Goal: Task Accomplishment & Management: Use online tool/utility

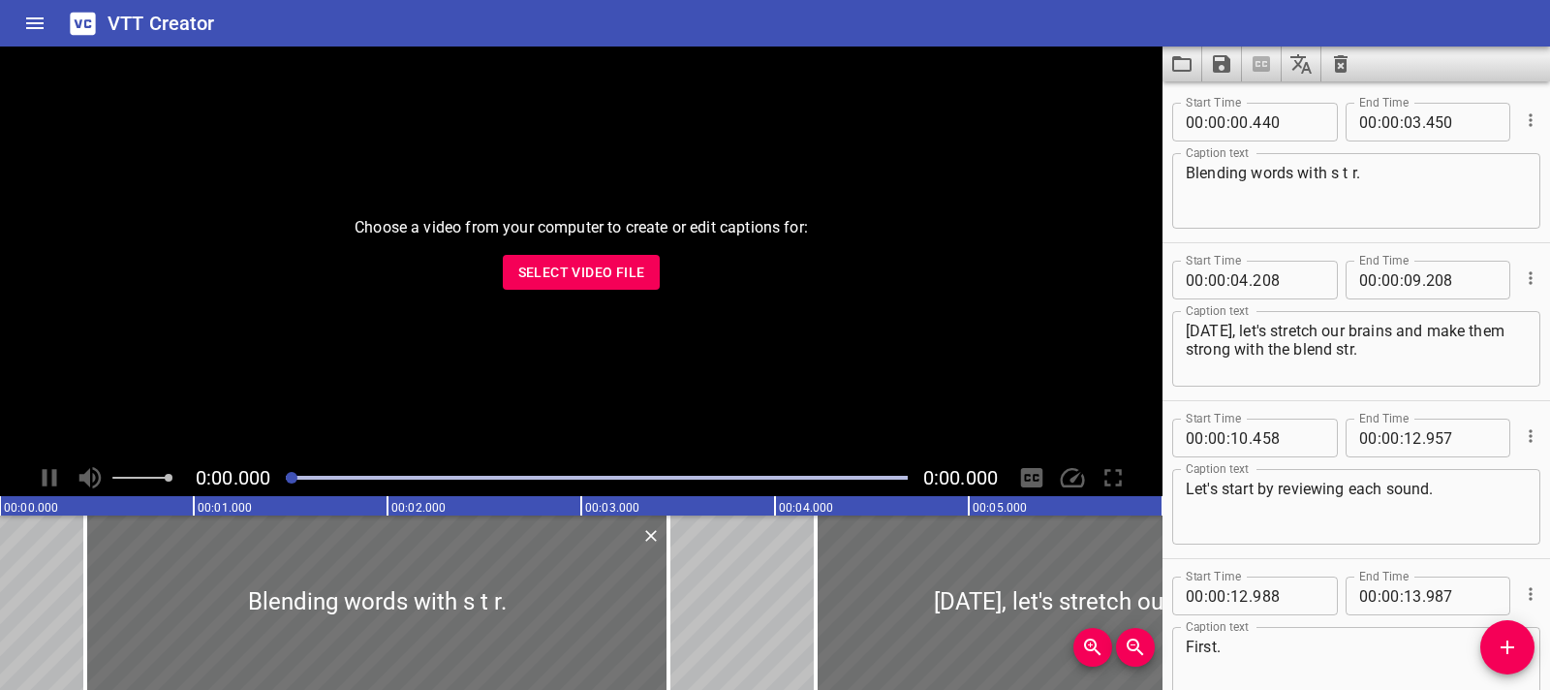
scroll to position [4063, 0]
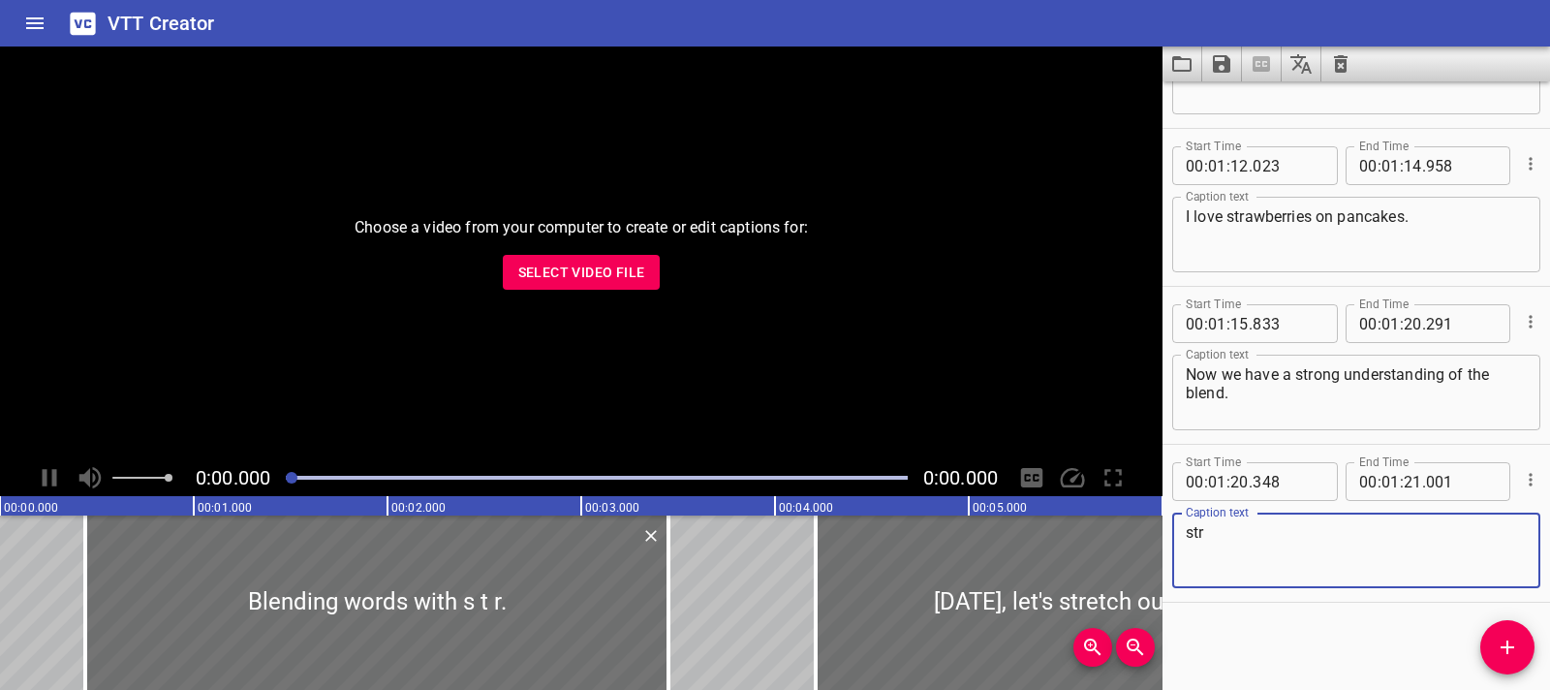
click at [1345, 66] on icon "Clear captions" at bounding box center [1341, 63] width 14 height 17
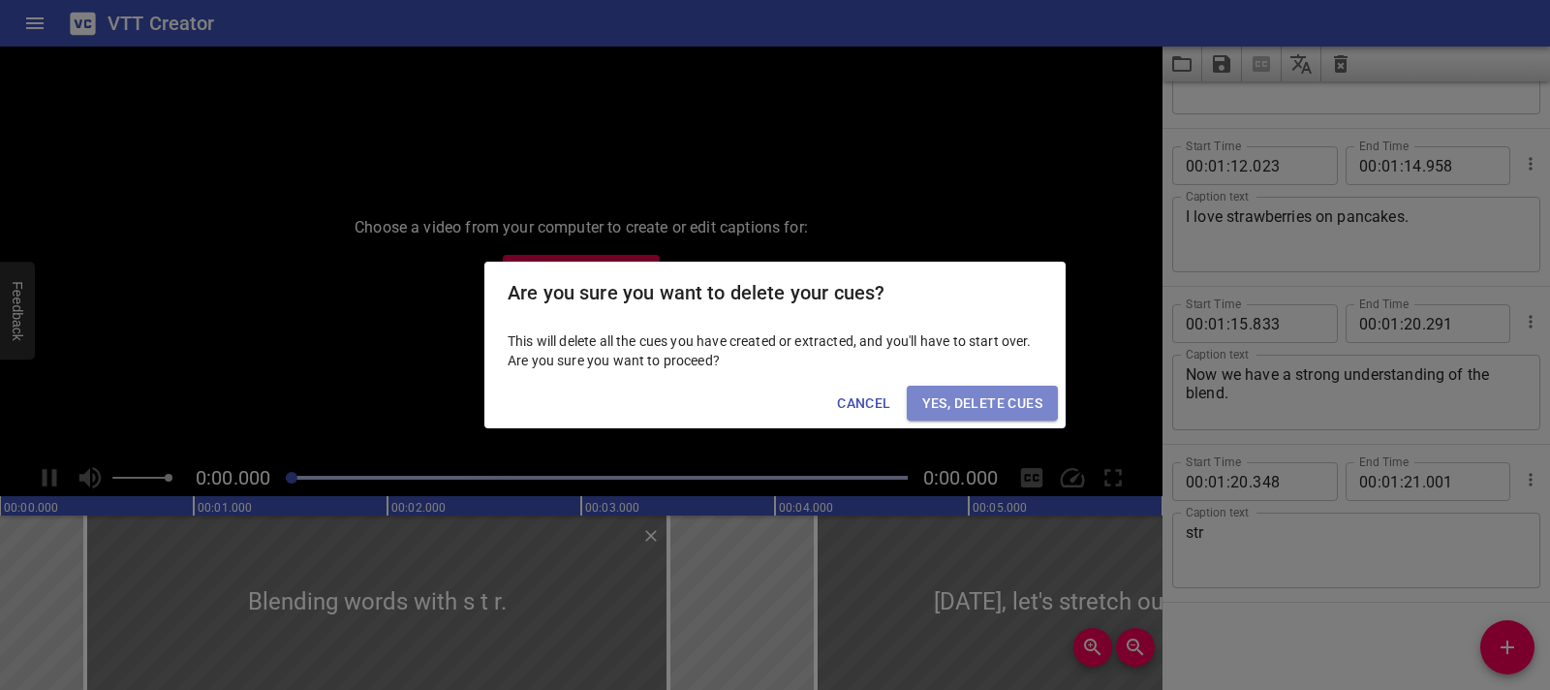
click at [999, 404] on span "Yes, Delete Cues" at bounding box center [982, 403] width 120 height 24
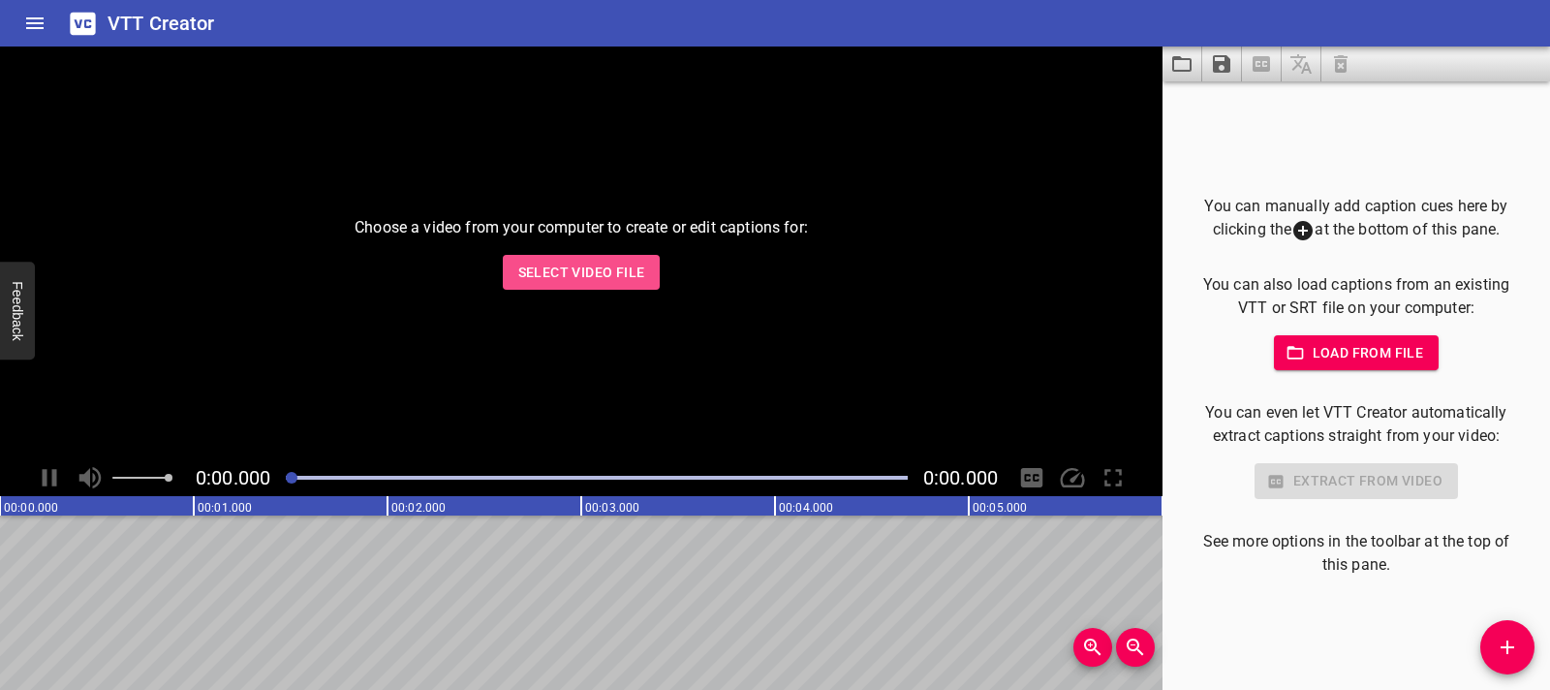
click at [609, 281] on span "Select Video File" at bounding box center [581, 273] width 127 height 24
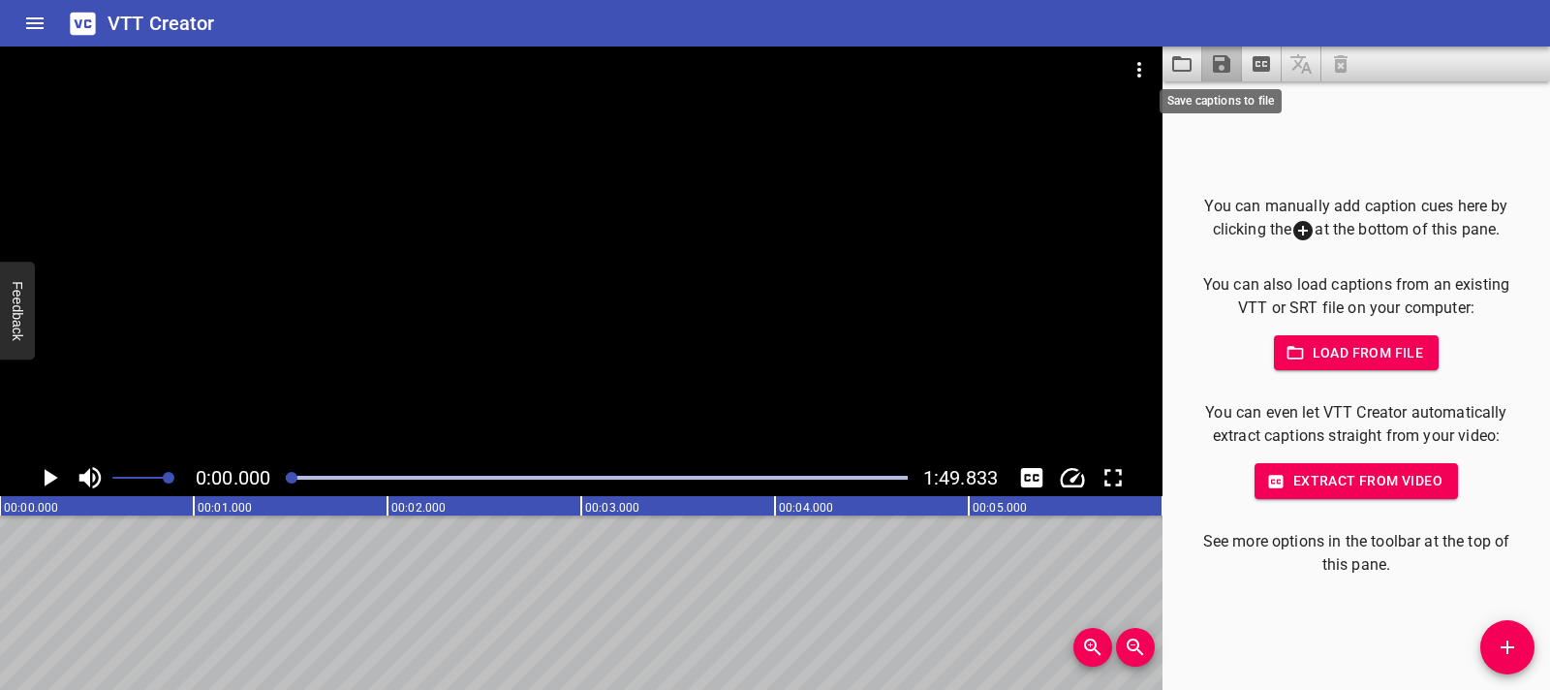
click at [1233, 71] on icon "Save captions to file" at bounding box center [1221, 63] width 23 height 23
click at [1191, 70] on div at bounding box center [775, 345] width 1550 height 690
click at [1184, 70] on icon "Load captions from file" at bounding box center [1181, 64] width 19 height 16
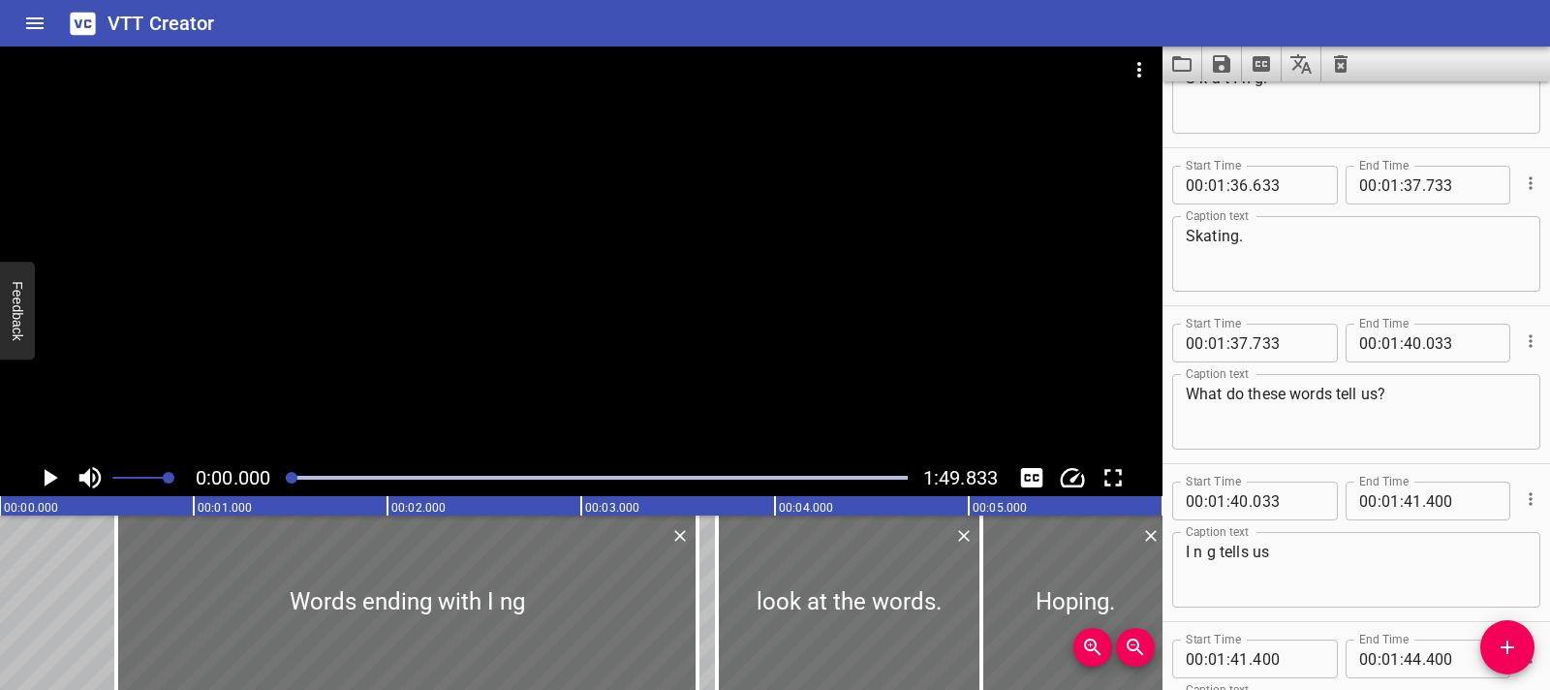
scroll to position [5958, 0]
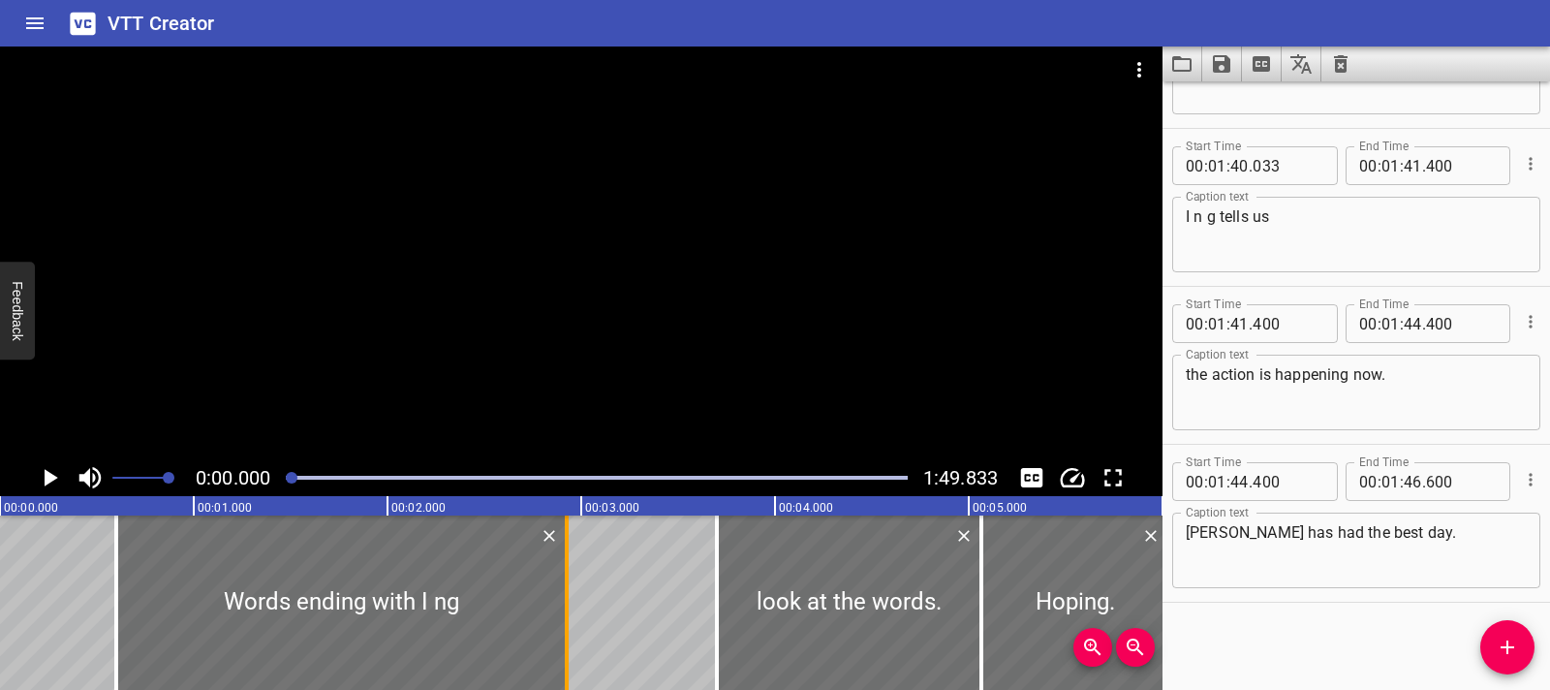
drag, startPoint x: 697, startPoint y: 609, endPoint x: 569, endPoint y: 609, distance: 127.9
click at [569, 609] on div at bounding box center [567, 602] width 4 height 174
type input "02"
type input "940"
click at [57, 479] on icon "Play/Pause" at bounding box center [49, 477] width 29 height 29
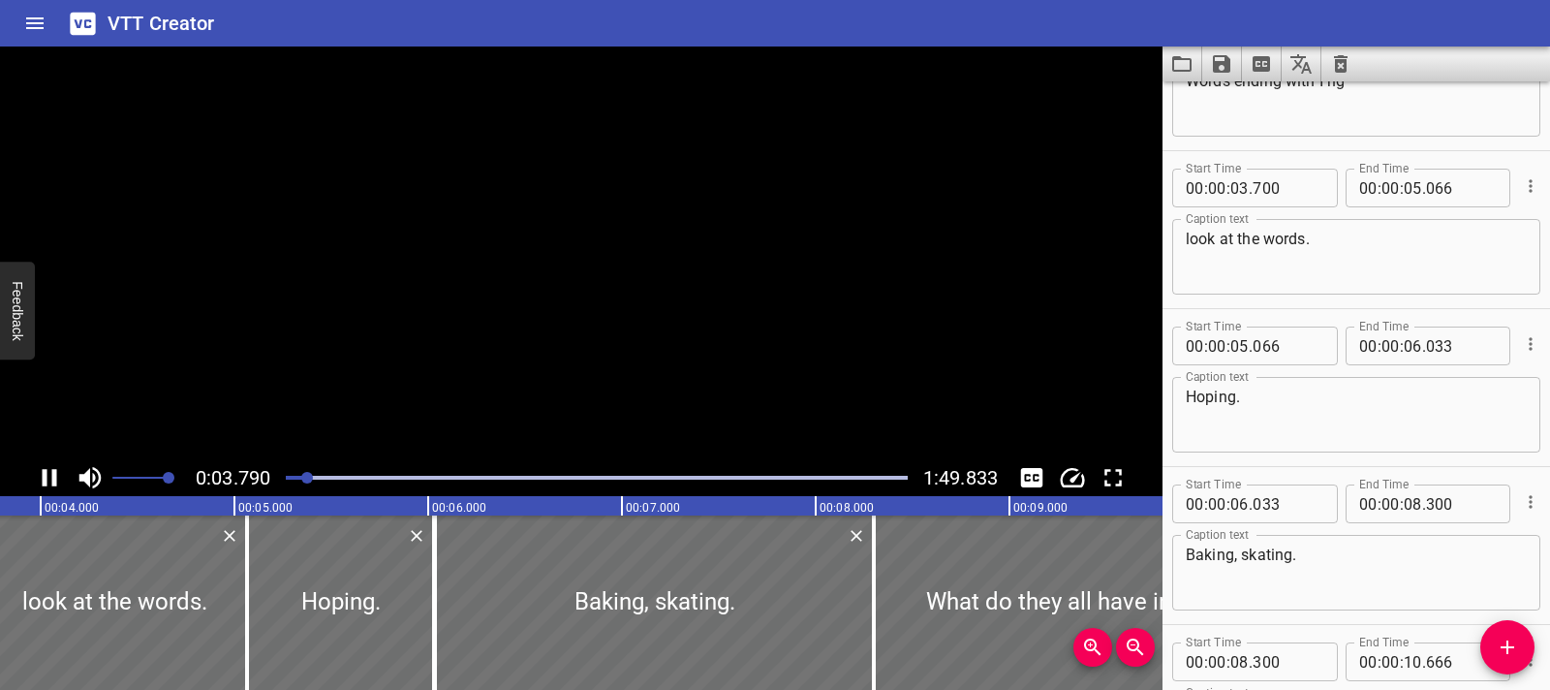
scroll to position [158, 0]
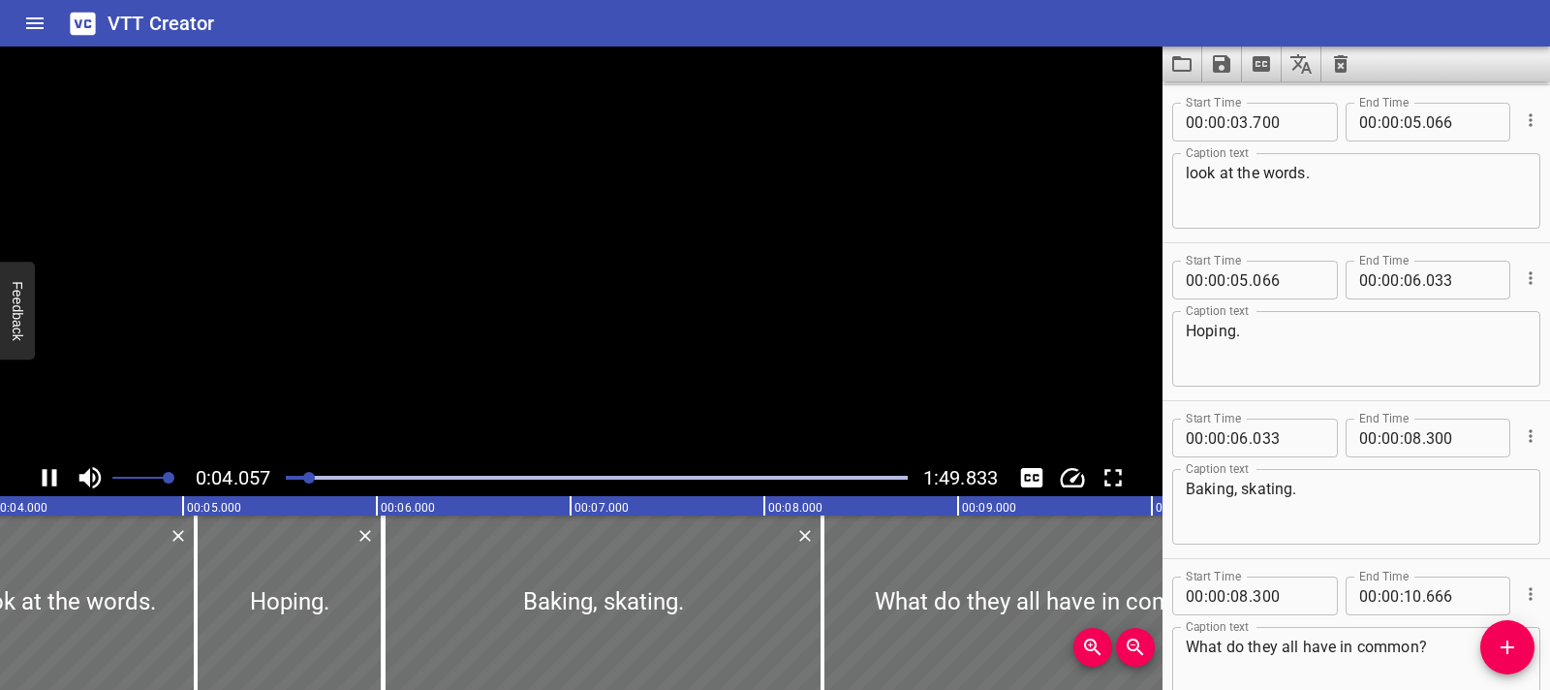
click at [57, 479] on icon "Play/Pause" at bounding box center [49, 477] width 29 height 29
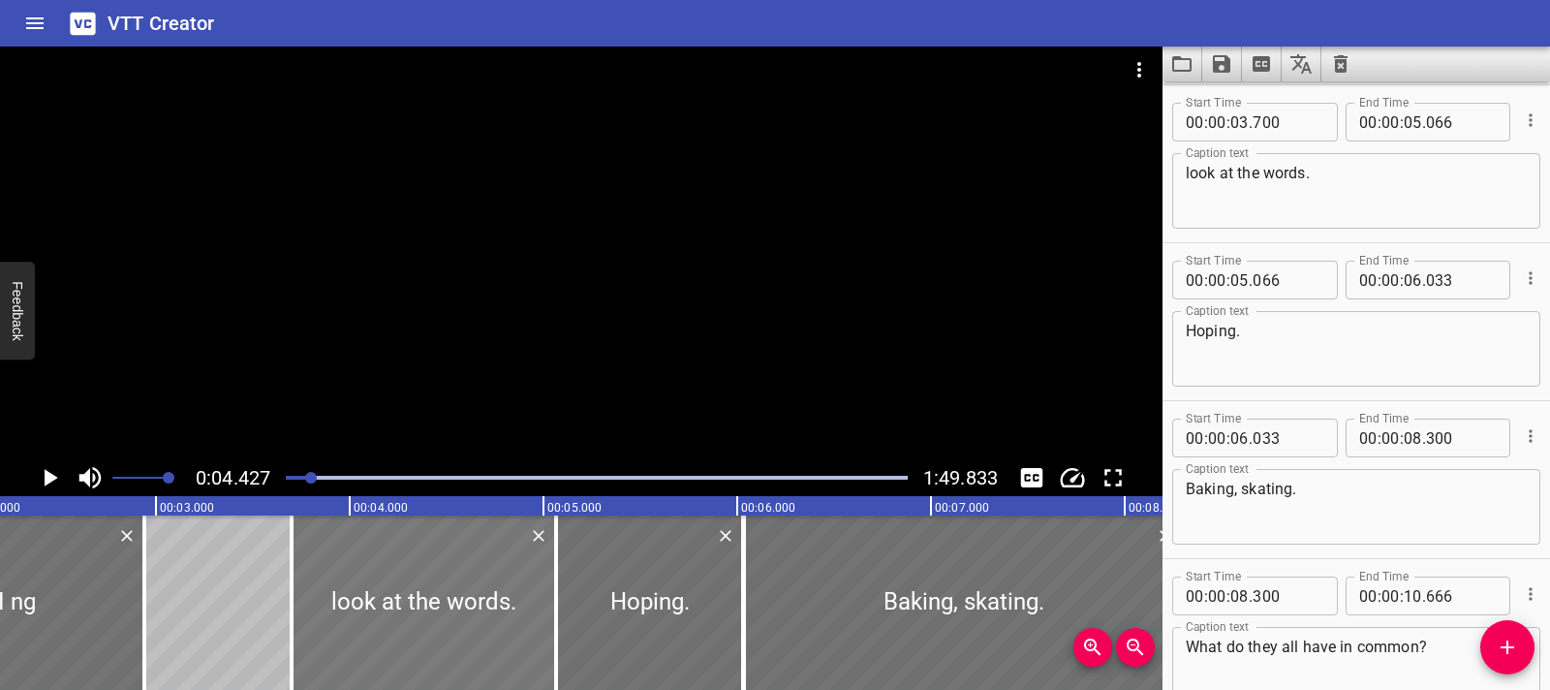
scroll to position [0, 639]
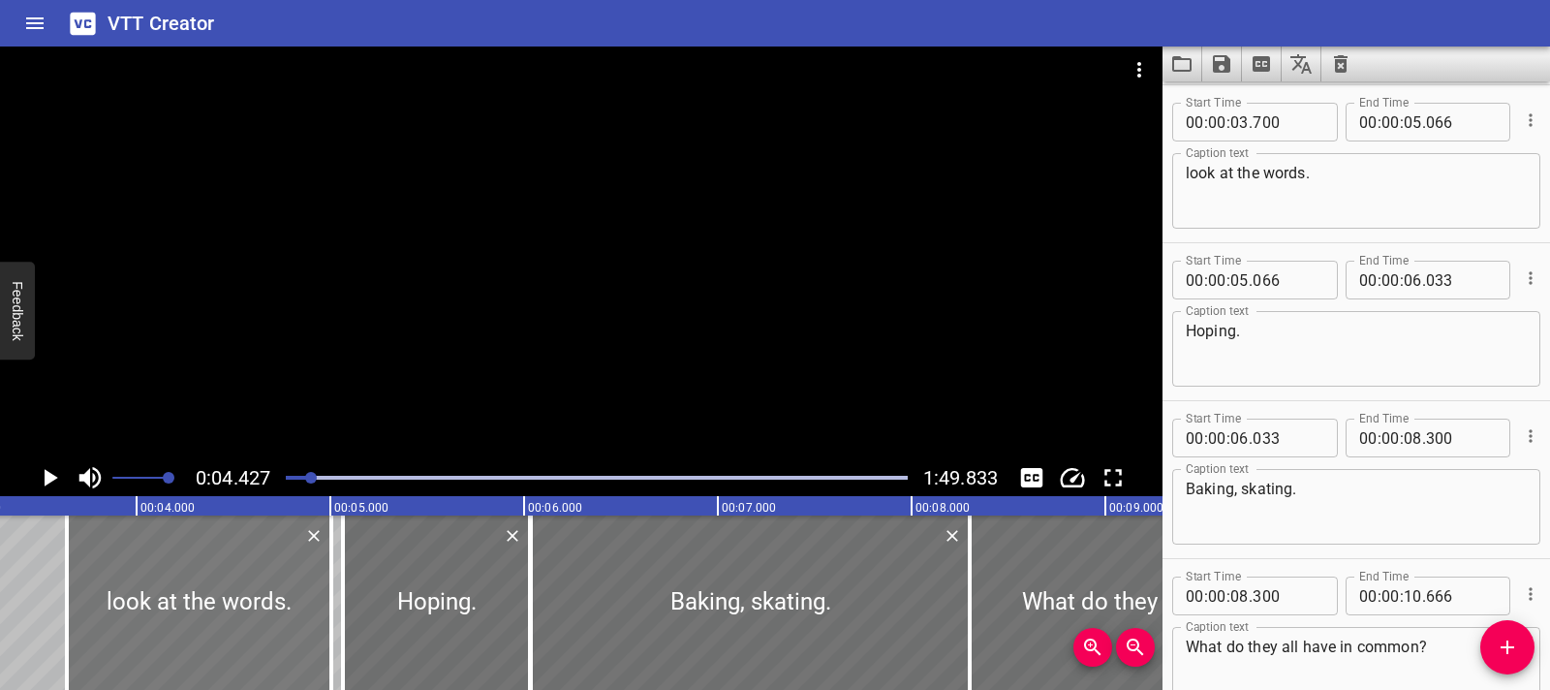
drag, startPoint x: 294, startPoint y: 630, endPoint x: 281, endPoint y: 631, distance: 12.6
click at [281, 631] on div at bounding box center [199, 602] width 265 height 174
type input "635"
type input "001"
drag, startPoint x: 326, startPoint y: 622, endPoint x: 308, endPoint y: 620, distance: 17.5
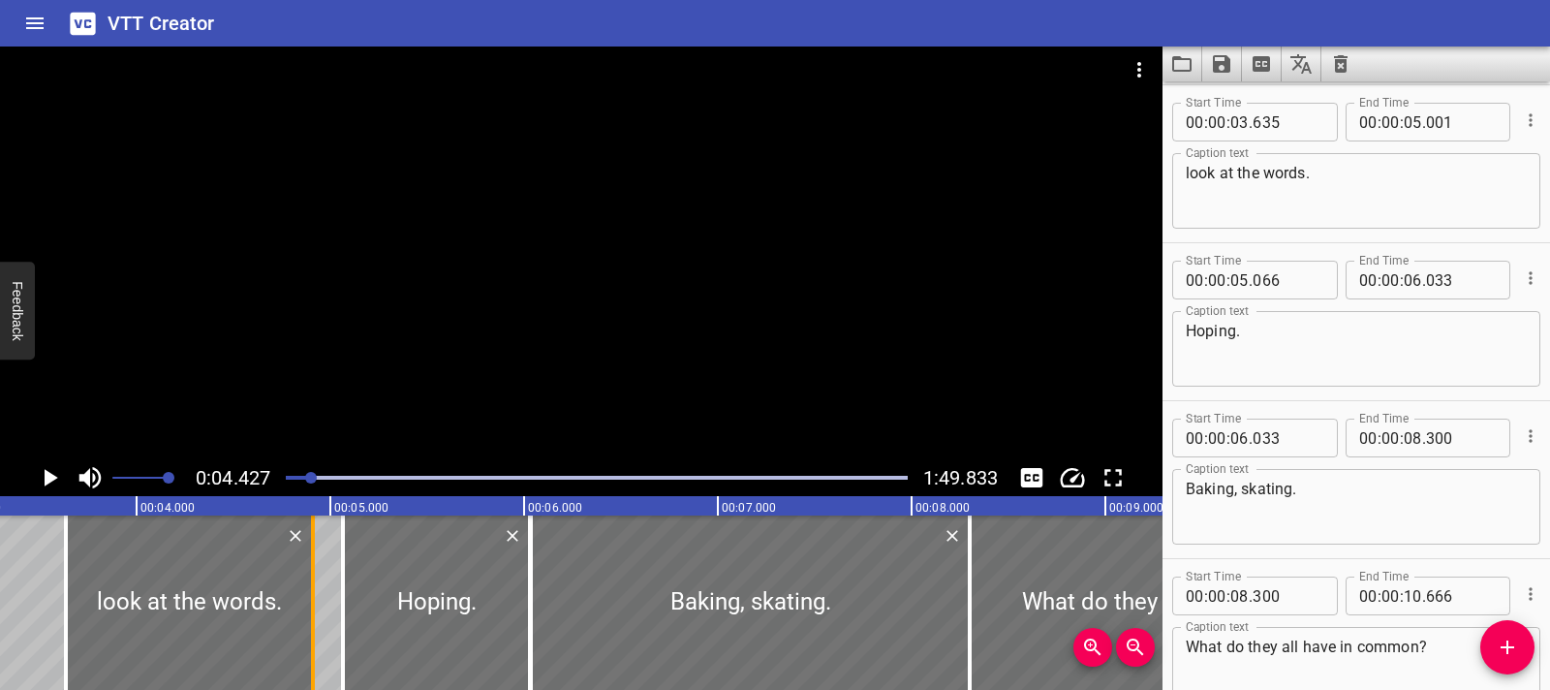
click at [308, 620] on div at bounding box center [312, 602] width 19 height 174
type input "04"
type input "911"
drag, startPoint x: 178, startPoint y: 614, endPoint x: 197, endPoint y: 615, distance: 18.4
click at [197, 615] on div at bounding box center [207, 602] width 247 height 174
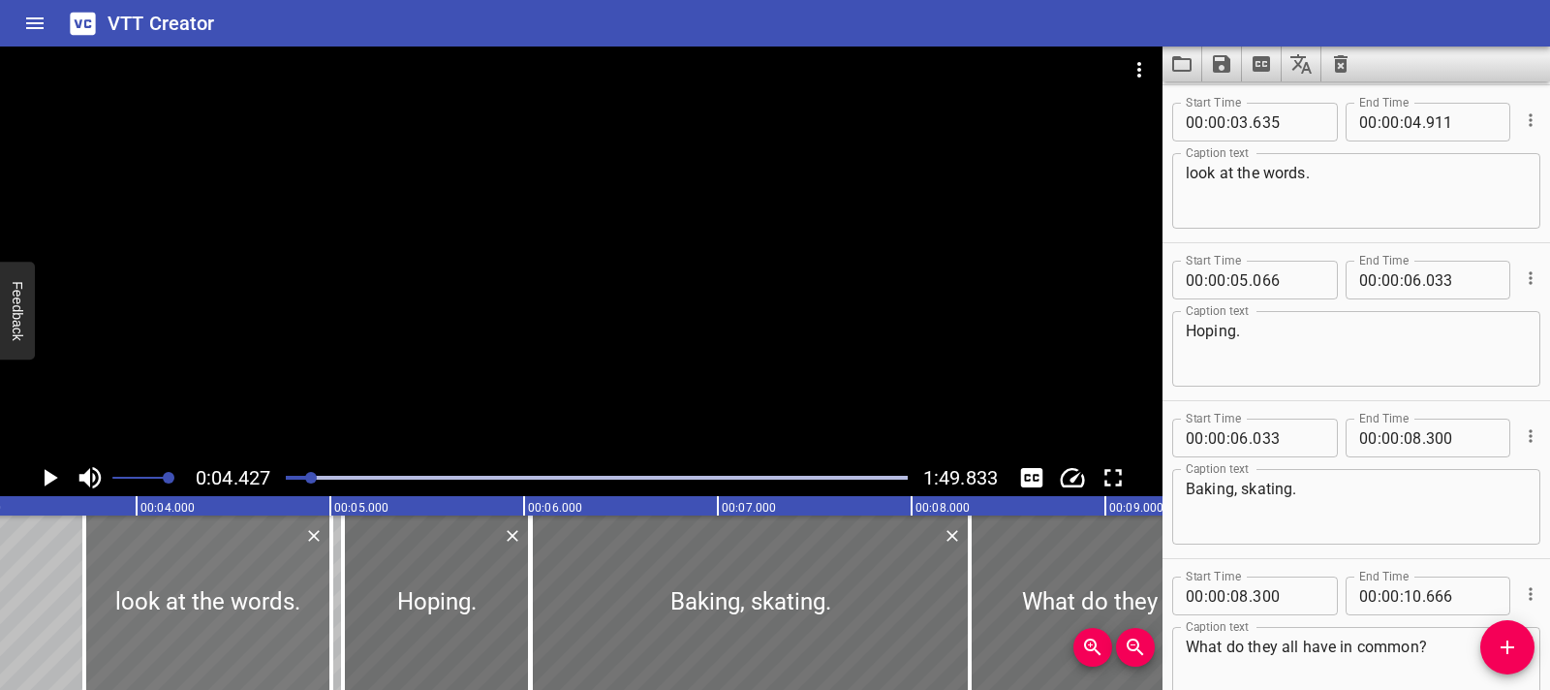
type input "730"
type input "05"
type input "006"
drag, startPoint x: 83, startPoint y: 598, endPoint x: 95, endPoint y: 599, distance: 11.7
click at [95, 599] on div at bounding box center [96, 602] width 4 height 174
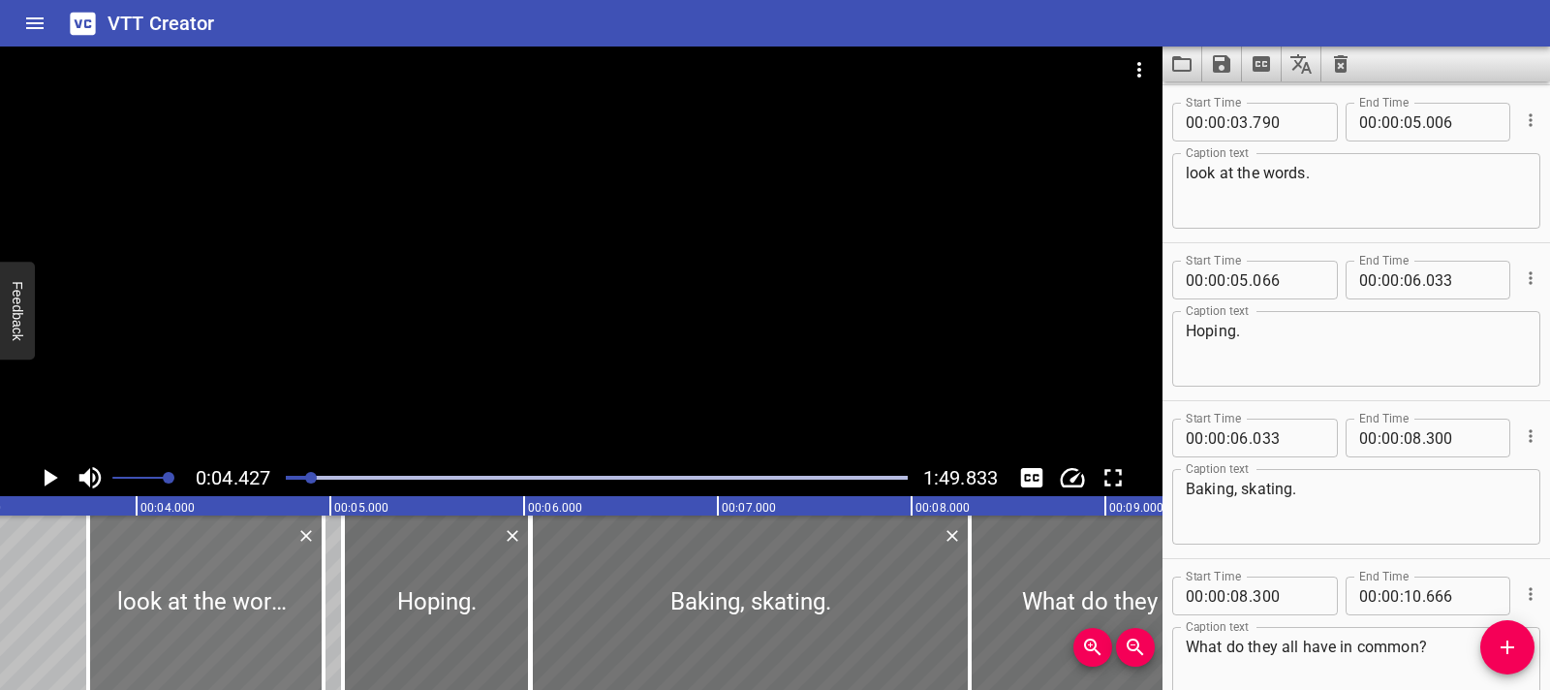
click at [231, 598] on div at bounding box center [205, 602] width 235 height 174
type input "750"
type input "04"
type input "966"
click at [440, 601] on div at bounding box center [429, 602] width 187 height 174
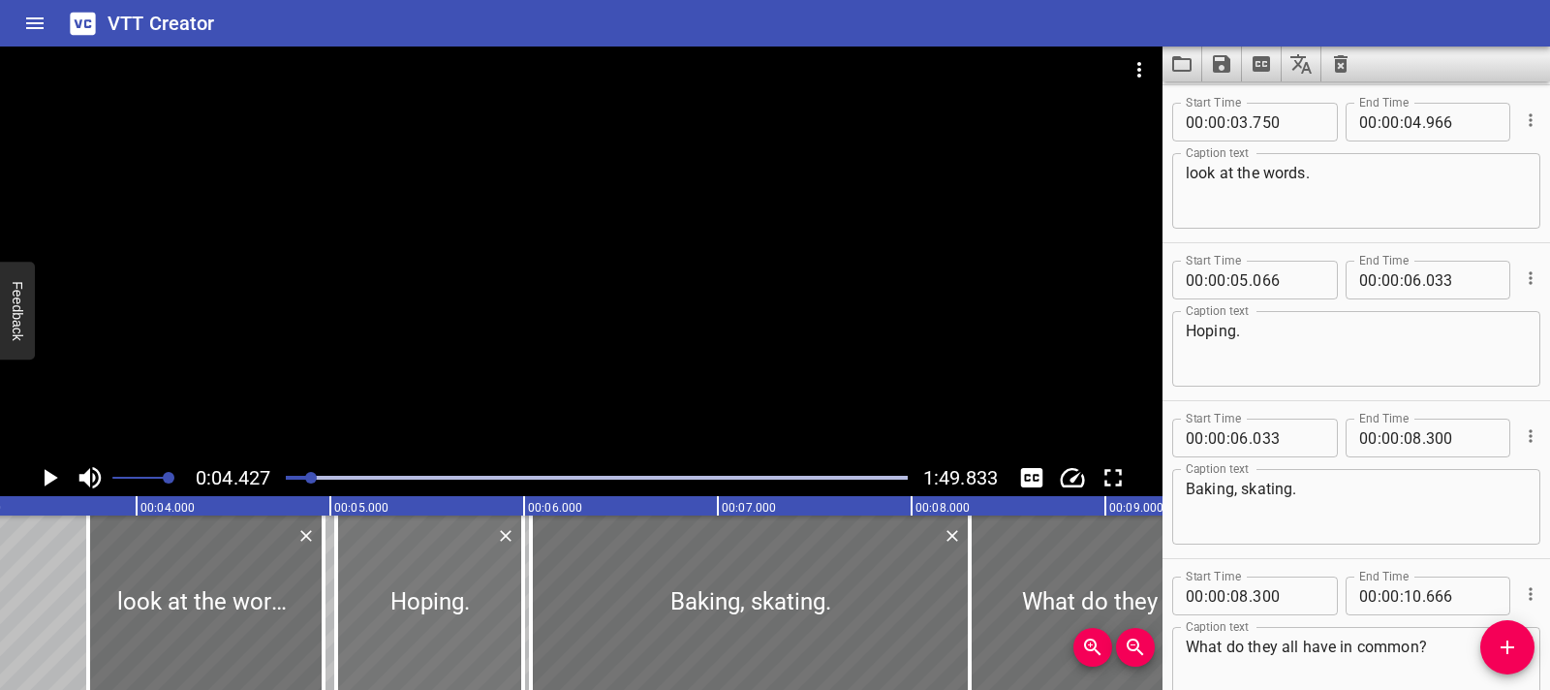
type input "031"
type input "05"
drag, startPoint x: 517, startPoint y: 600, endPoint x: 504, endPoint y: 599, distance: 13.6
click at [504, 599] on div at bounding box center [509, 602] width 19 height 174
drag, startPoint x: 511, startPoint y: 606, endPoint x: 491, endPoint y: 609, distance: 19.8
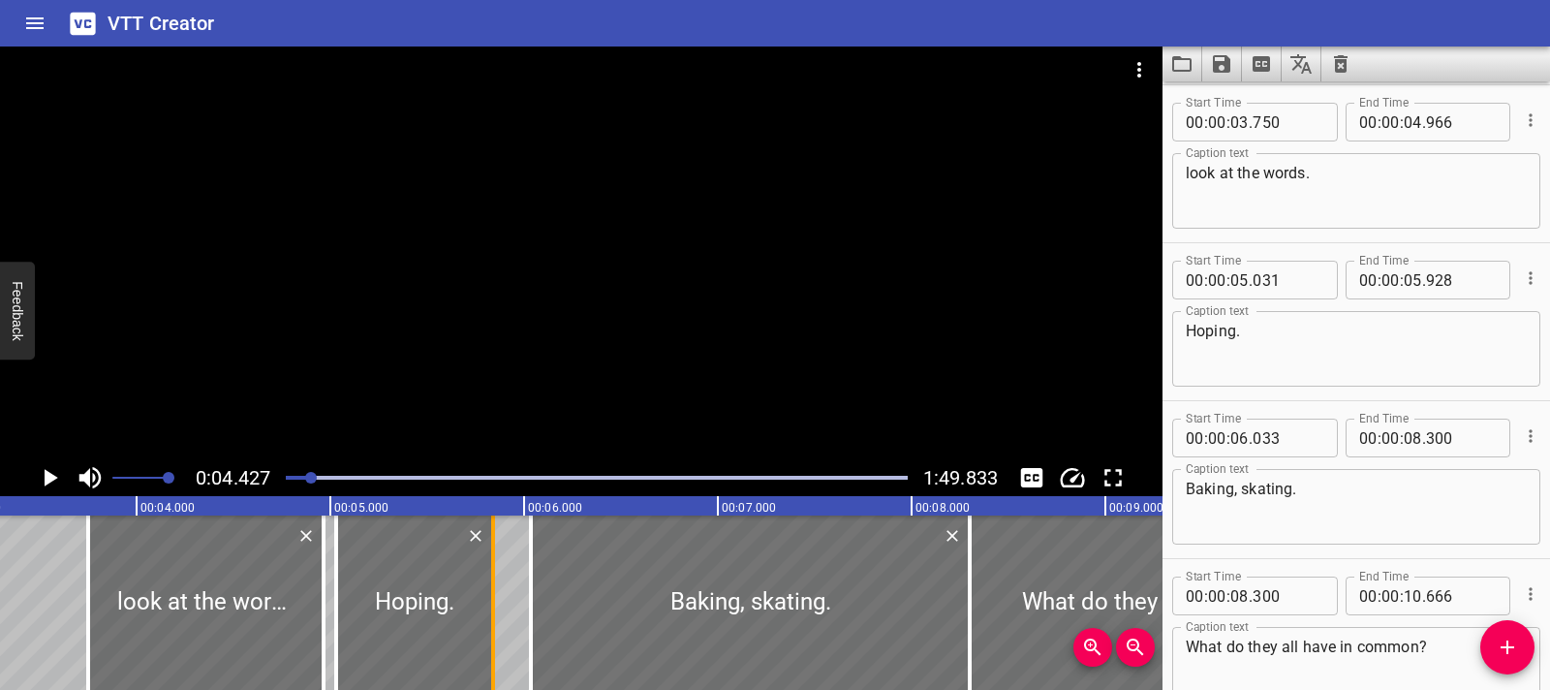
click at [491, 609] on div at bounding box center [493, 602] width 4 height 174
type input "828"
click at [632, 553] on div at bounding box center [747, 602] width 439 height 174
type input "05"
type input "993"
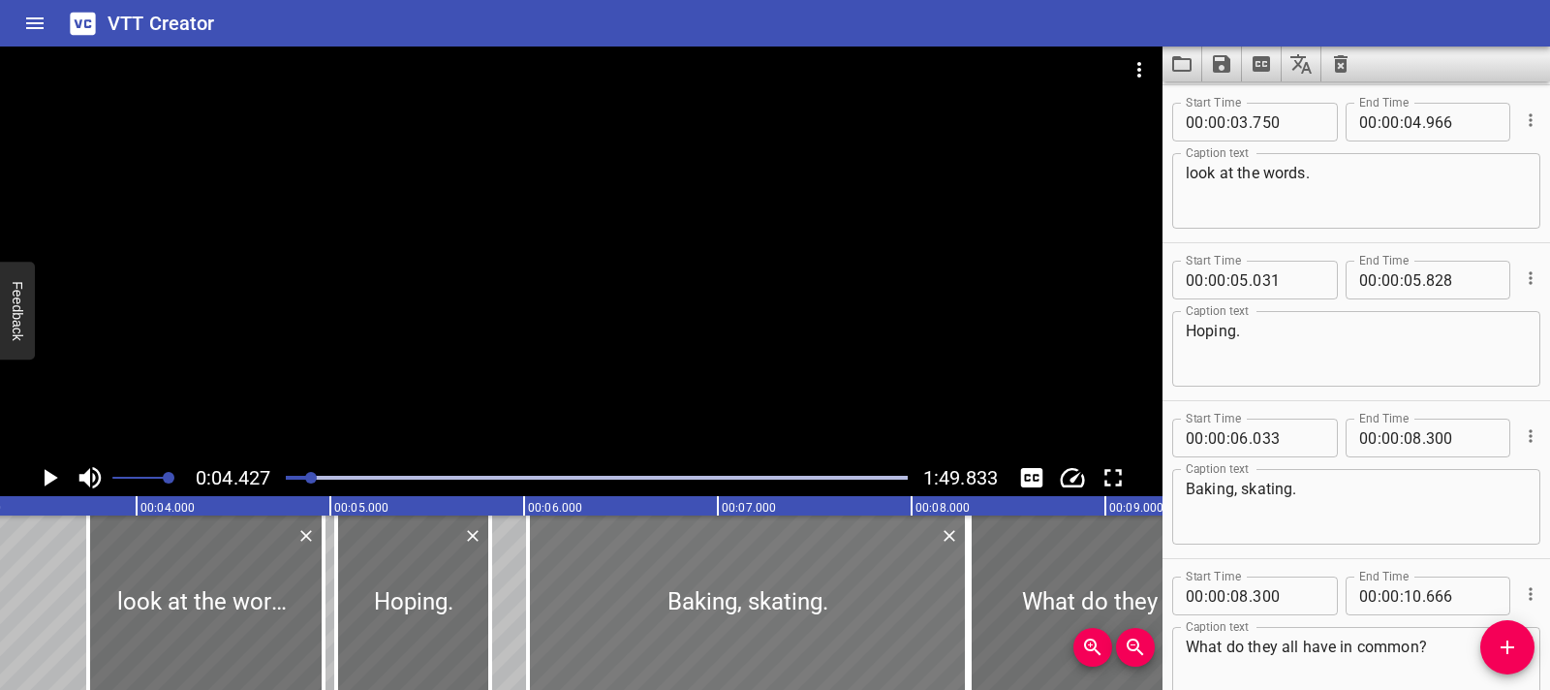
type input "260"
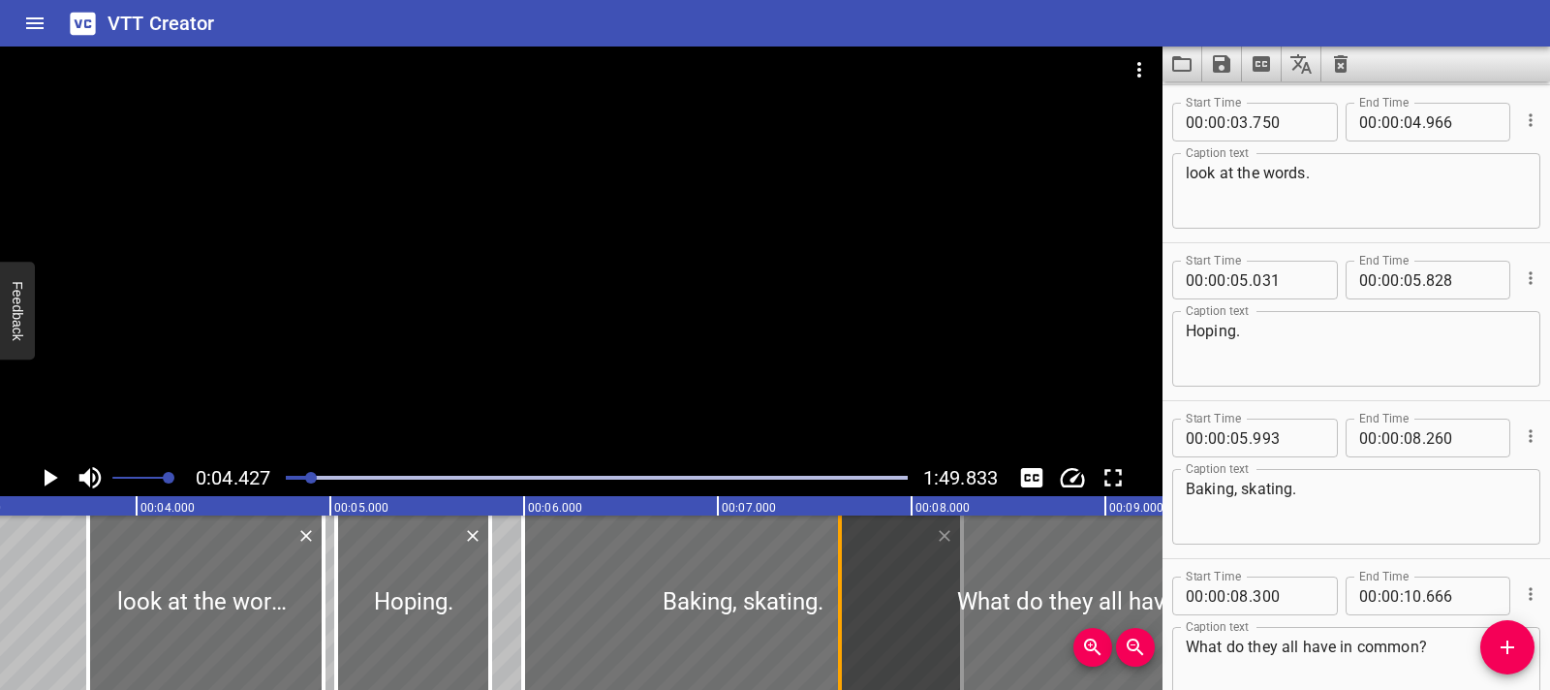
drag, startPoint x: 963, startPoint y: 599, endPoint x: 833, endPoint y: 602, distance: 129.9
click at [833, 602] on div at bounding box center [839, 602] width 19 height 174
type input "07"
type input "630"
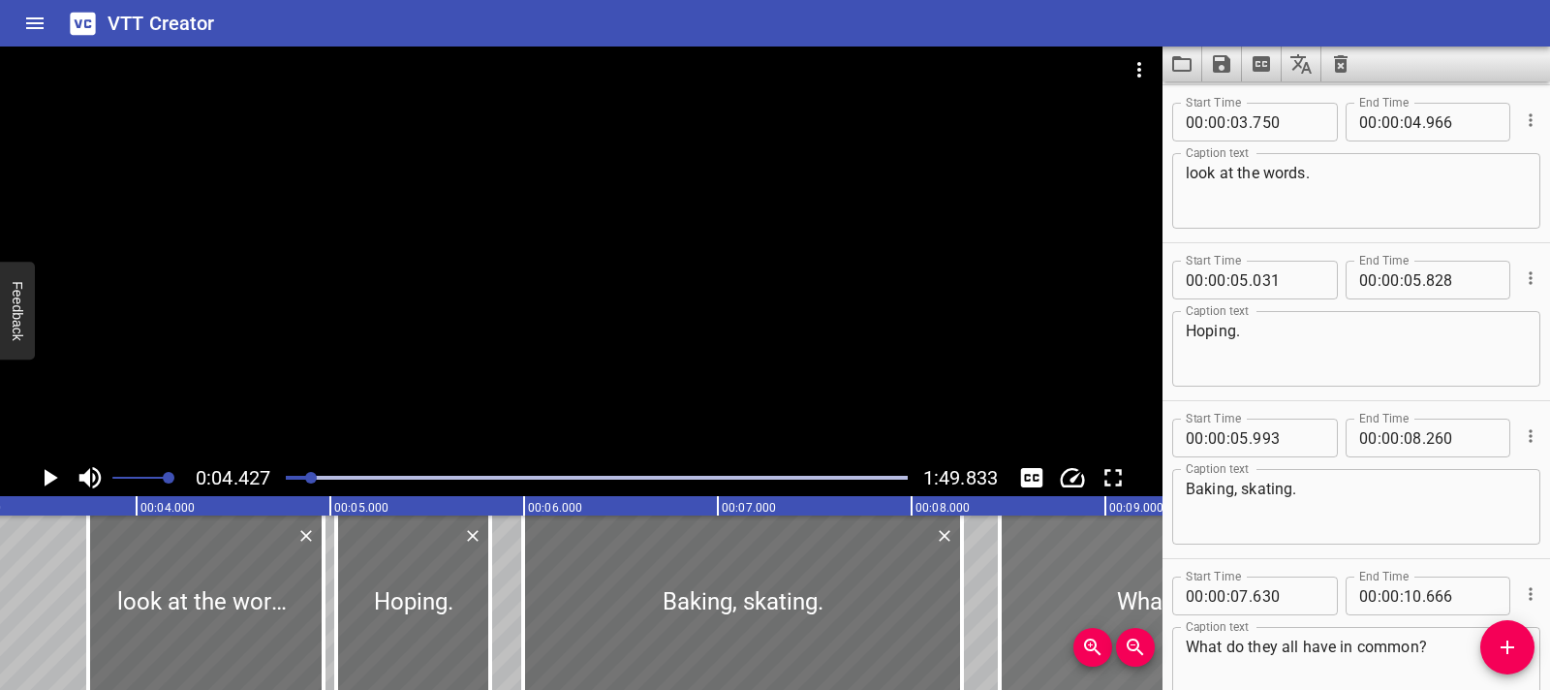
drag, startPoint x: 946, startPoint y: 589, endPoint x: 1106, endPoint y: 578, distance: 160.2
click at [1106, 578] on div at bounding box center [1294, 602] width 588 height 174
type input "08"
type input "455"
type input "11"
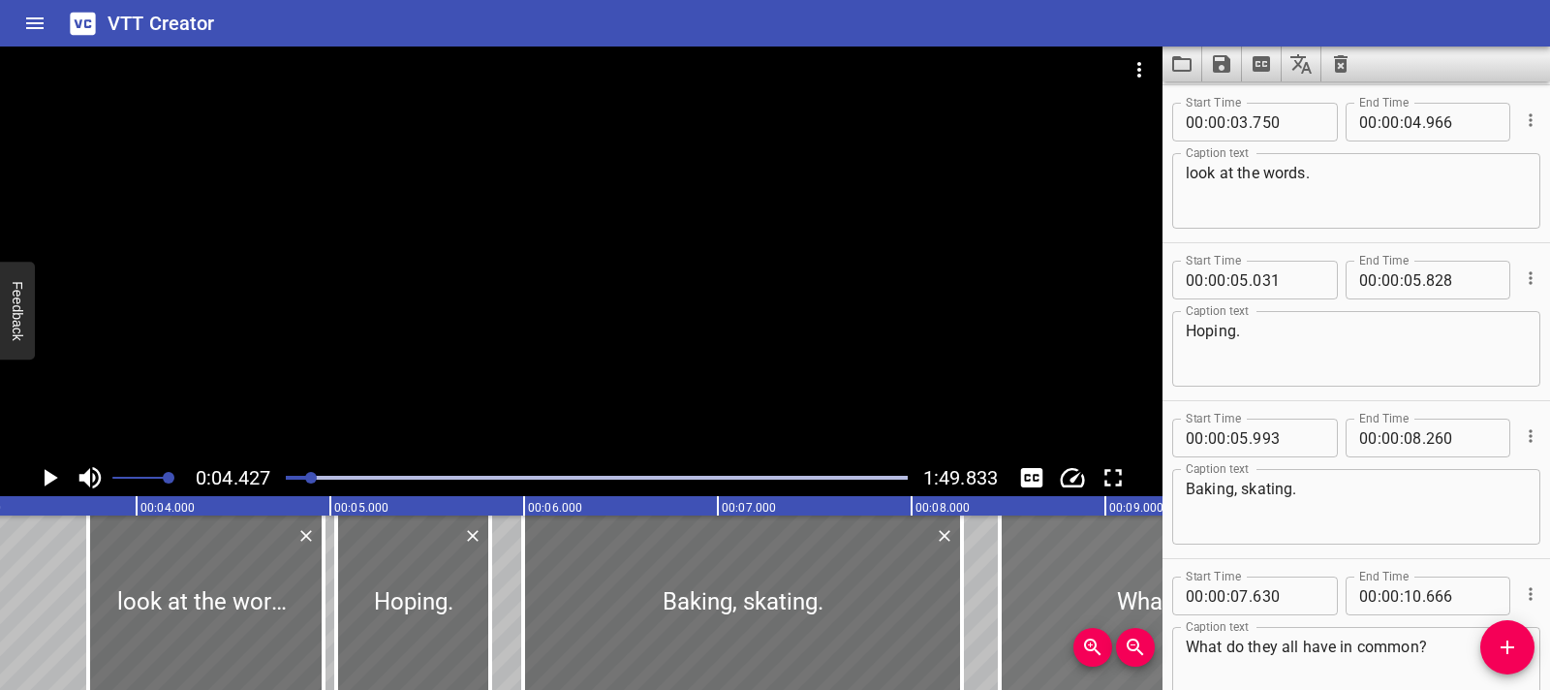
type input "491"
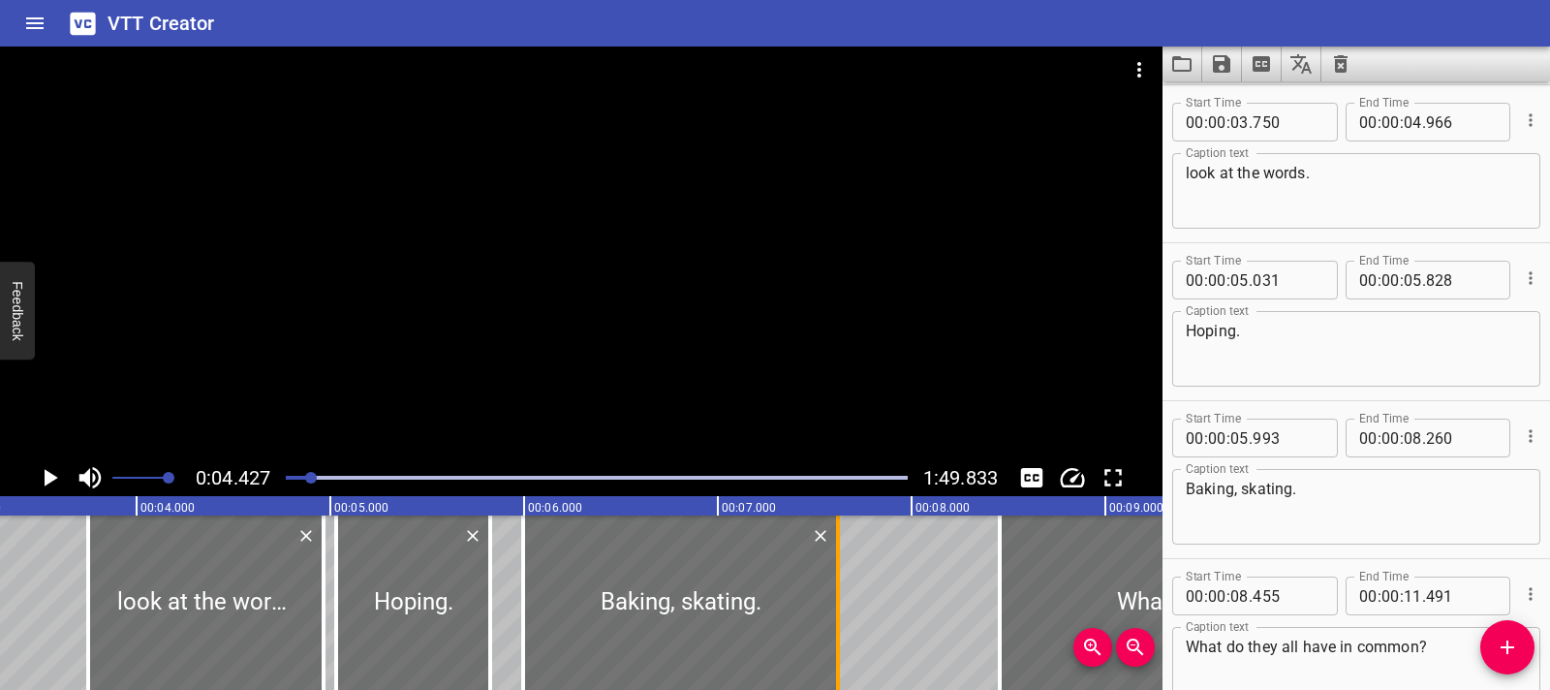
drag, startPoint x: 960, startPoint y: 598, endPoint x: 836, endPoint y: 604, distance: 124.2
click at [836, 604] on div at bounding box center [838, 602] width 4 height 174
type input "07"
type input "620"
drag, startPoint x: 518, startPoint y: 601, endPoint x: 537, endPoint y: 603, distance: 18.5
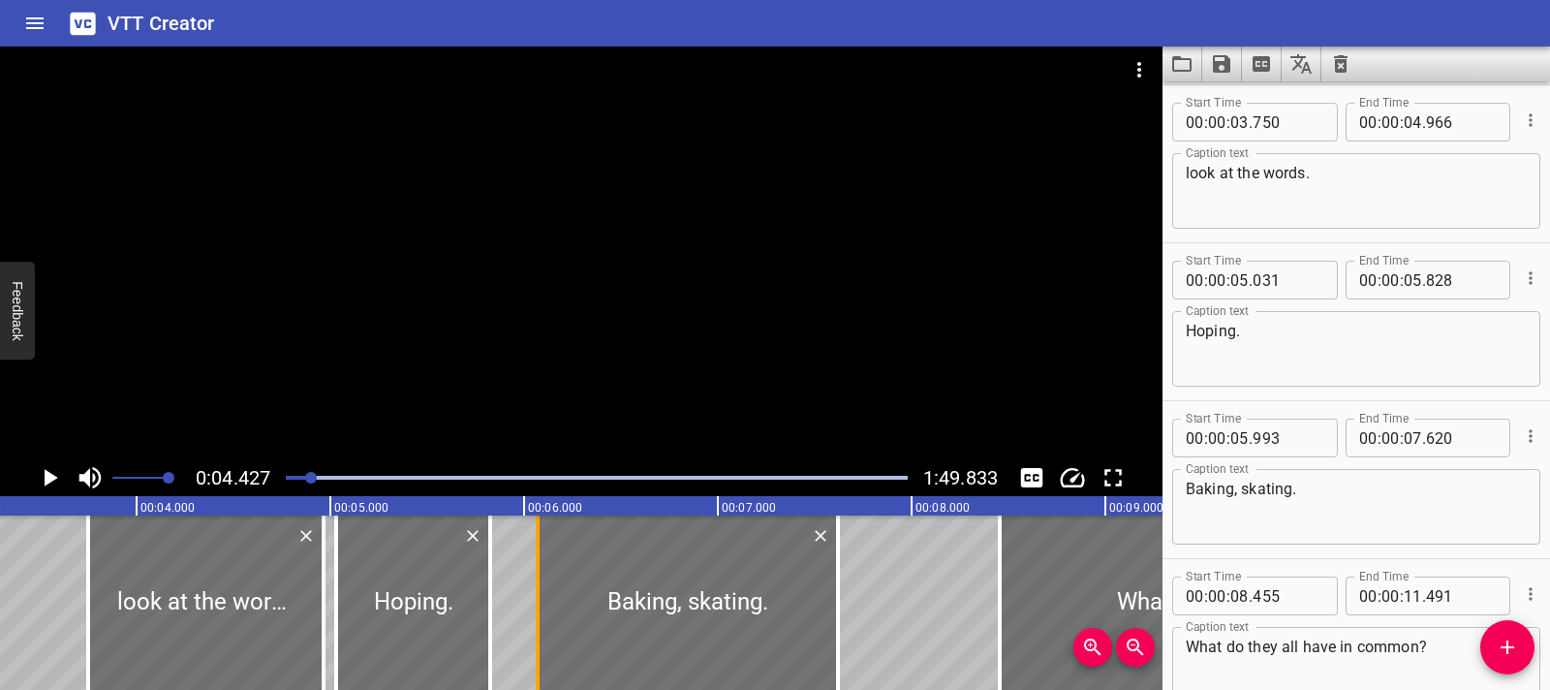
click at [535, 600] on div at bounding box center [537, 602] width 19 height 174
type input "06"
type input "078"
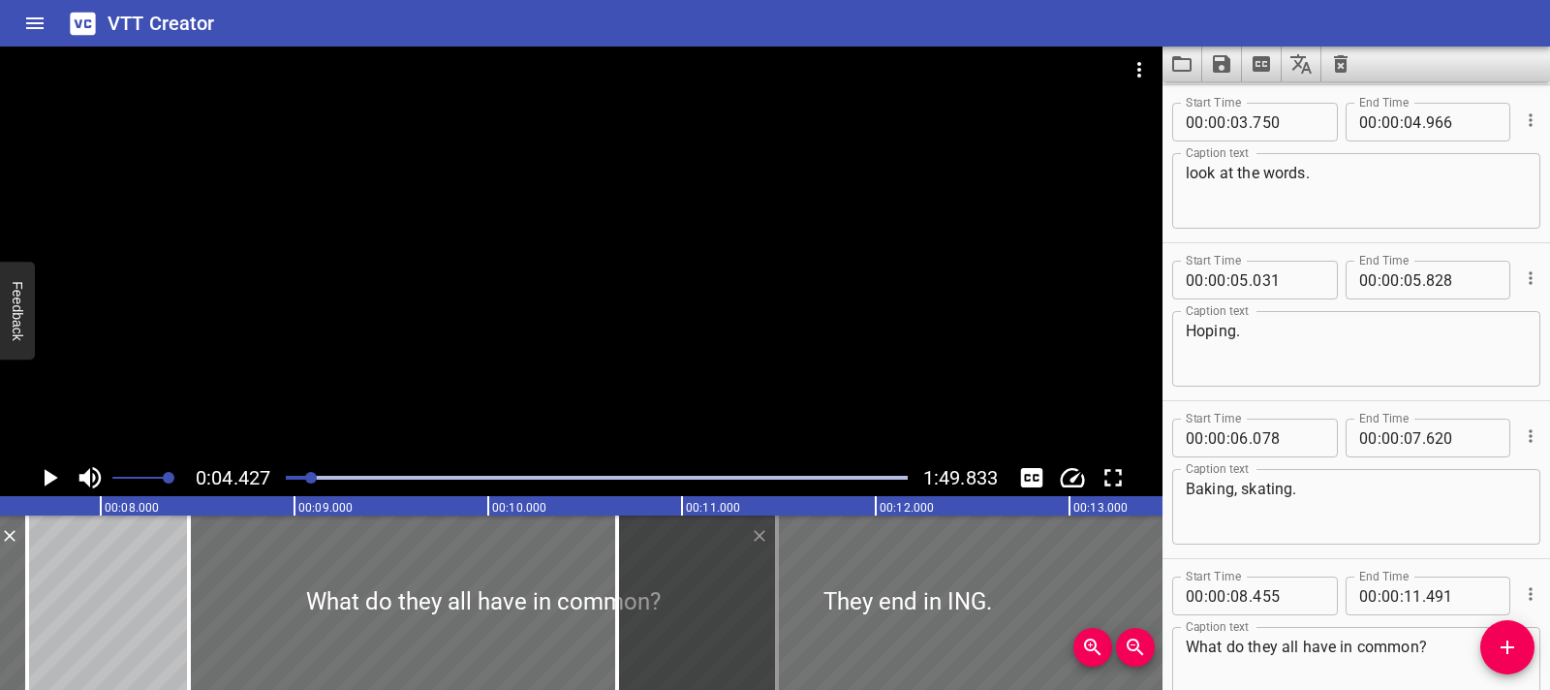
scroll to position [0, 1411]
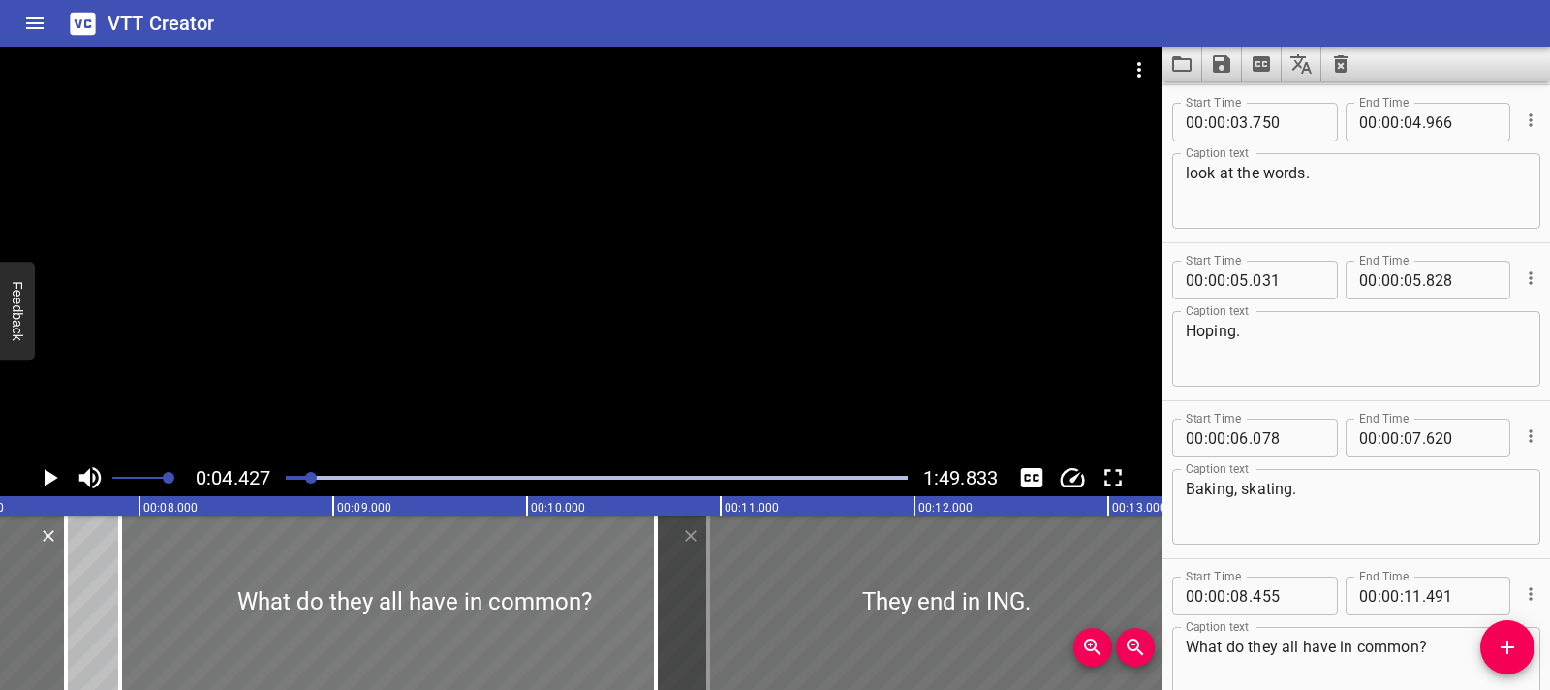
drag, startPoint x: 397, startPoint y: 622, endPoint x: 385, endPoint y: 609, distance: 17.8
click at [290, 619] on div at bounding box center [414, 602] width 588 height 174
type input "07"
type input "900"
type input "10"
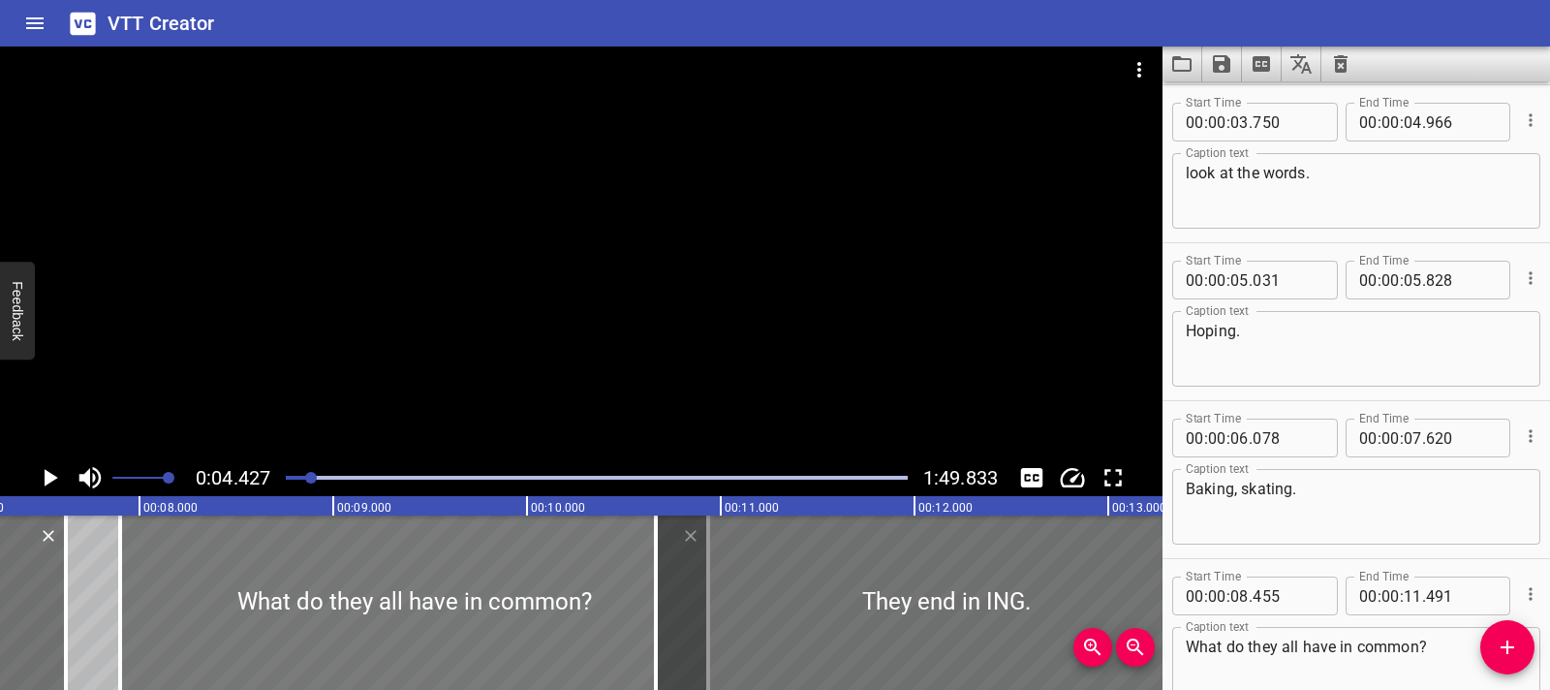
type input "936"
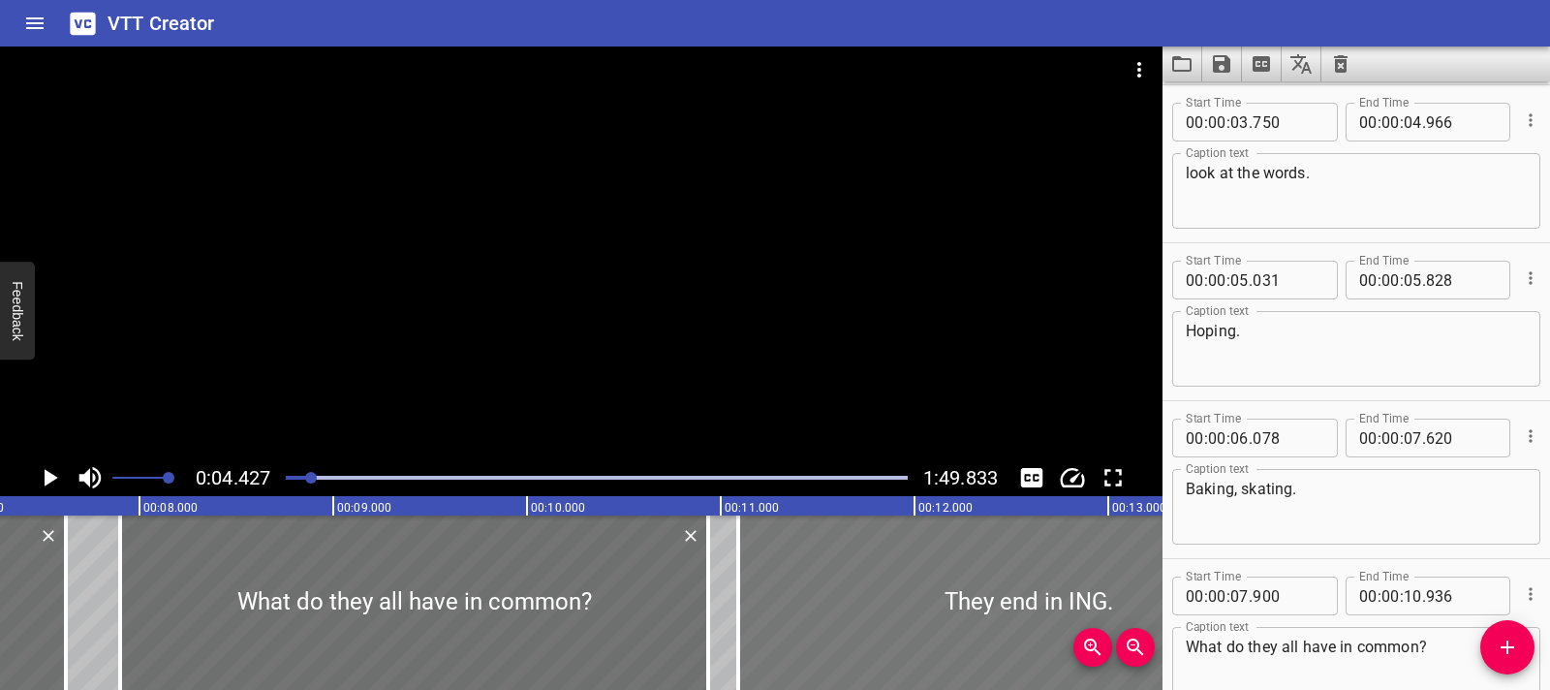
drag, startPoint x: 712, startPoint y: 609, endPoint x: 795, endPoint y: 603, distance: 82.6
click at [795, 603] on div at bounding box center [1028, 602] width 581 height 174
type input "11"
type input "091"
type input "14"
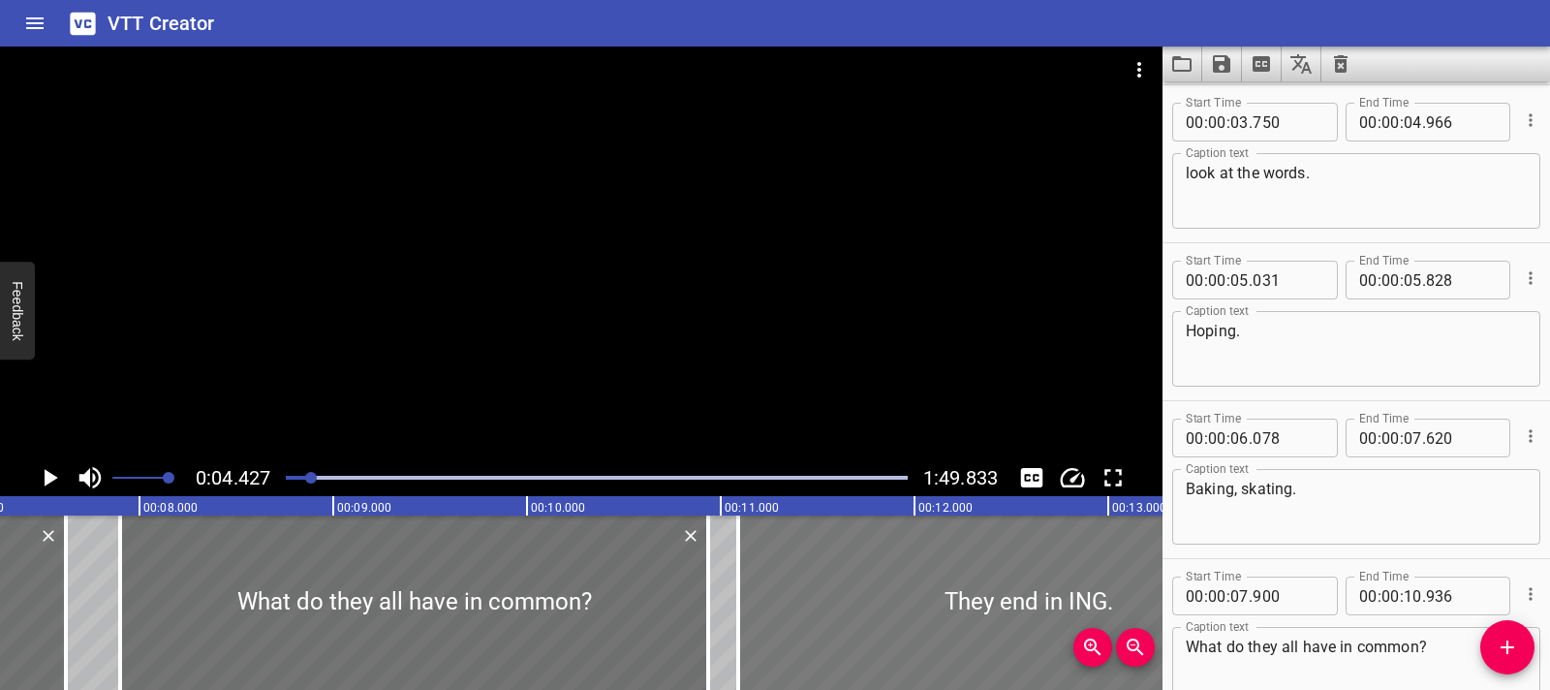
type input "091"
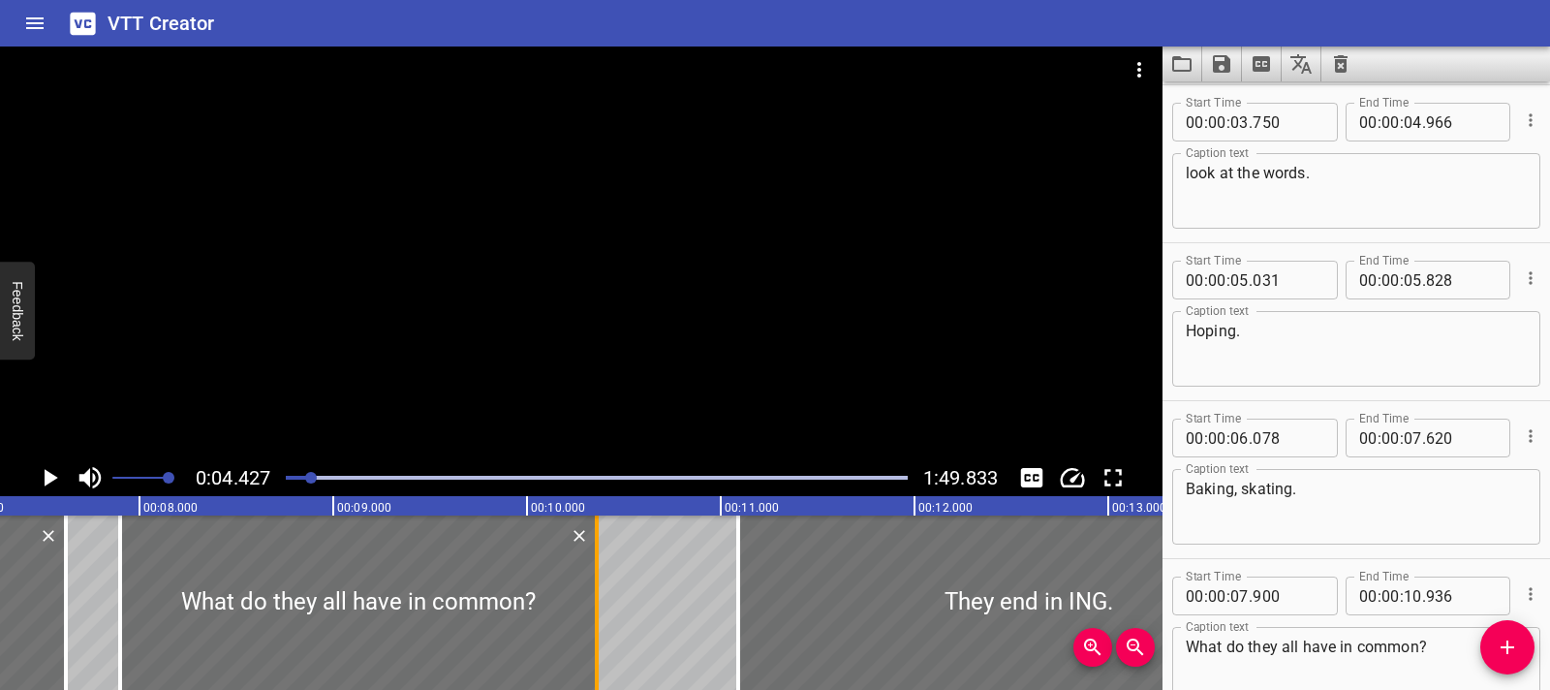
drag, startPoint x: 704, startPoint y: 604, endPoint x: 592, endPoint y: 600, distance: 112.5
click at [595, 600] on div at bounding box center [597, 602] width 4 height 174
type input "351"
click at [143, 611] on div at bounding box center [357, 602] width 475 height 174
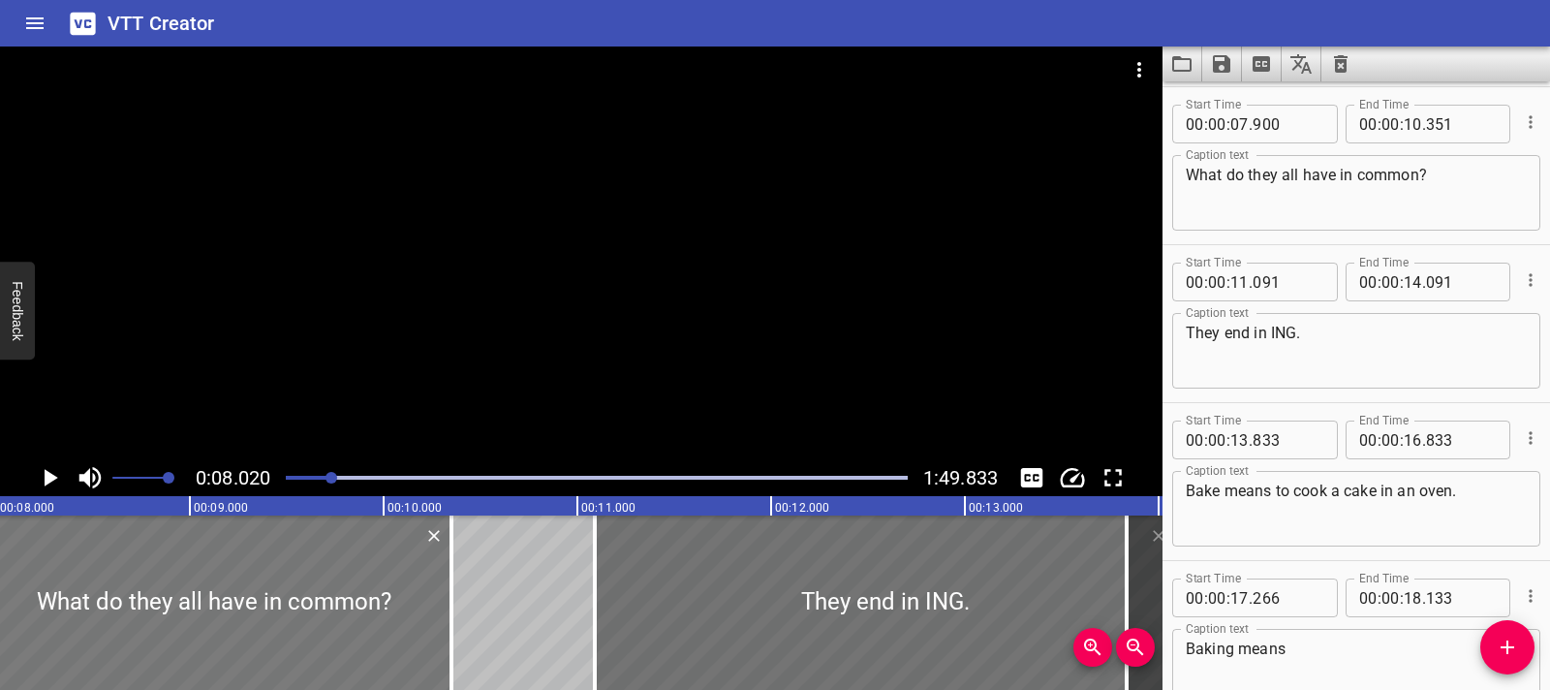
scroll to position [632, 0]
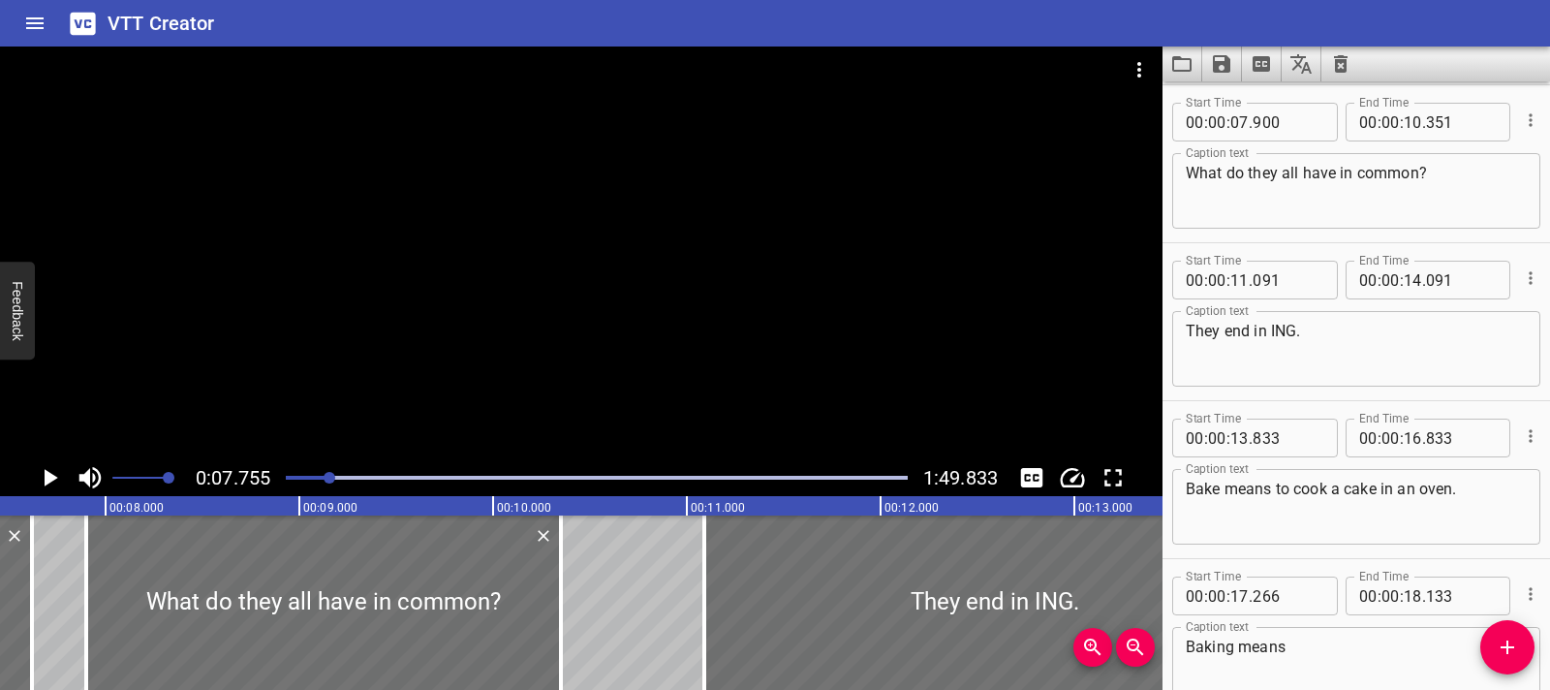
scroll to position [0, 1503]
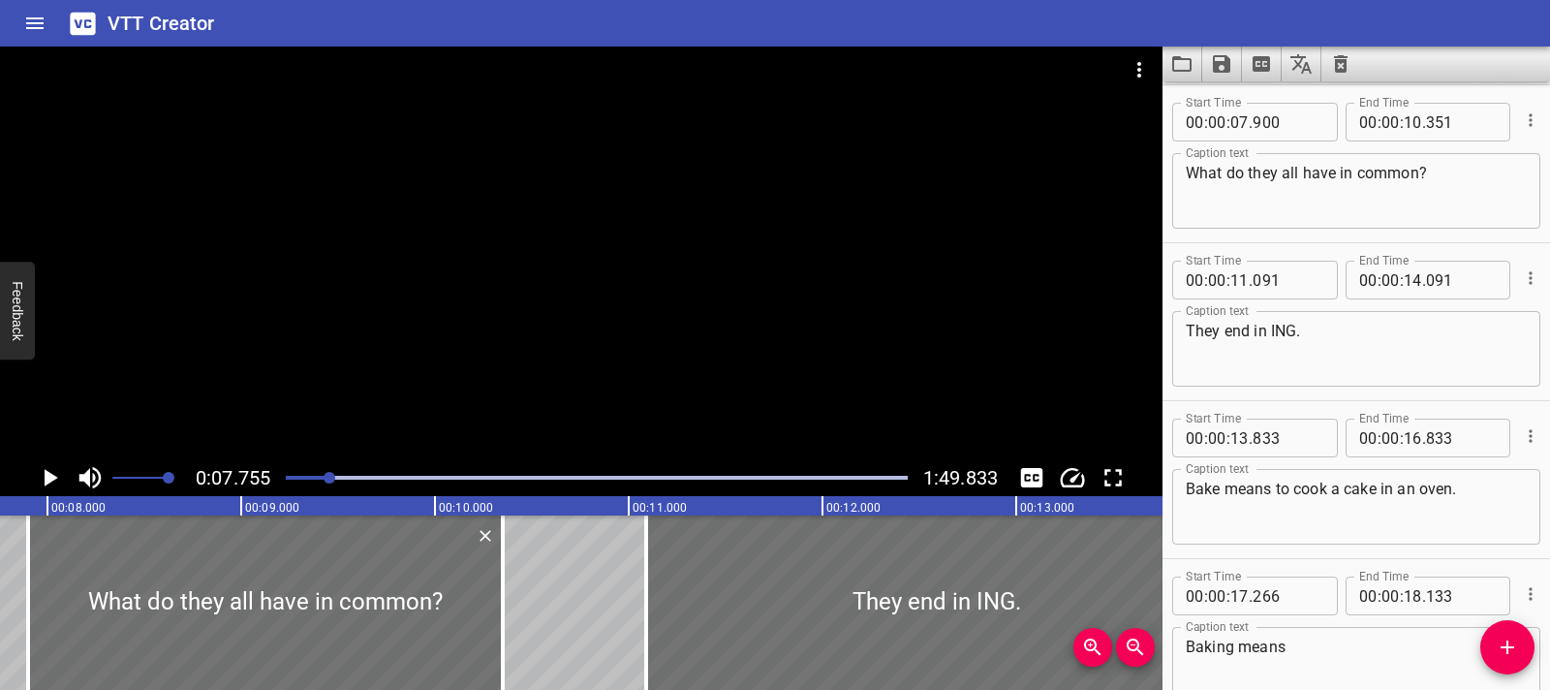
click at [44, 483] on icon "Play/Pause" at bounding box center [49, 477] width 29 height 29
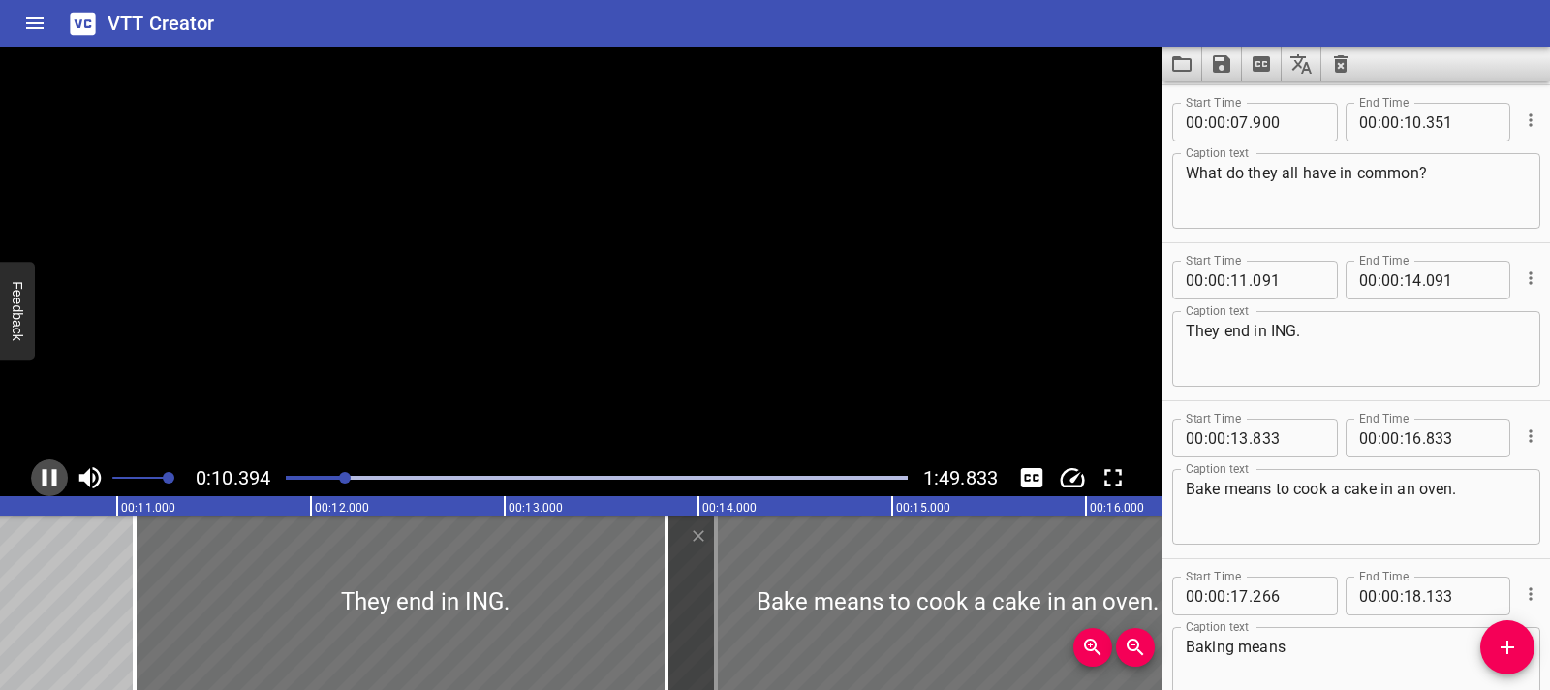
click at [44, 483] on icon "Play/Pause" at bounding box center [50, 477] width 15 height 17
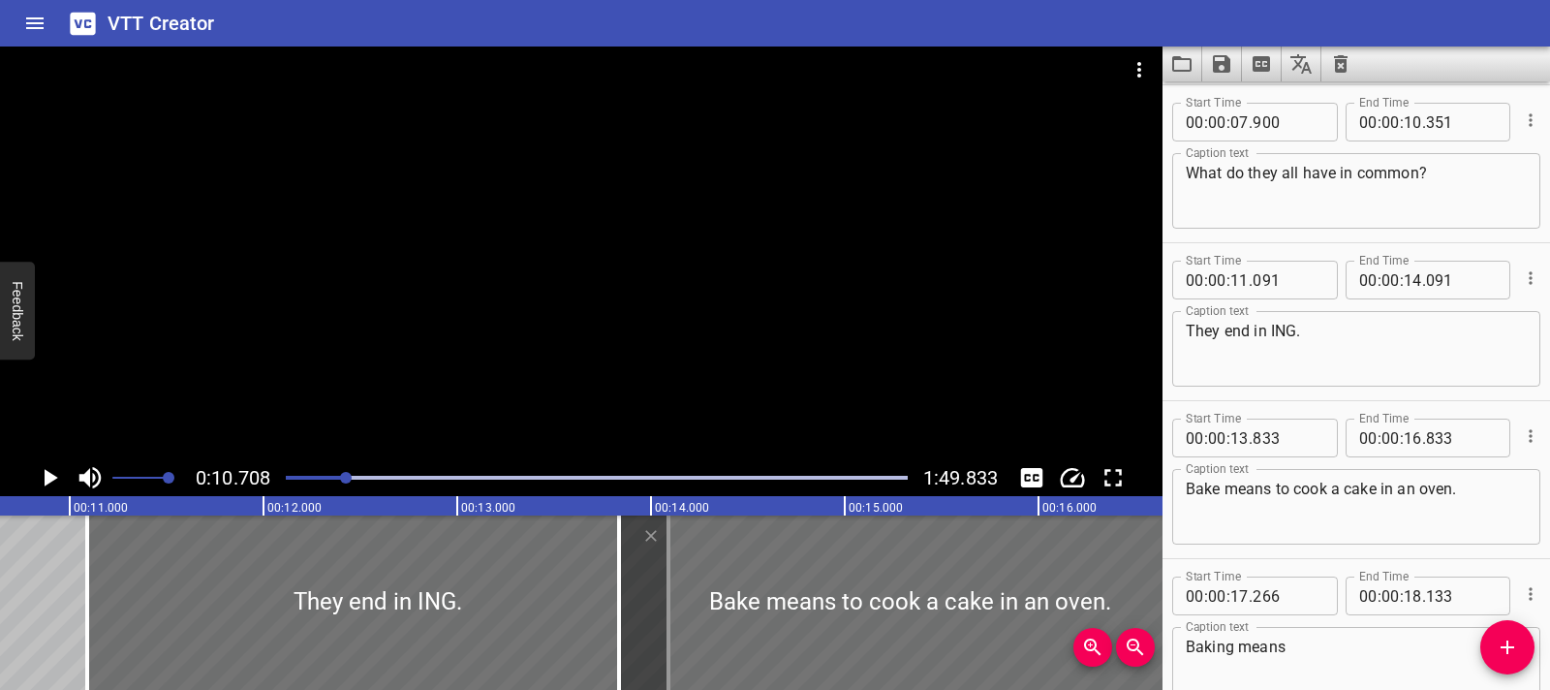
scroll to position [0, 2076]
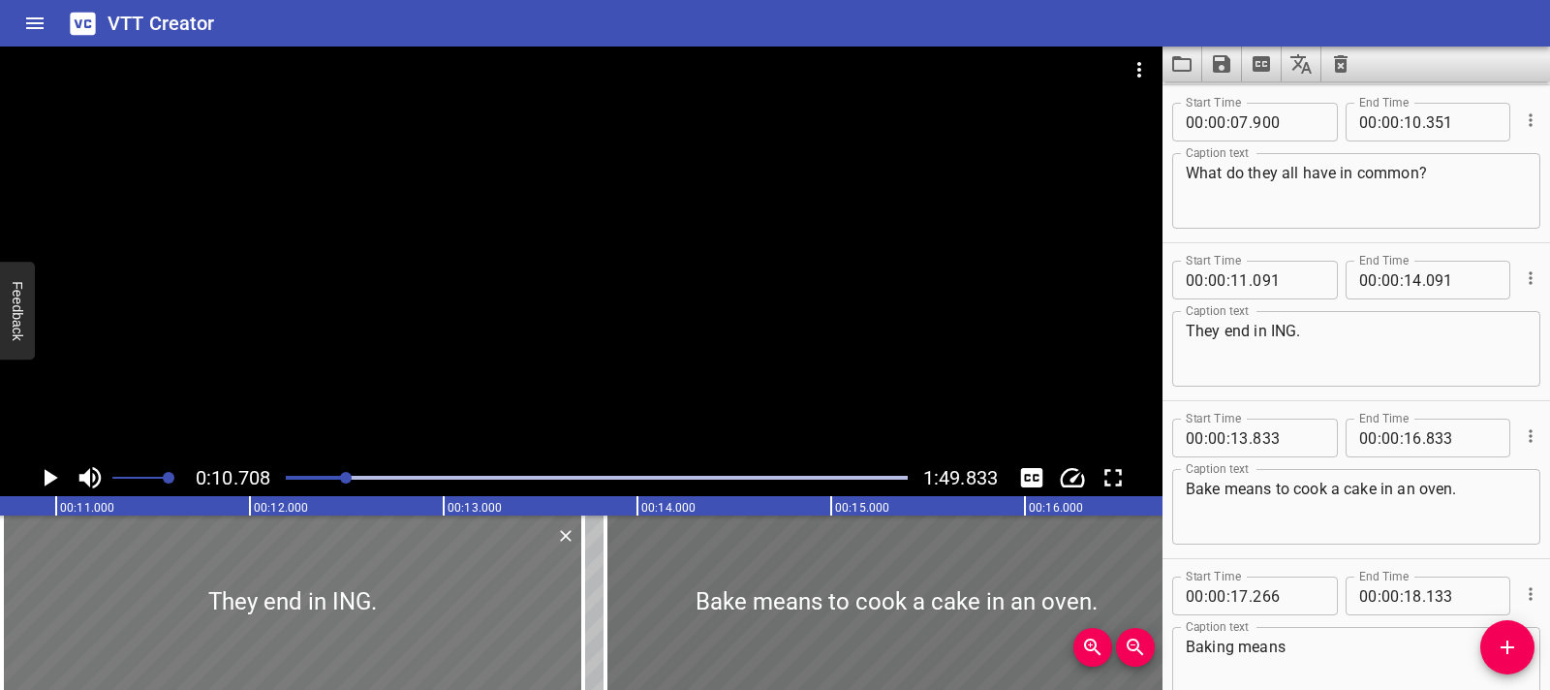
drag, startPoint x: 225, startPoint y: 580, endPoint x: 153, endPoint y: 580, distance: 71.7
click at [153, 580] on div at bounding box center [292, 602] width 581 height 174
type input "10"
type input "721"
type input "13"
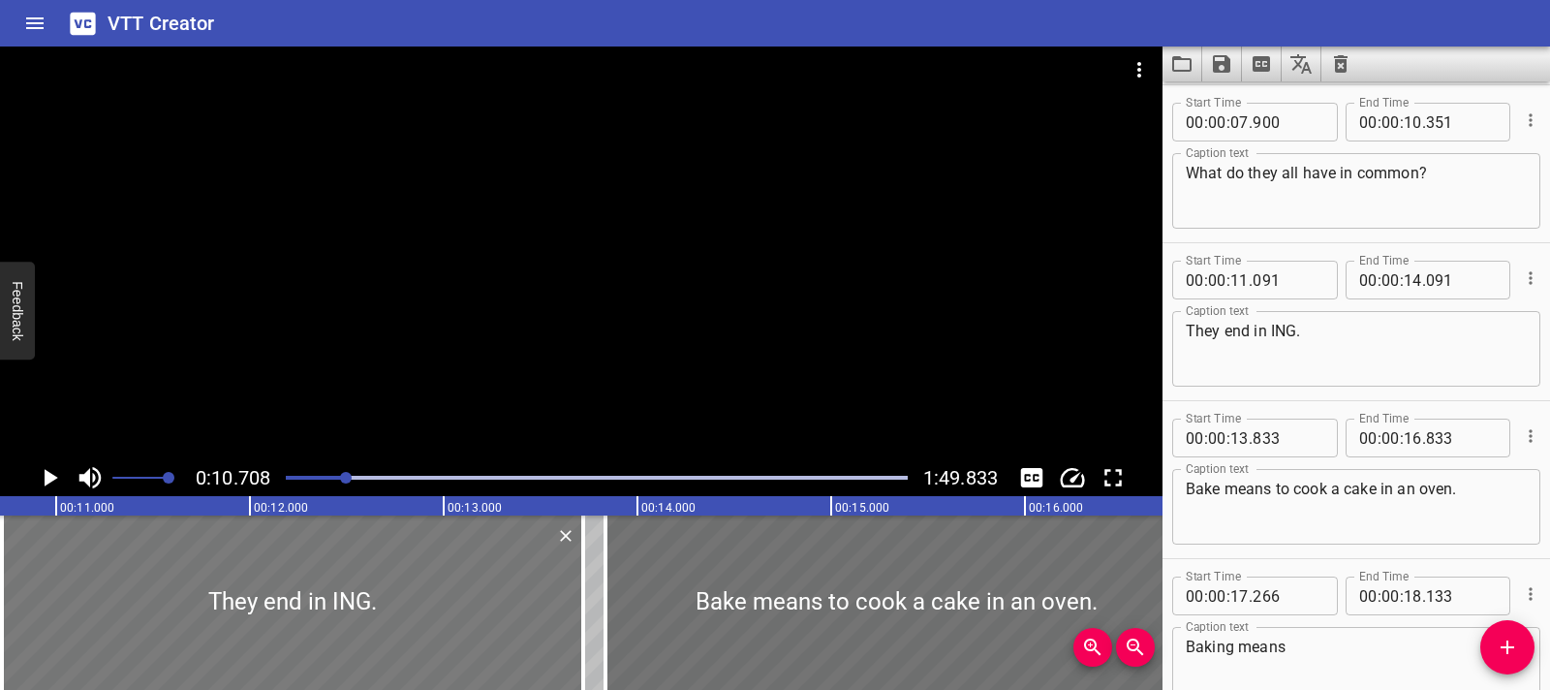
type input "721"
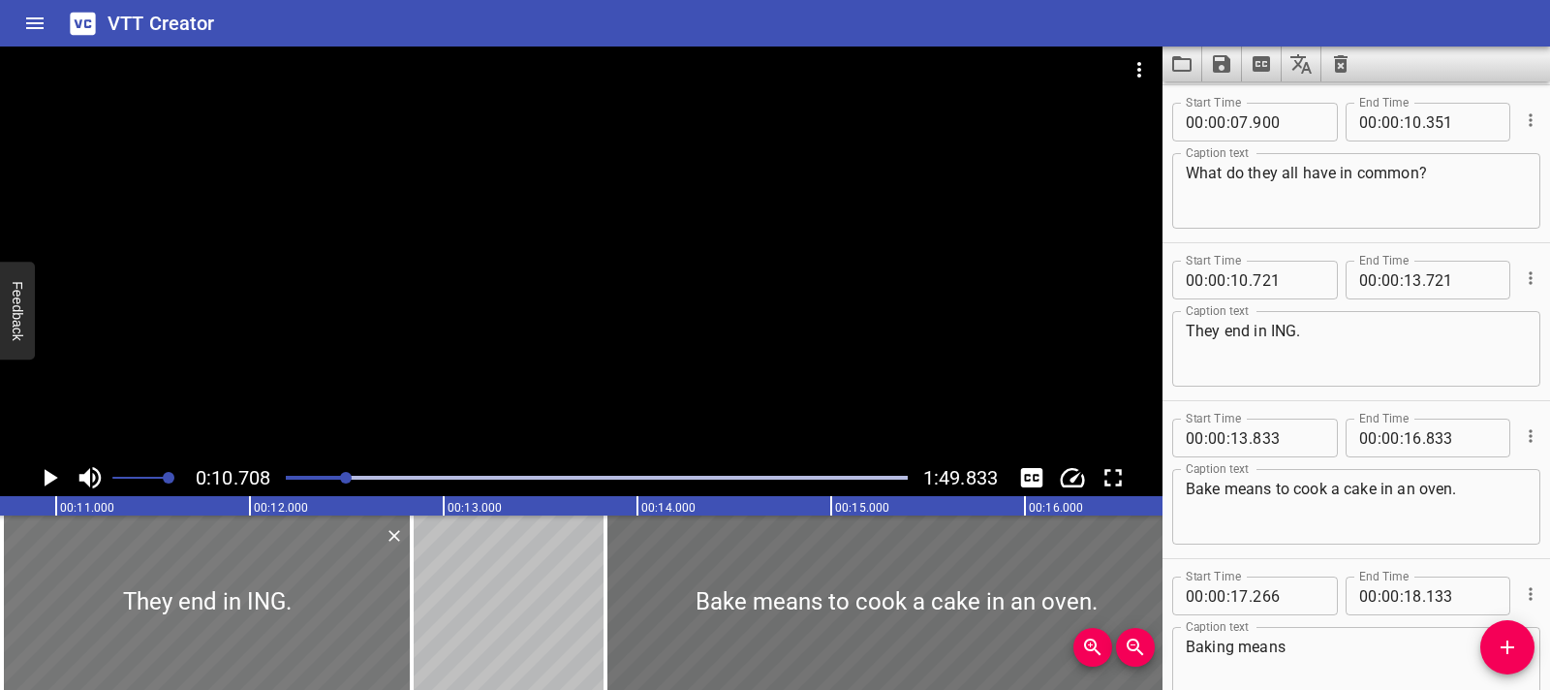
drag, startPoint x: 585, startPoint y: 621, endPoint x: 395, endPoint y: 618, distance: 189.9
click at [411, 624] on div at bounding box center [411, 602] width 19 height 174
type input "12"
type input "821"
click at [47, 481] on icon "Play/Pause" at bounding box center [52, 477] width 14 height 17
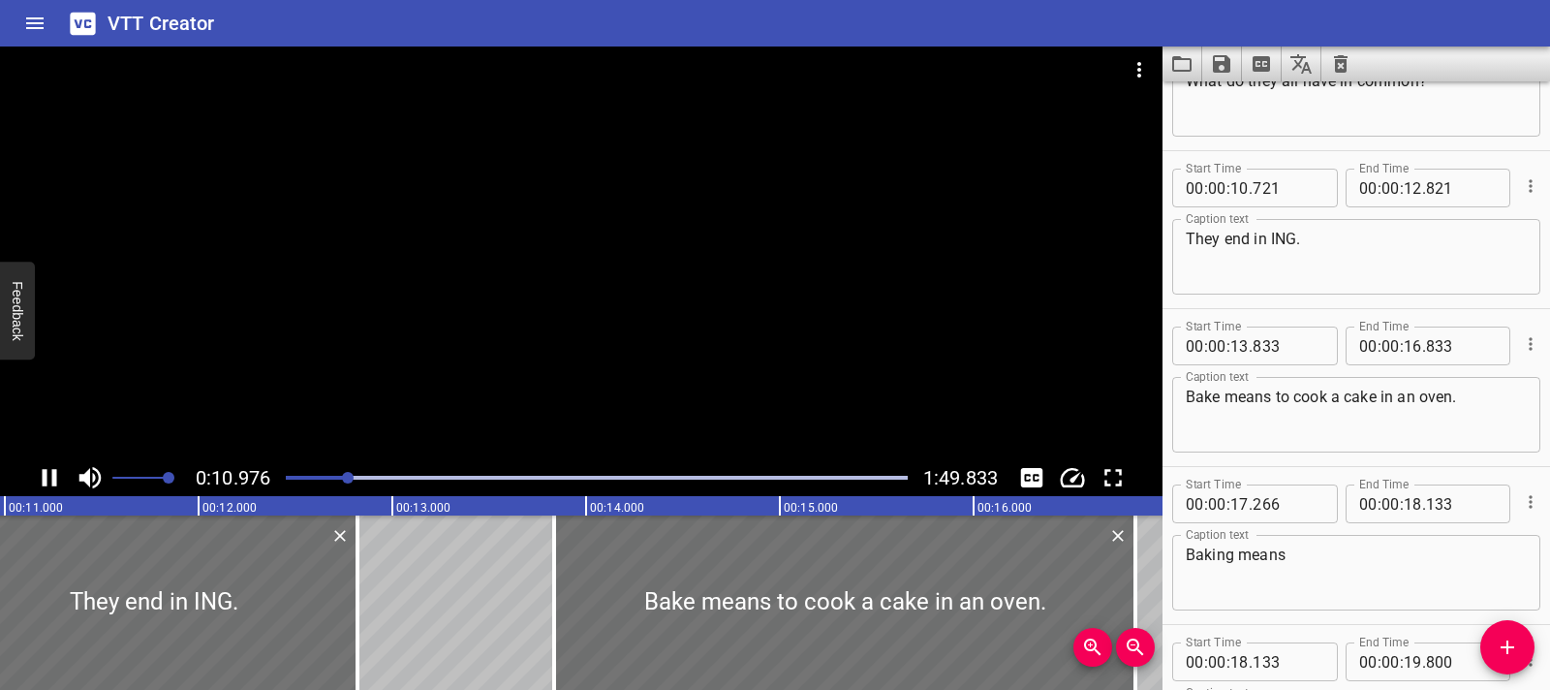
scroll to position [790, 0]
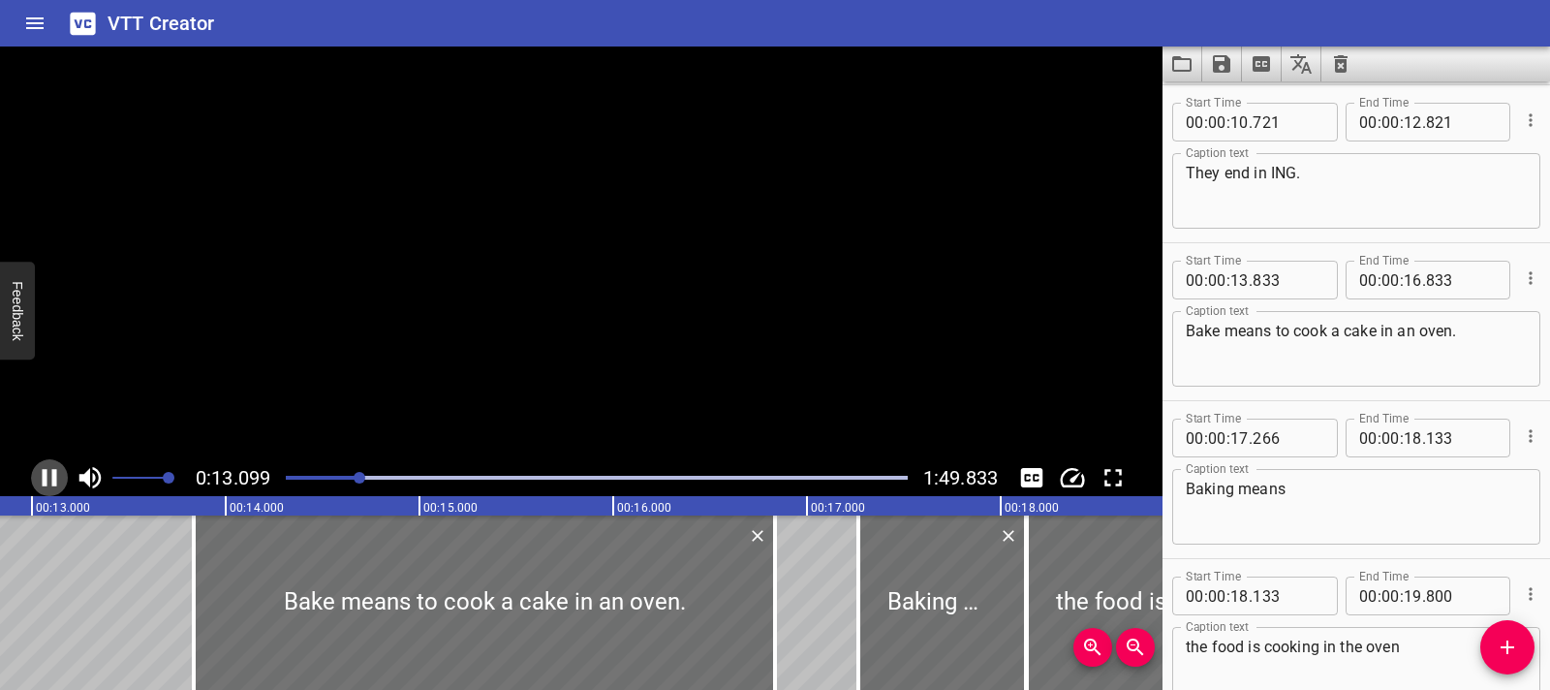
click at [47, 481] on icon "Play/Pause" at bounding box center [49, 477] width 29 height 29
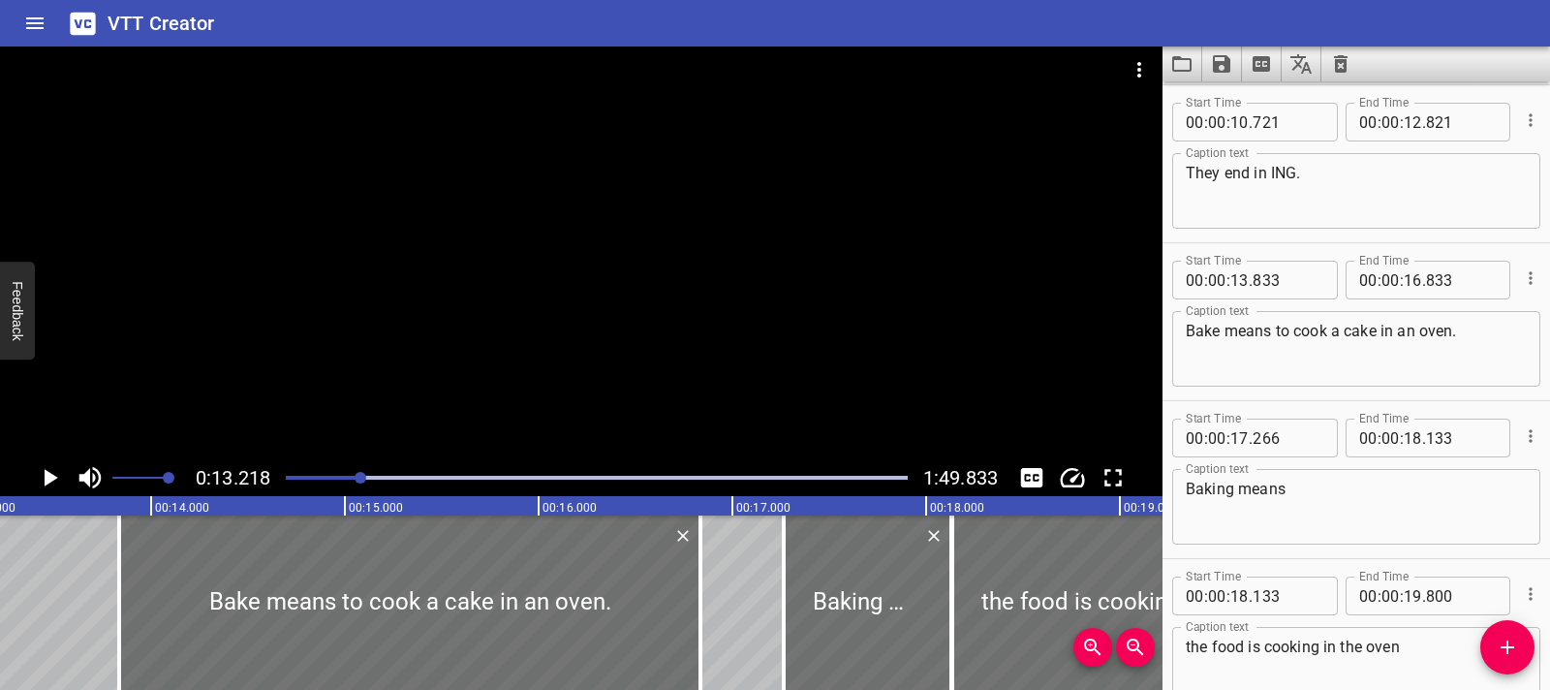
click at [47, 489] on icon "Play/Pause" at bounding box center [49, 477] width 29 height 29
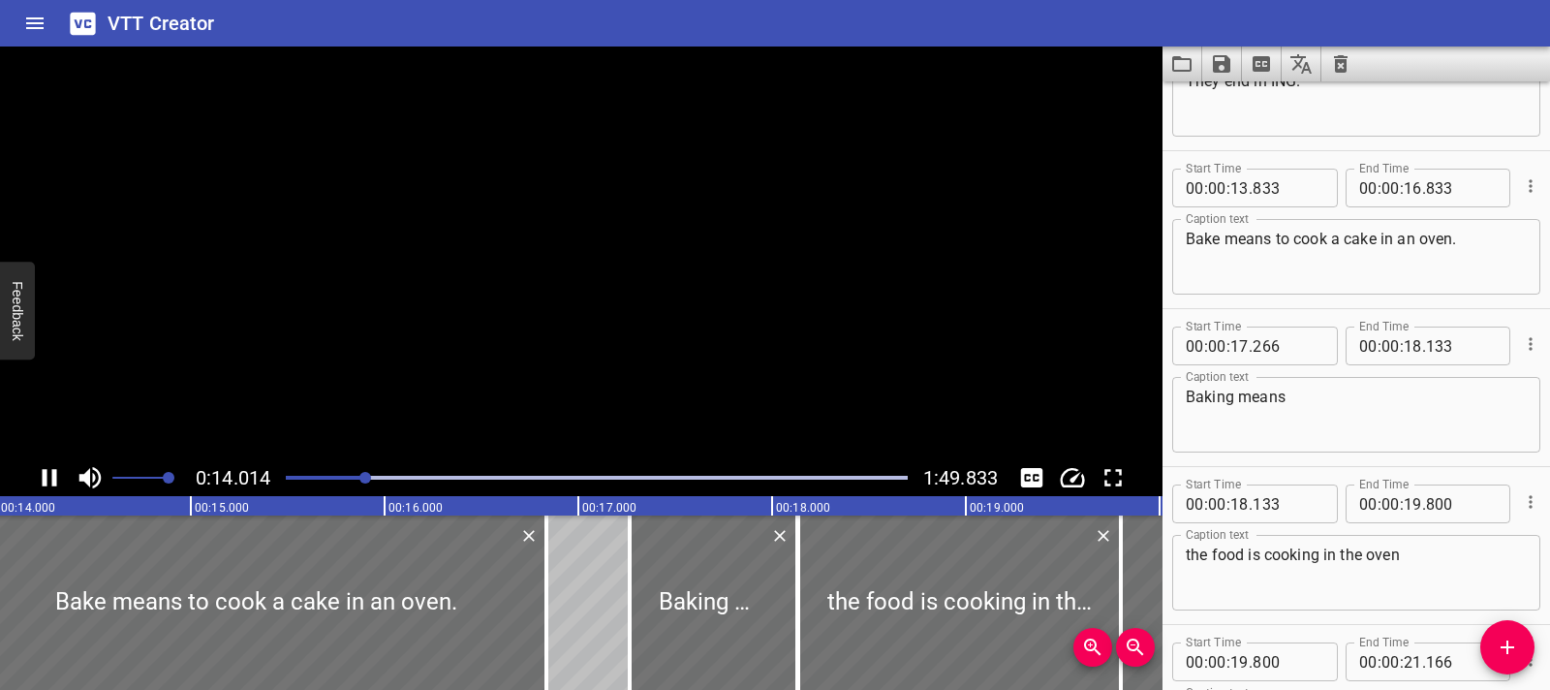
scroll to position [948, 0]
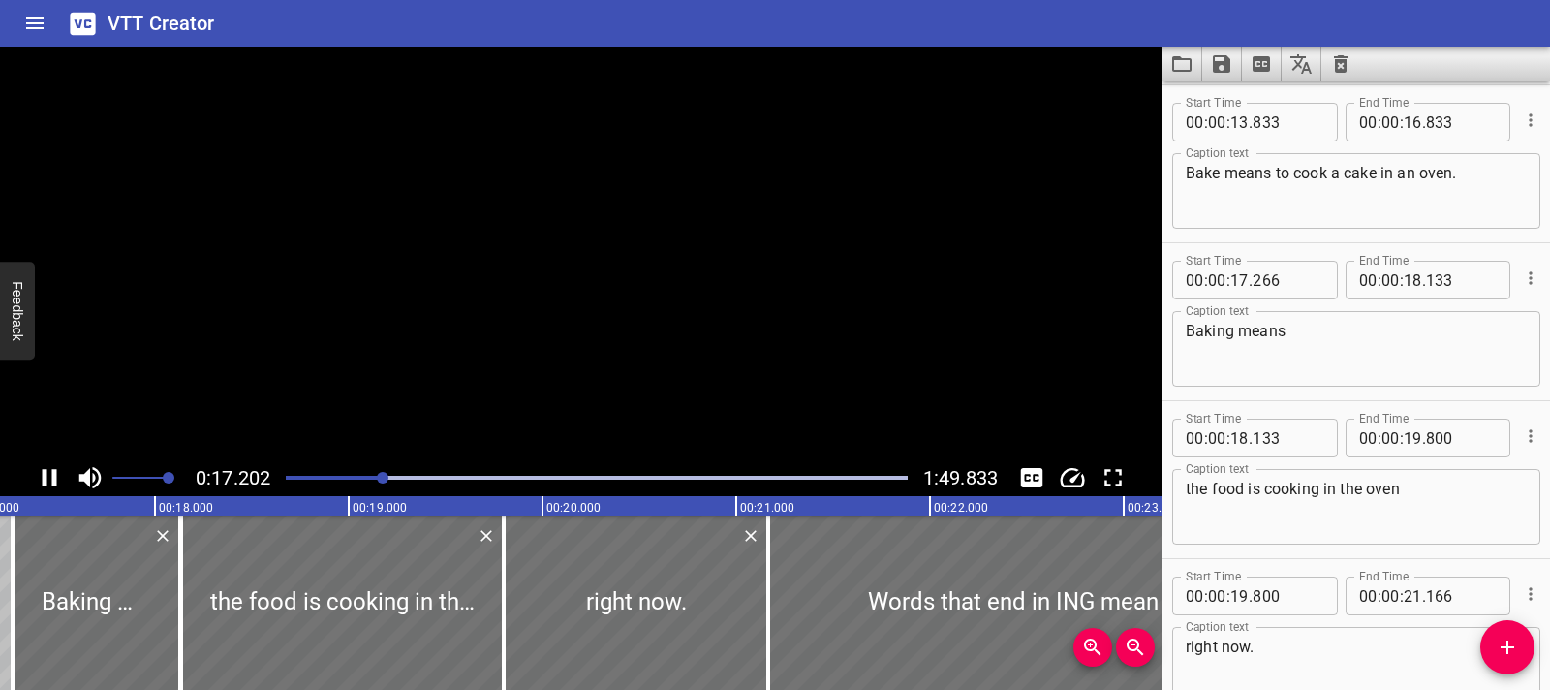
click at [47, 489] on icon "Play/Pause" at bounding box center [49, 477] width 29 height 29
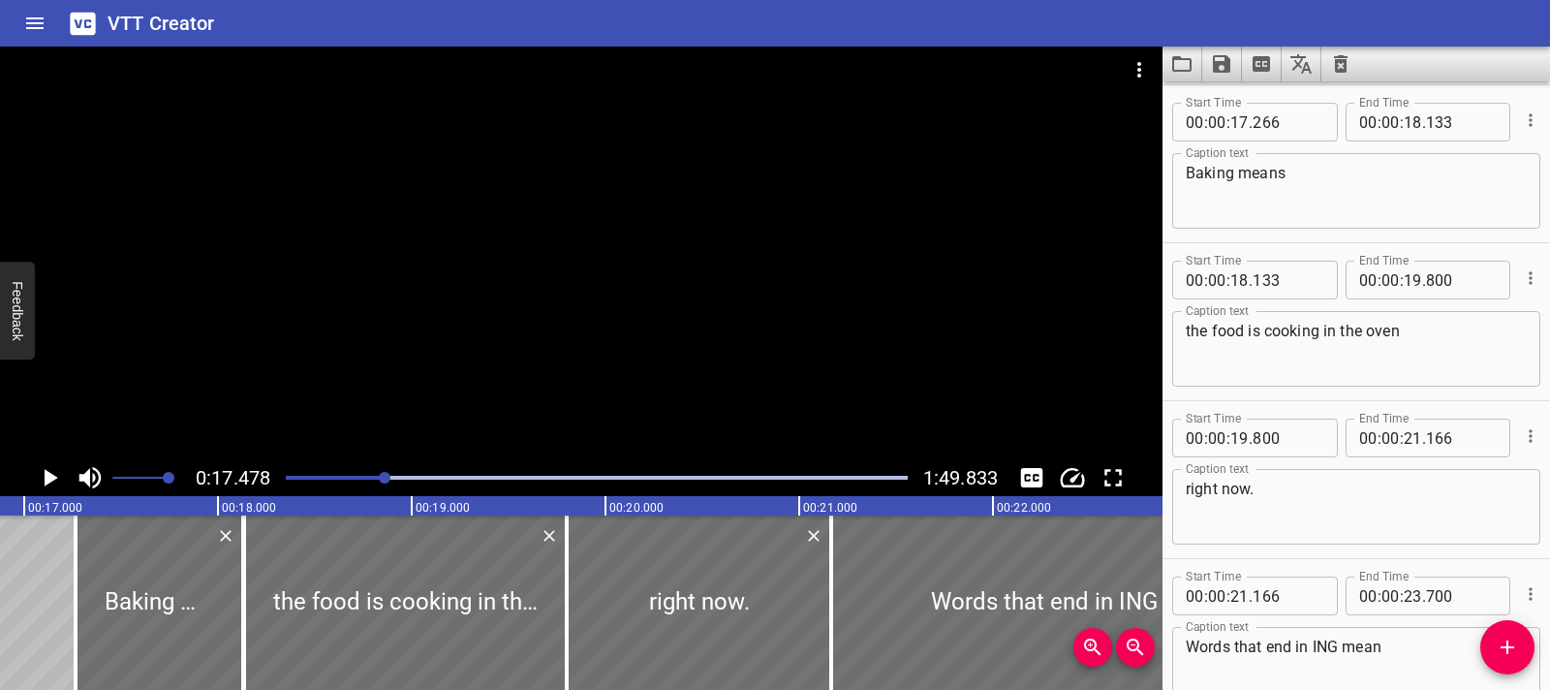
scroll to position [0, 3212]
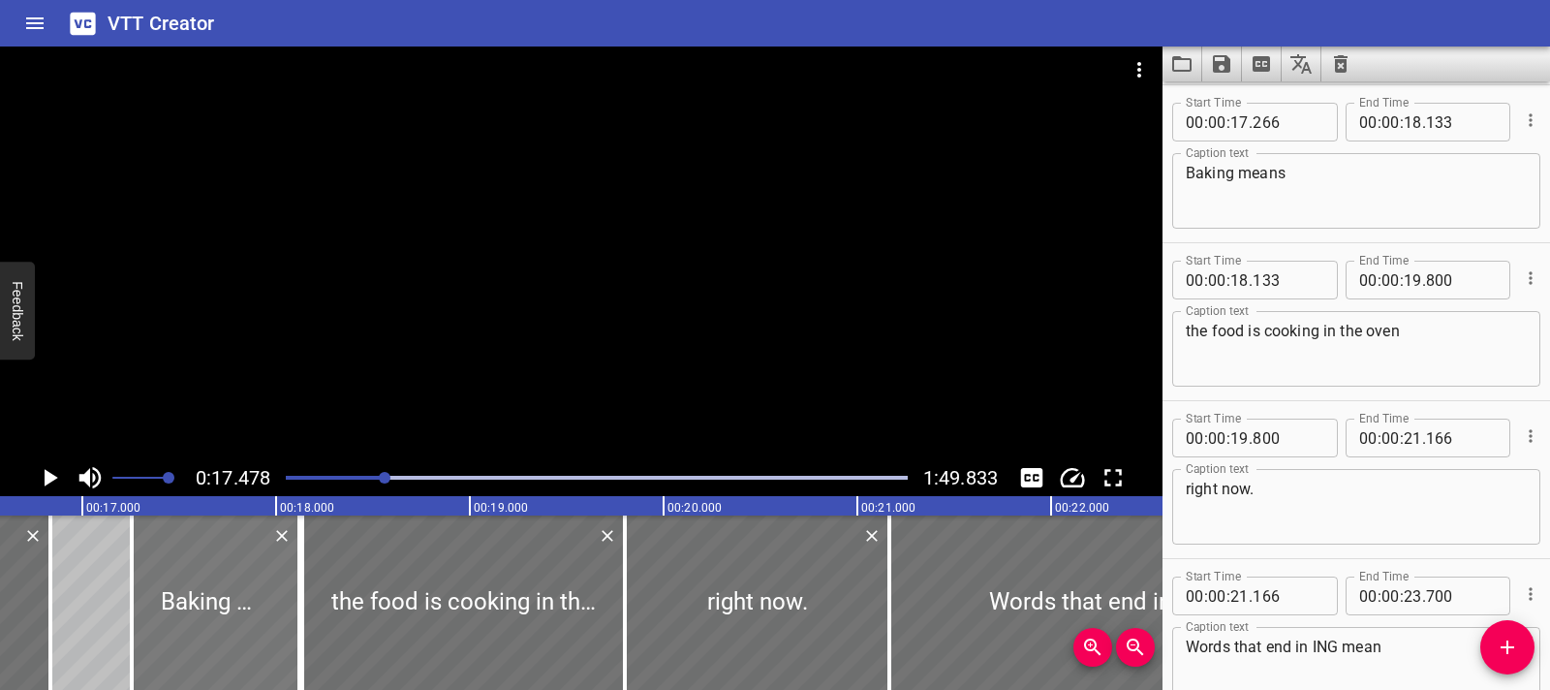
click at [202, 609] on div at bounding box center [216, 602] width 168 height 174
type input "256"
type input "123"
click at [205, 591] on div at bounding box center [210, 602] width 168 height 174
type input "221"
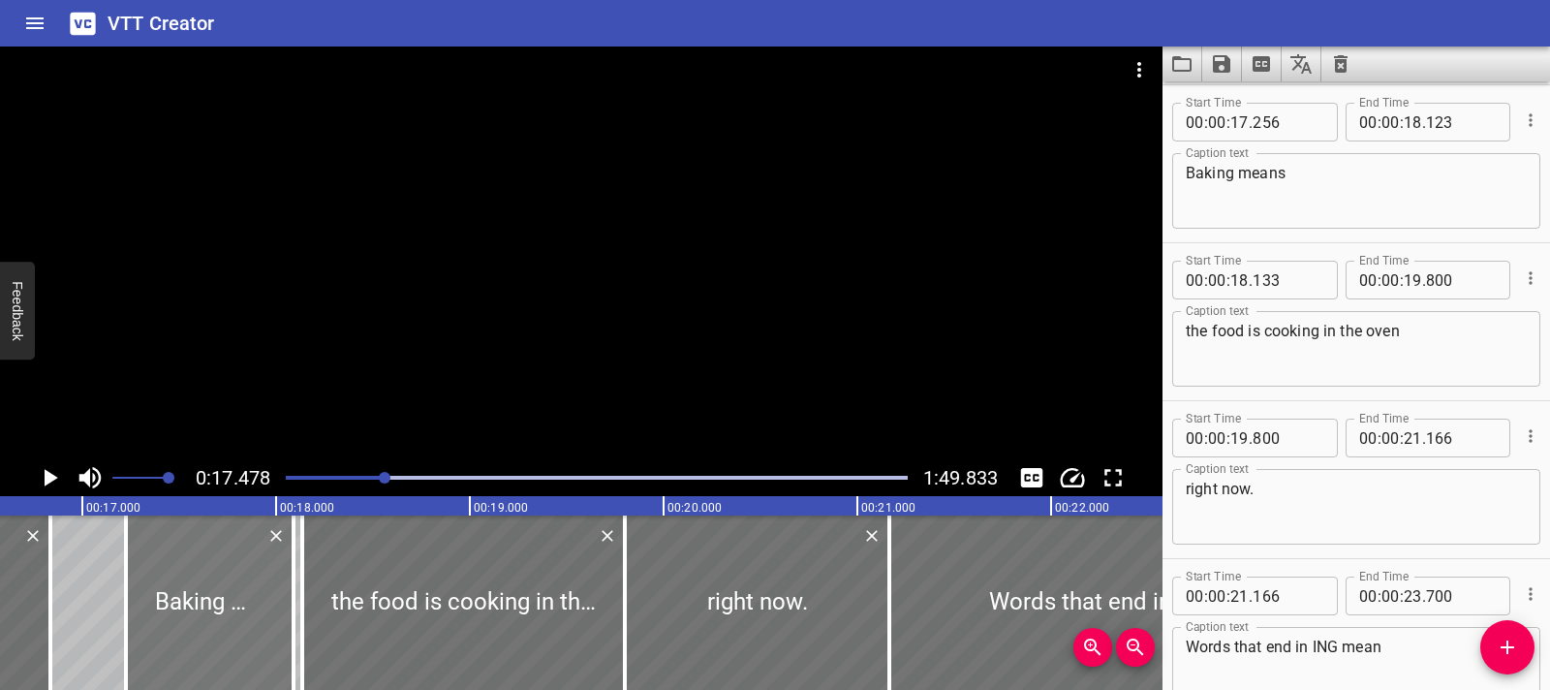
type input "088"
click at [62, 484] on icon "Play/Pause" at bounding box center [49, 477] width 29 height 29
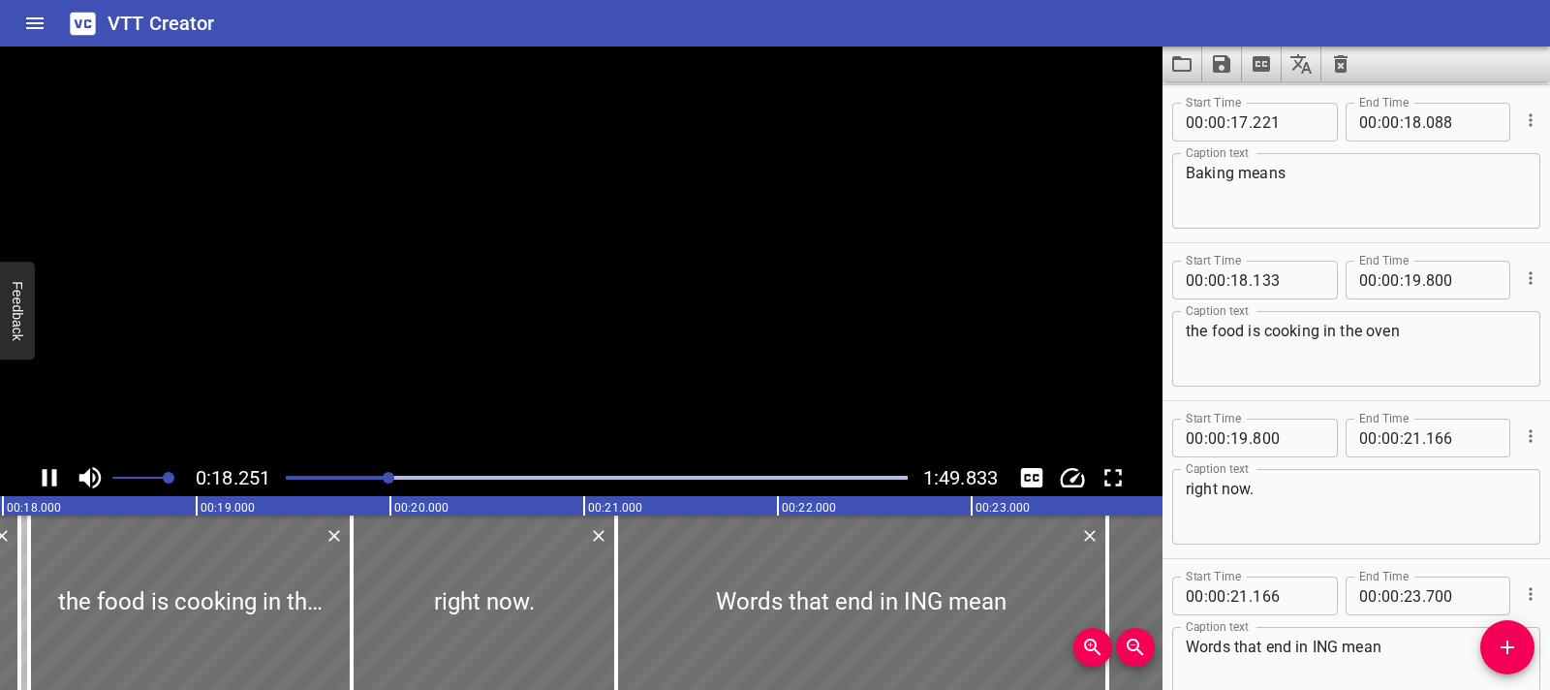
scroll to position [1264, 0]
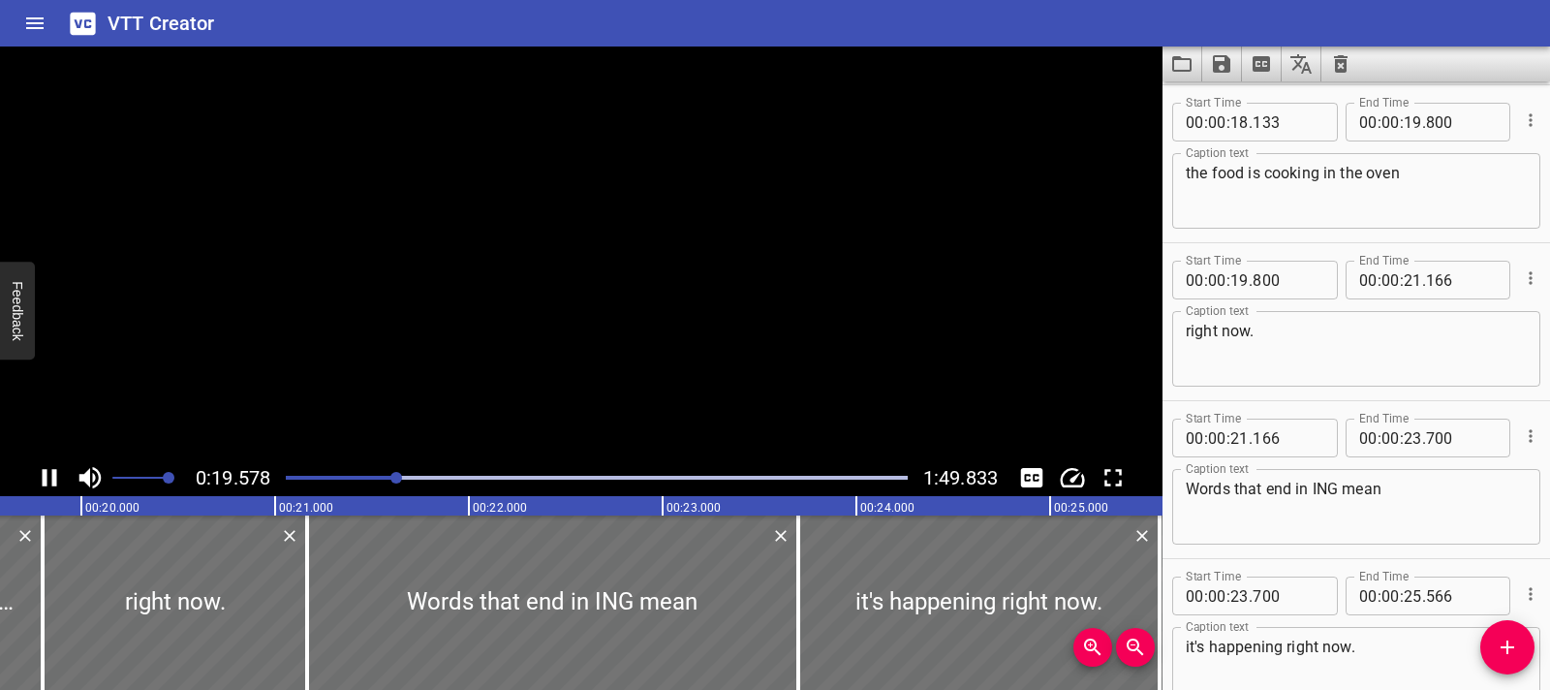
click at [62, 484] on icon "Play/Pause" at bounding box center [49, 477] width 29 height 29
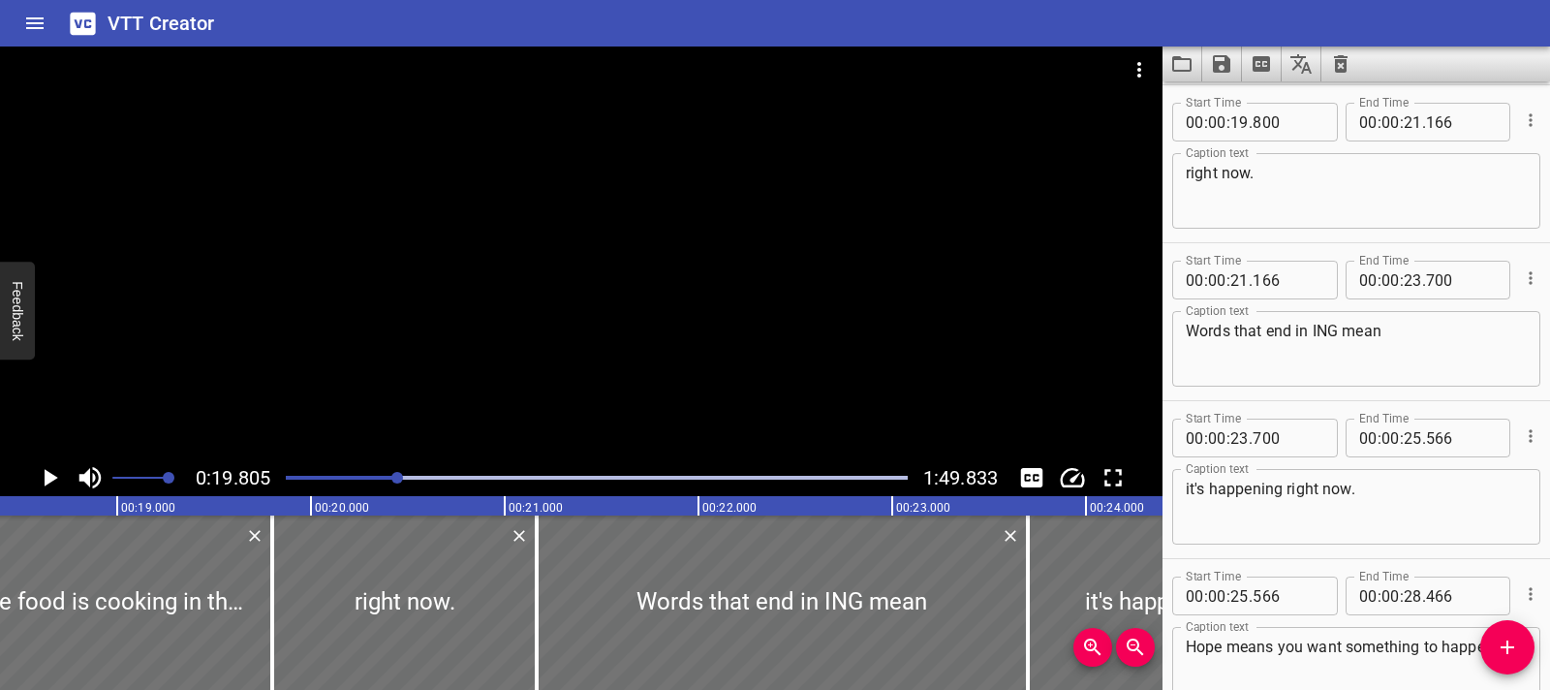
scroll to position [0, 3429]
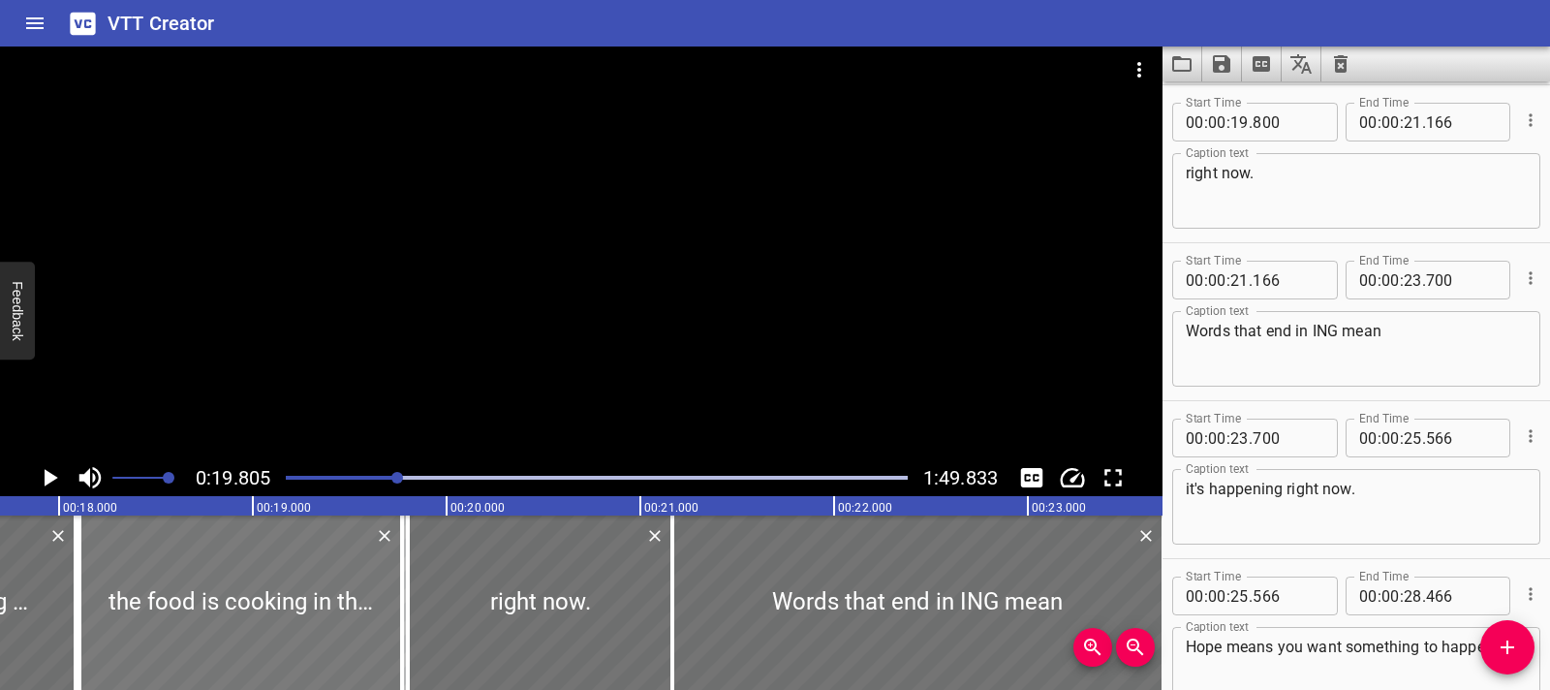
drag, startPoint x: 291, startPoint y: 614, endPoint x: 288, endPoint y: 605, distance: 10.1
click at [286, 613] on div at bounding box center [240, 602] width 323 height 174
type input "108"
type input "775"
click at [58, 471] on icon "Play/Pause" at bounding box center [49, 477] width 29 height 29
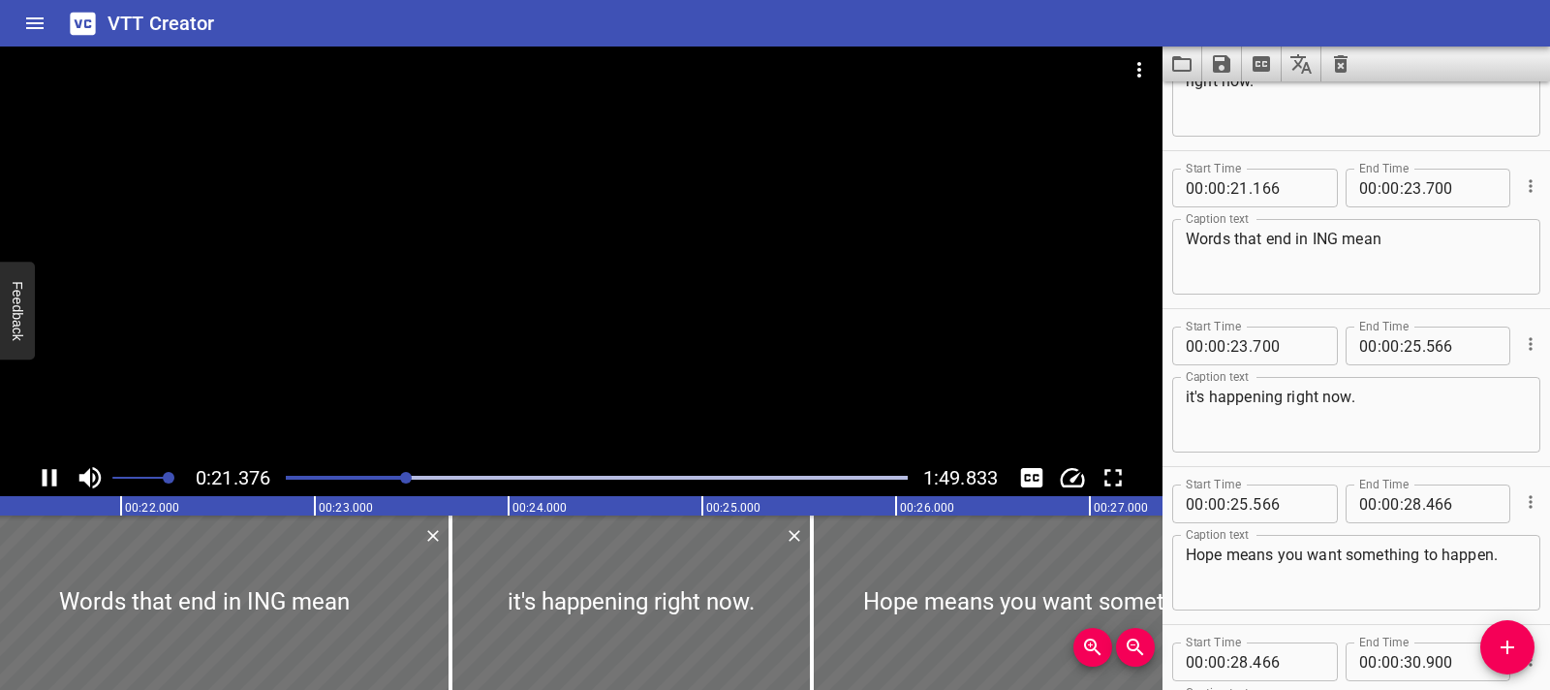
scroll to position [1579, 0]
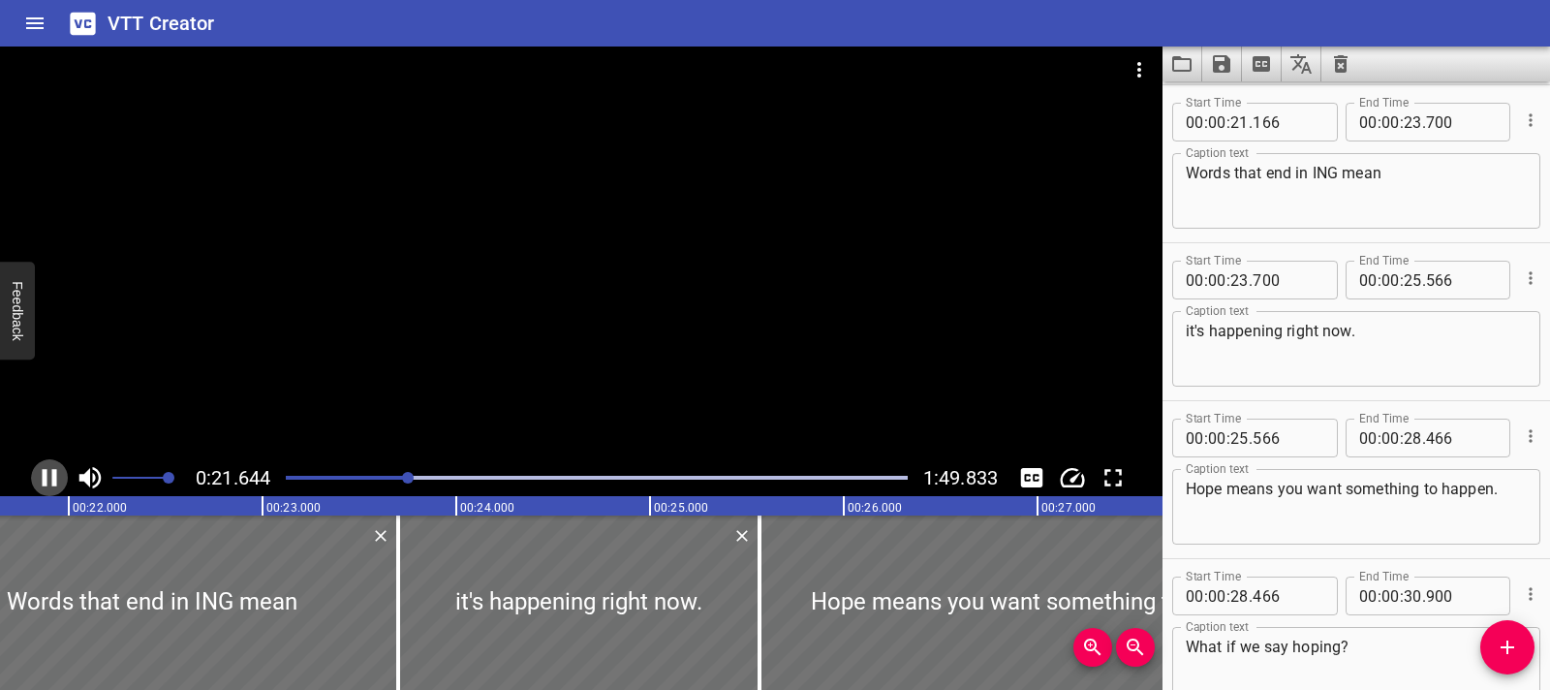
click at [47, 486] on icon "Play/Pause" at bounding box center [49, 477] width 29 height 29
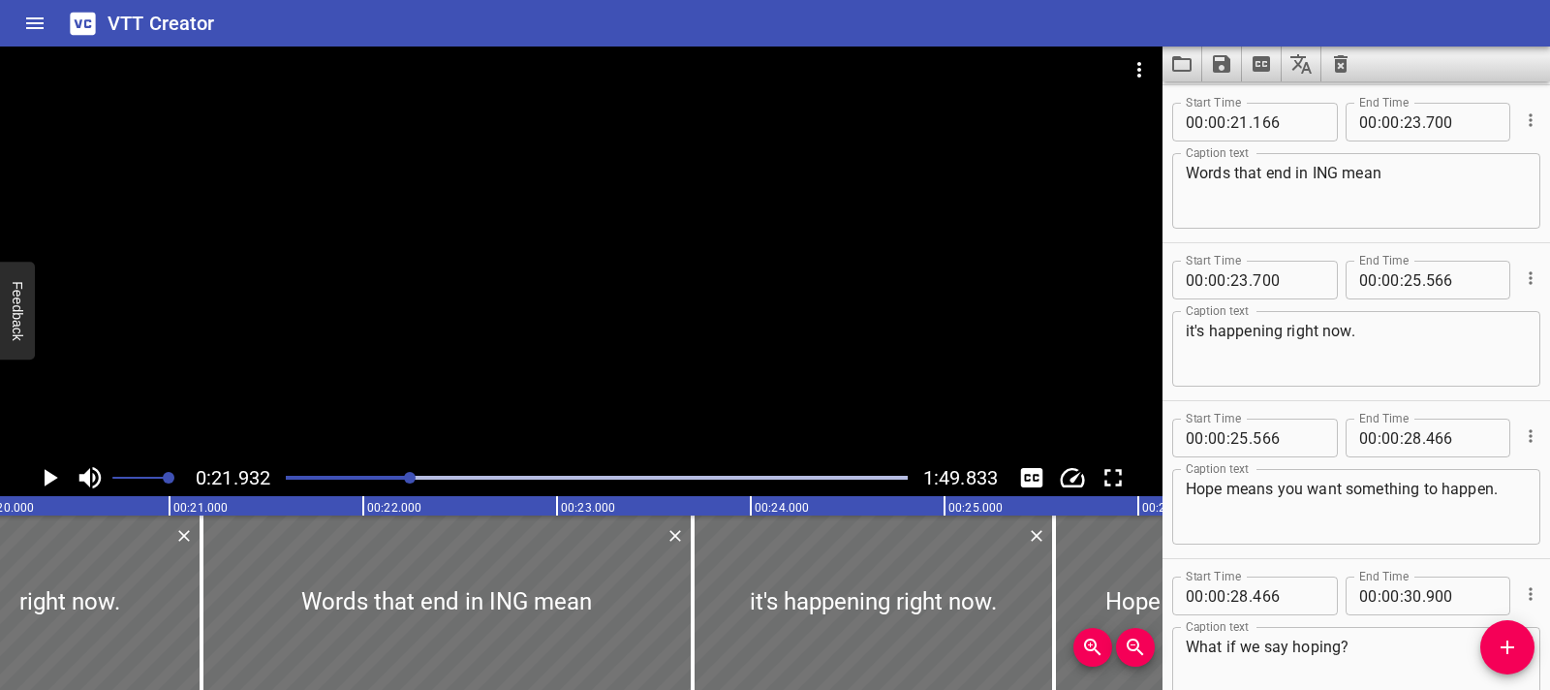
scroll to position [0, 3861]
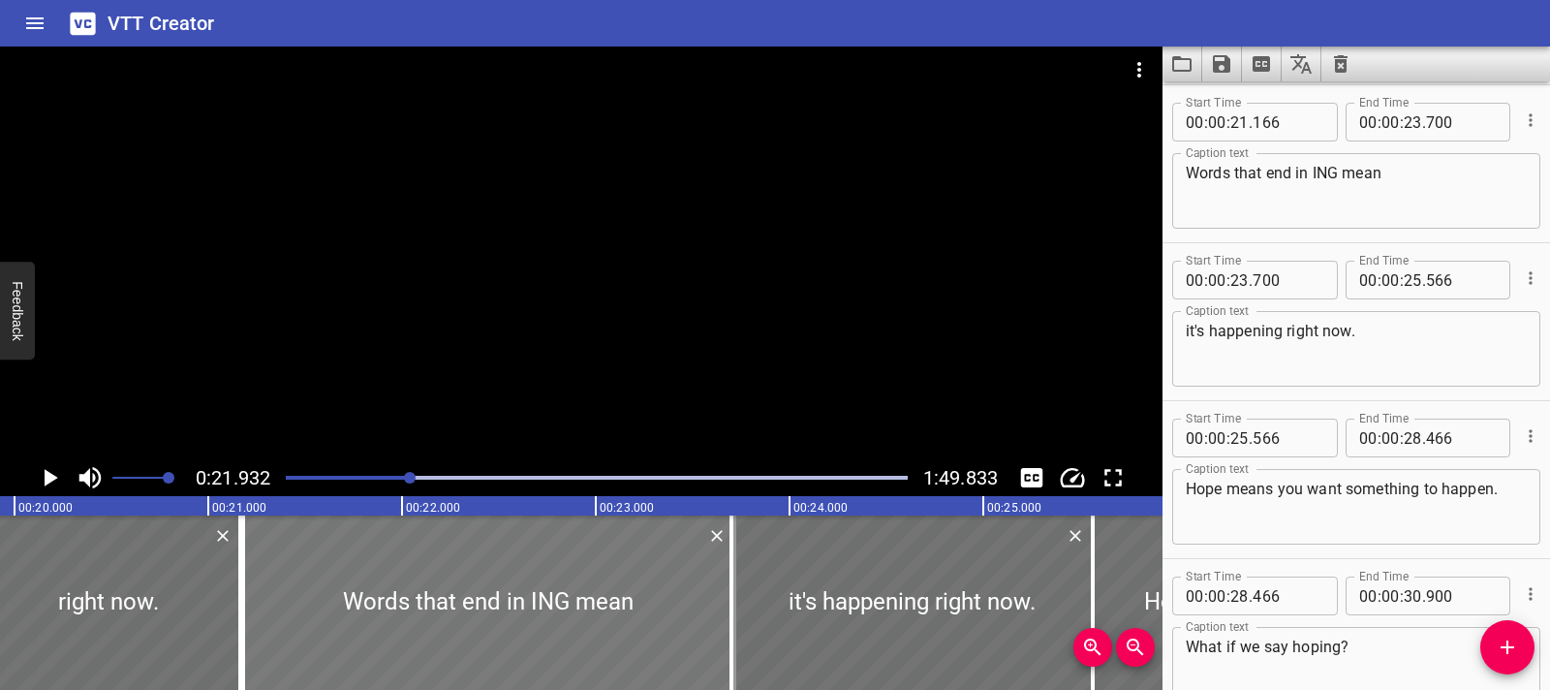
click at [346, 629] on div at bounding box center [488, 602] width 491 height 174
type input "186"
type input "720"
click at [254, 616] on div at bounding box center [253, 602] width 4 height 174
click at [394, 617] on div at bounding box center [487, 602] width 483 height 174
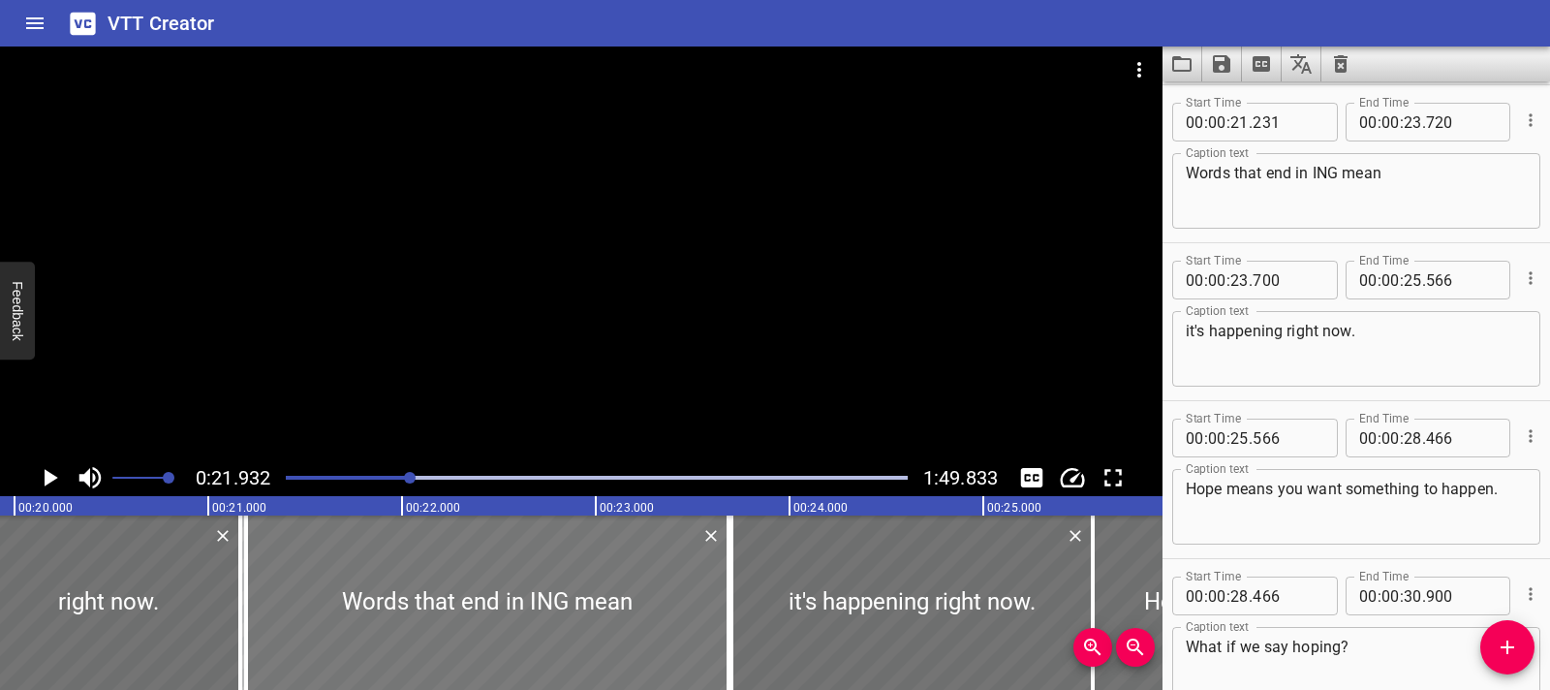
type input "196"
type input "685"
click at [254, 620] on div at bounding box center [256, 602] width 4 height 174
click at [399, 612] on div at bounding box center [486, 602] width 473 height 174
type input "211"
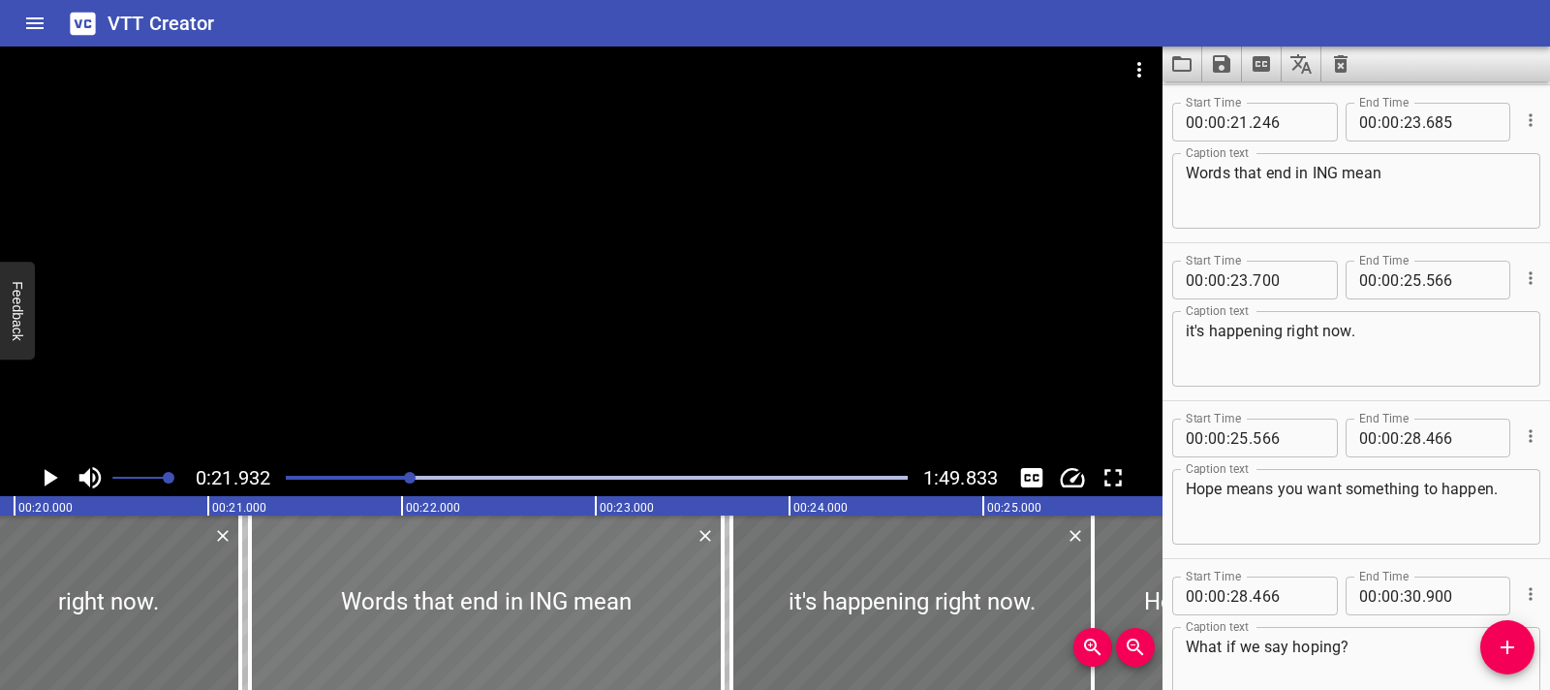
type input "650"
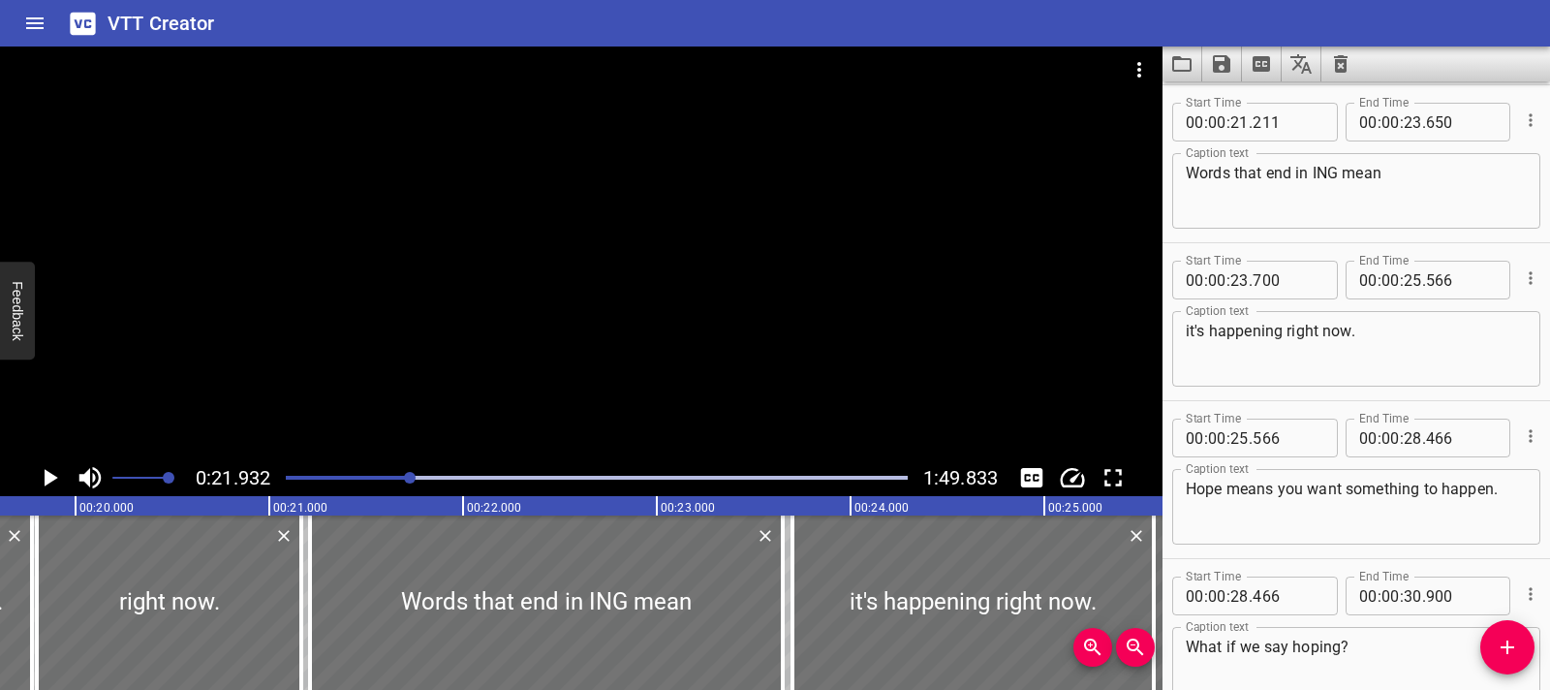
scroll to position [0, 3762]
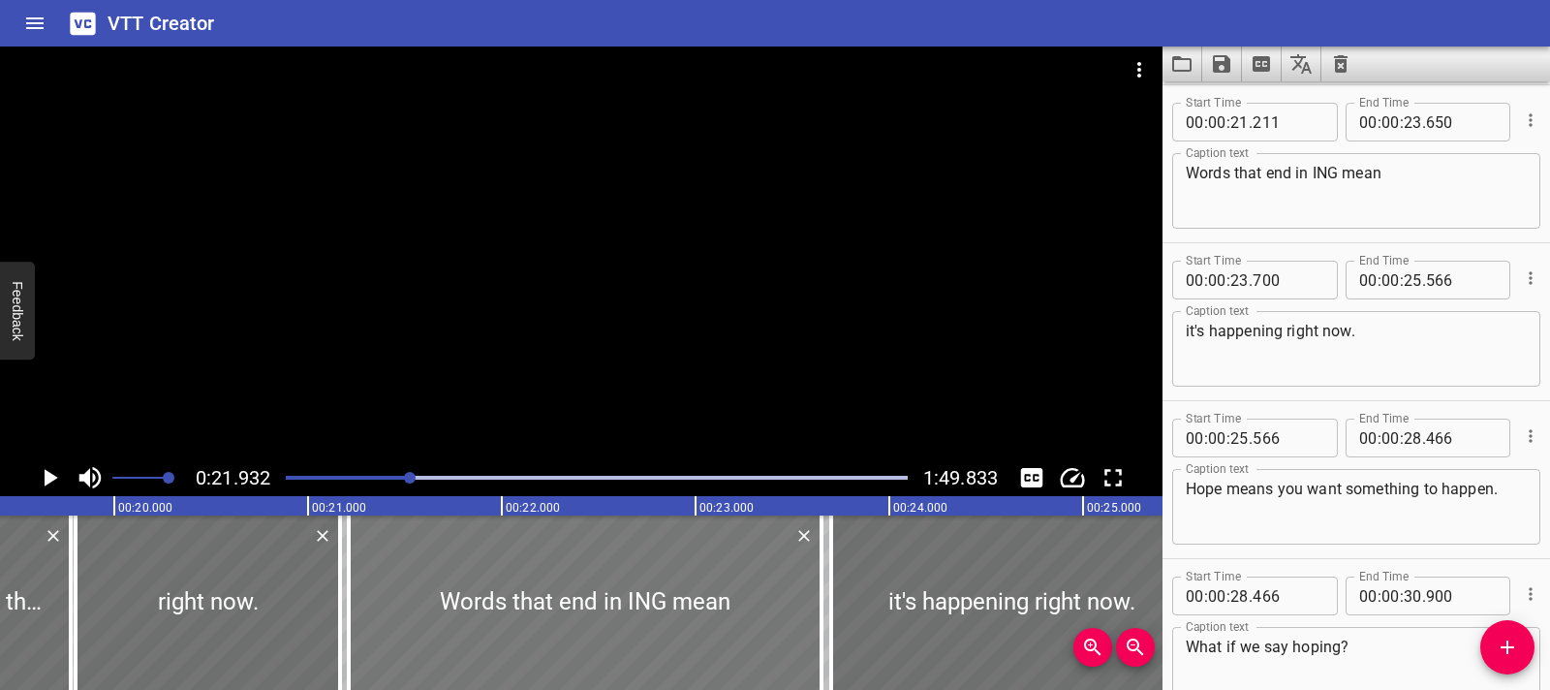
click at [422, 576] on div at bounding box center [585, 602] width 473 height 174
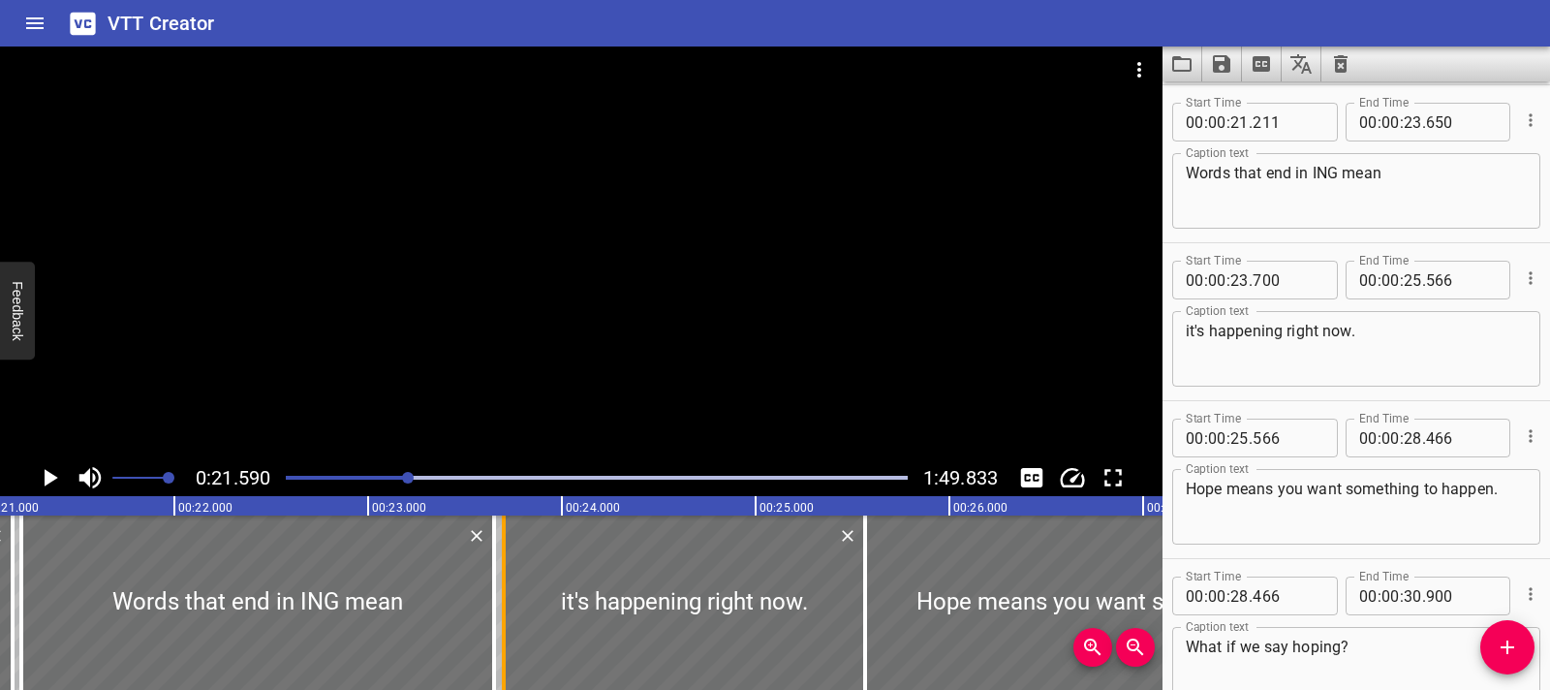
scroll to position [0, 4184]
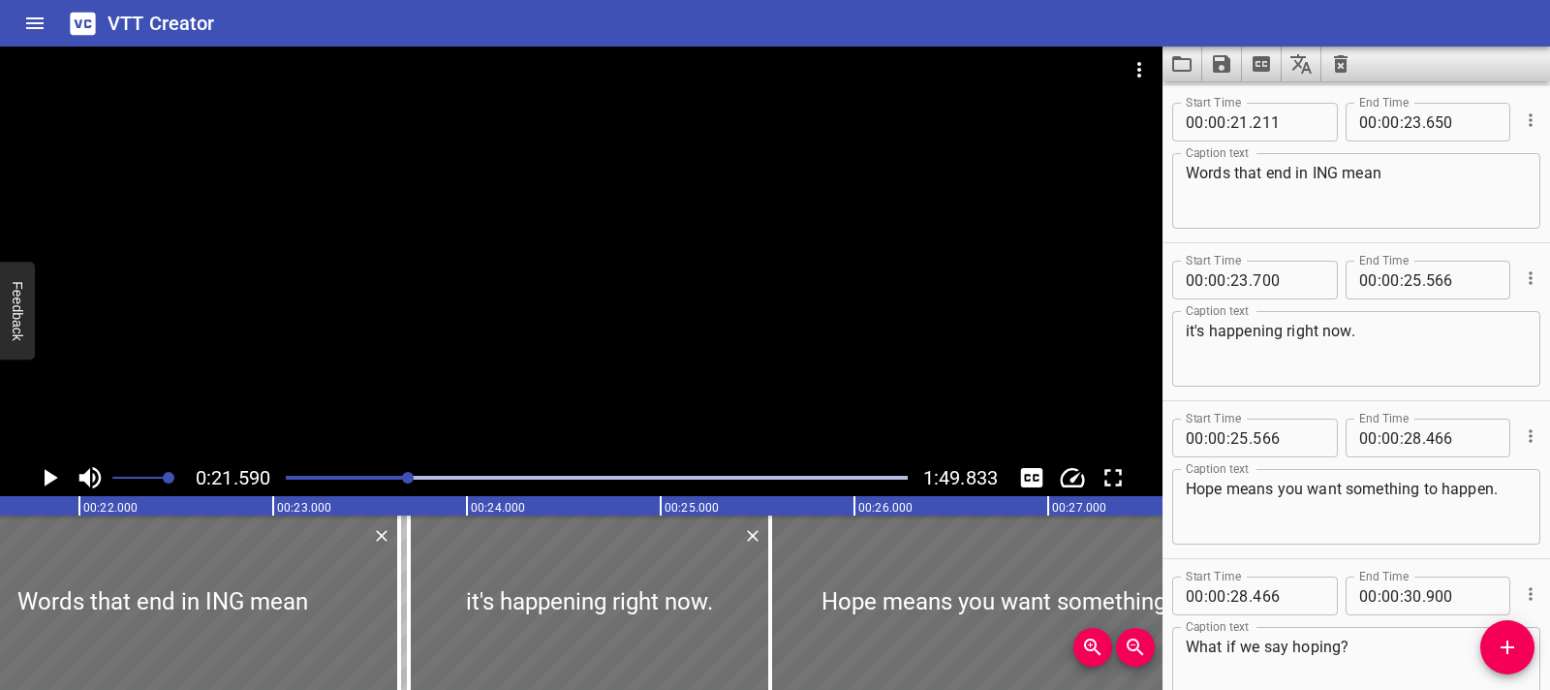
click at [47, 470] on icon "Play/Pause" at bounding box center [49, 477] width 29 height 29
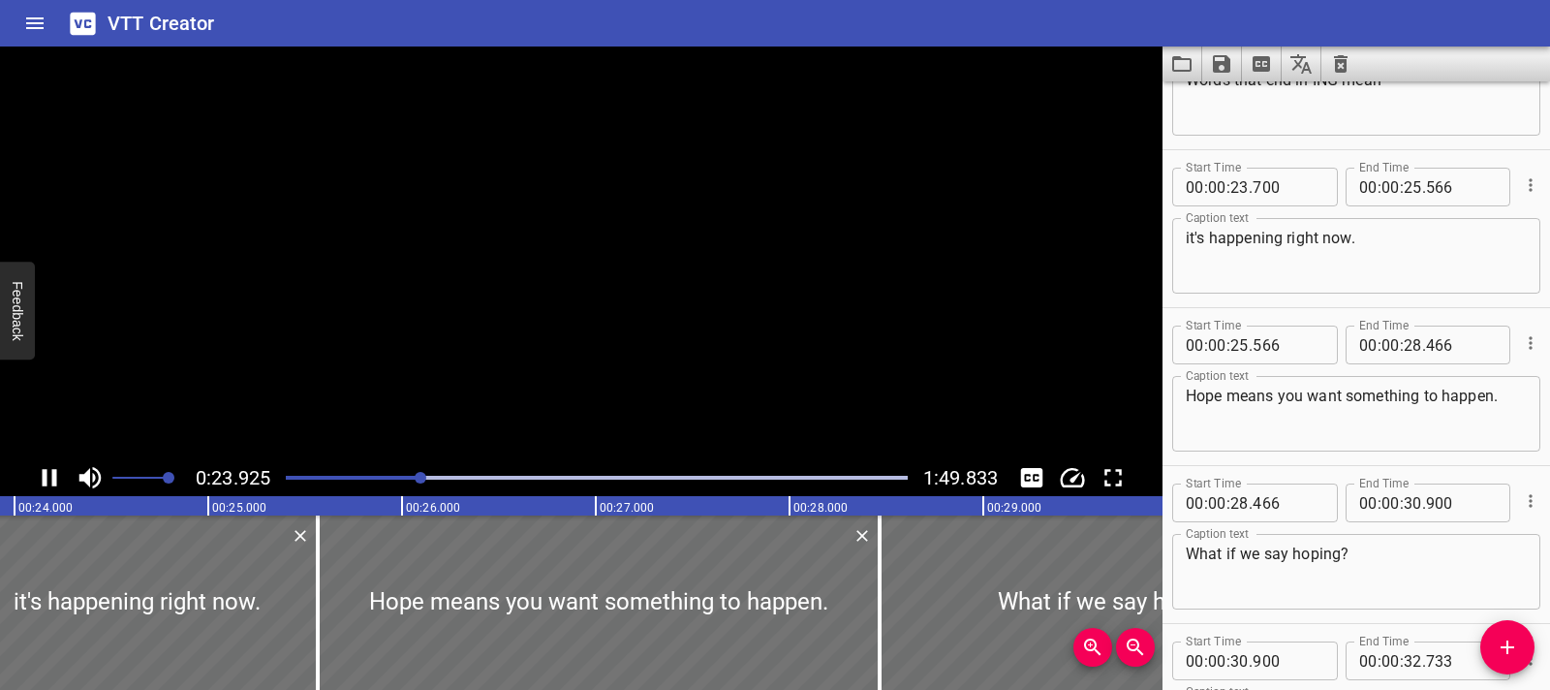
scroll to position [1737, 0]
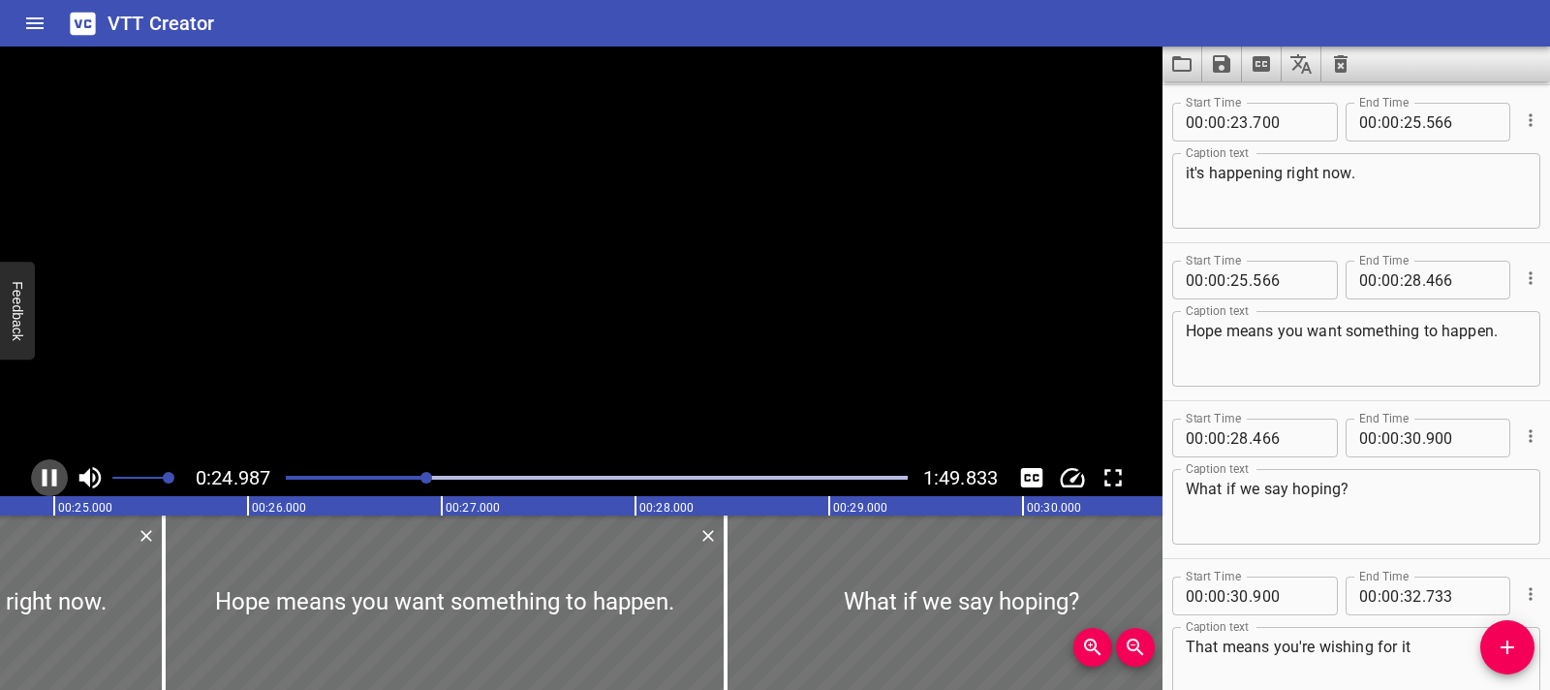
click at [47, 470] on icon "Play/Pause" at bounding box center [50, 477] width 15 height 17
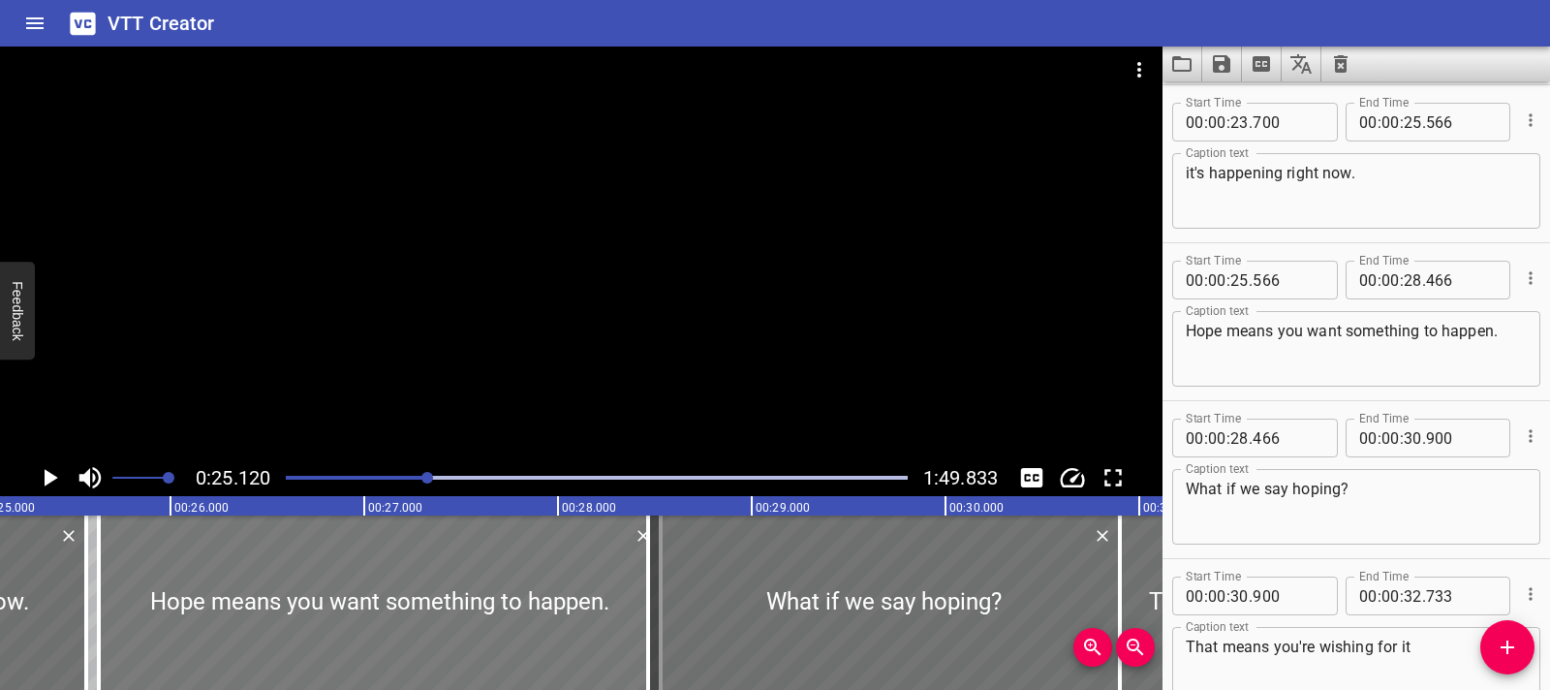
drag, startPoint x: 114, startPoint y: 595, endPoint x: 127, endPoint y: 595, distance: 12.6
click at [127, 595] on div at bounding box center [380, 602] width 562 height 174
type input "631"
type input "531"
drag, startPoint x: 97, startPoint y: 593, endPoint x: 112, endPoint y: 594, distance: 15.5
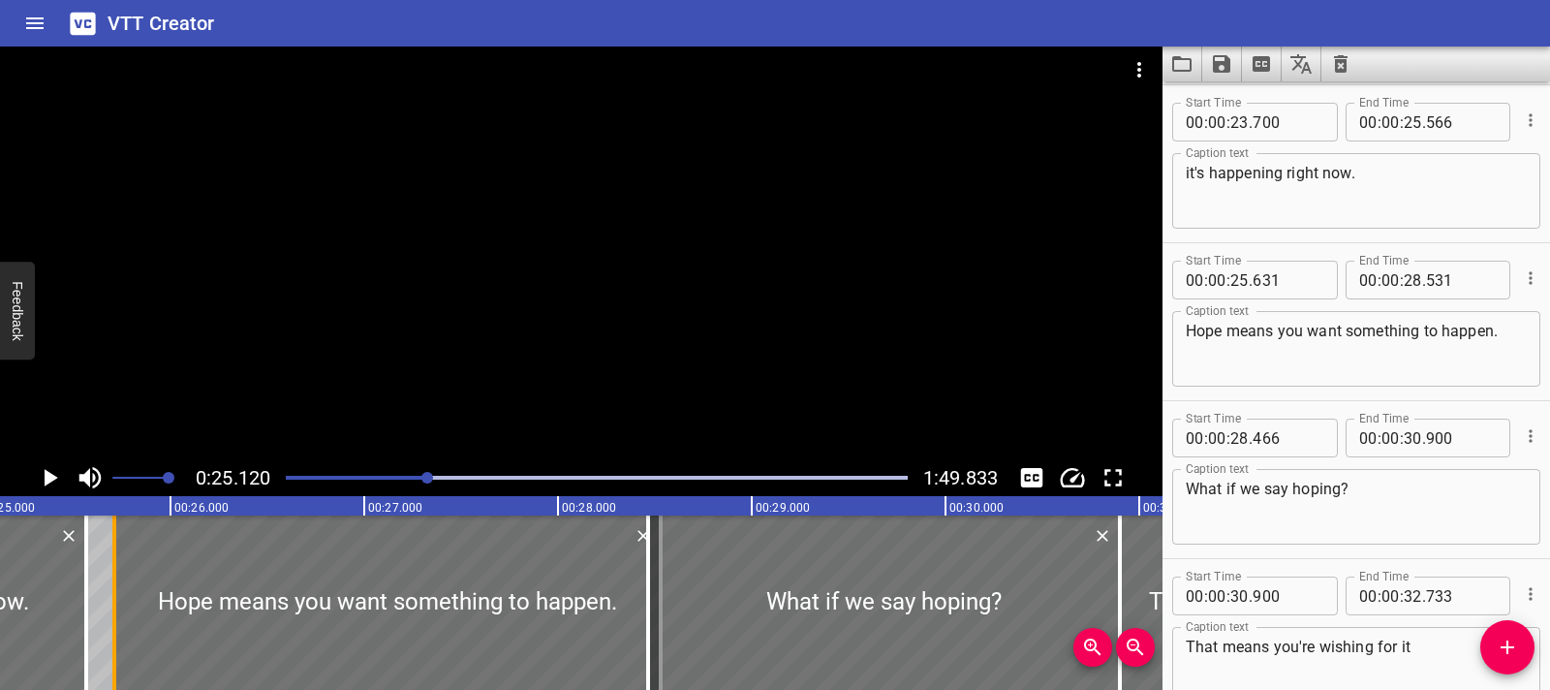
click at [112, 594] on div at bounding box center [114, 602] width 4 height 174
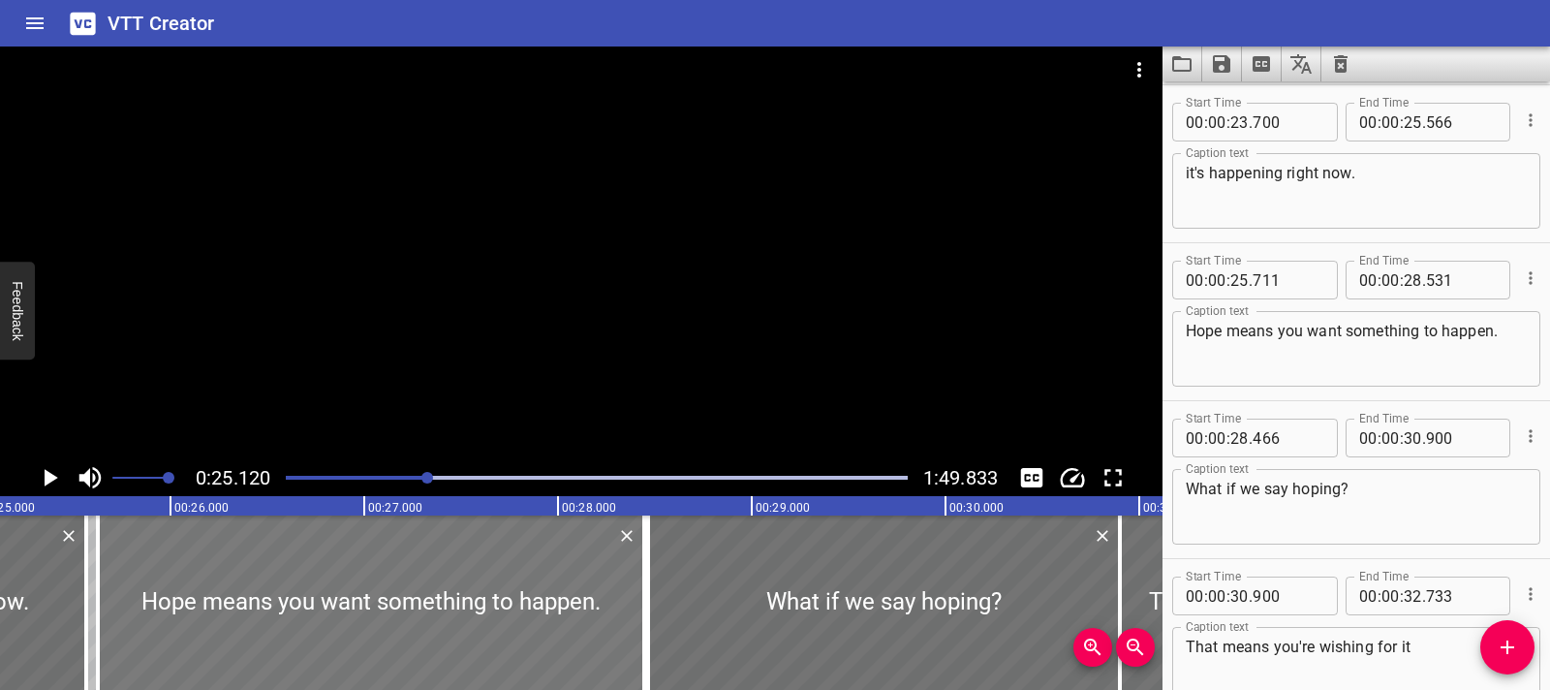
drag, startPoint x: 305, startPoint y: 592, endPoint x: 512, endPoint y: 593, distance: 206.4
click at [289, 591] on div at bounding box center [371, 602] width 546 height 174
type input "626"
type input "446"
click at [669, 588] on div at bounding box center [890, 602] width 472 height 174
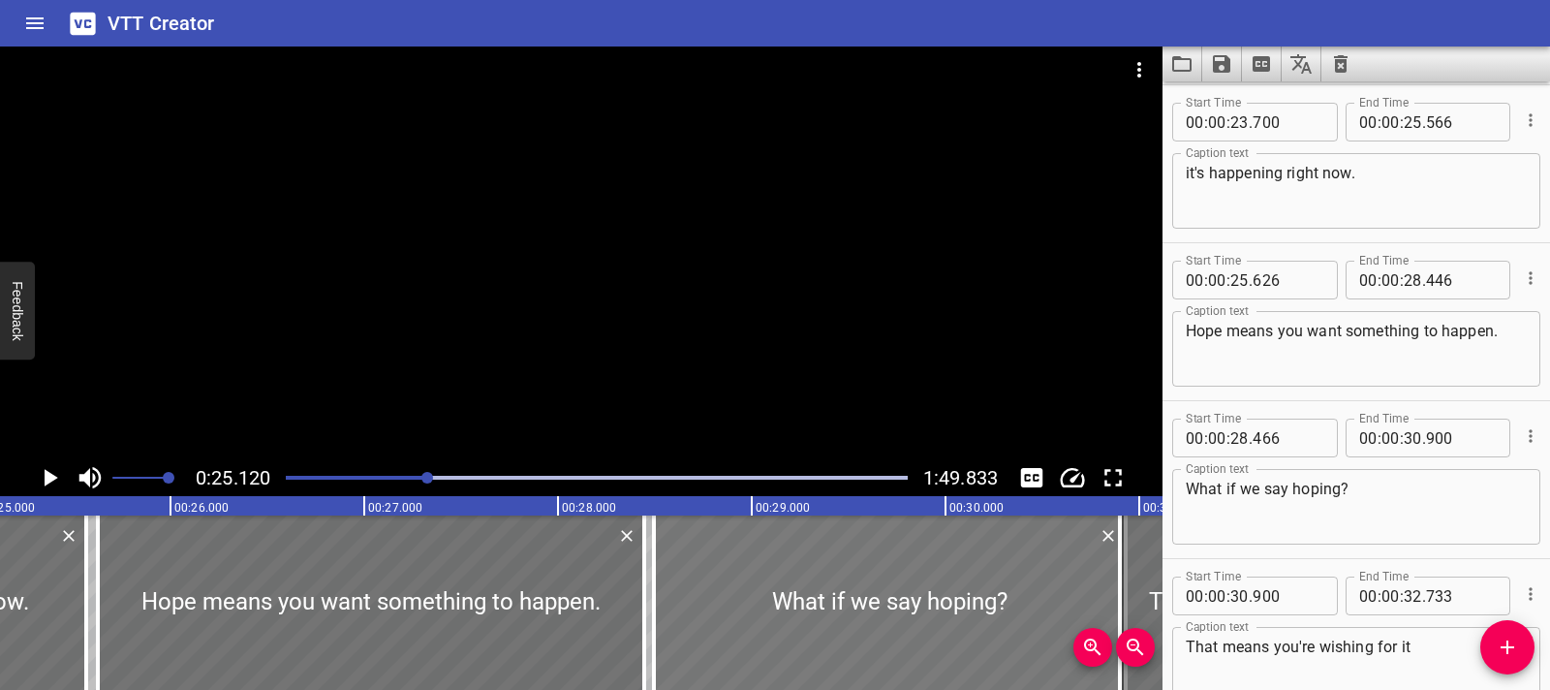
type input "496"
type input "930"
drag, startPoint x: 656, startPoint y: 590, endPoint x: 669, endPoint y: 591, distance: 12.6
click at [669, 591] on div at bounding box center [666, 602] width 19 height 174
drag, startPoint x: 724, startPoint y: 588, endPoint x: 712, endPoint y: 587, distance: 11.7
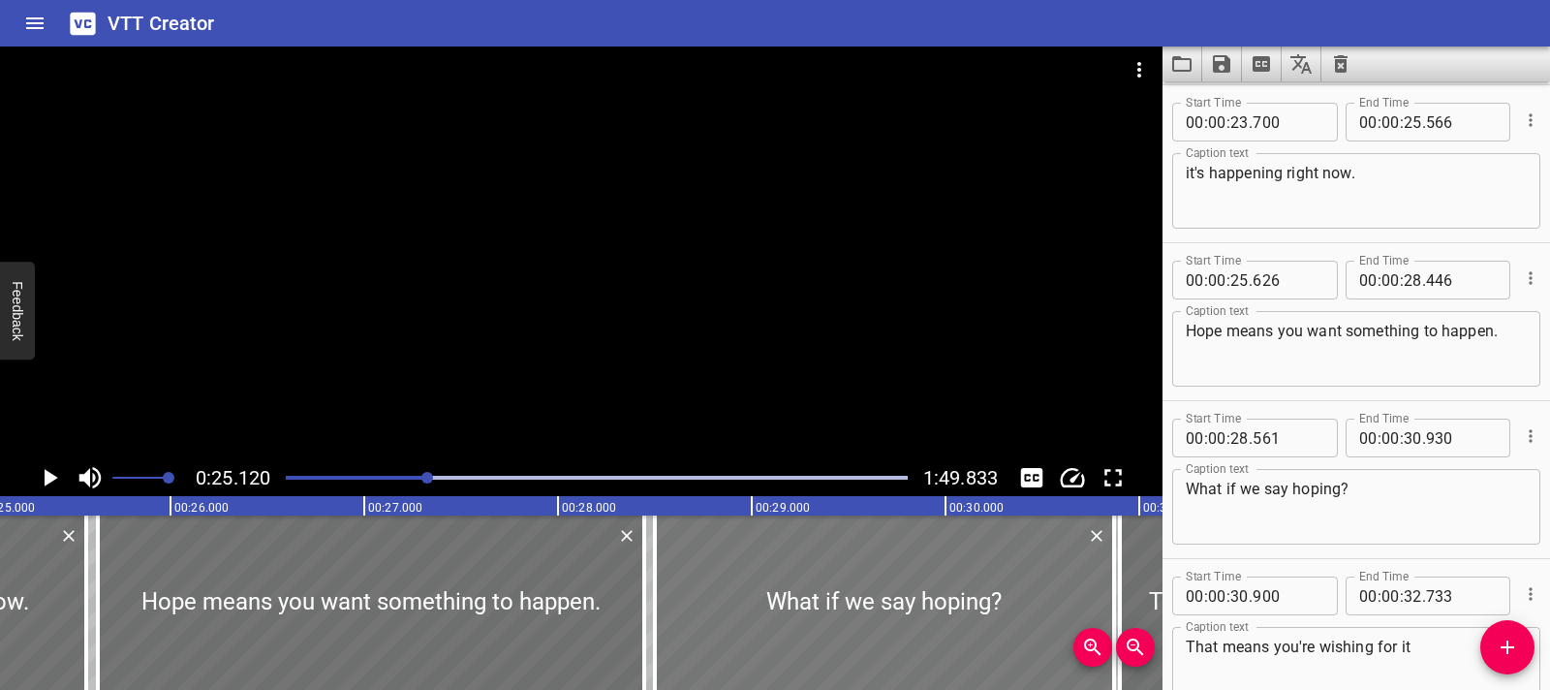
click at [712, 587] on div at bounding box center [884, 602] width 459 height 174
type input "501"
type input "870"
drag, startPoint x: 642, startPoint y: 593, endPoint x: 601, endPoint y: 592, distance: 41.7
click at [601, 592] on div at bounding box center [603, 602] width 4 height 174
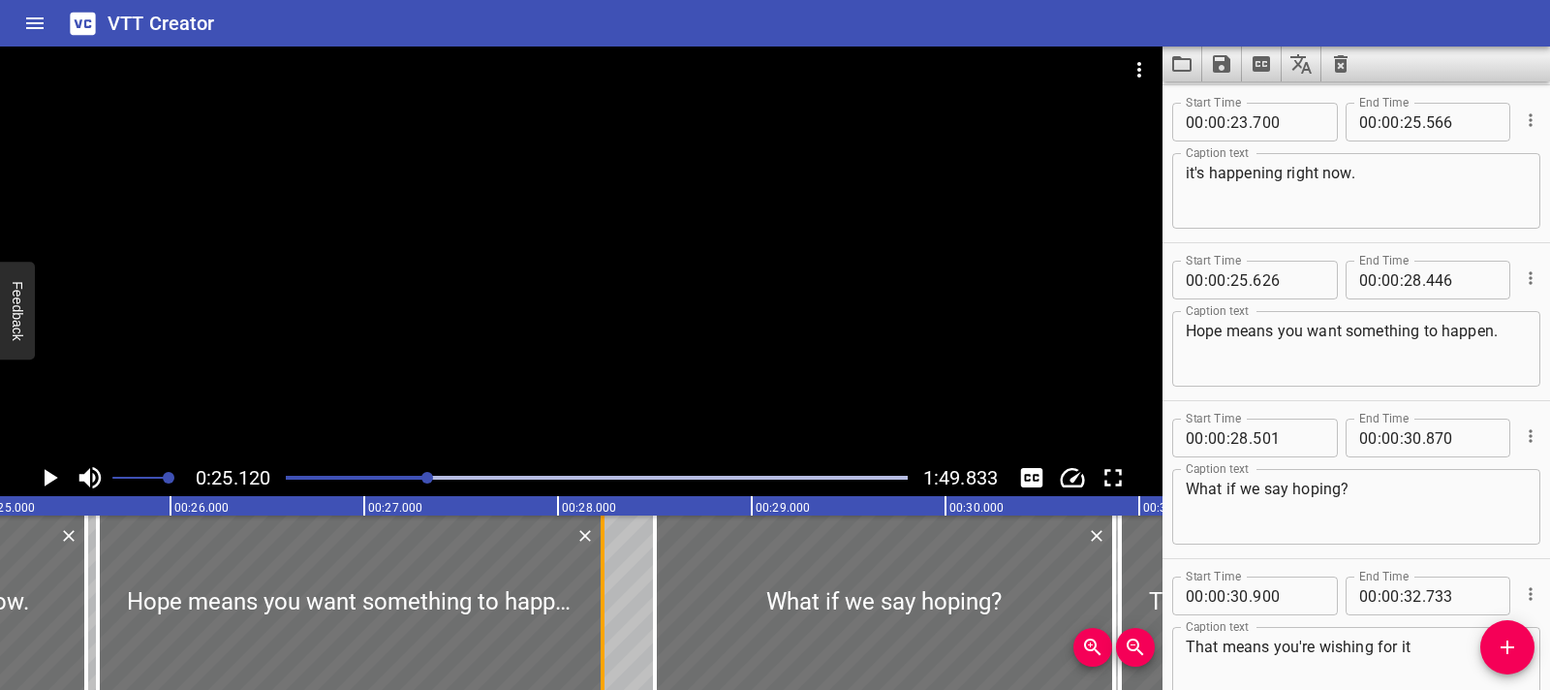
type input "231"
click at [41, 467] on icon "Play/Pause" at bounding box center [49, 477] width 29 height 29
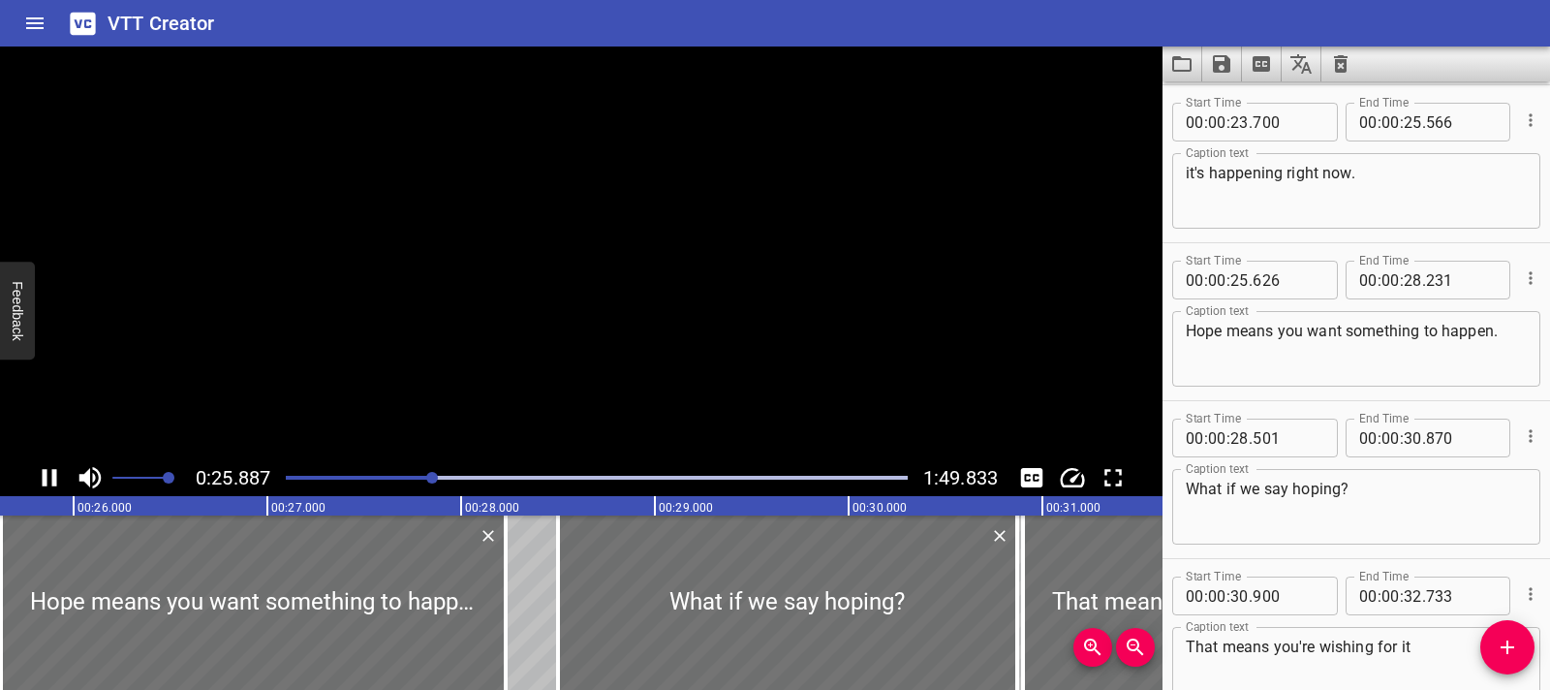
scroll to position [1895, 0]
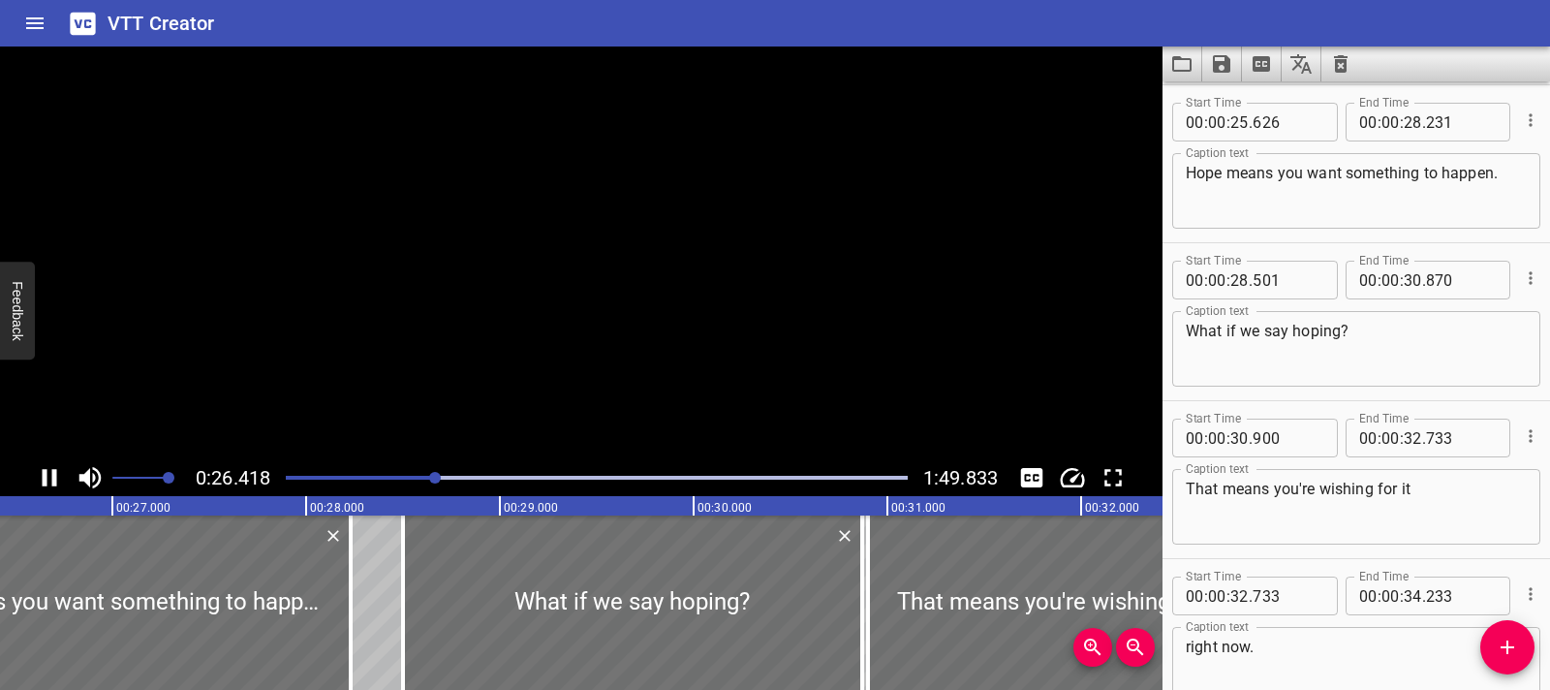
click at [41, 467] on icon "Play/Pause" at bounding box center [49, 477] width 29 height 29
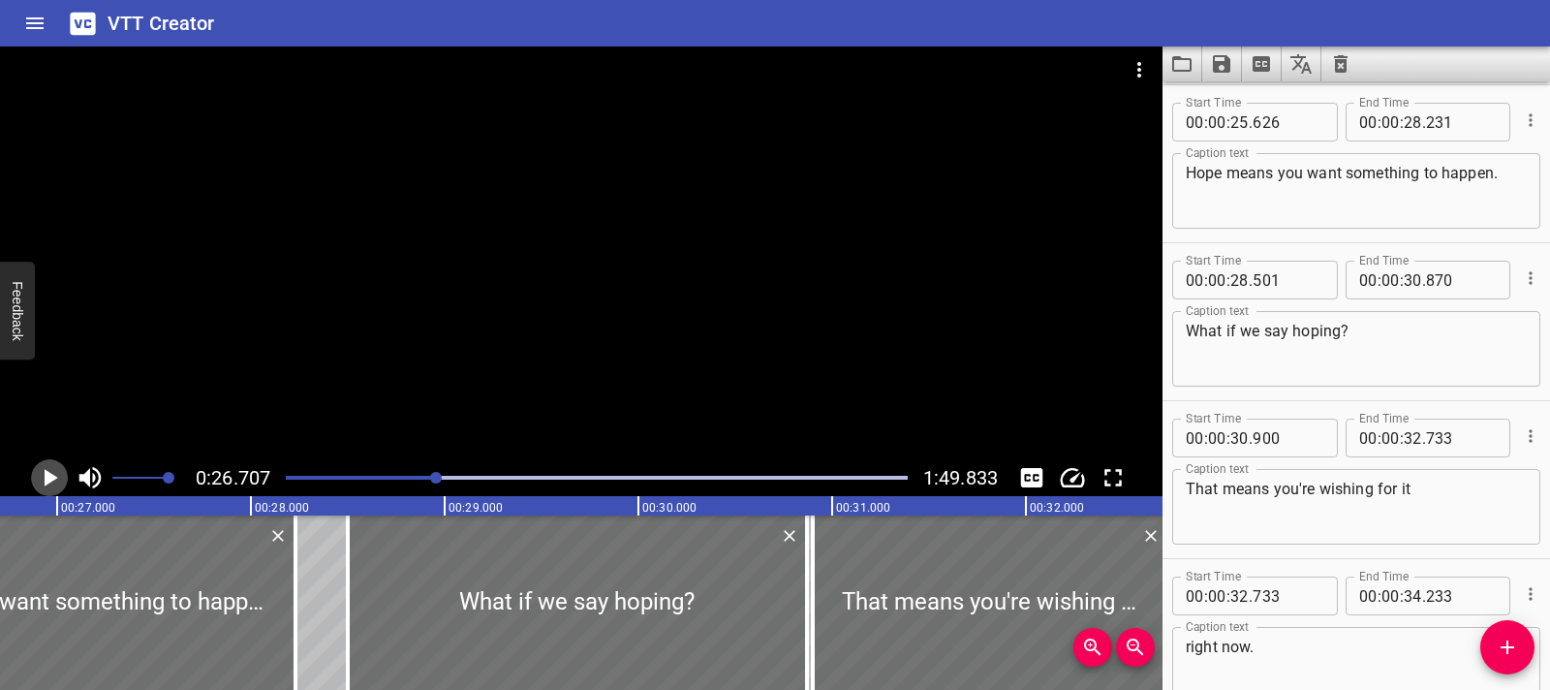
click at [42, 465] on icon "Play/Pause" at bounding box center [49, 477] width 29 height 29
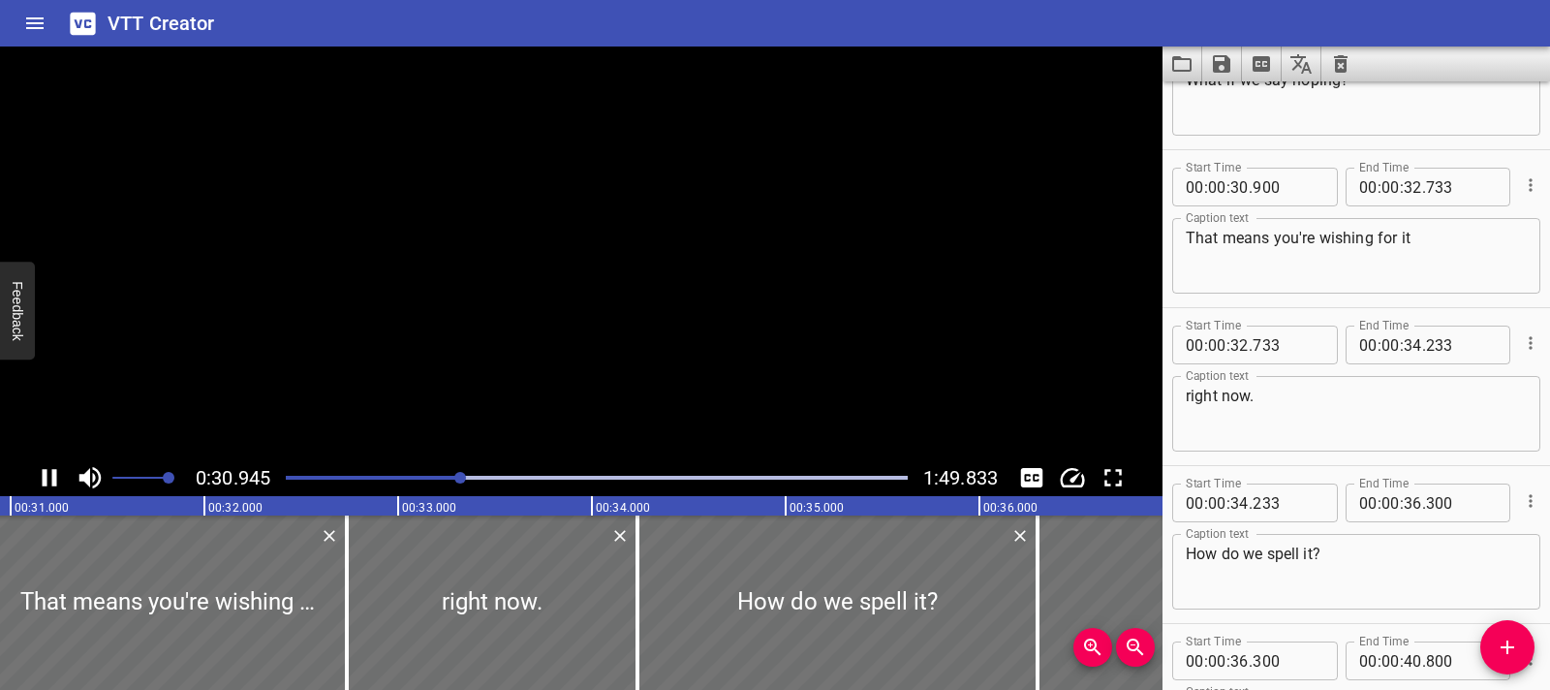
scroll to position [2211, 0]
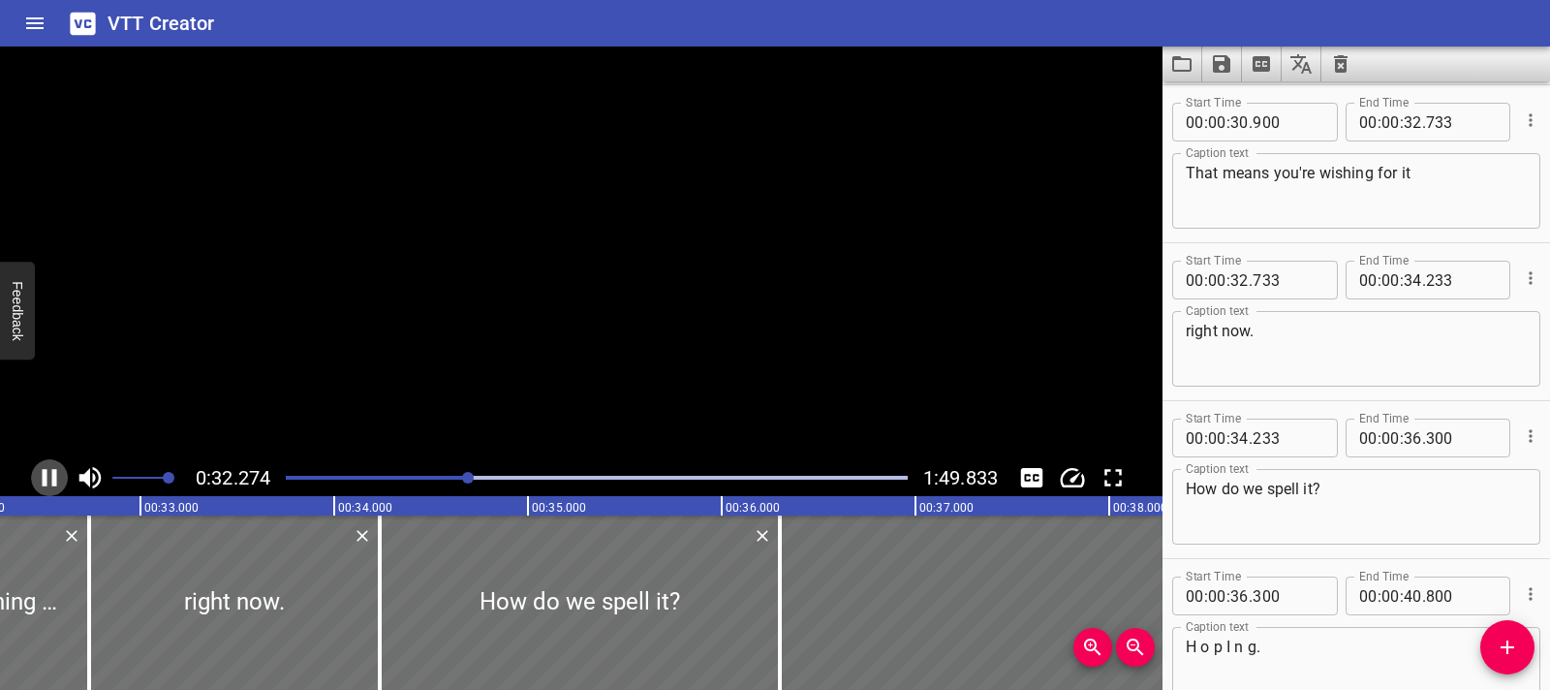
click at [42, 465] on icon "Play/Pause" at bounding box center [49, 477] width 29 height 29
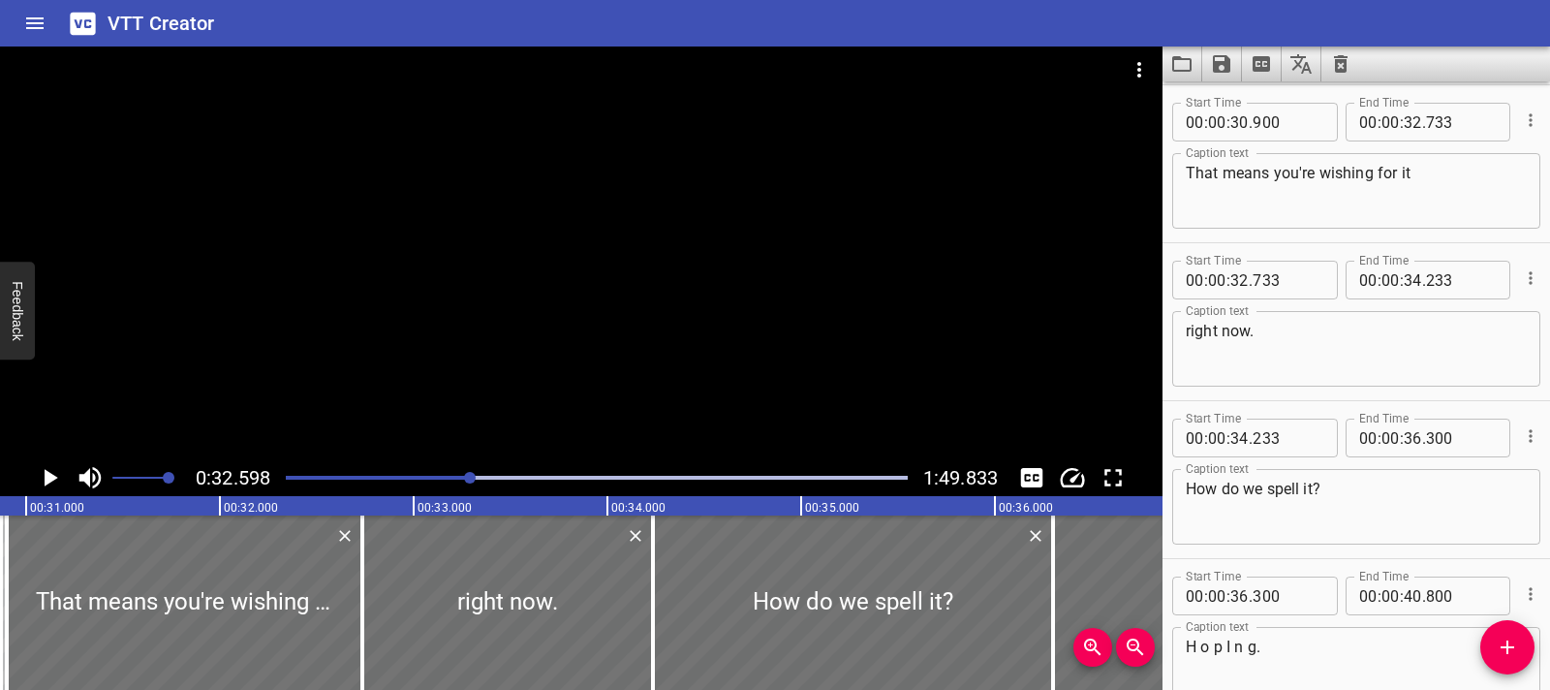
scroll to position [0, 5904]
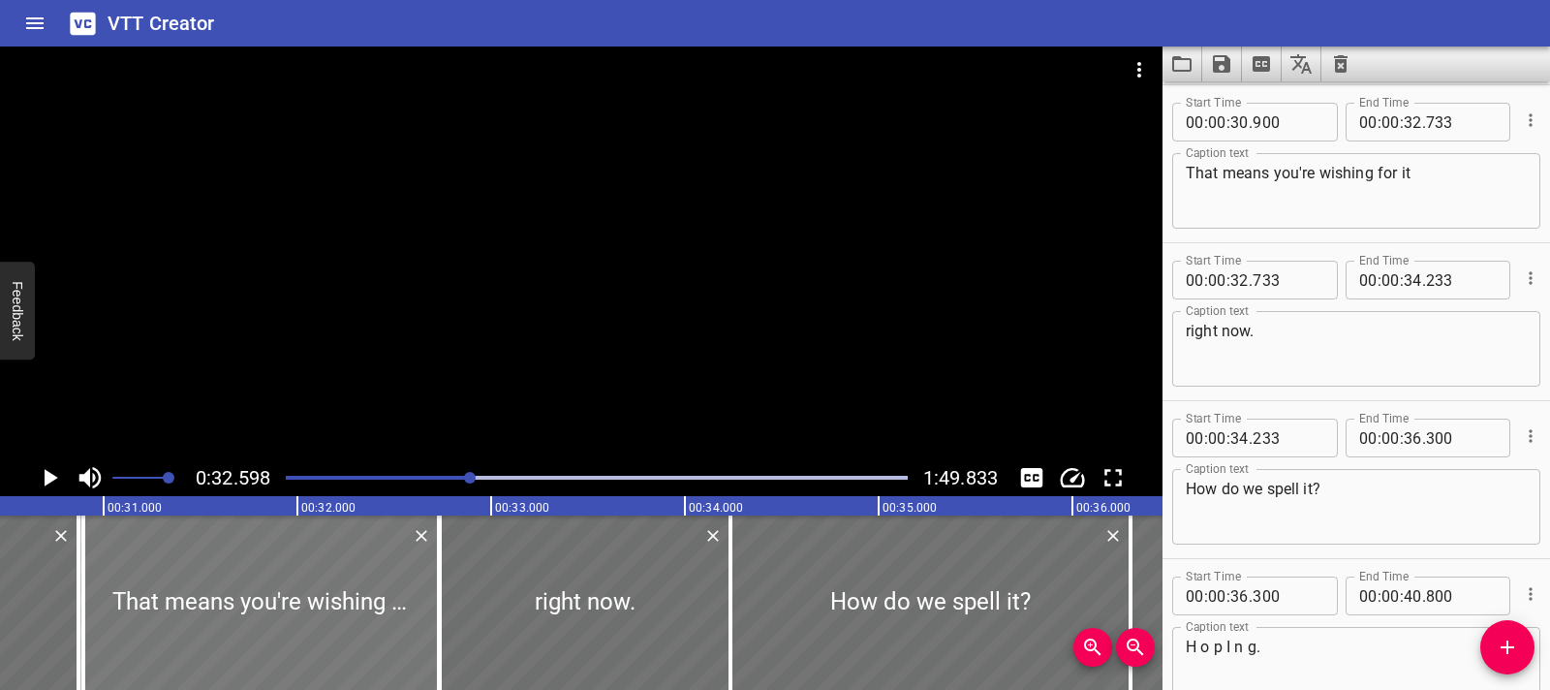
click at [330, 630] on div at bounding box center [261, 602] width 356 height 174
type input "895"
type input "728"
click at [429, 605] on div at bounding box center [437, 602] width 19 height 174
drag, startPoint x: 492, startPoint y: 605, endPoint x: 503, endPoint y: 605, distance: 10.7
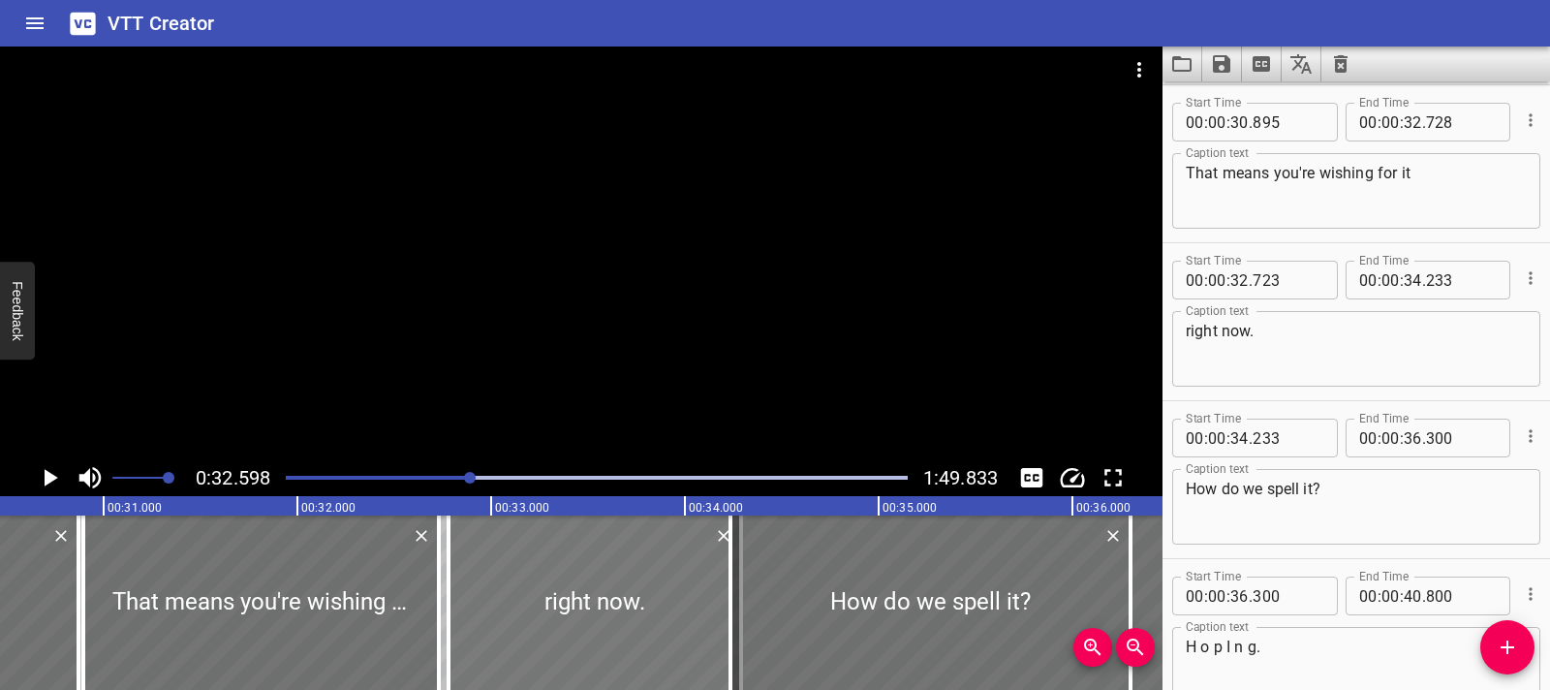
click at [503, 605] on div at bounding box center [595, 602] width 293 height 174
type input "778"
type input "288"
click at [428, 610] on div at bounding box center [434, 602] width 19 height 174
type input "708"
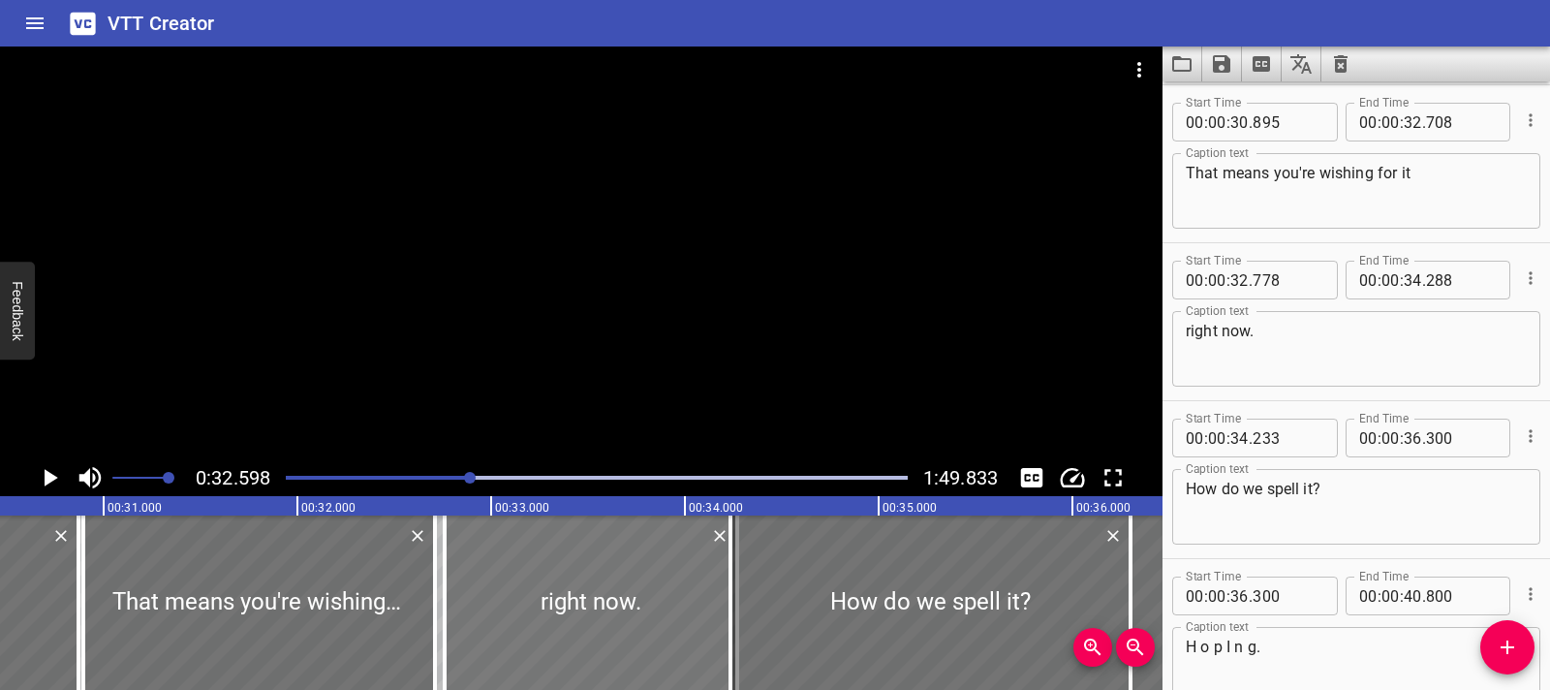
click at [461, 609] on div at bounding box center [591, 602] width 293 height 174
type input "758"
type input "268"
drag, startPoint x: 728, startPoint y: 608, endPoint x: 749, endPoint y: 608, distance: 21.3
click at [751, 608] on div at bounding box center [753, 602] width 4 height 174
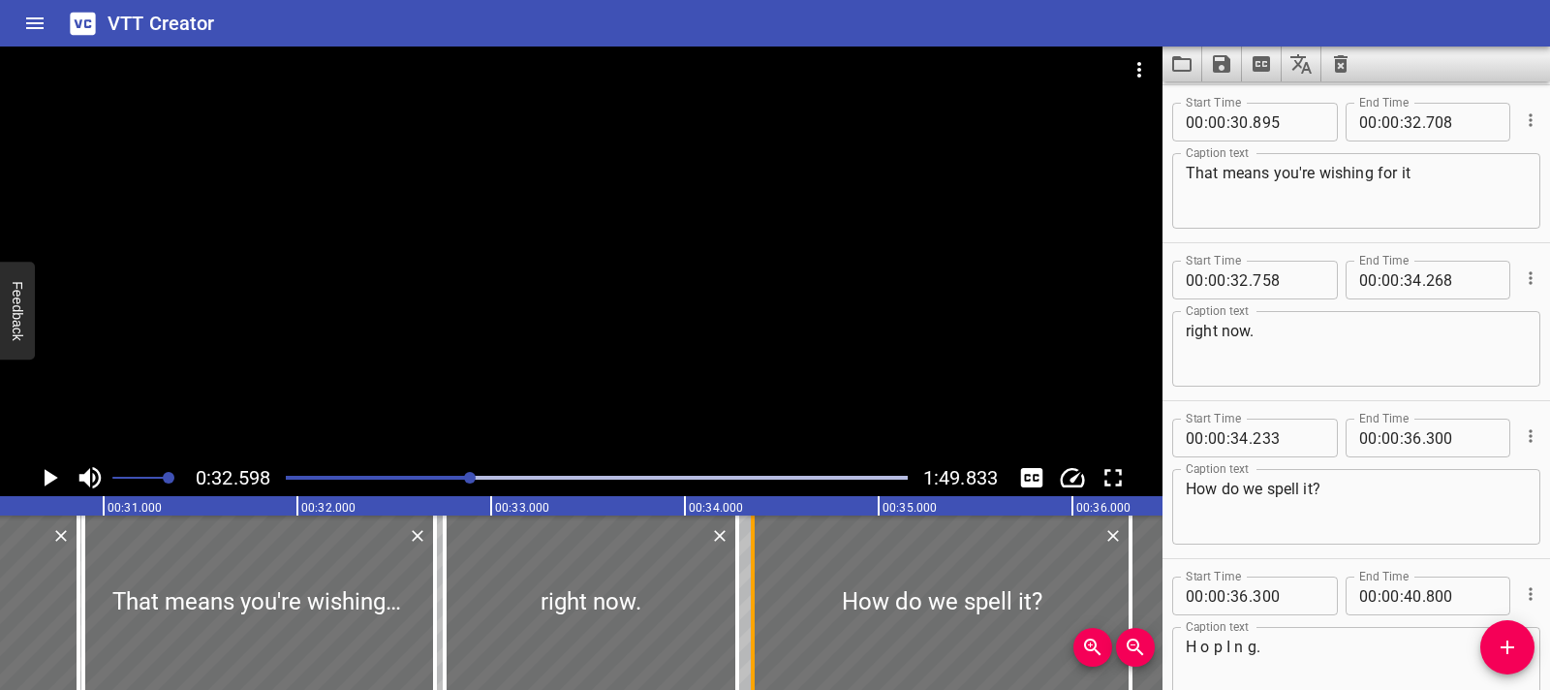
type input "343"
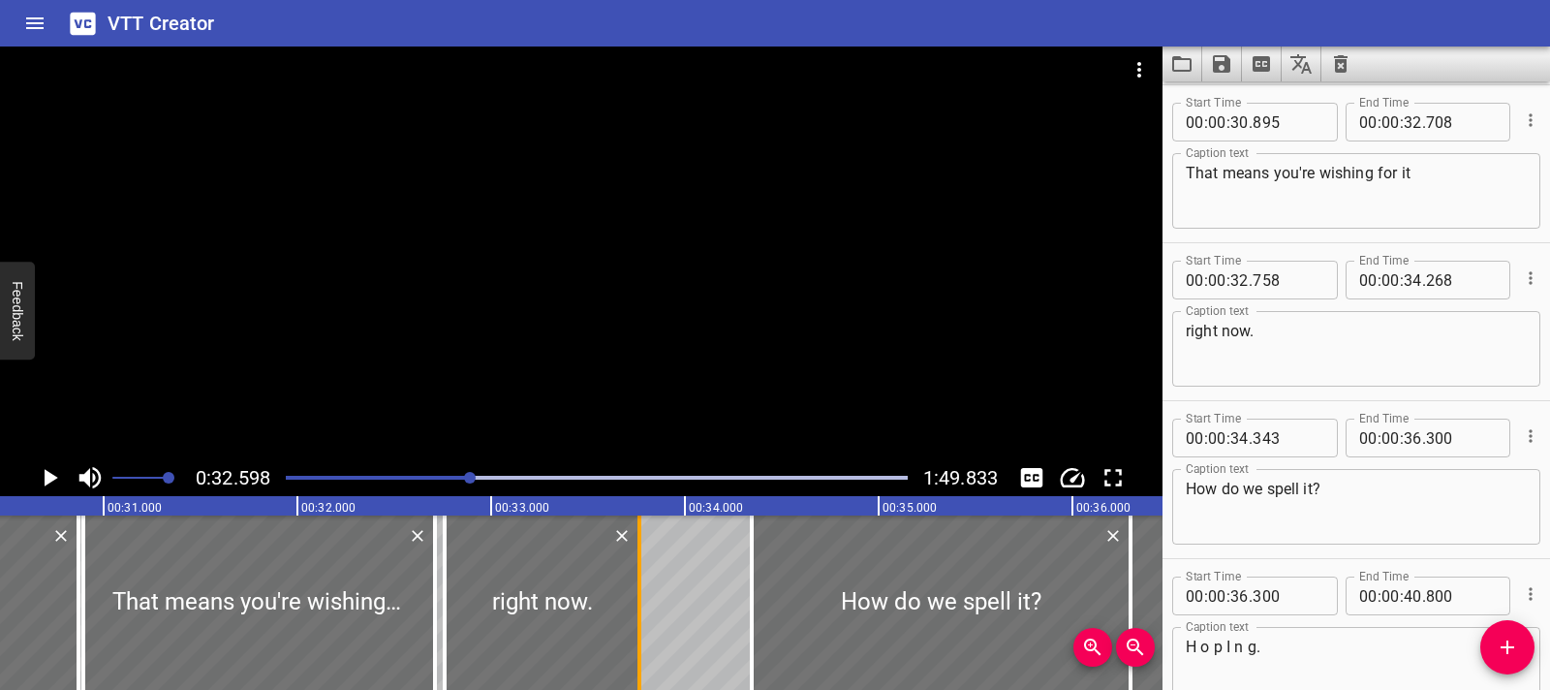
drag, startPoint x: 718, startPoint y: 613, endPoint x: 637, endPoint y: 612, distance: 81.4
click at [638, 612] on div at bounding box center [640, 602] width 4 height 174
type input "33"
type input "763"
click at [35, 483] on icon "Play/Pause" at bounding box center [49, 477] width 29 height 29
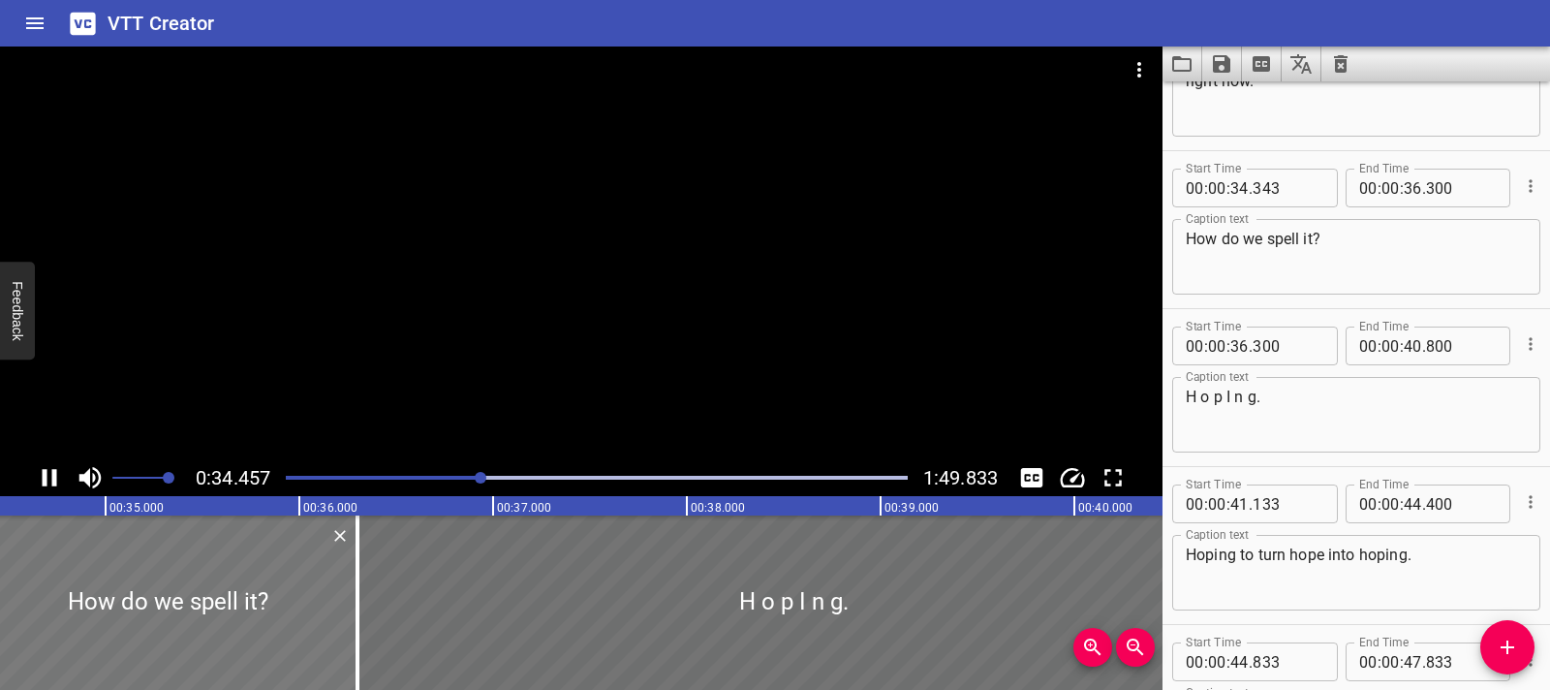
scroll to position [2527, 0]
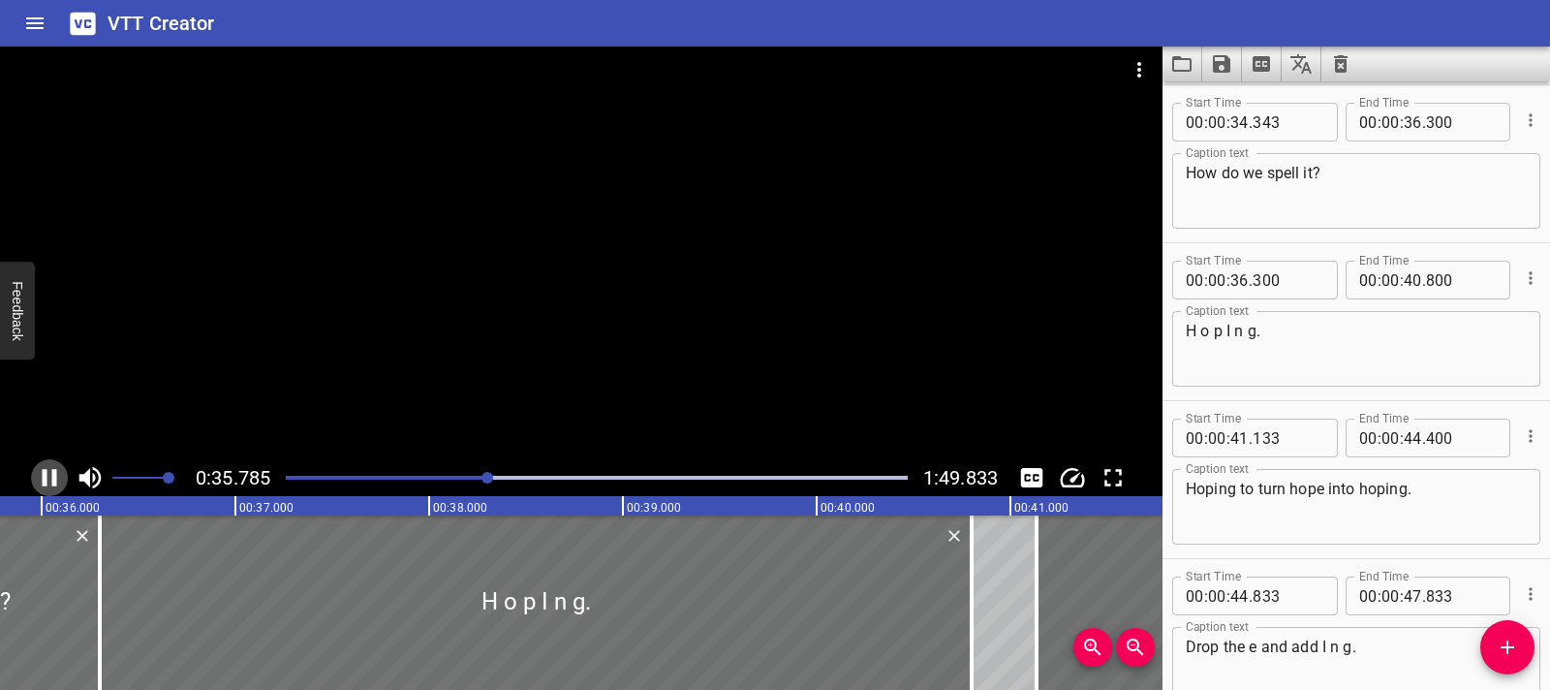
click at [38, 482] on icon "Play/Pause" at bounding box center [49, 477] width 29 height 29
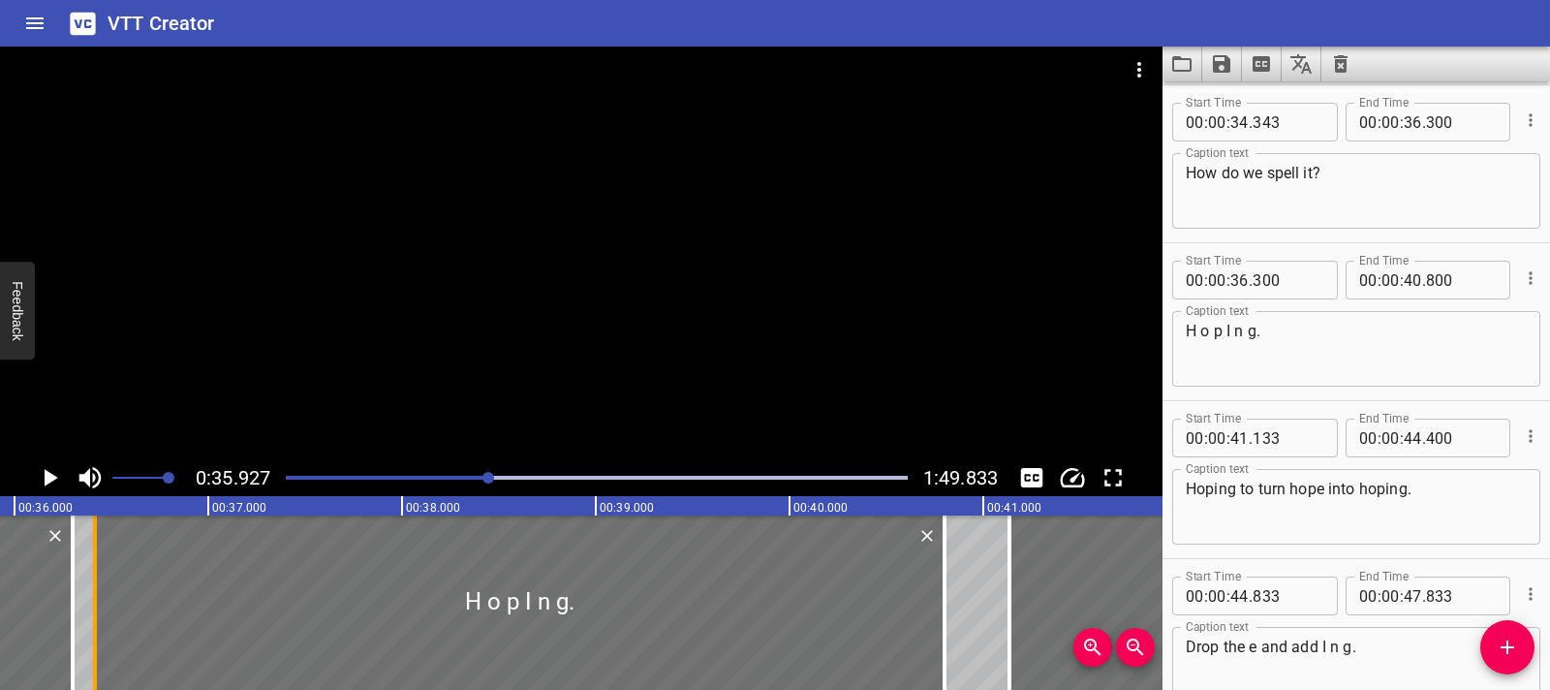
drag, startPoint x: 66, startPoint y: 622, endPoint x: 88, endPoint y: 621, distance: 22.3
click at [88, 621] on div at bounding box center [94, 602] width 19 height 174
type input "415"
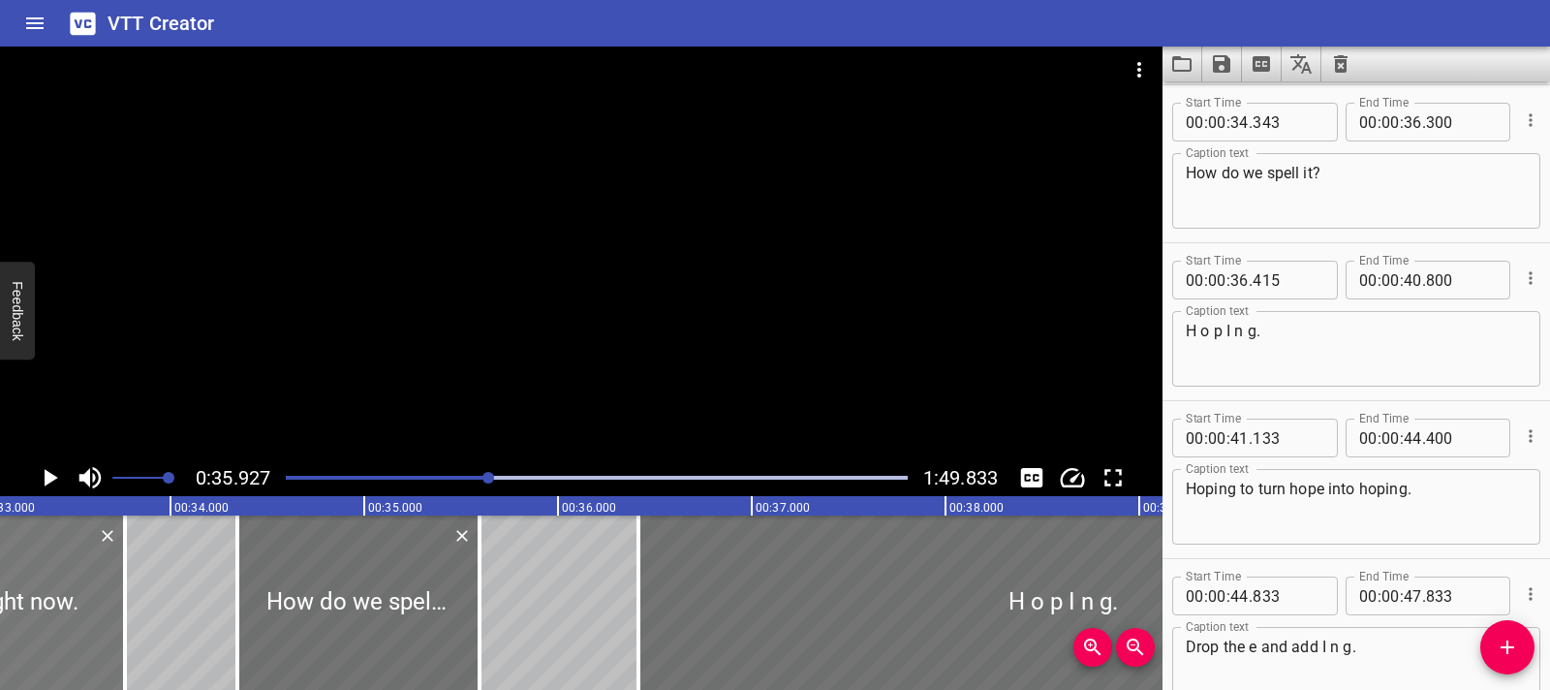
drag, startPoint x: 69, startPoint y: 618, endPoint x: 113, endPoint y: 618, distance: 44.6
type input "33"
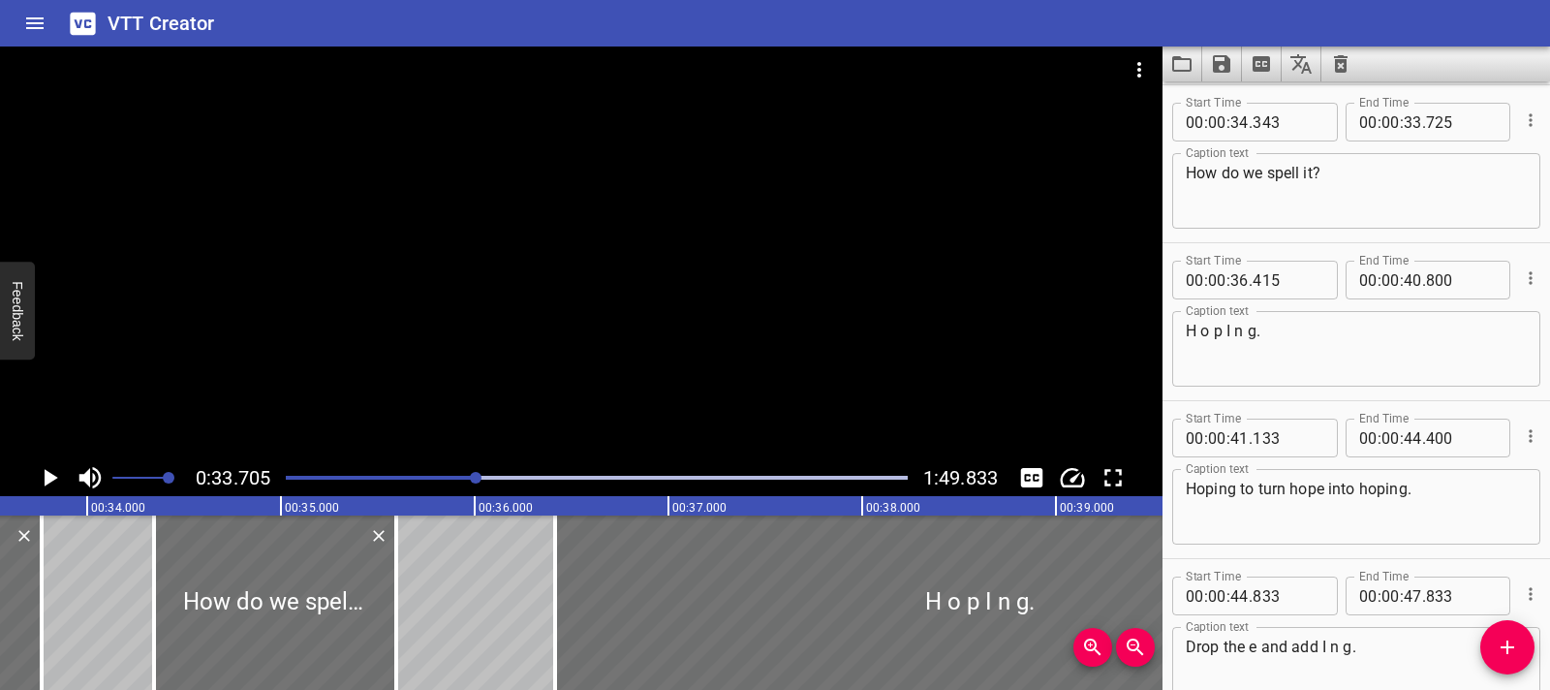
scroll to position [0, 6532]
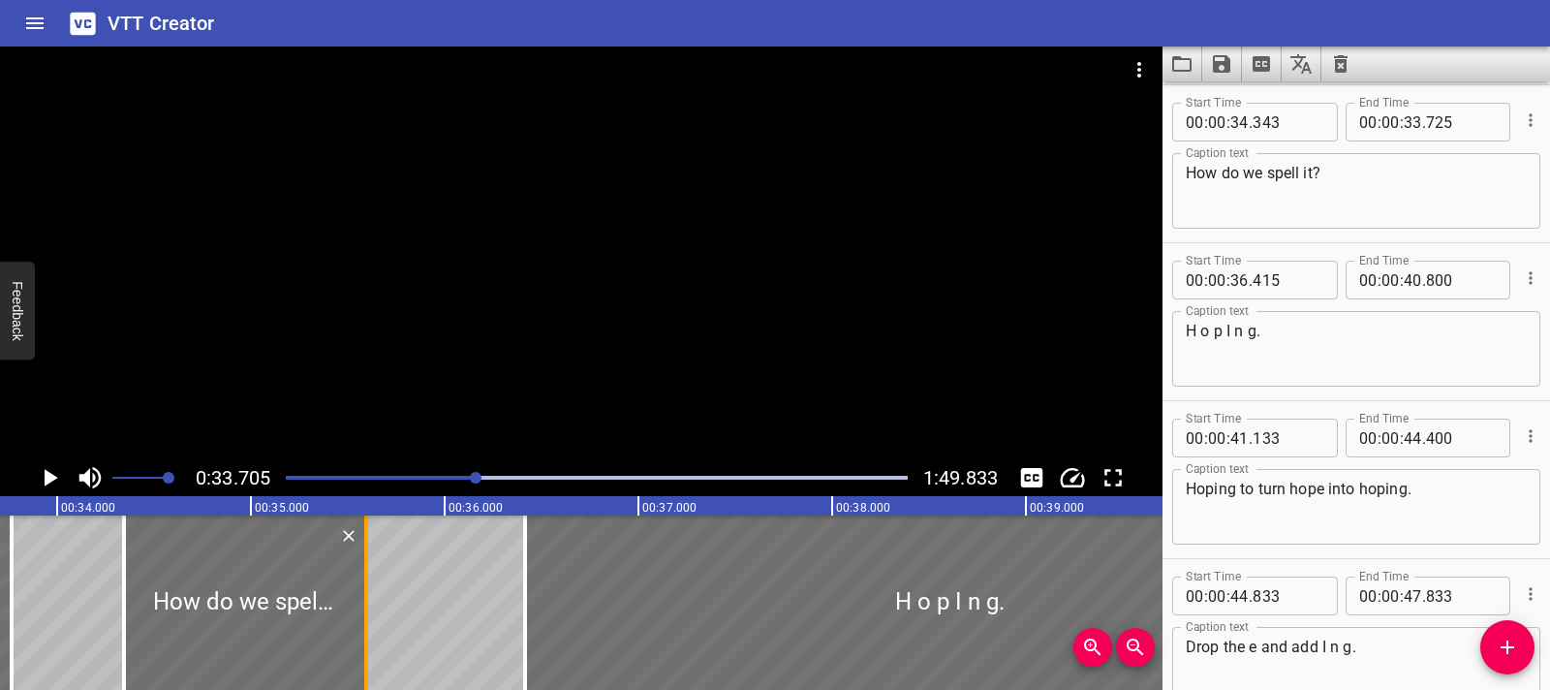
click at [366, 598] on div at bounding box center [366, 602] width 19 height 174
click at [371, 598] on div at bounding box center [366, 602] width 19 height 174
type input "800"
click at [129, 559] on div at bounding box center [123, 602] width 19 height 174
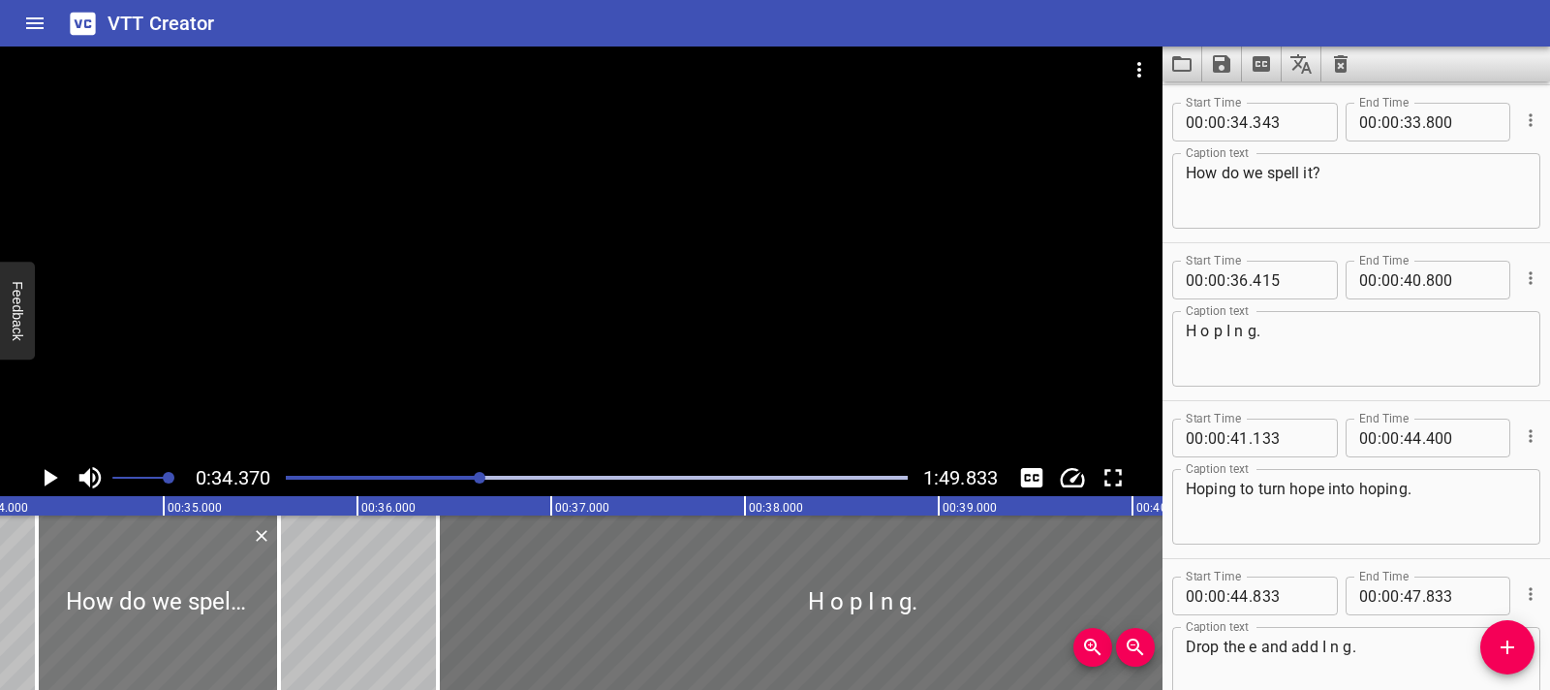
scroll to position [0, 6661]
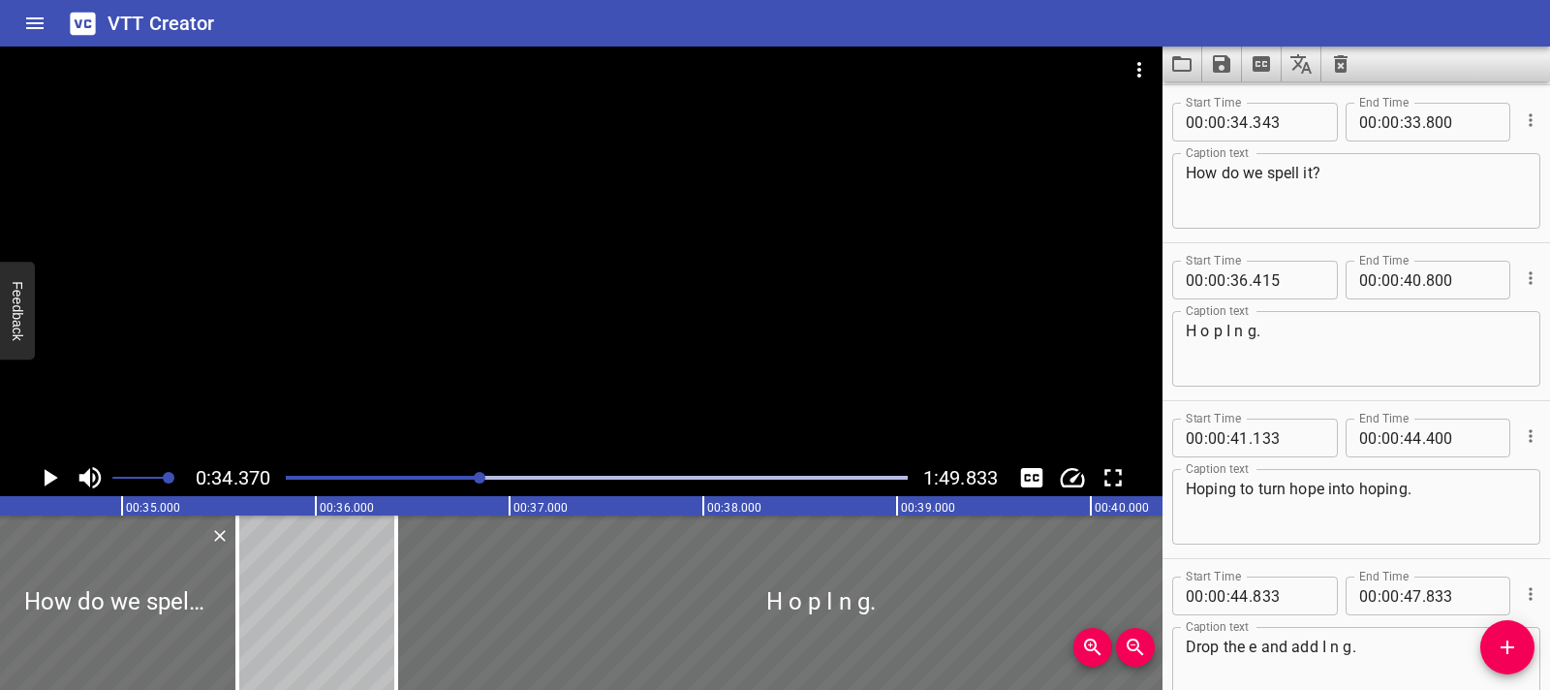
click at [42, 479] on icon "Play/Pause" at bounding box center [49, 477] width 29 height 29
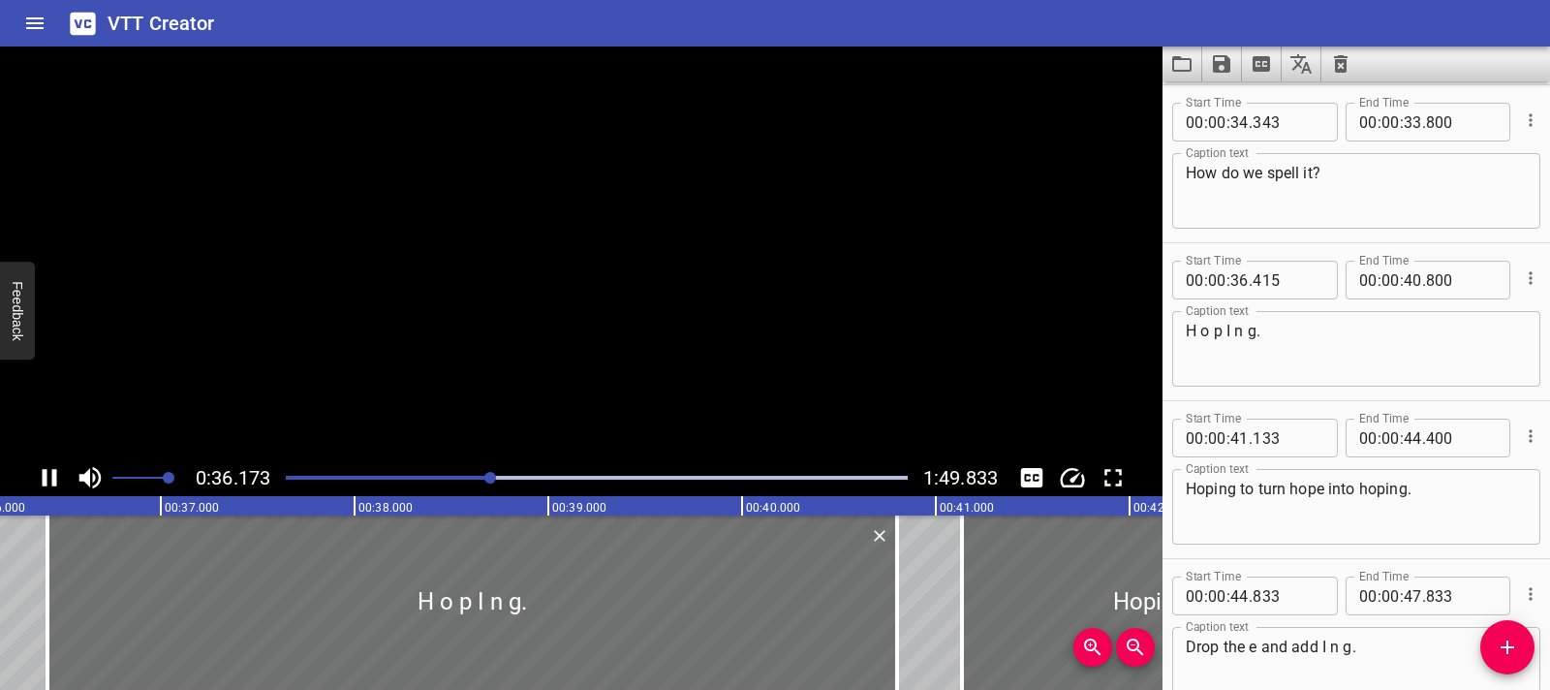
scroll to position [2685, 0]
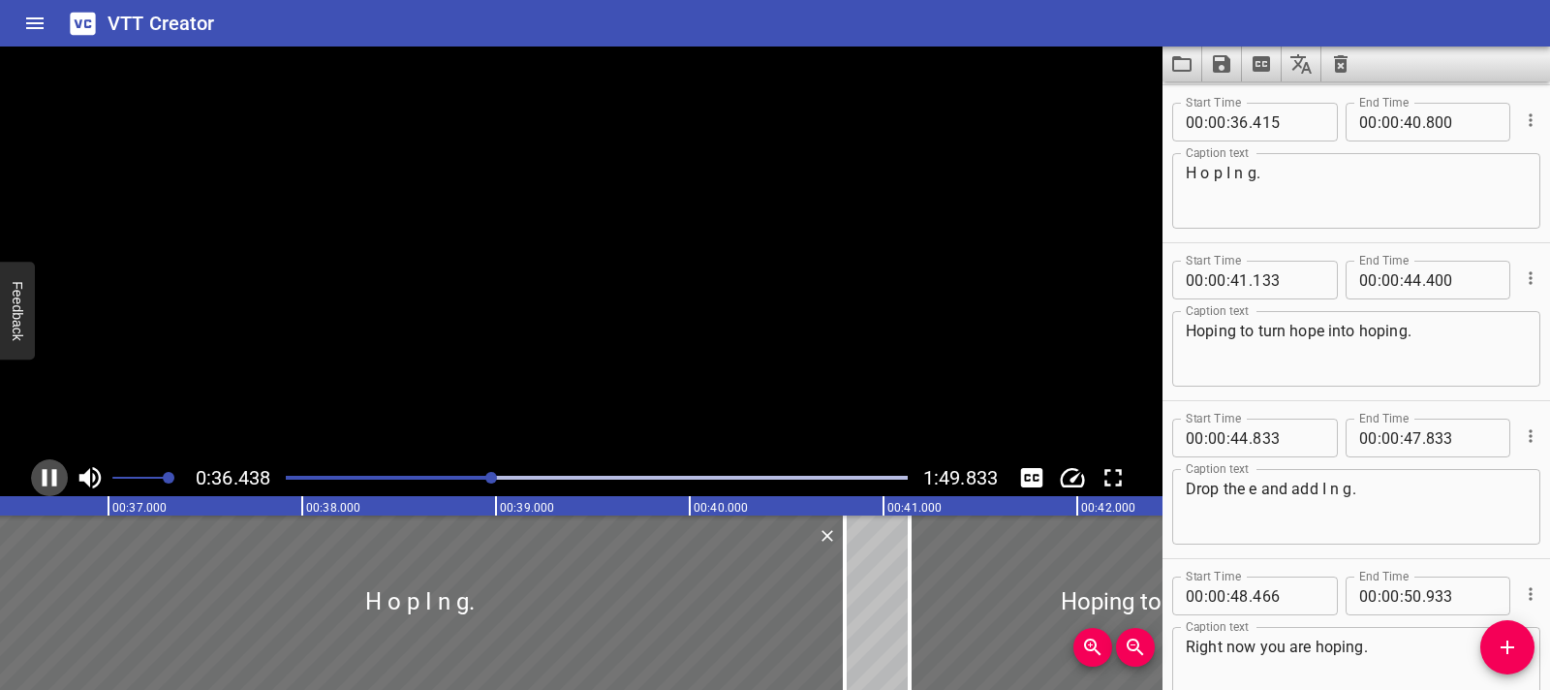
click at [42, 479] on icon "Play/Pause" at bounding box center [49, 477] width 29 height 29
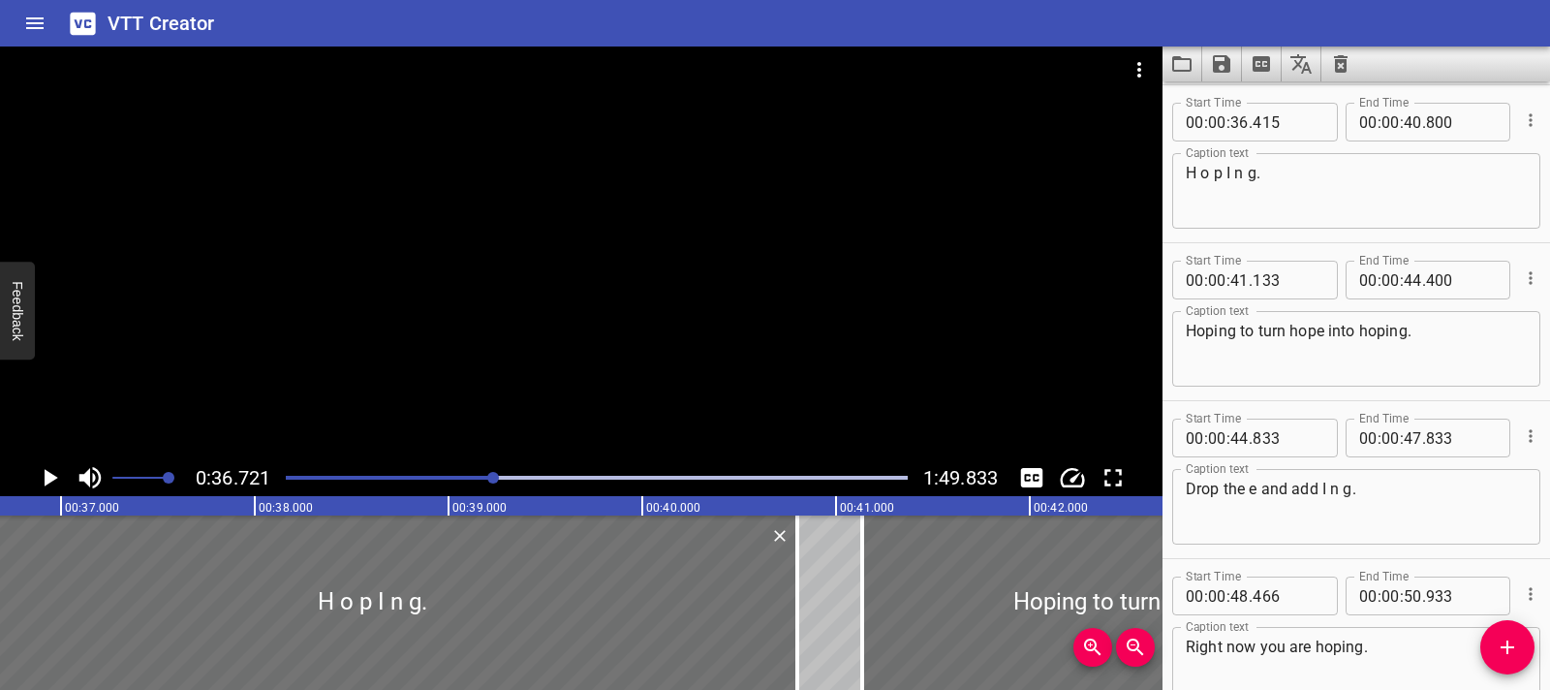
scroll to position [0, 7116]
click at [61, 483] on icon "Play/Pause" at bounding box center [49, 477] width 29 height 29
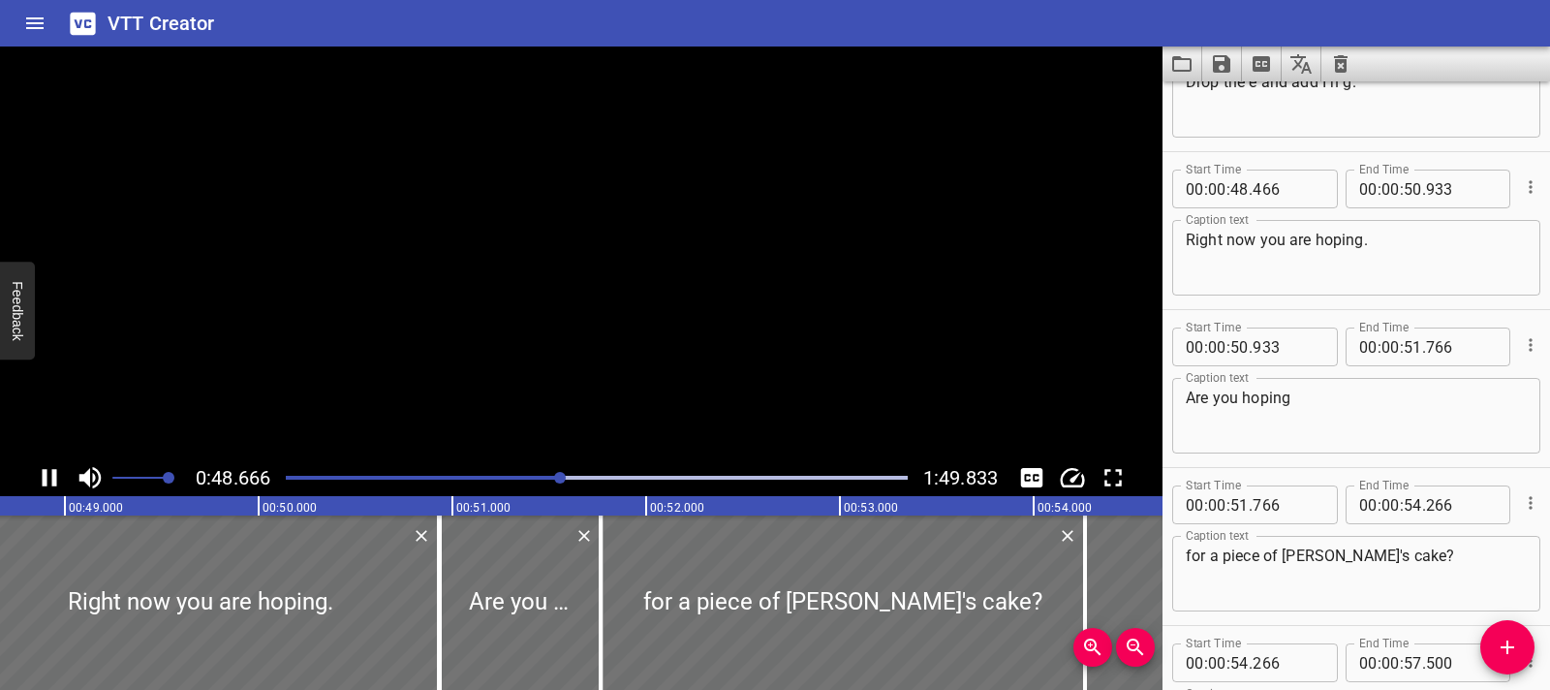
scroll to position [3159, 0]
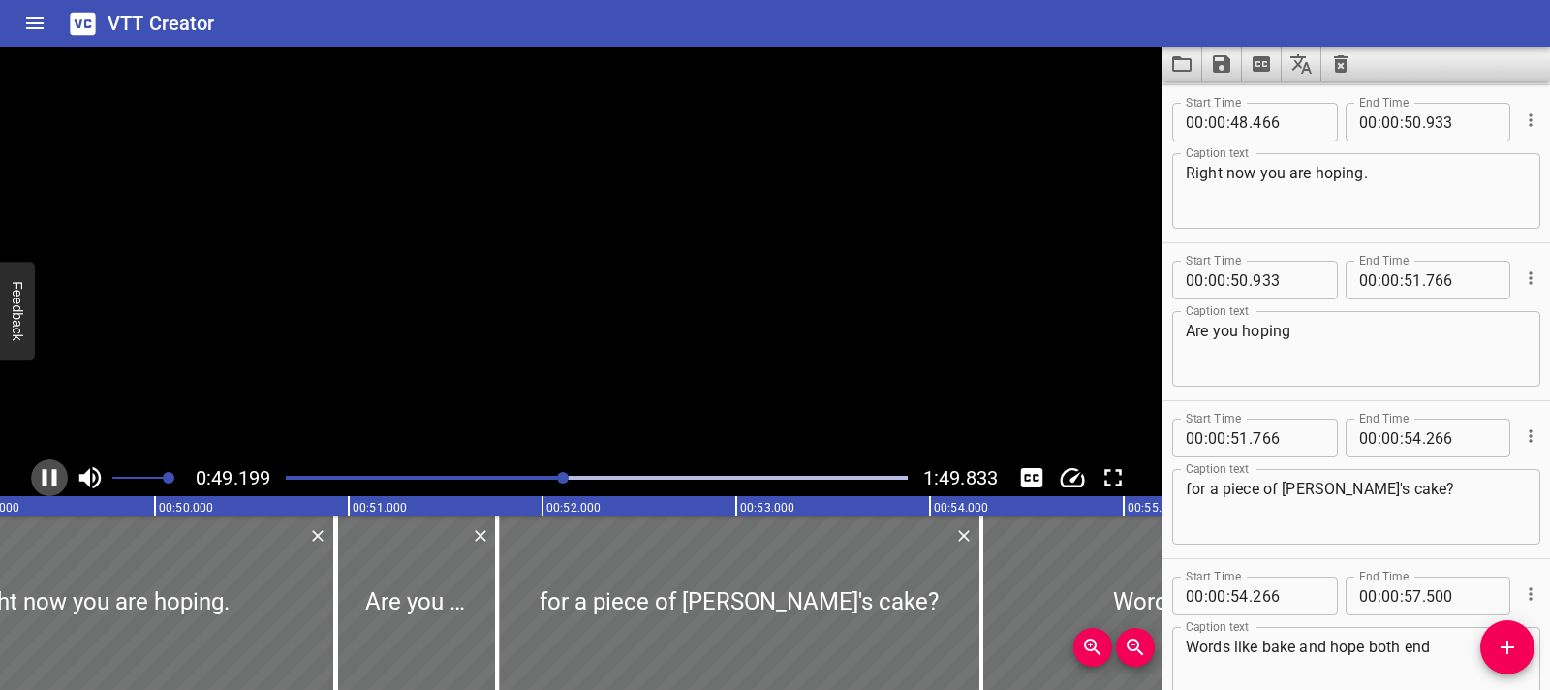
click at [61, 483] on icon "Play/Pause" at bounding box center [49, 477] width 29 height 29
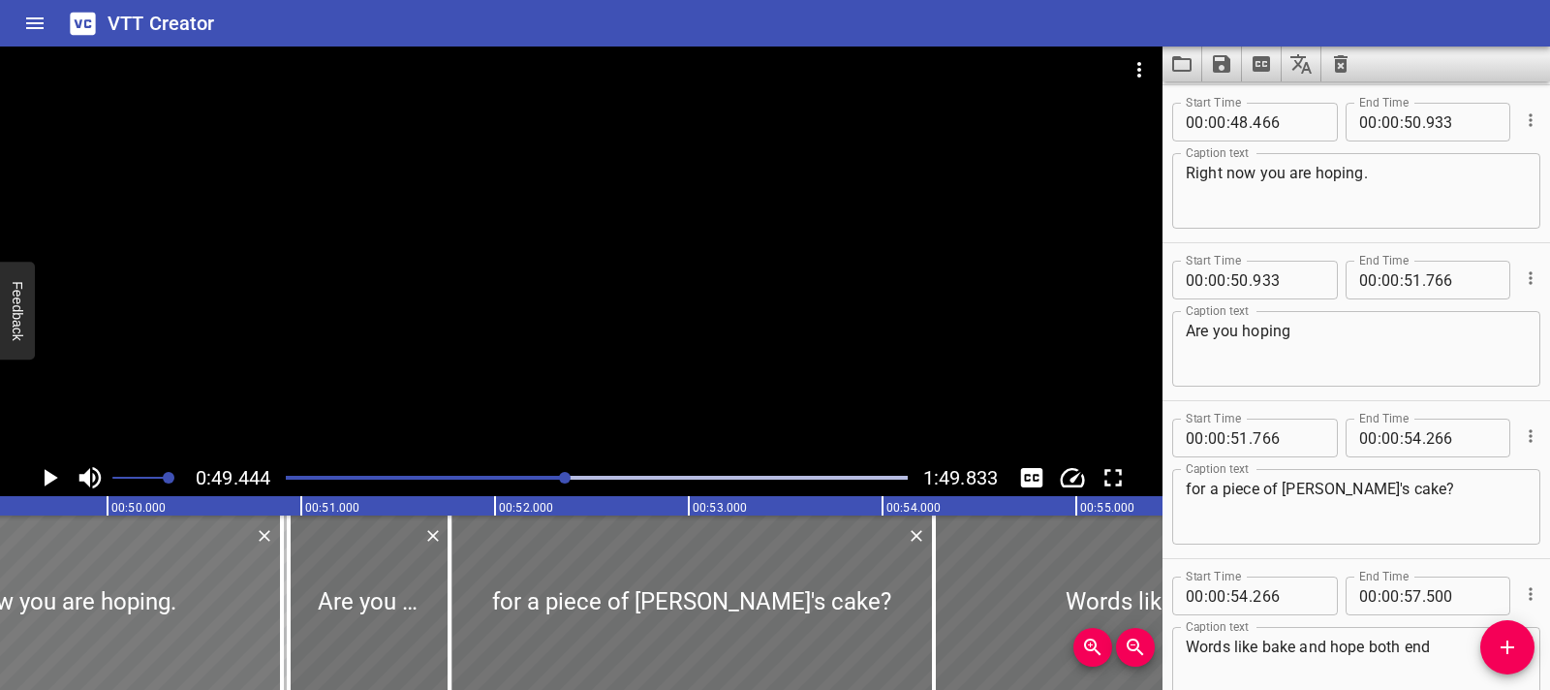
click at [238, 589] on div at bounding box center [43, 602] width 478 height 174
type input "436"
type input "903"
click at [287, 600] on div at bounding box center [294, 602] width 19 height 174
type input "968"
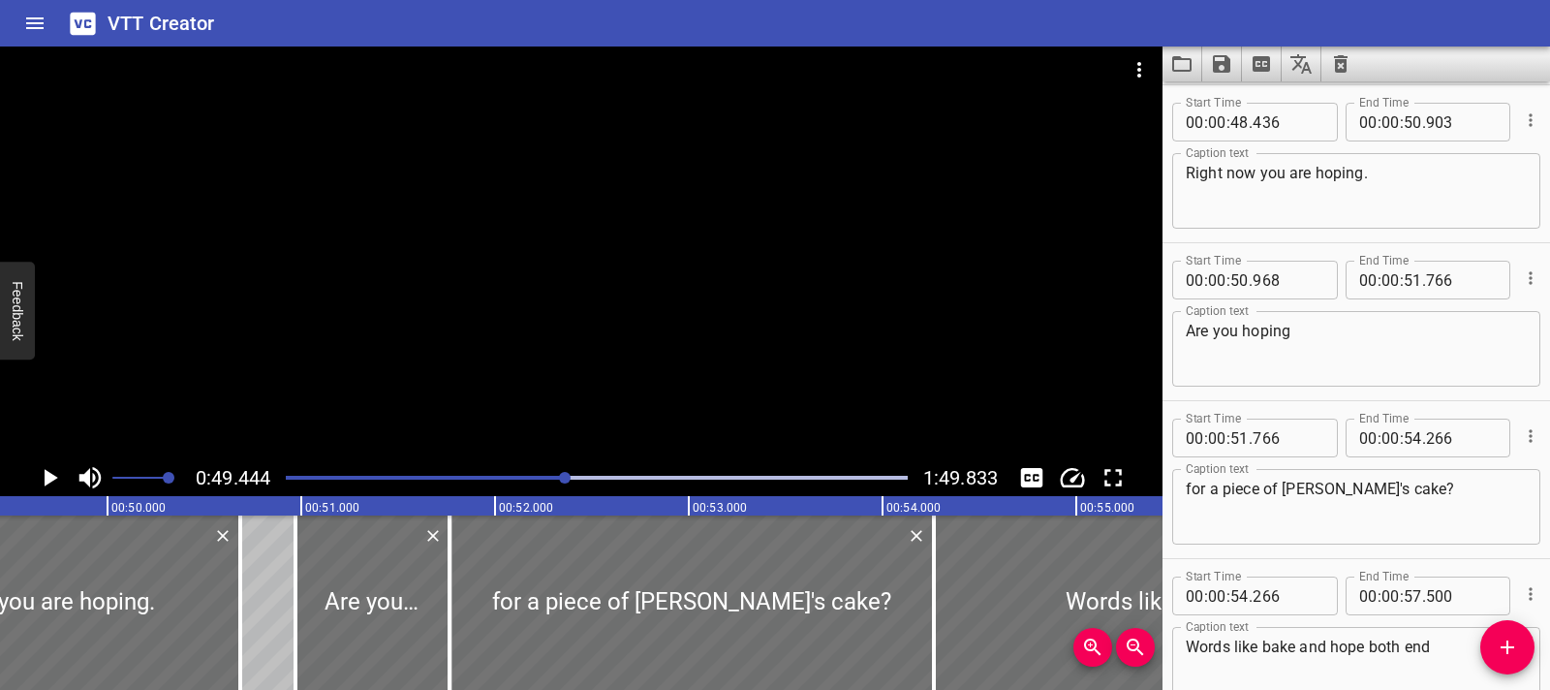
drag, startPoint x: 281, startPoint y: 604, endPoint x: 284, endPoint y: 593, distance: 11.0
click at [241, 605] on div at bounding box center [240, 602] width 4 height 174
type input "698"
drag, startPoint x: 297, startPoint y: 595, endPoint x: 285, endPoint y: 594, distance: 12.6
click at [285, 594] on div at bounding box center [290, 602] width 19 height 174
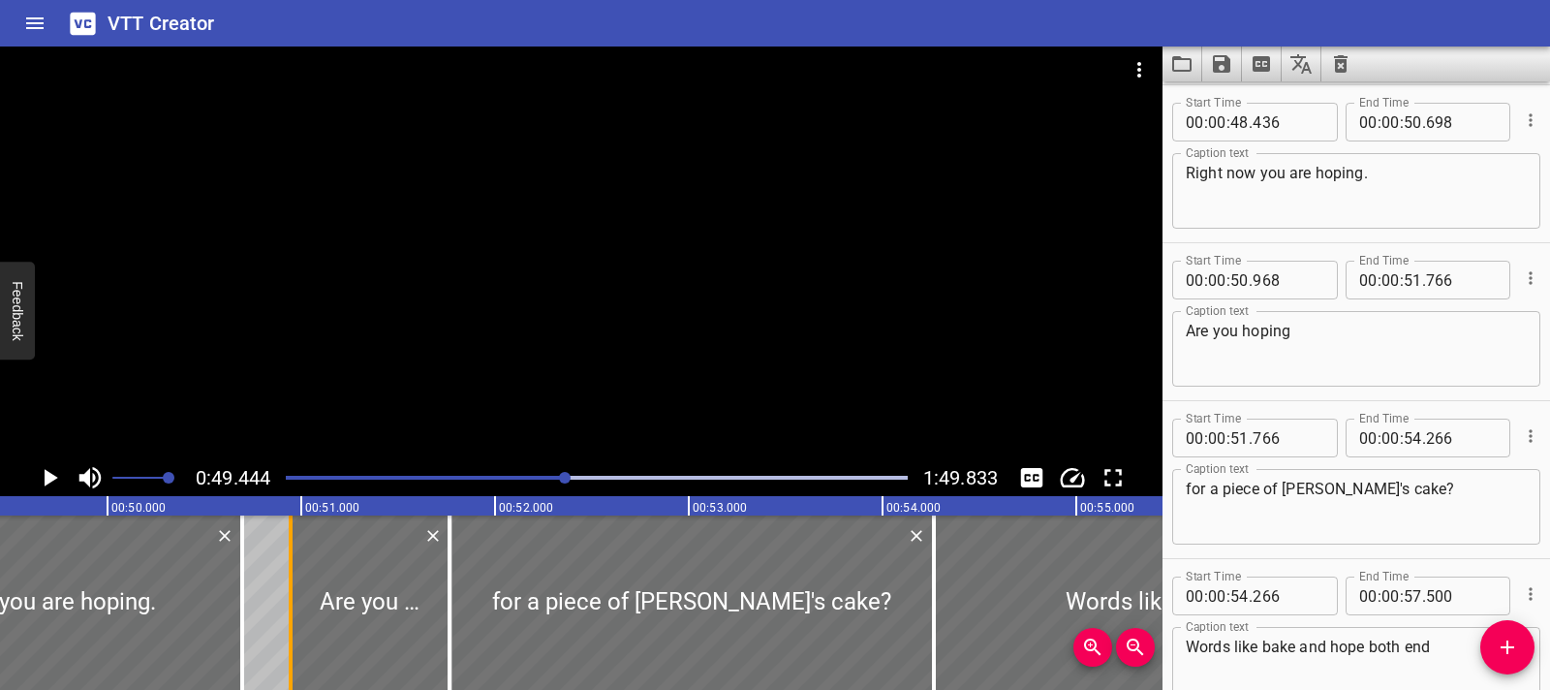
type input "903"
click at [49, 489] on icon "Play/Pause" at bounding box center [49, 477] width 29 height 29
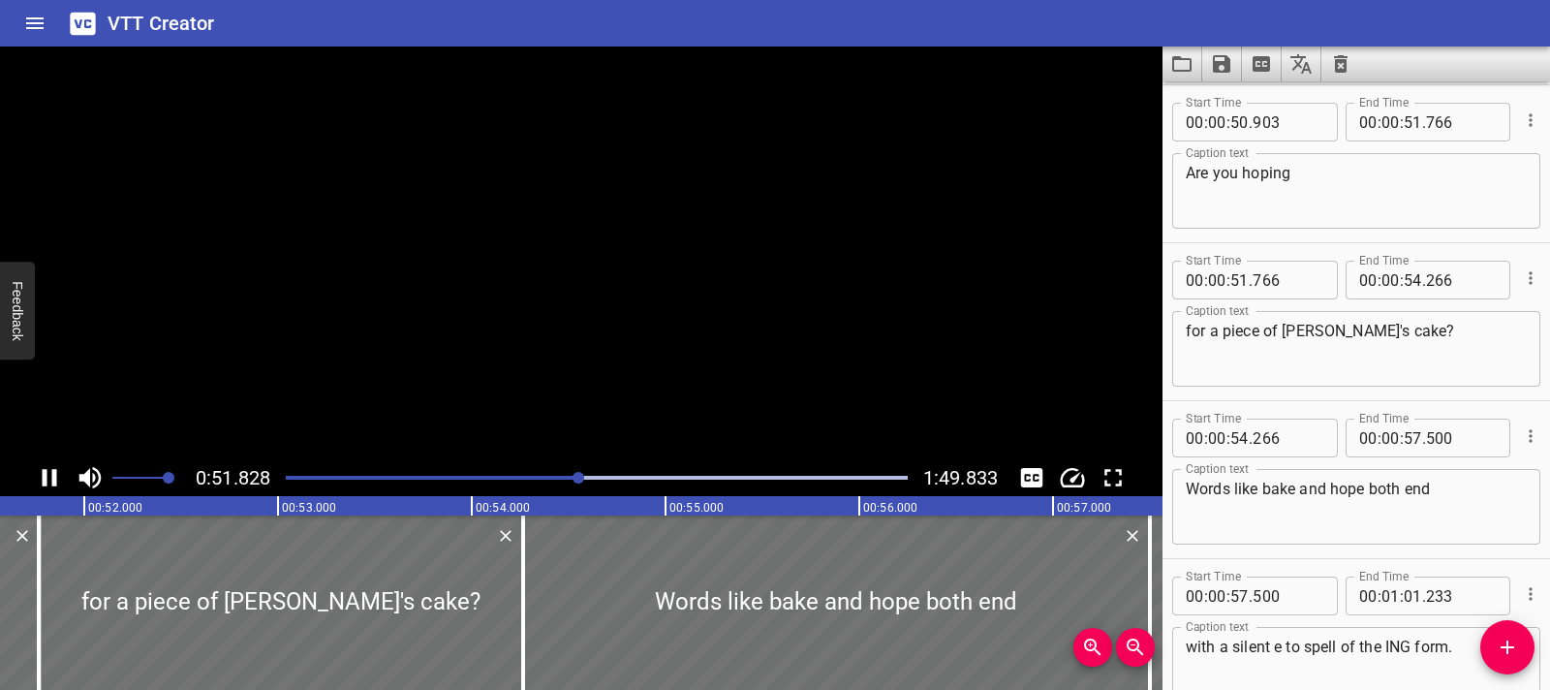
scroll to position [0, 10044]
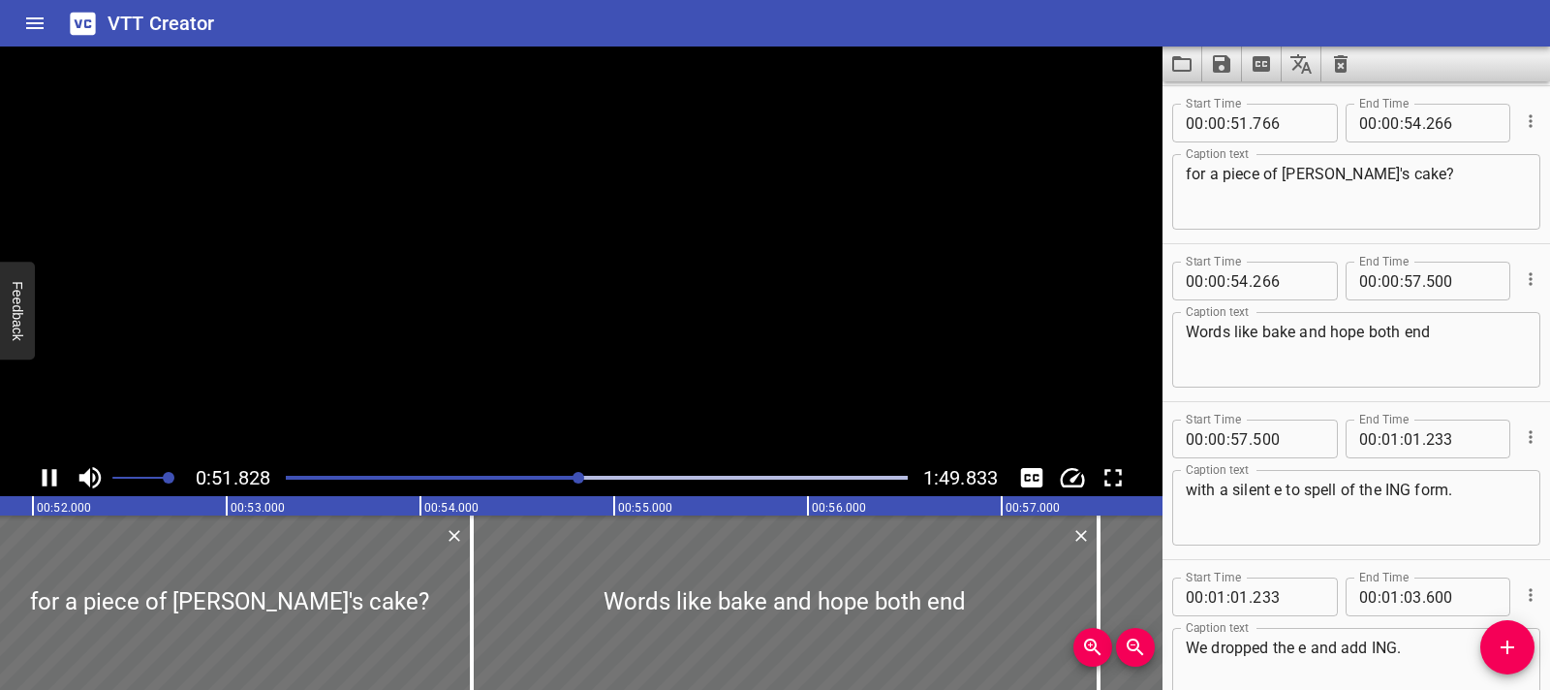
click at [49, 489] on icon "Play/Pause" at bounding box center [49, 477] width 29 height 29
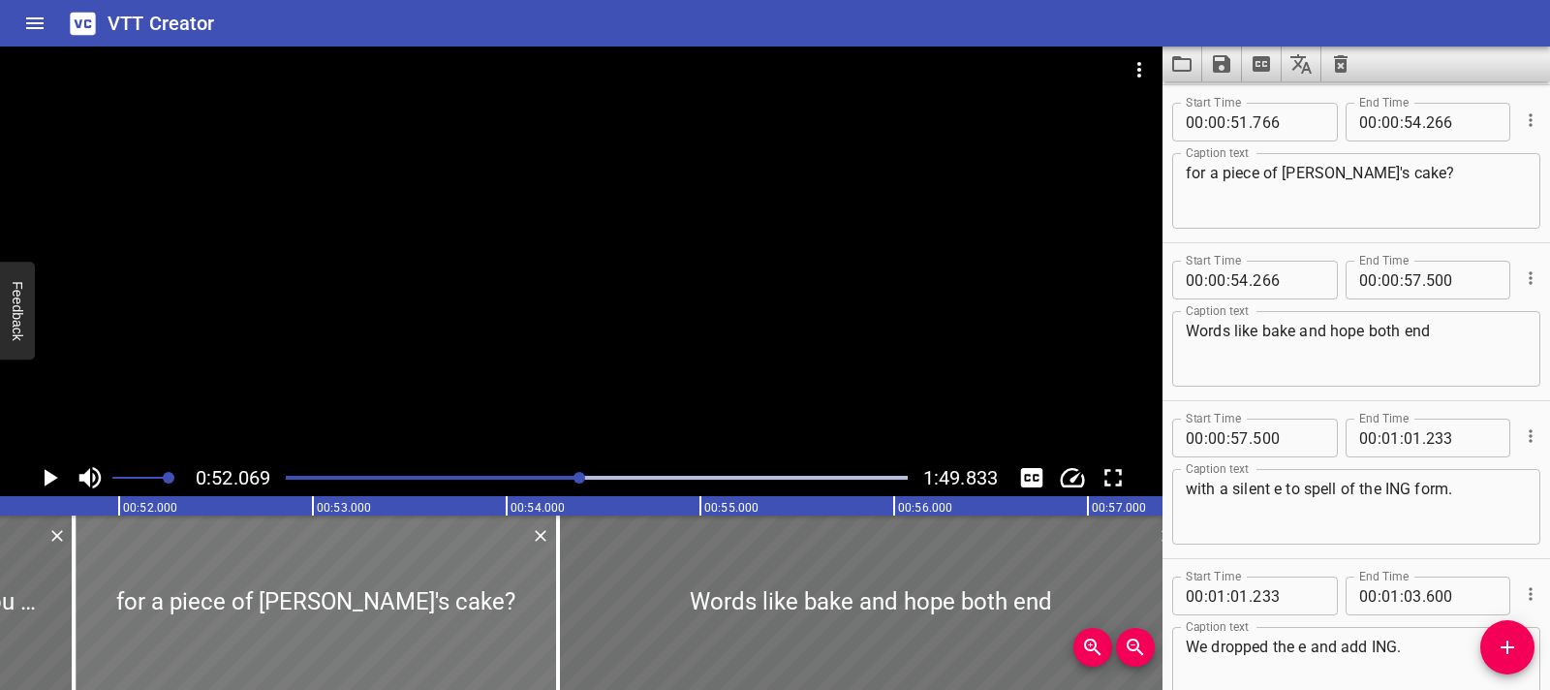
scroll to position [0, 9939]
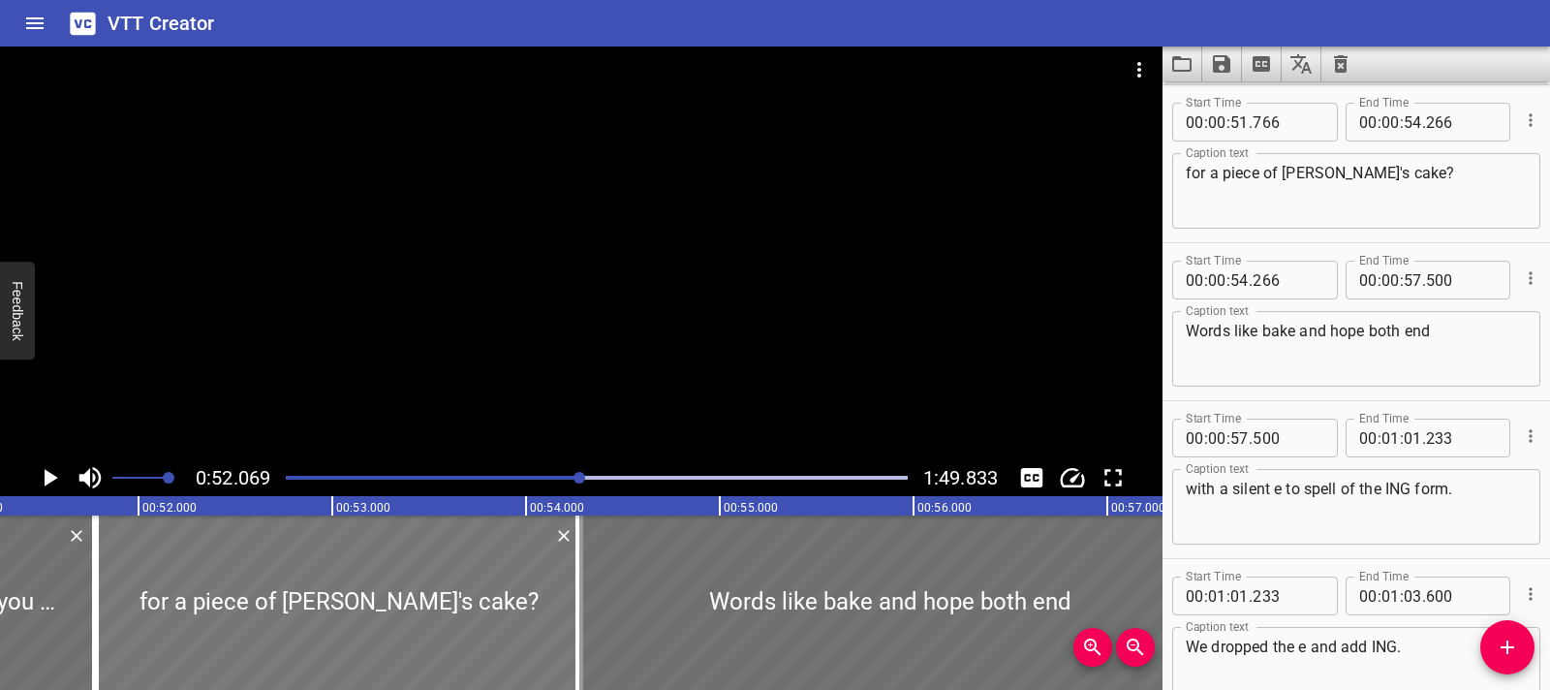
click at [177, 615] on div at bounding box center [339, 602] width 484 height 174
type input "796"
type input "296"
click at [108, 604] on div at bounding box center [104, 602] width 19 height 174
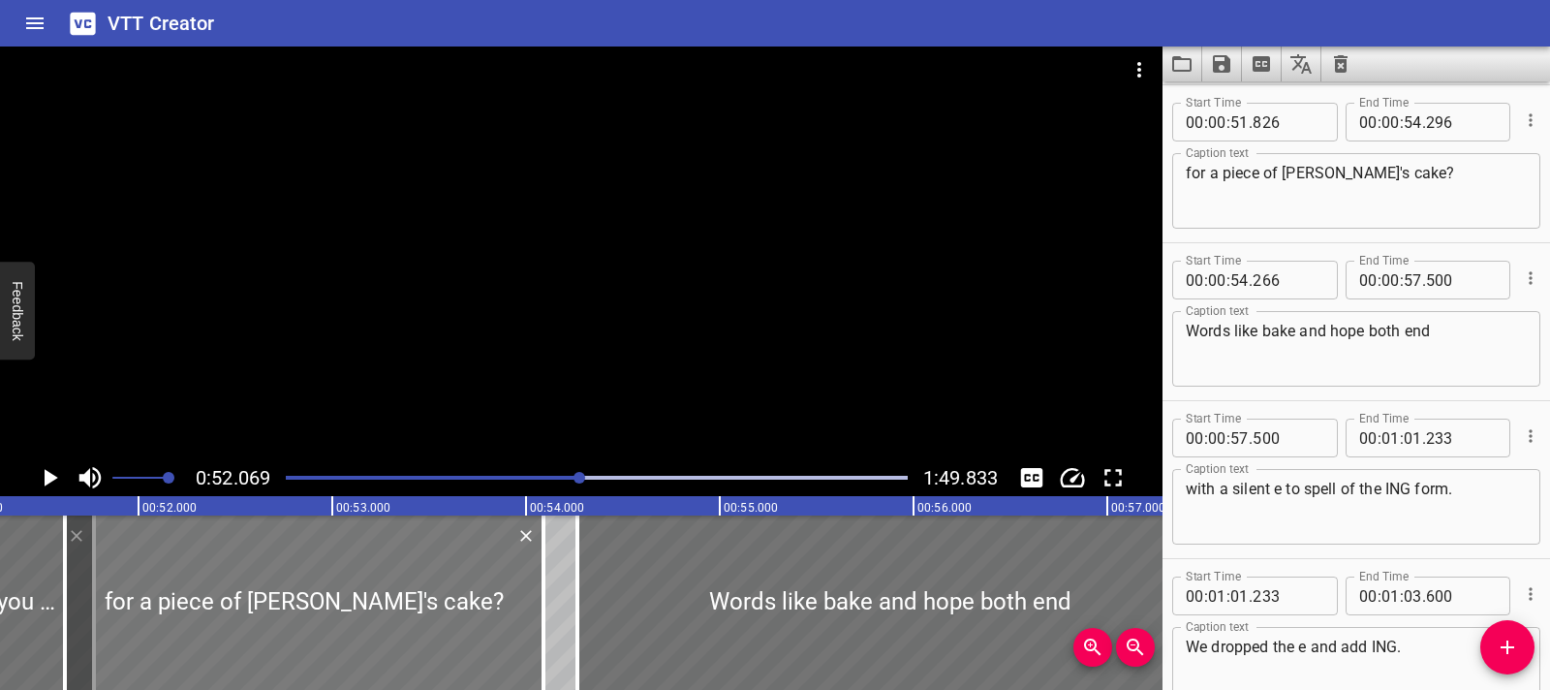
drag, startPoint x: 556, startPoint y: 610, endPoint x: 516, endPoint y: 612, distance: 39.8
click at [516, 612] on div at bounding box center [304, 602] width 479 height 174
type input "621"
type input "091"
drag, startPoint x: 548, startPoint y: 612, endPoint x: 520, endPoint y: 612, distance: 28.1
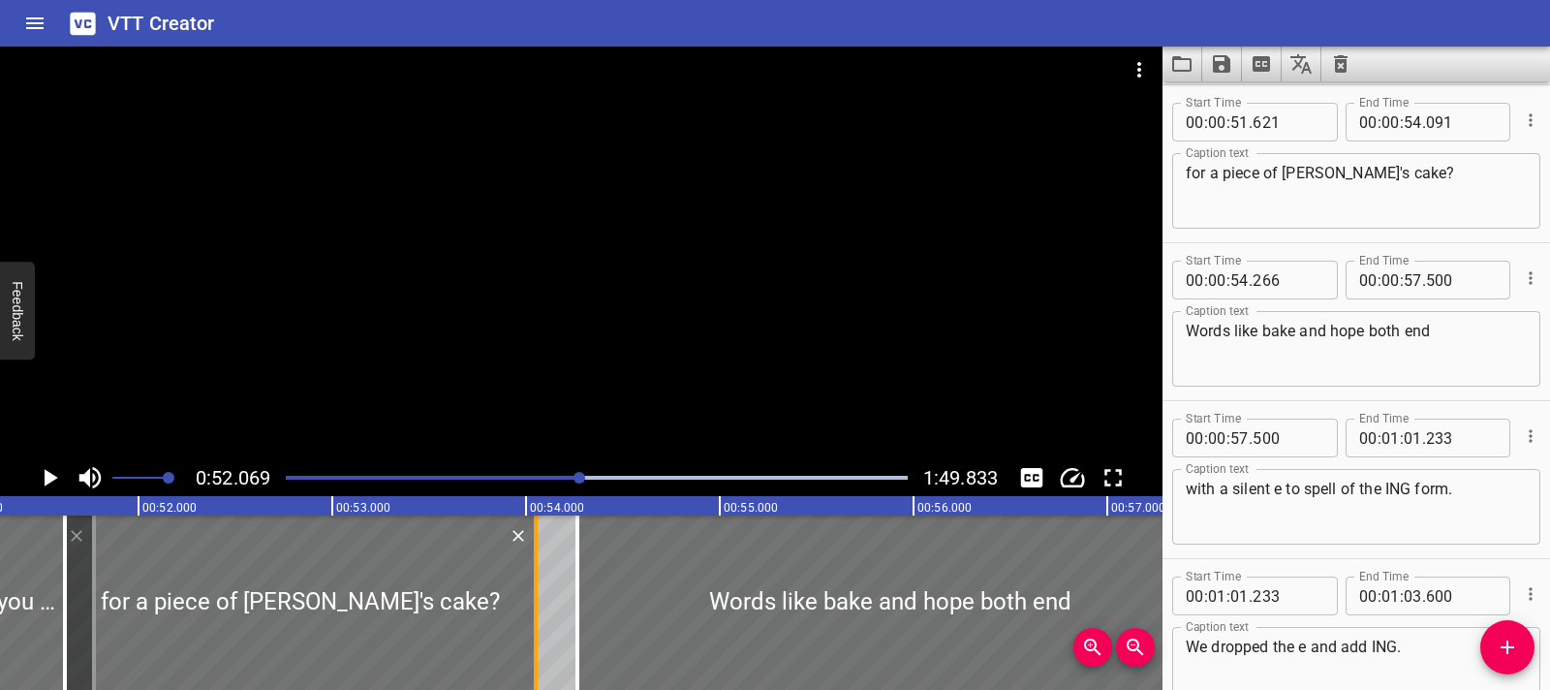
click at [526, 612] on div at bounding box center [535, 602] width 19 height 174
type input "53"
type input "946"
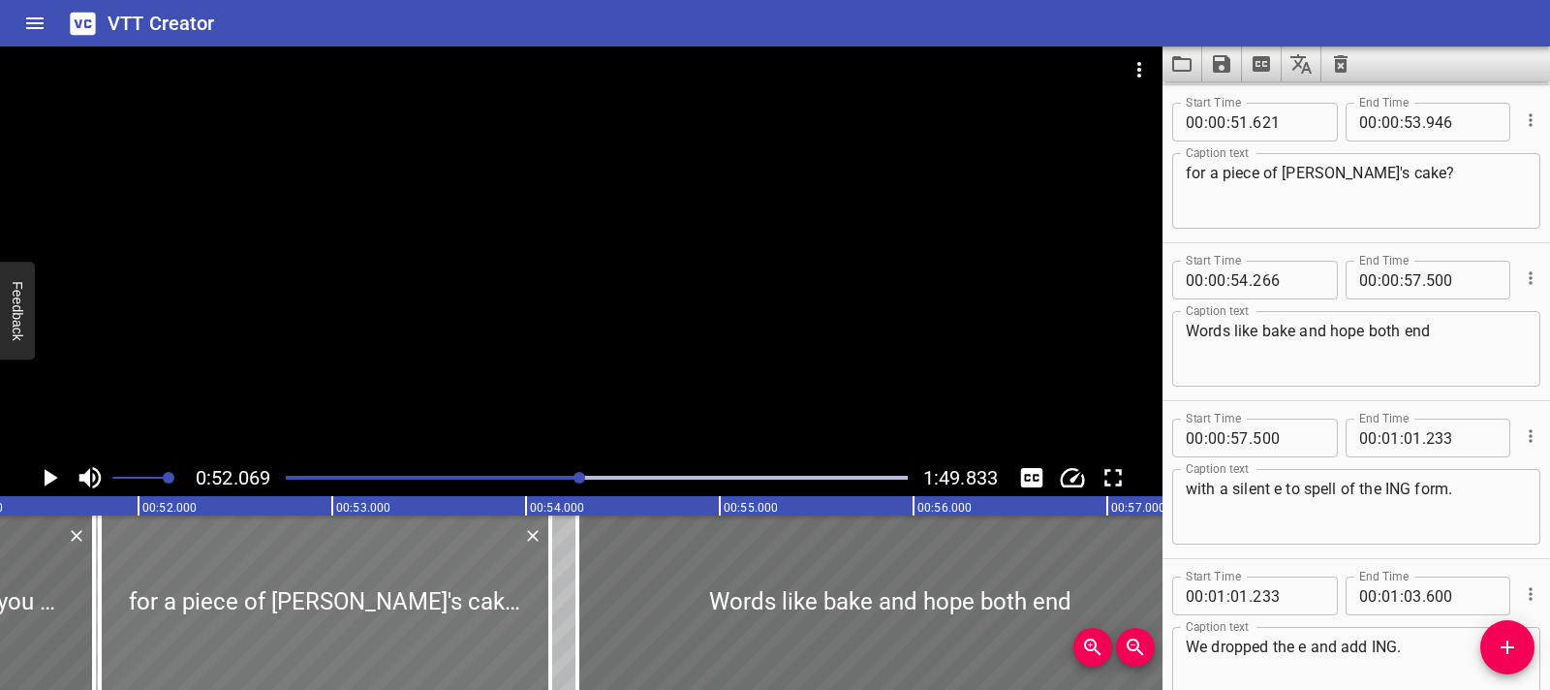
drag, startPoint x: 359, startPoint y: 618, endPoint x: 394, endPoint y: 620, distance: 34.9
click at [394, 620] on div at bounding box center [325, 602] width 451 height 174
type input "801"
type input "54"
type input "126"
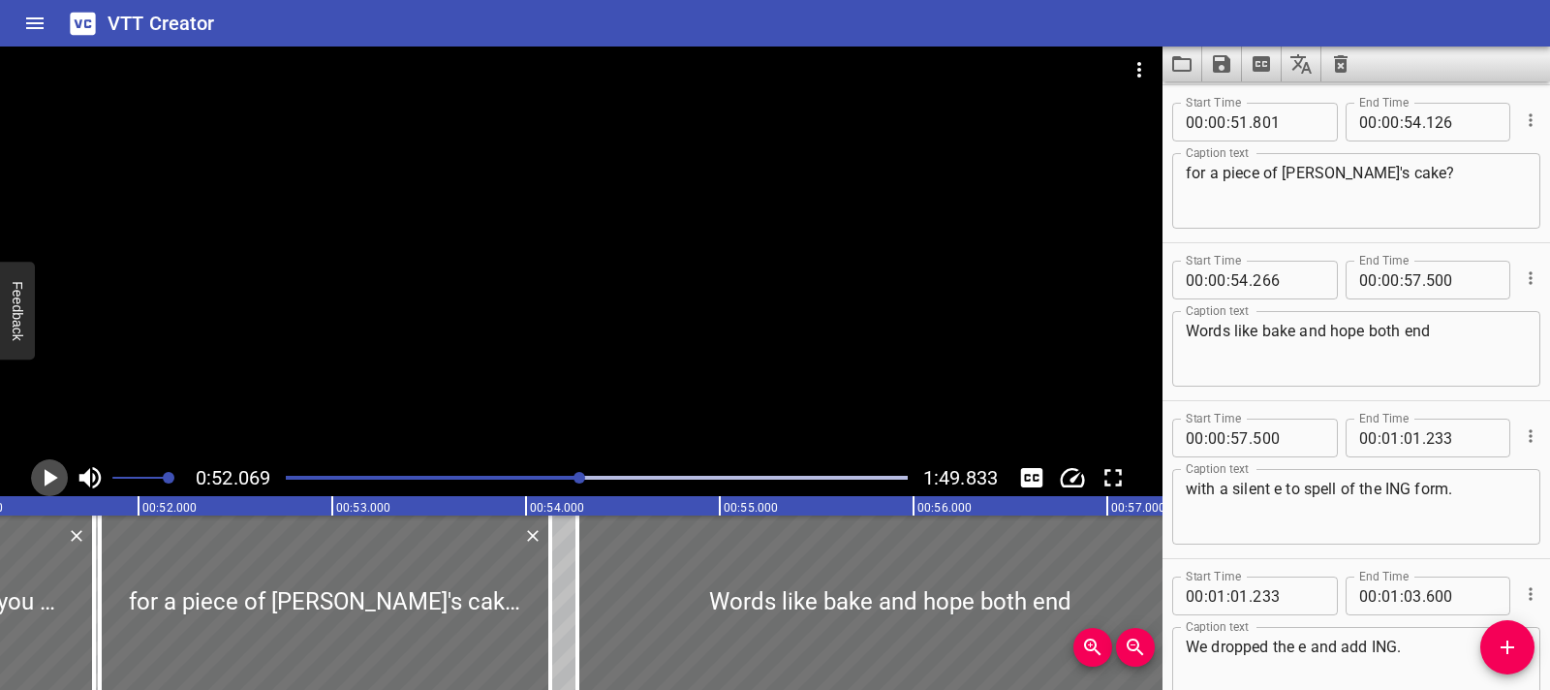
click at [55, 487] on icon "Play/Pause" at bounding box center [49, 477] width 29 height 29
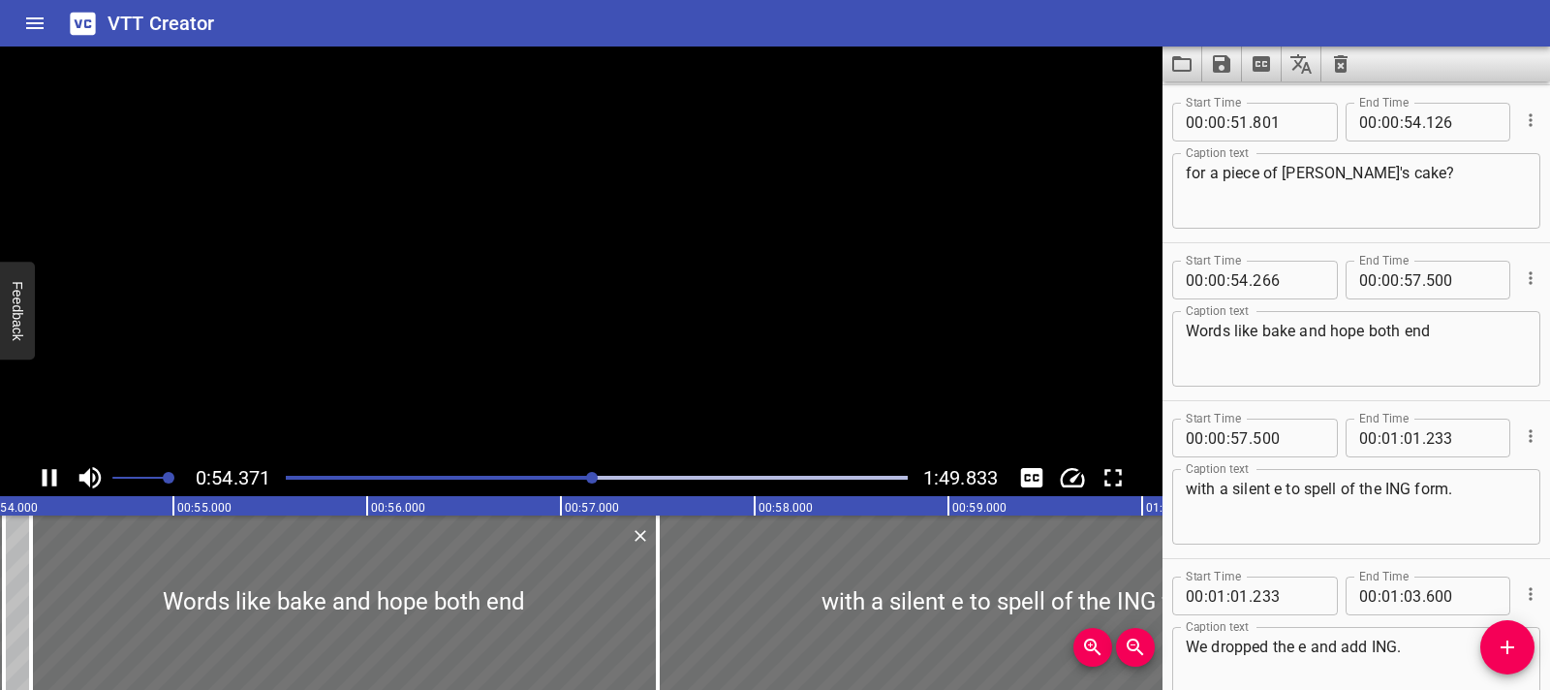
scroll to position [3633, 0]
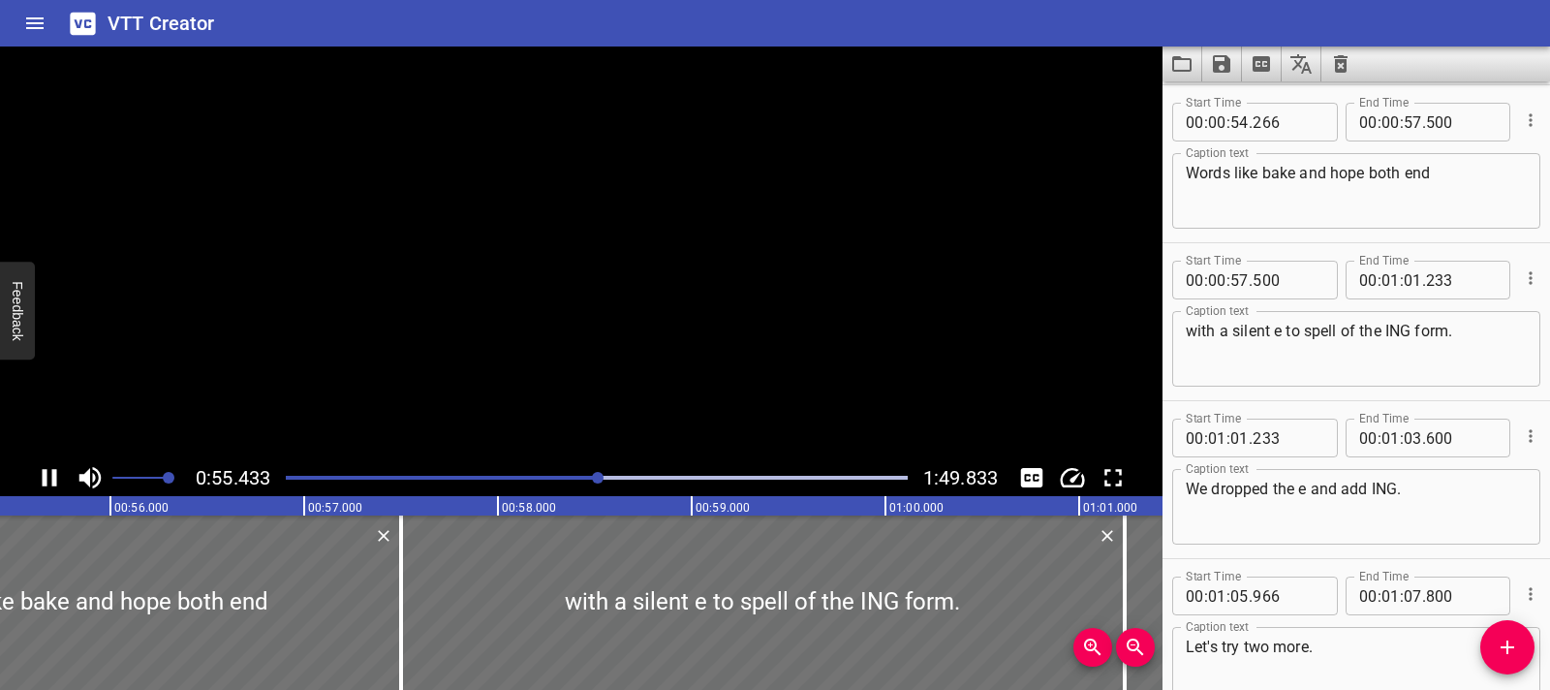
click at [55, 487] on icon "Play/Pause" at bounding box center [49, 477] width 29 height 29
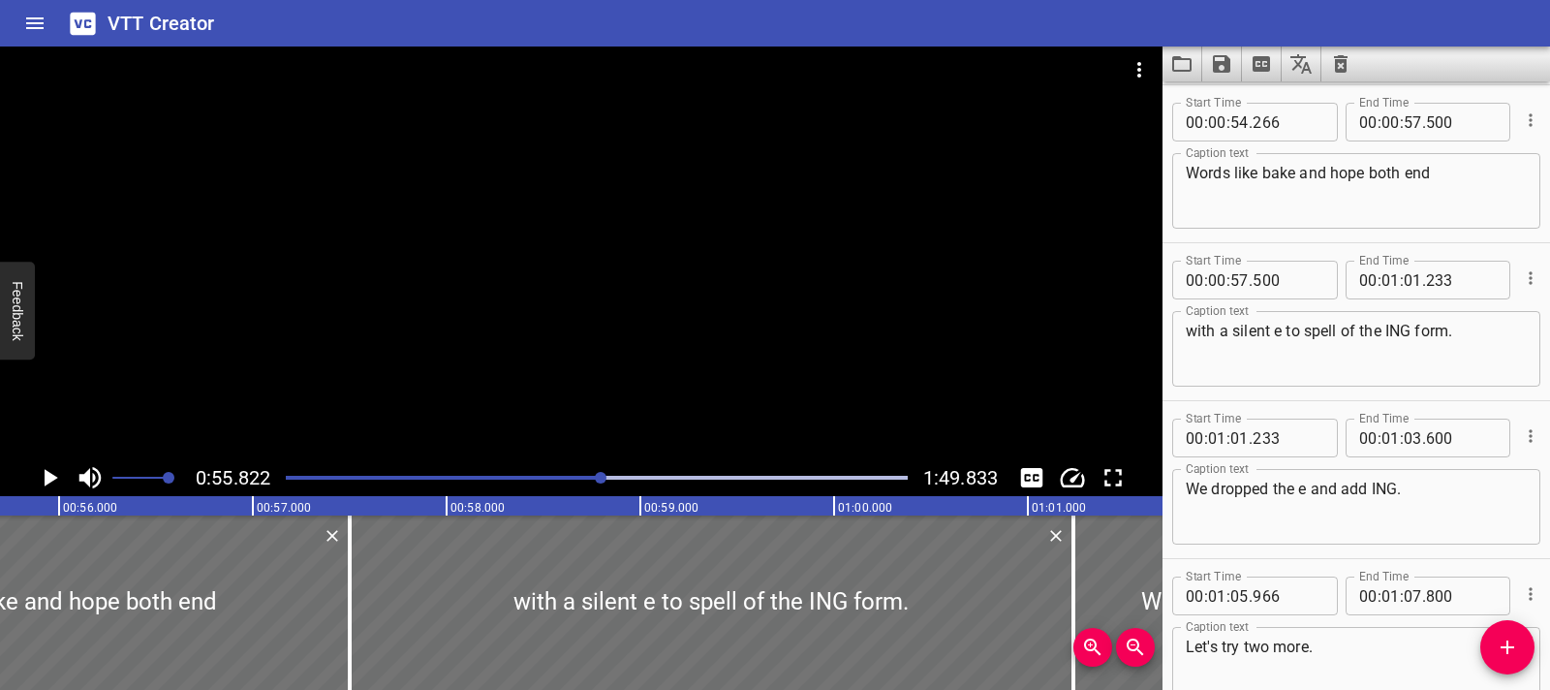
scroll to position [0, 10818]
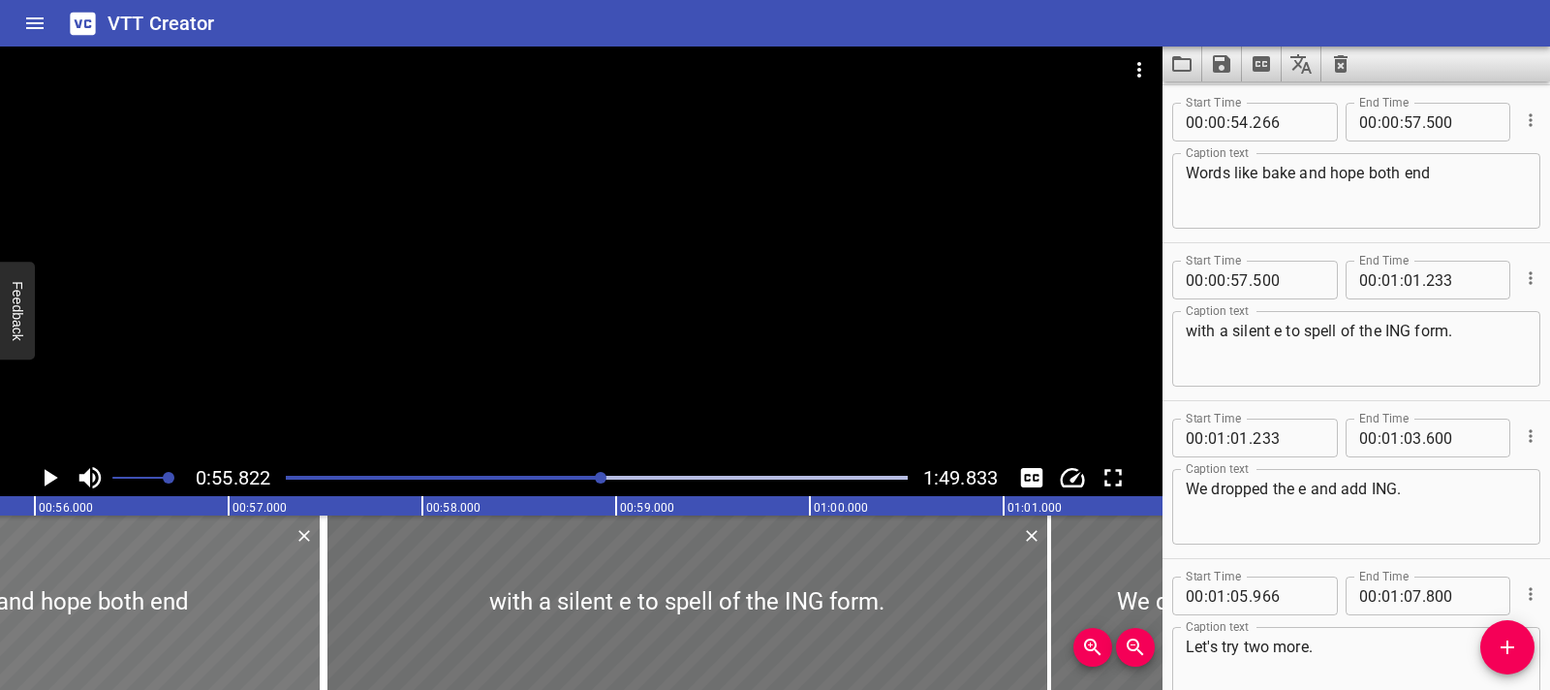
click at [253, 606] on div at bounding box center [8, 602] width 627 height 174
type input "236"
click at [305, 607] on div at bounding box center [312, 602] width 19 height 174
type input "435"
click at [180, 603] on div at bounding box center [9, 602] width 620 height 174
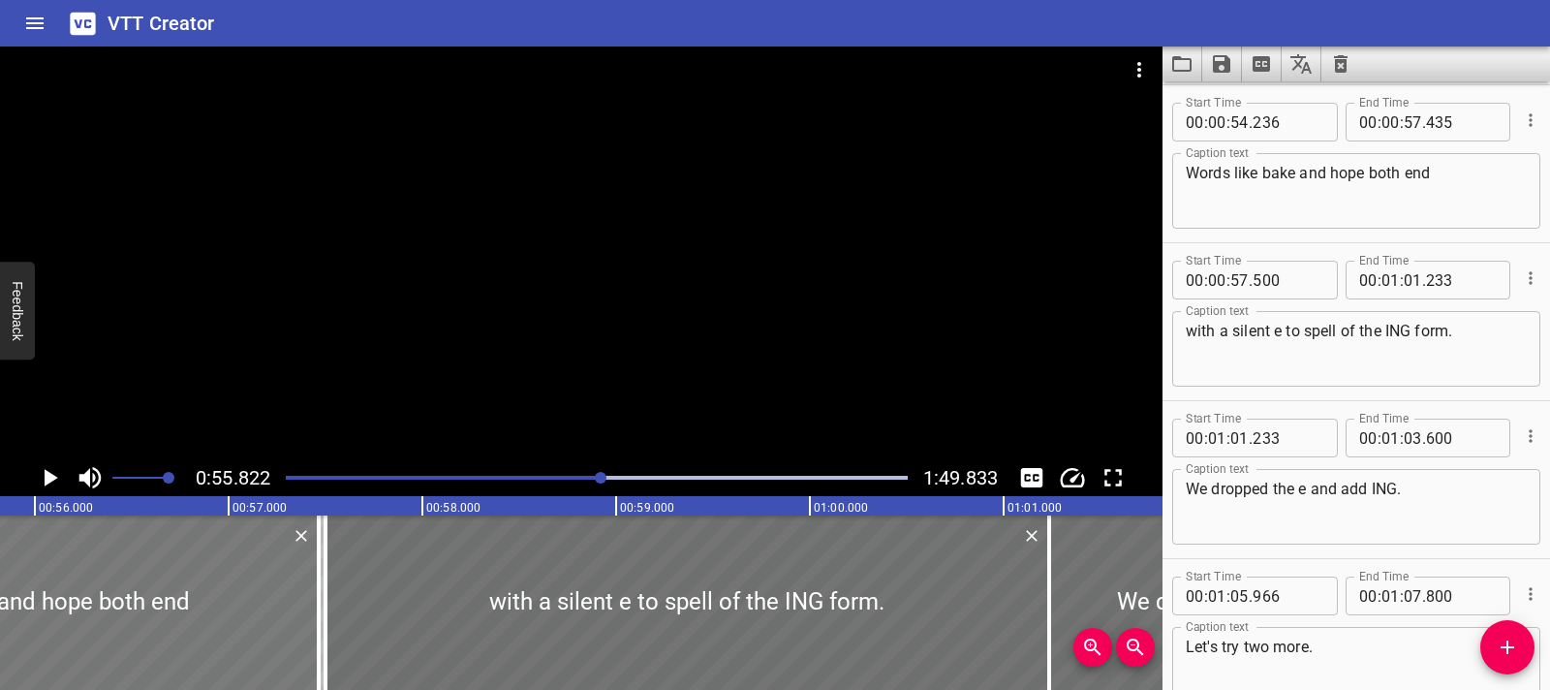
type input "266"
type input "465"
click at [40, 484] on icon "Play/Pause" at bounding box center [49, 477] width 29 height 29
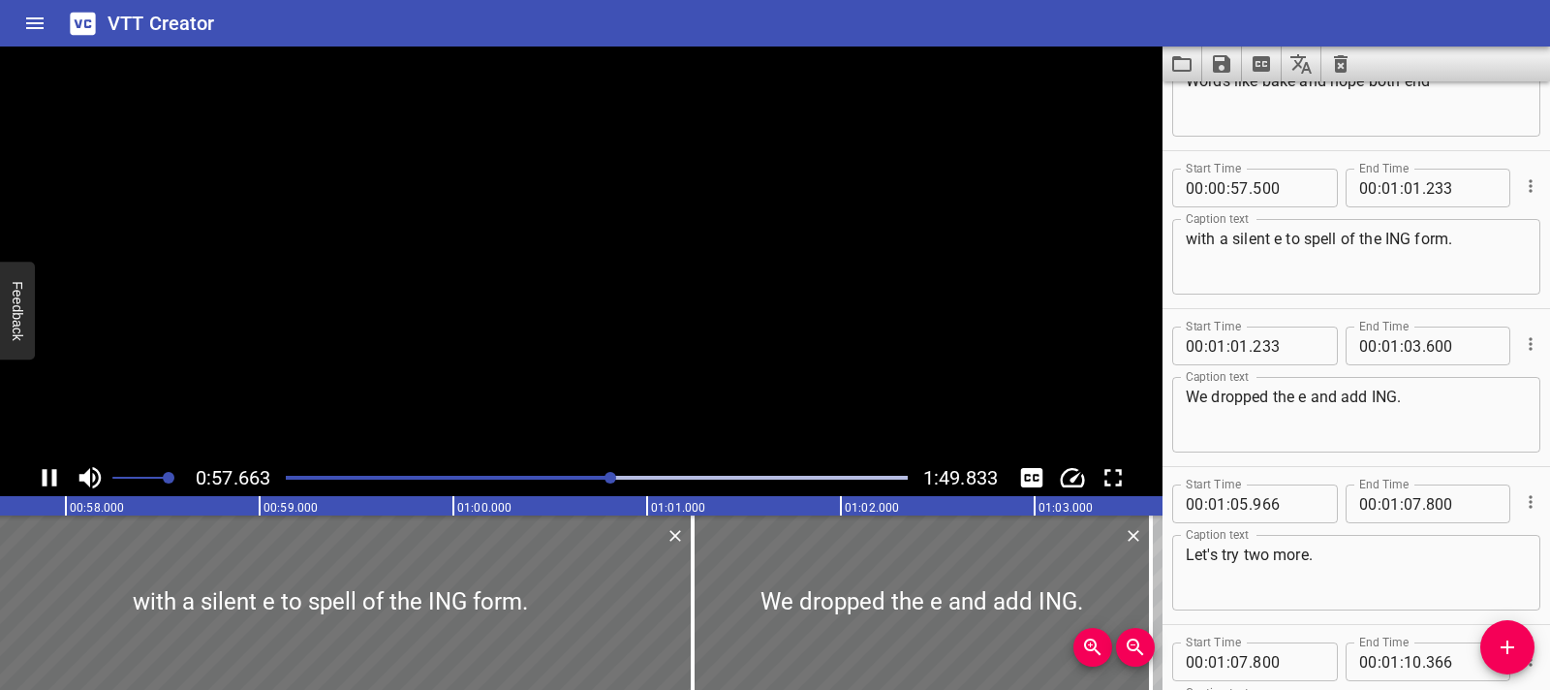
scroll to position [3791, 0]
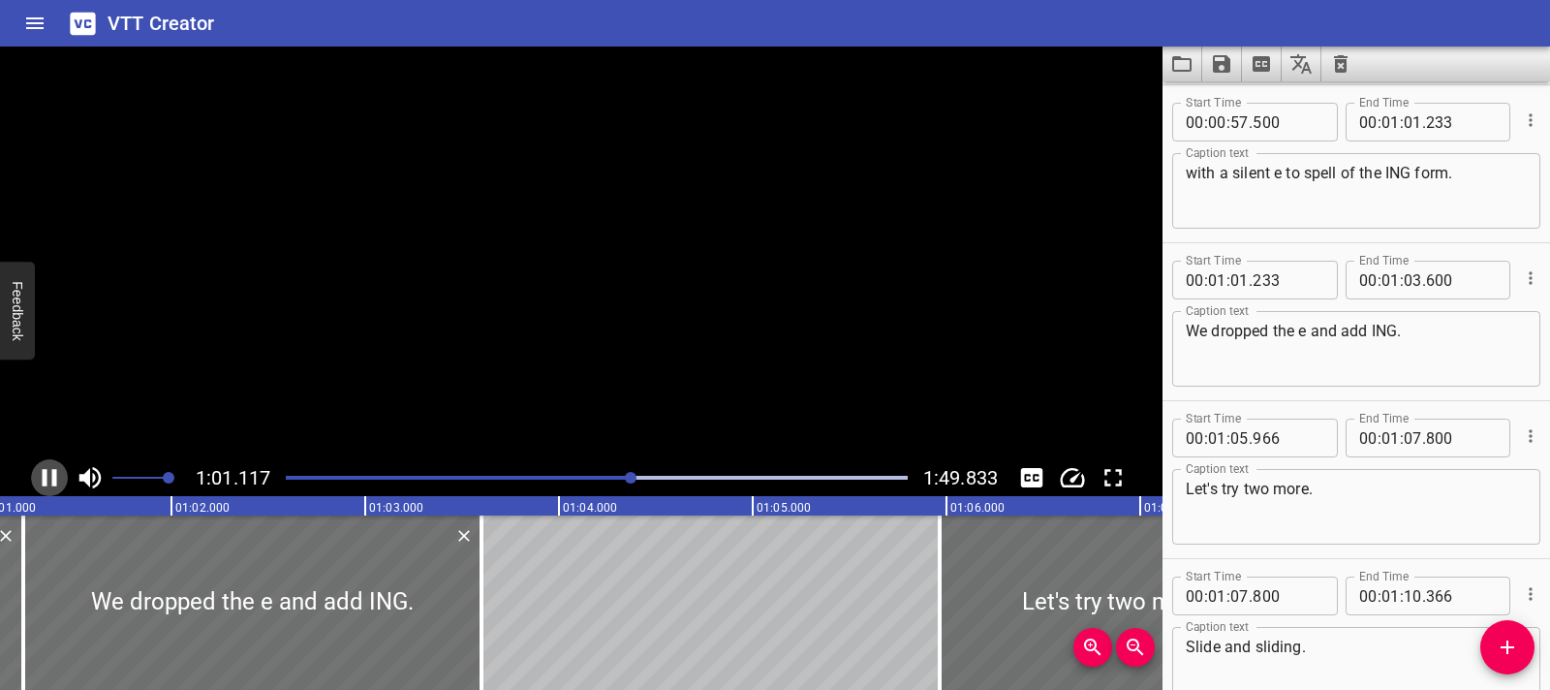
click at [40, 484] on icon "Play/Pause" at bounding box center [49, 477] width 29 height 29
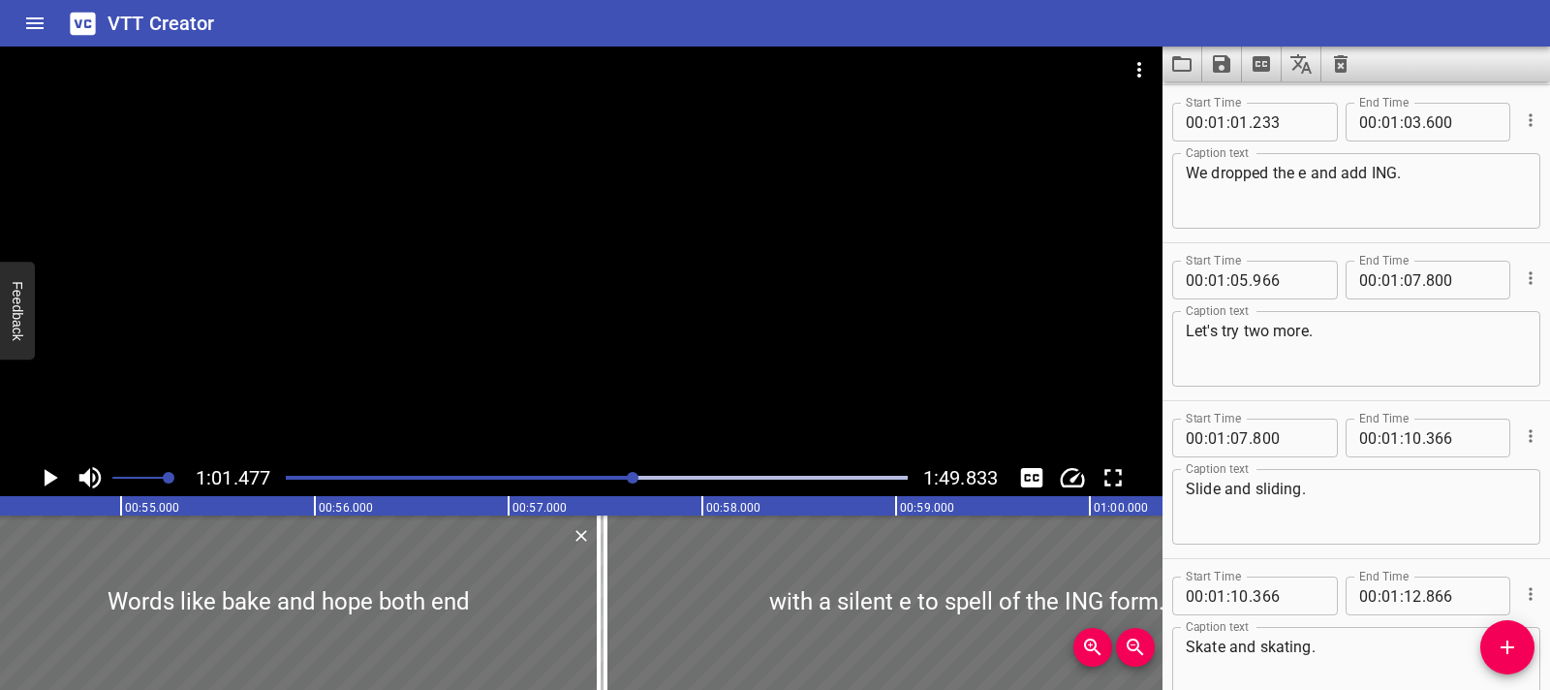
scroll to position [0, 10712]
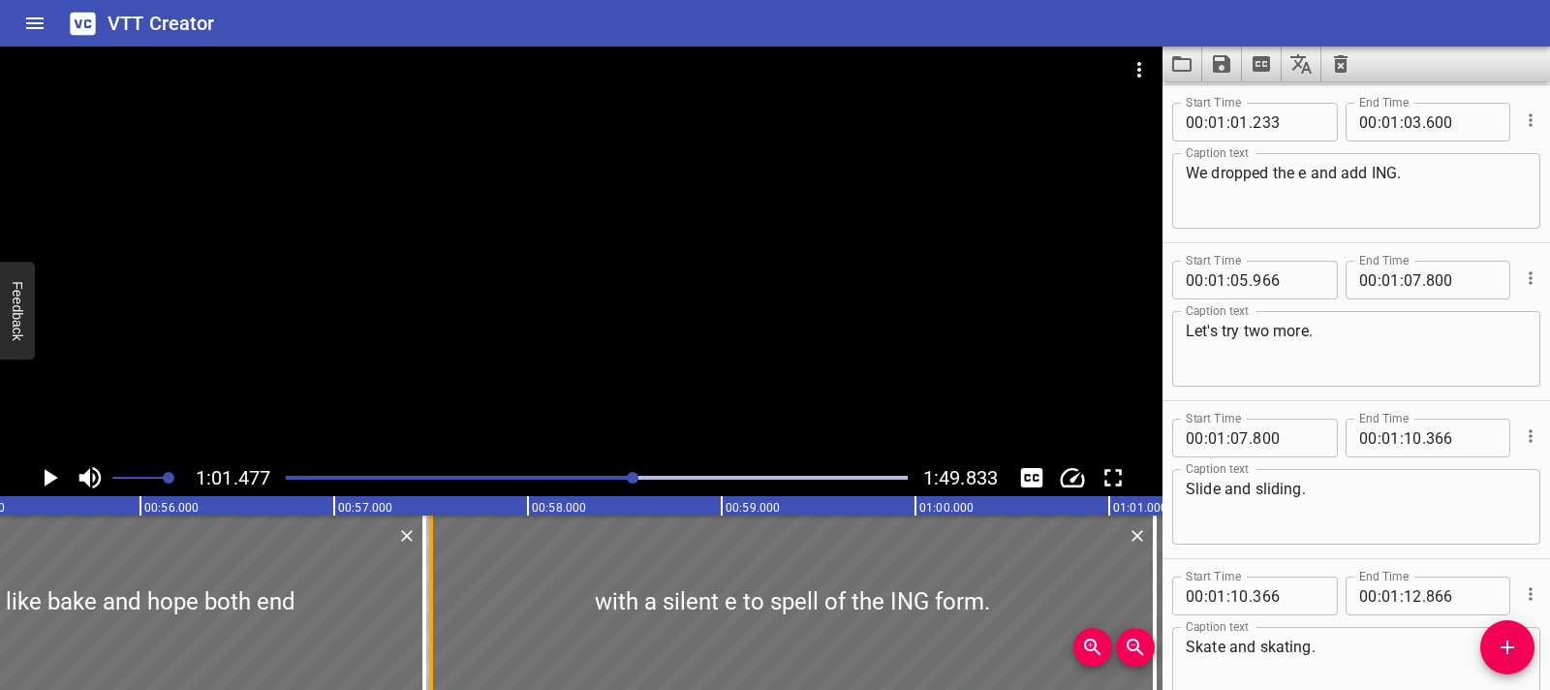
click at [426, 591] on div at bounding box center [431, 602] width 19 height 174
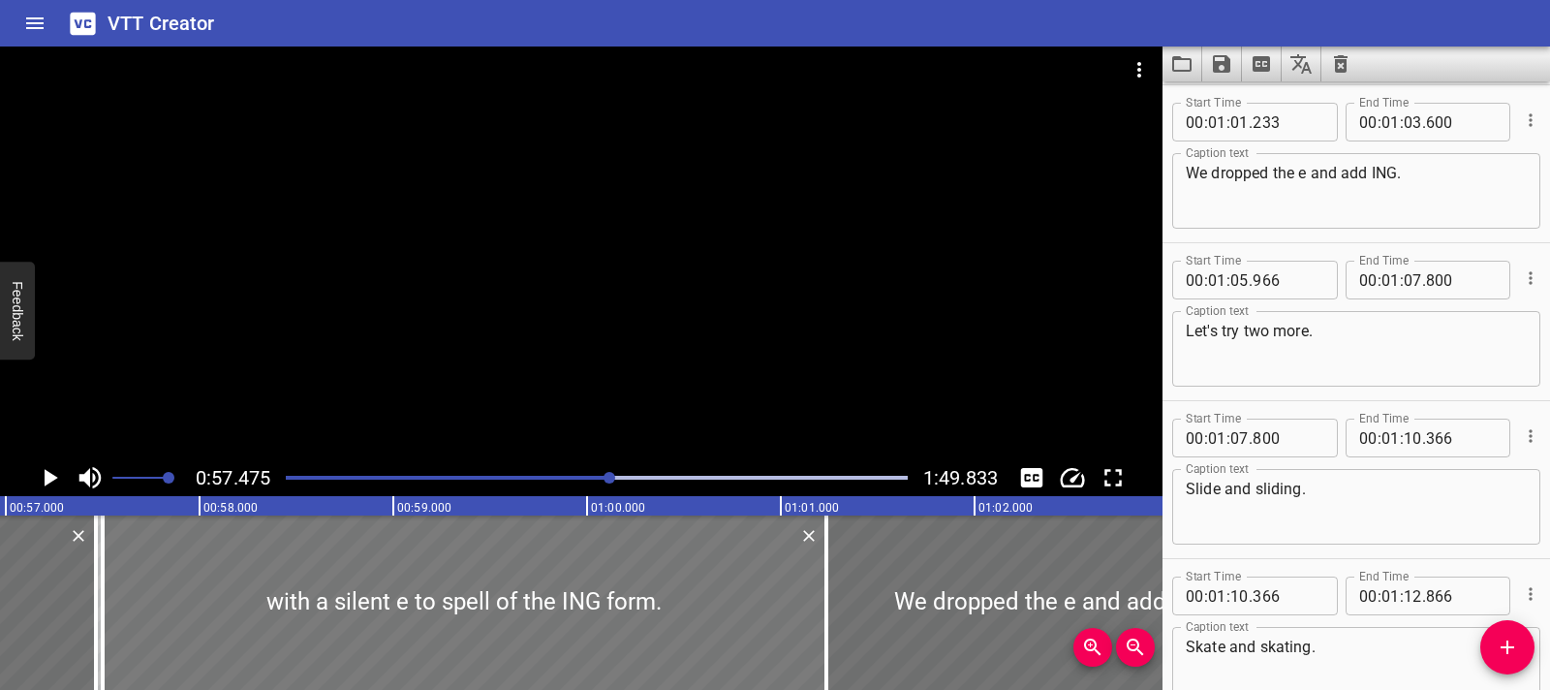
scroll to position [0, 11138]
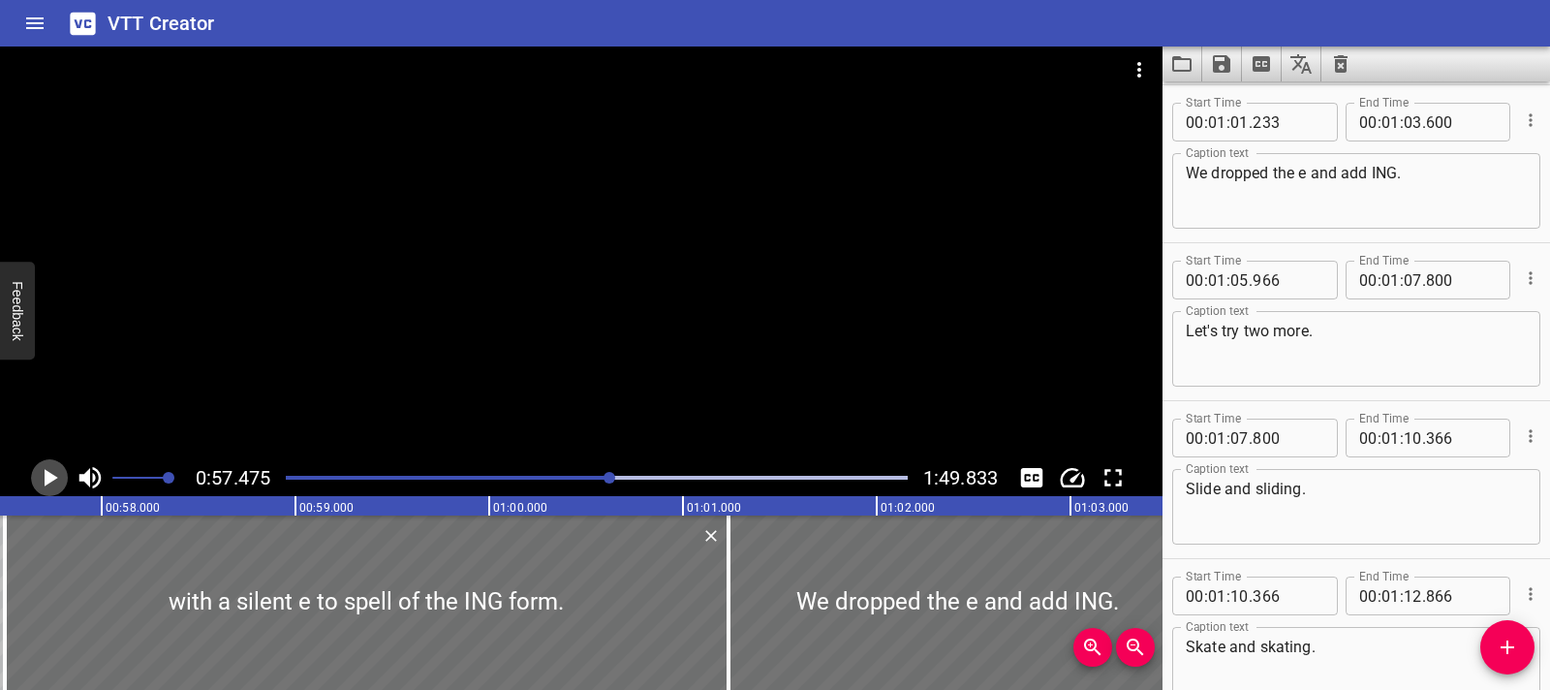
click at [47, 480] on icon "Play/Pause" at bounding box center [52, 477] width 14 height 17
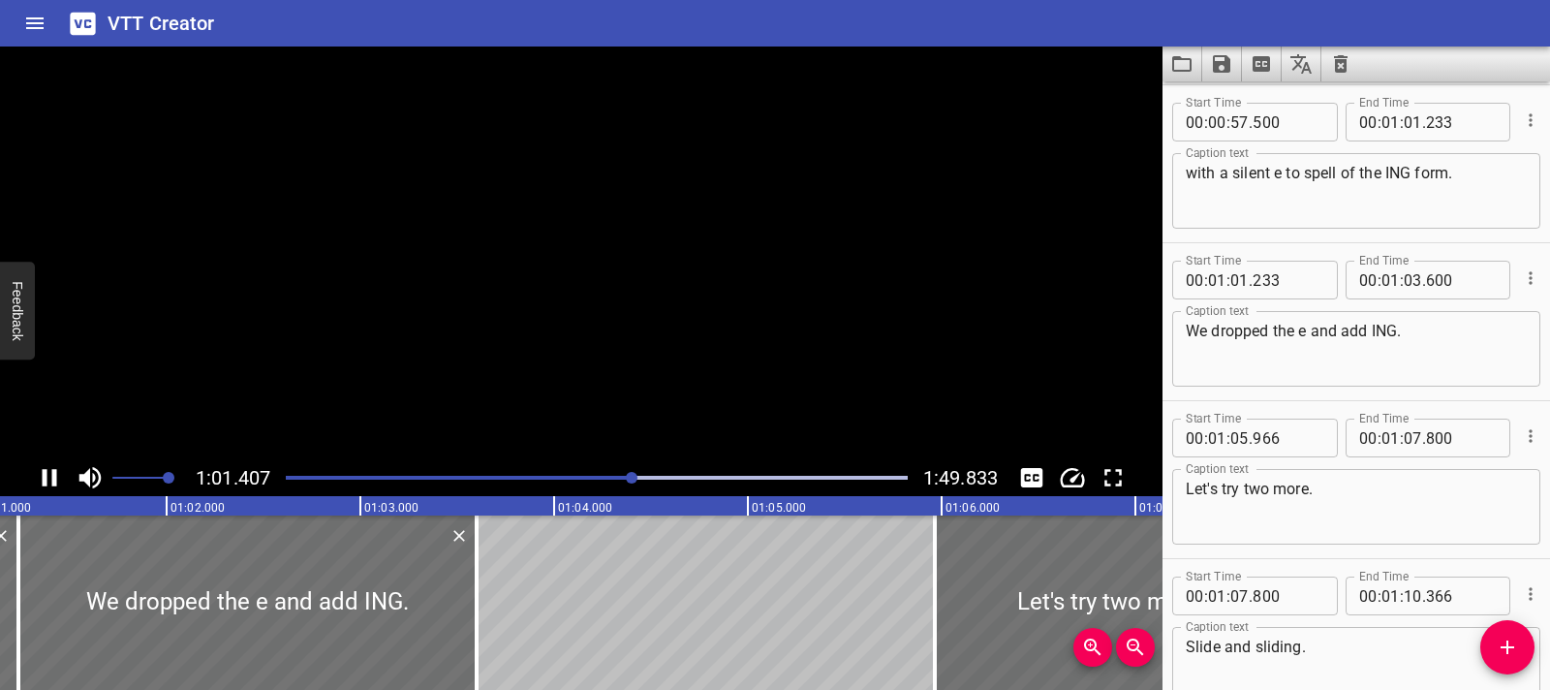
scroll to position [3949, 0]
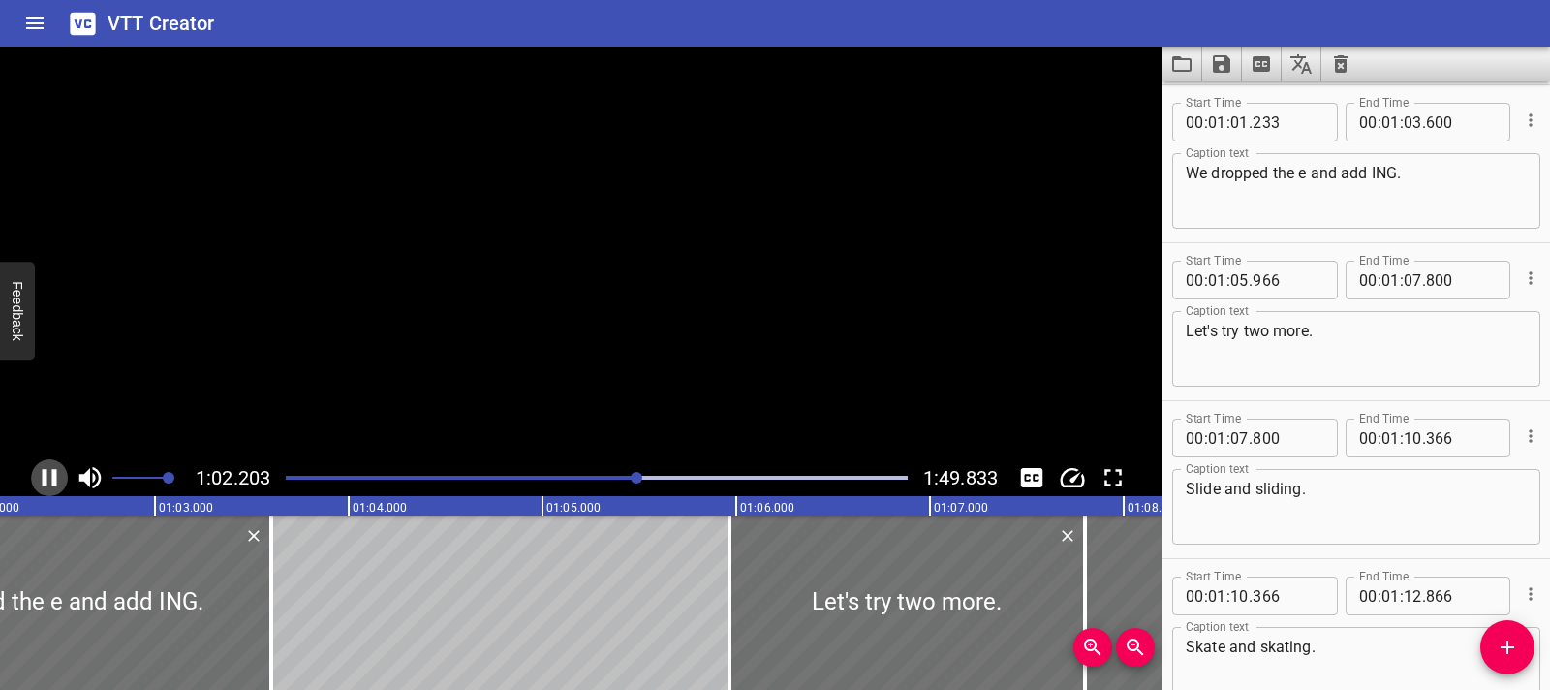
click at [47, 480] on icon "Play/Pause" at bounding box center [49, 477] width 29 height 29
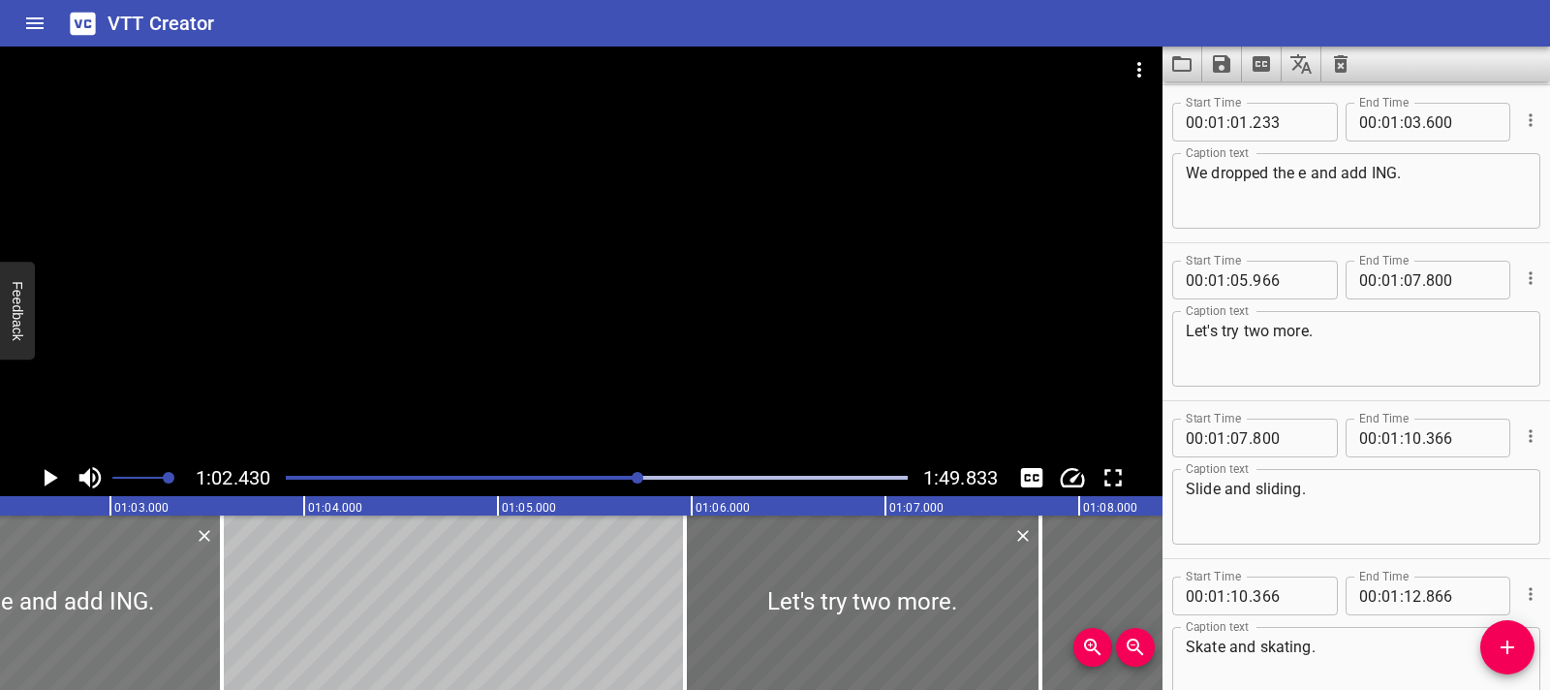
type input "208"
type input "575"
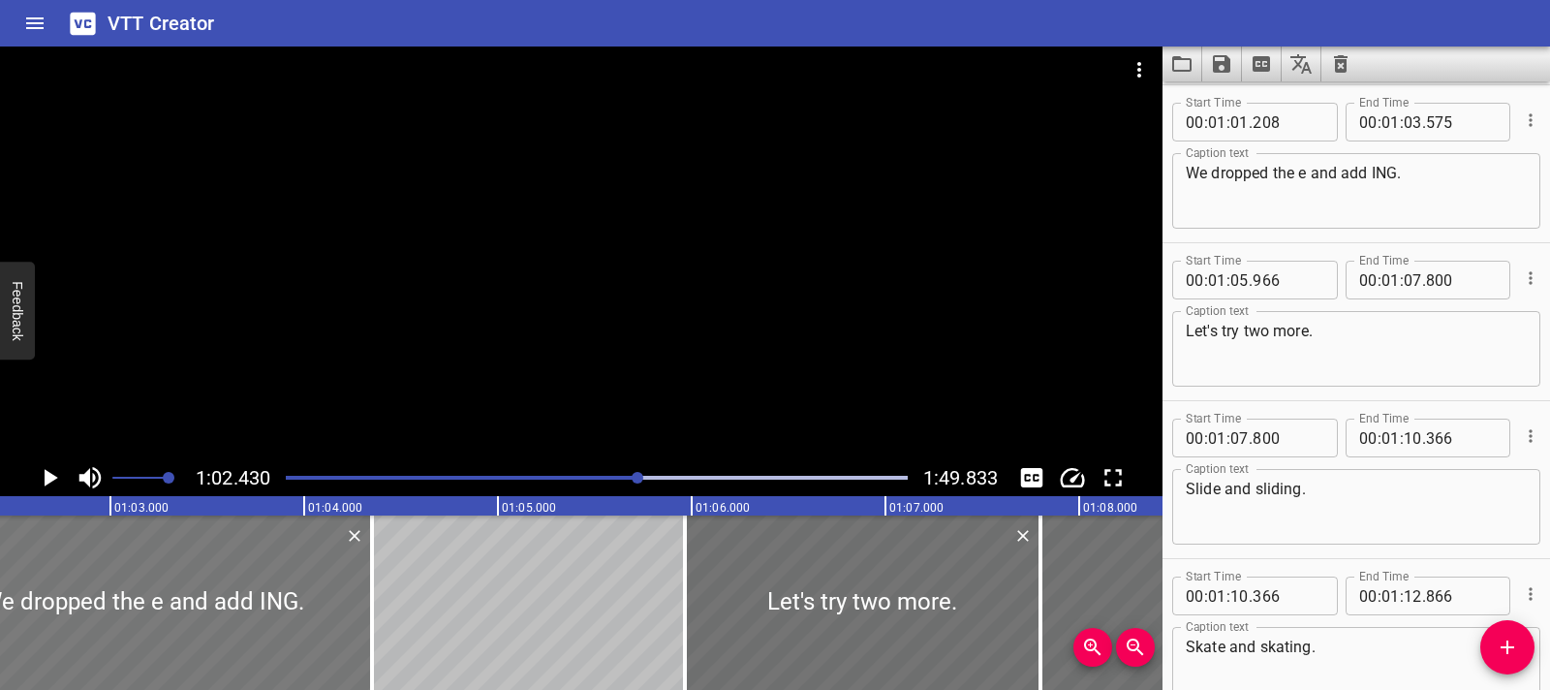
drag, startPoint x: 166, startPoint y: 588, endPoint x: 316, endPoint y: 593, distance: 150.3
click at [316, 593] on div at bounding box center [143, 602] width 458 height 174
type input "983"
type input "04"
type input "350"
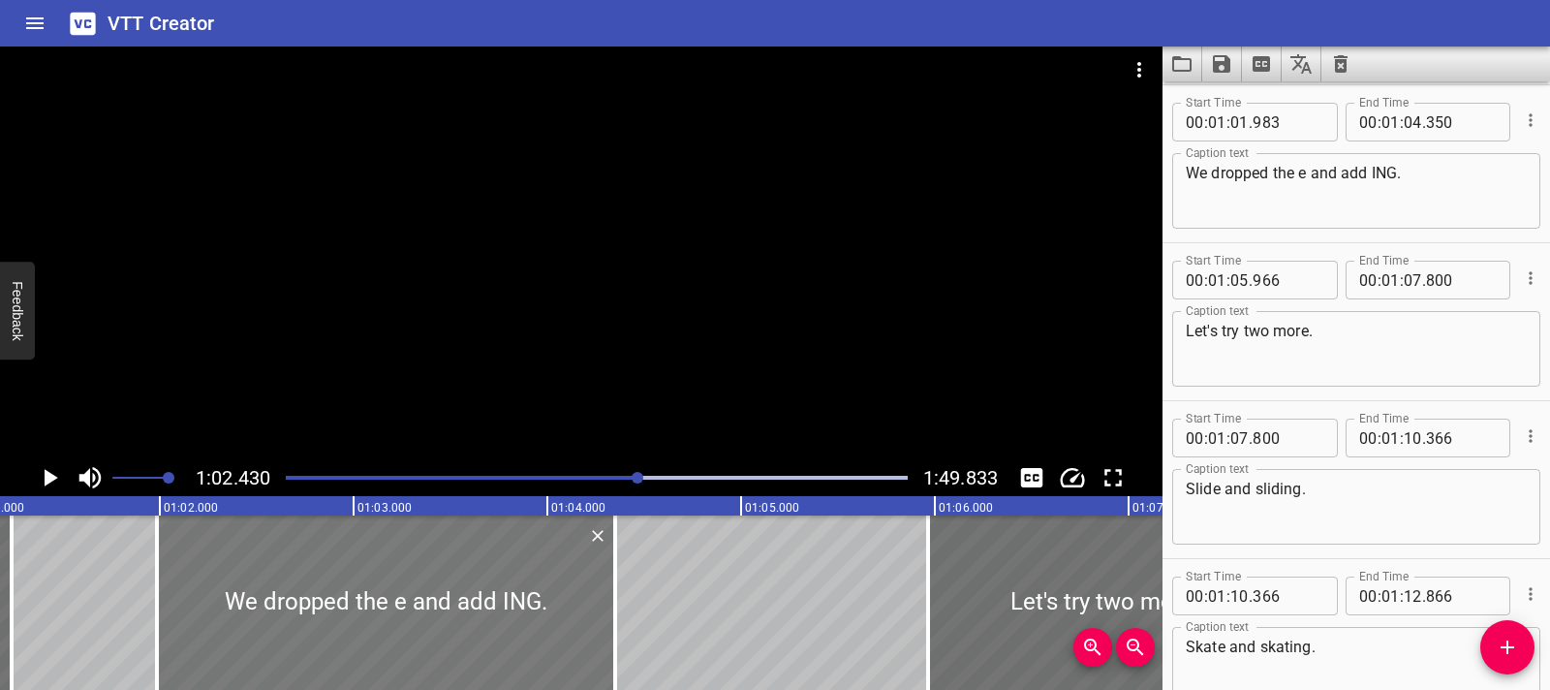
scroll to position [0, 11836]
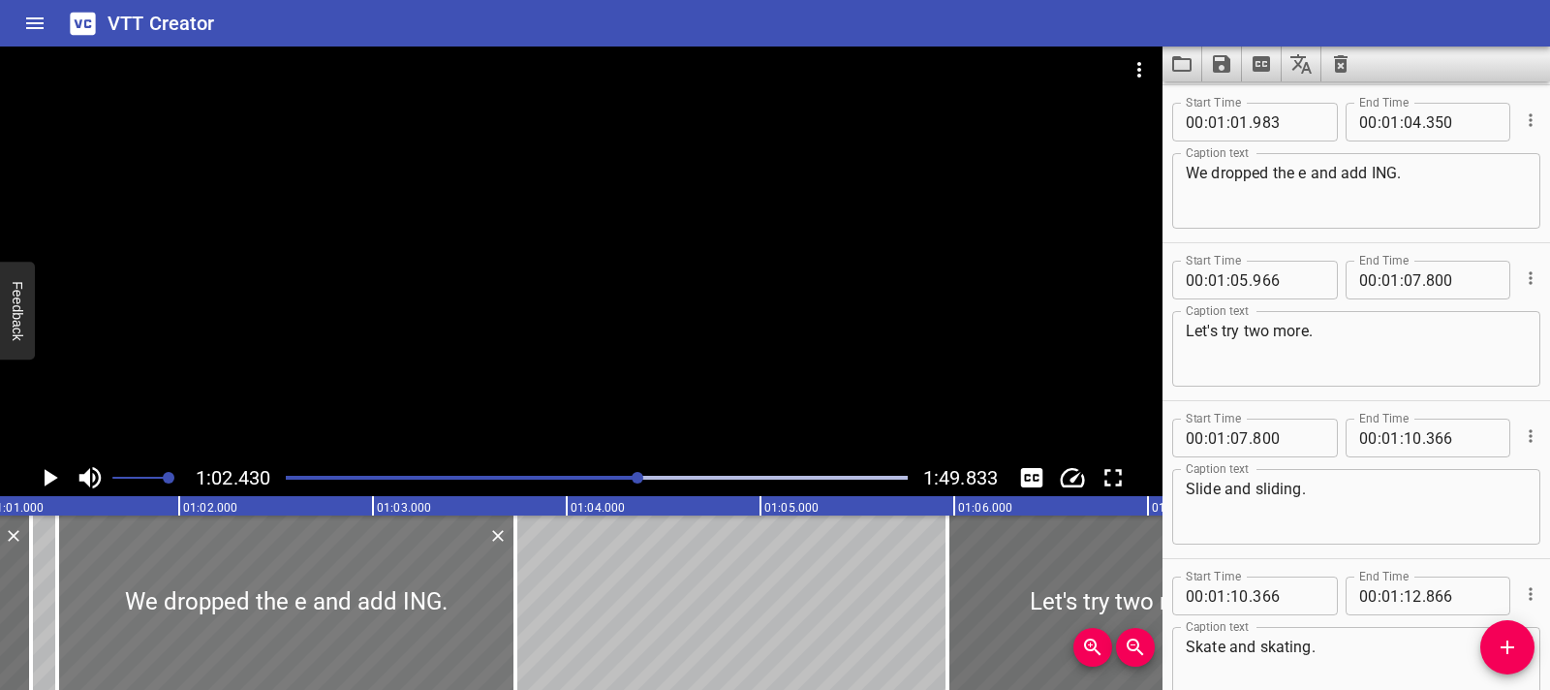
drag, startPoint x: 366, startPoint y: 625, endPoint x: 247, endPoint y: 617, distance: 119.4
click at [247, 617] on div at bounding box center [286, 602] width 458 height 174
type input "368"
type input "03"
type input "735"
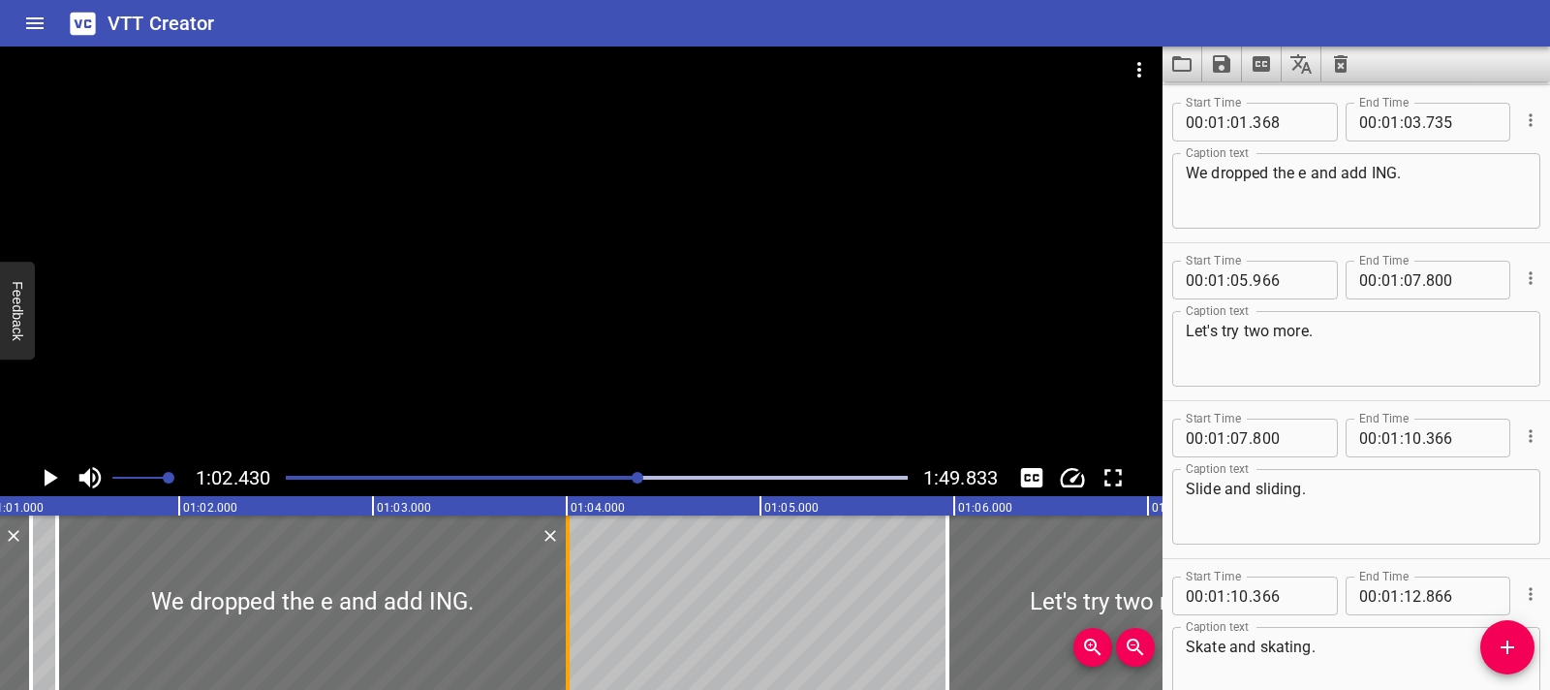
drag, startPoint x: 515, startPoint y: 619, endPoint x: 567, endPoint y: 619, distance: 52.3
click at [567, 619] on div at bounding box center [568, 602] width 4 height 174
type input "04"
type input "005"
click at [133, 542] on div at bounding box center [312, 602] width 511 height 174
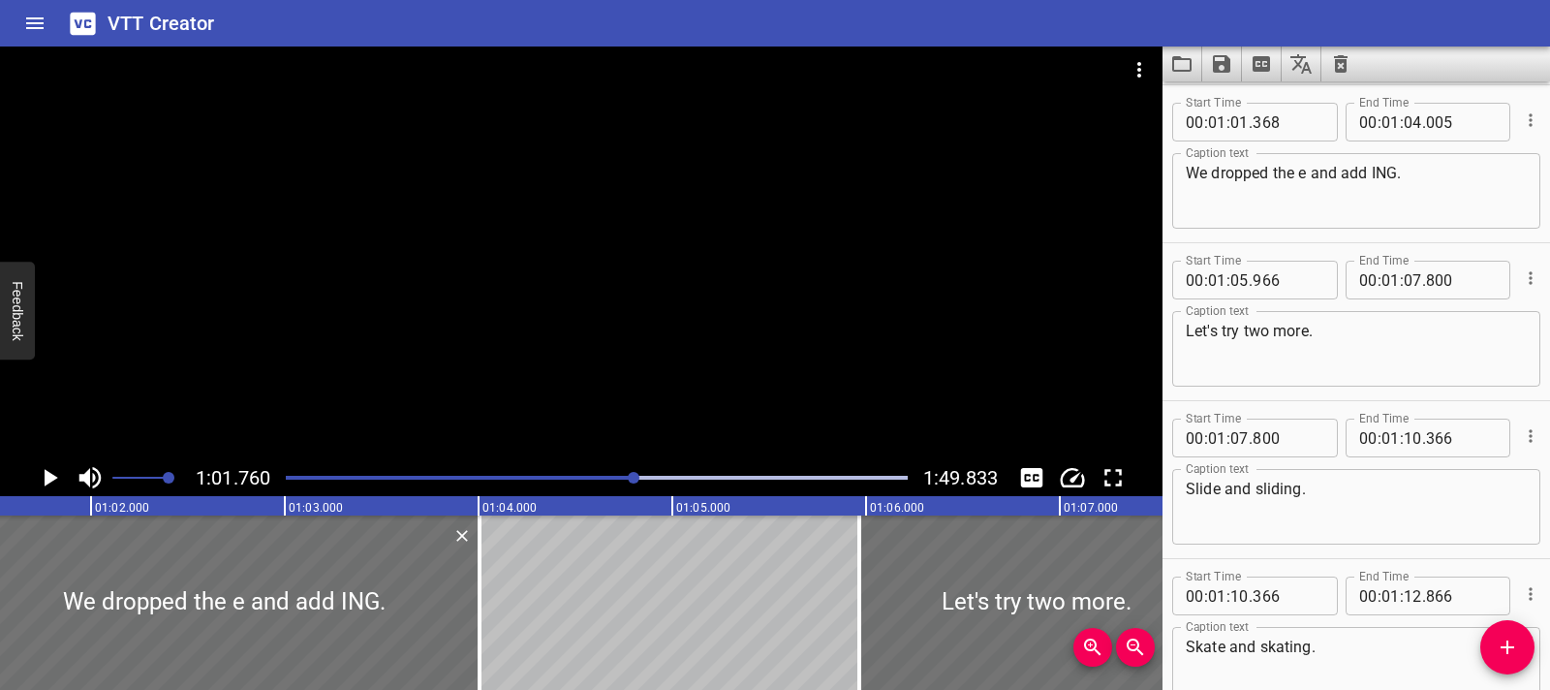
scroll to position [0, 11969]
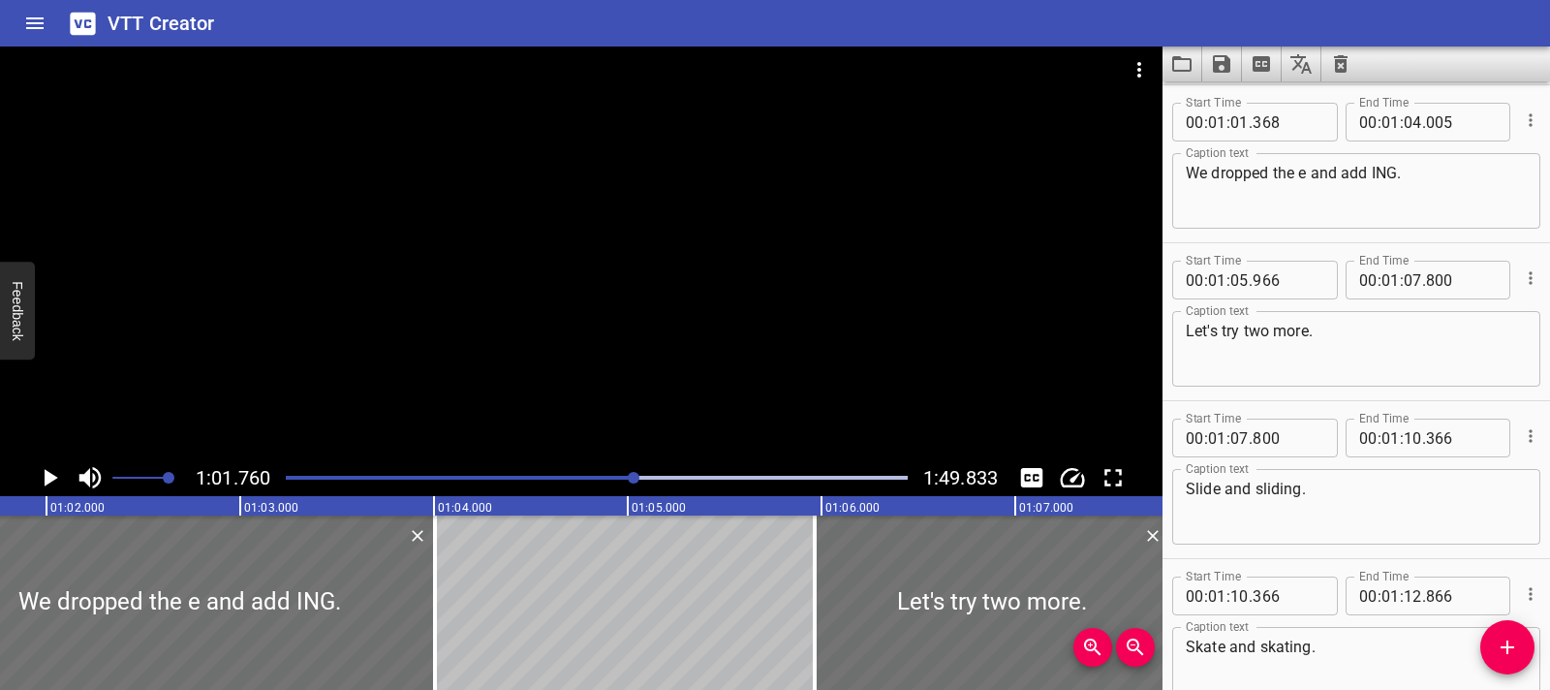
click at [40, 479] on icon "Play/Pause" at bounding box center [49, 477] width 29 height 29
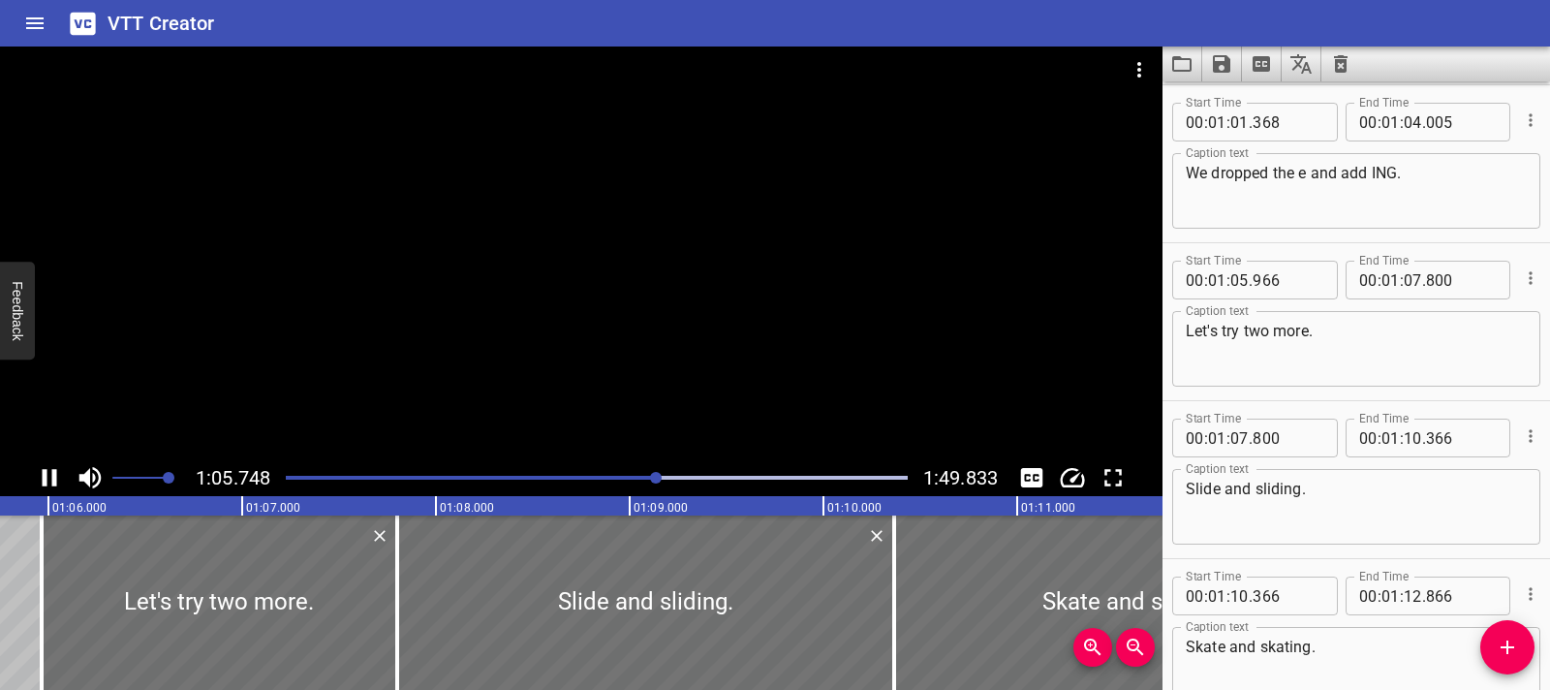
scroll to position [4106, 0]
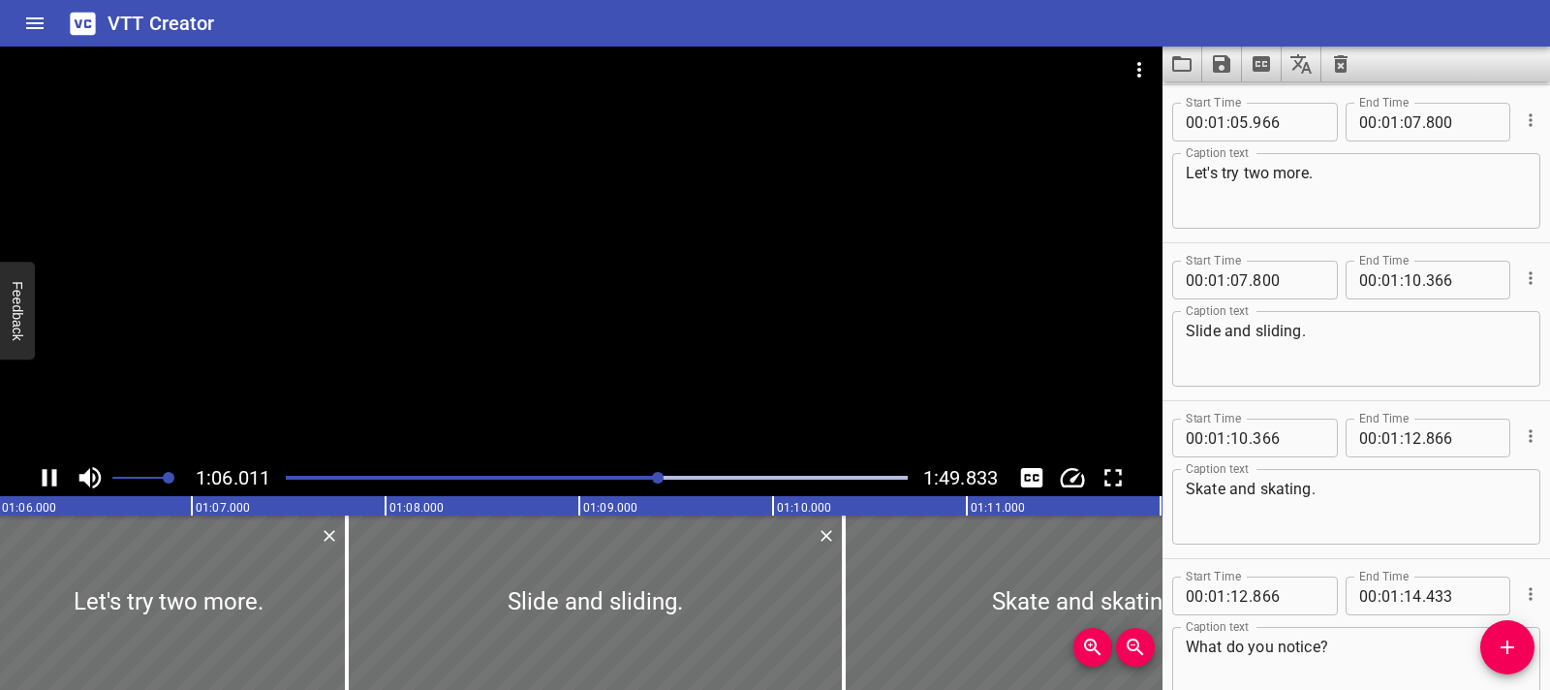
click at [35, 471] on icon "Play/Pause" at bounding box center [49, 477] width 29 height 29
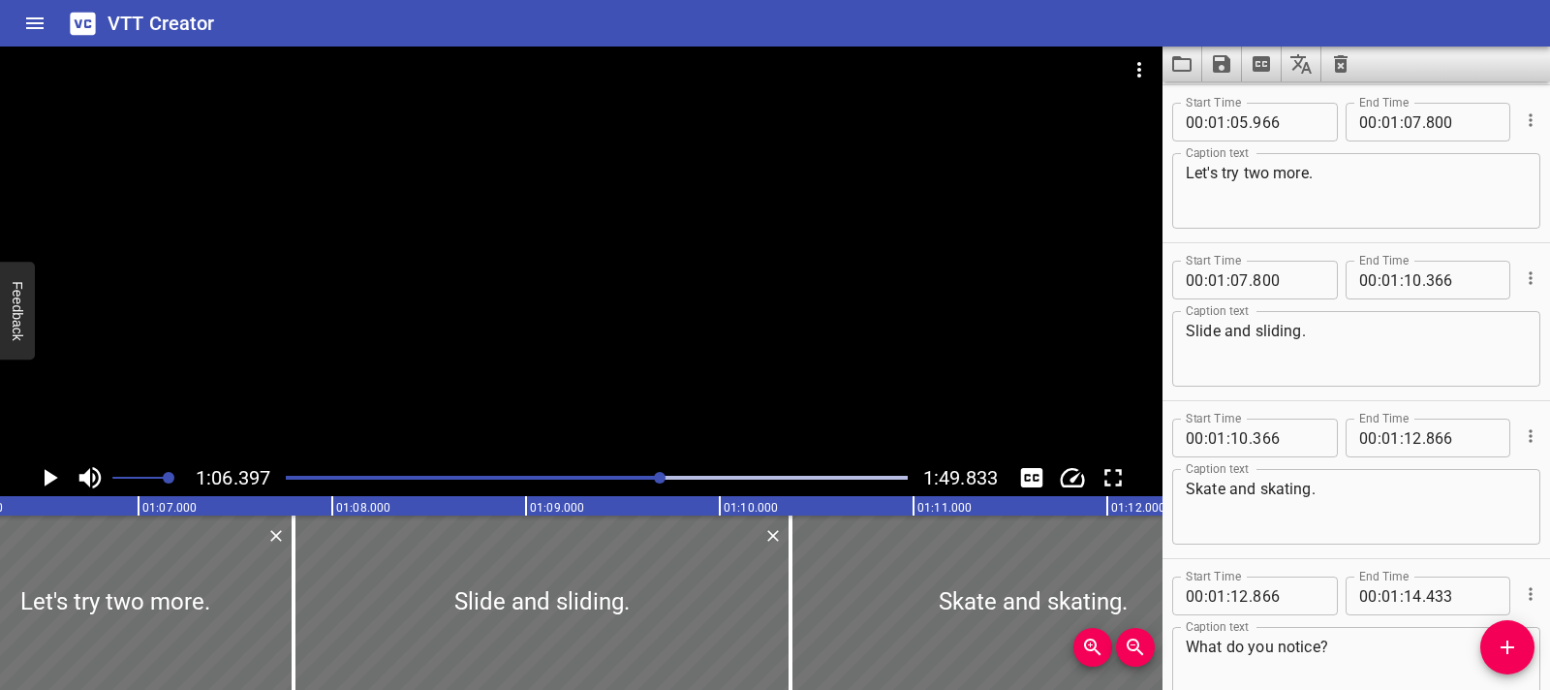
scroll to position [0, 12867]
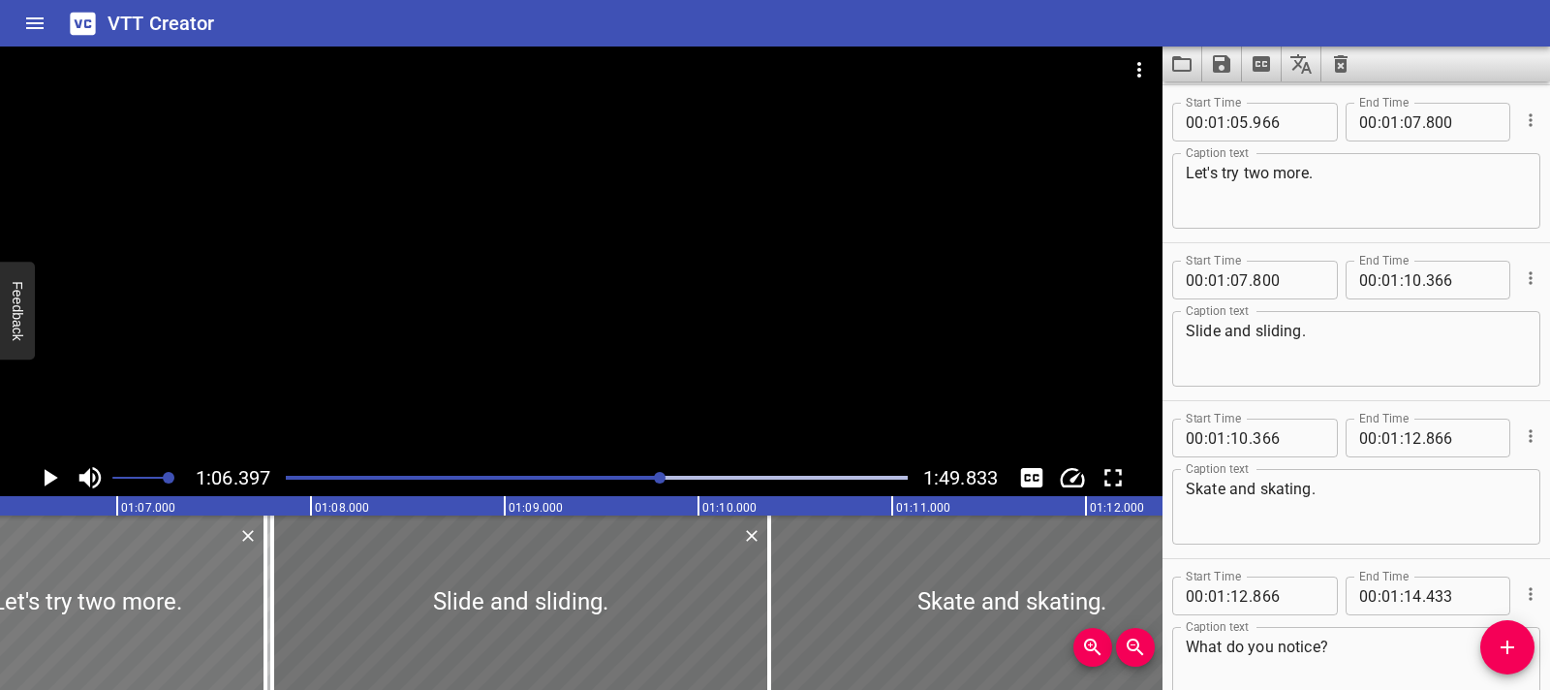
click at [125, 602] on div at bounding box center [88, 602] width 356 height 174
type input "926"
type input "760"
click at [58, 486] on icon "Play/Pause" at bounding box center [49, 477] width 29 height 29
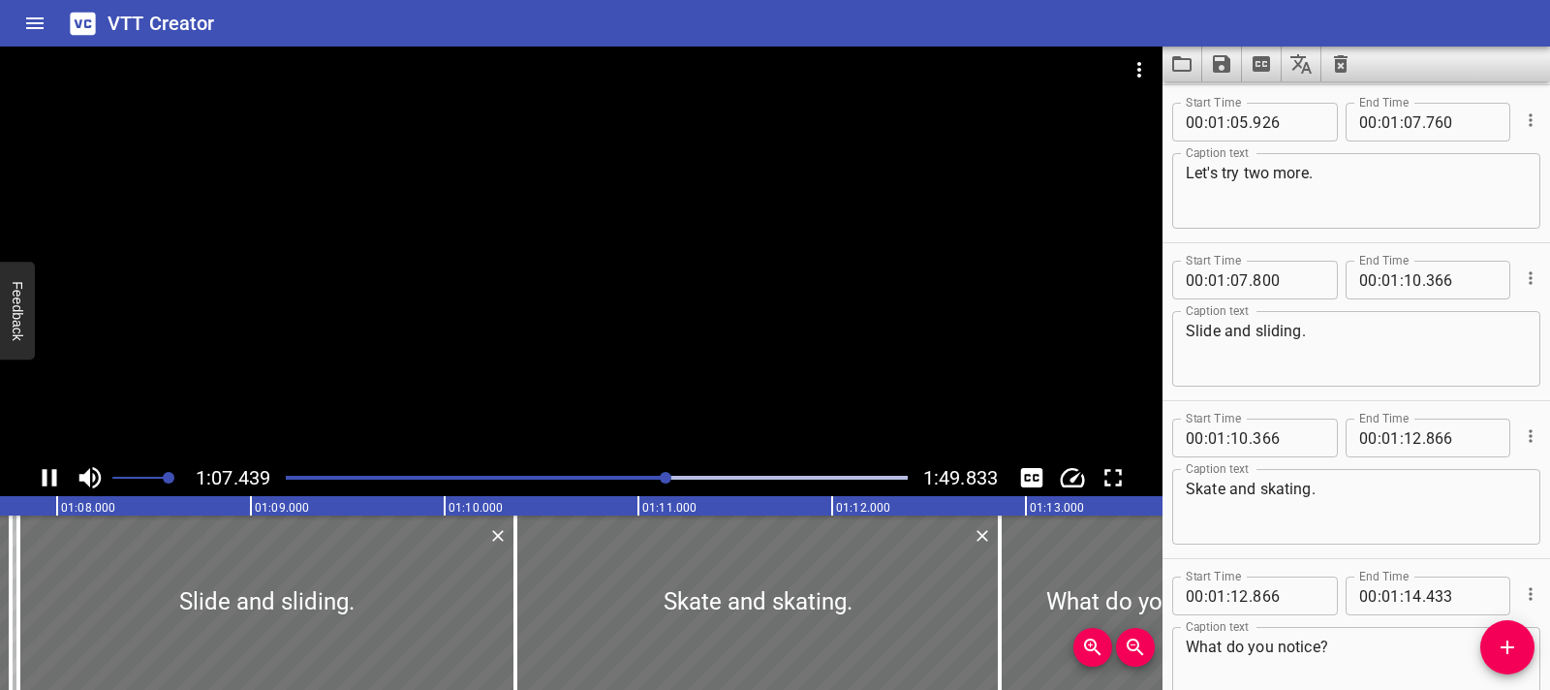
click at [50, 483] on icon "Play/Pause" at bounding box center [49, 477] width 29 height 29
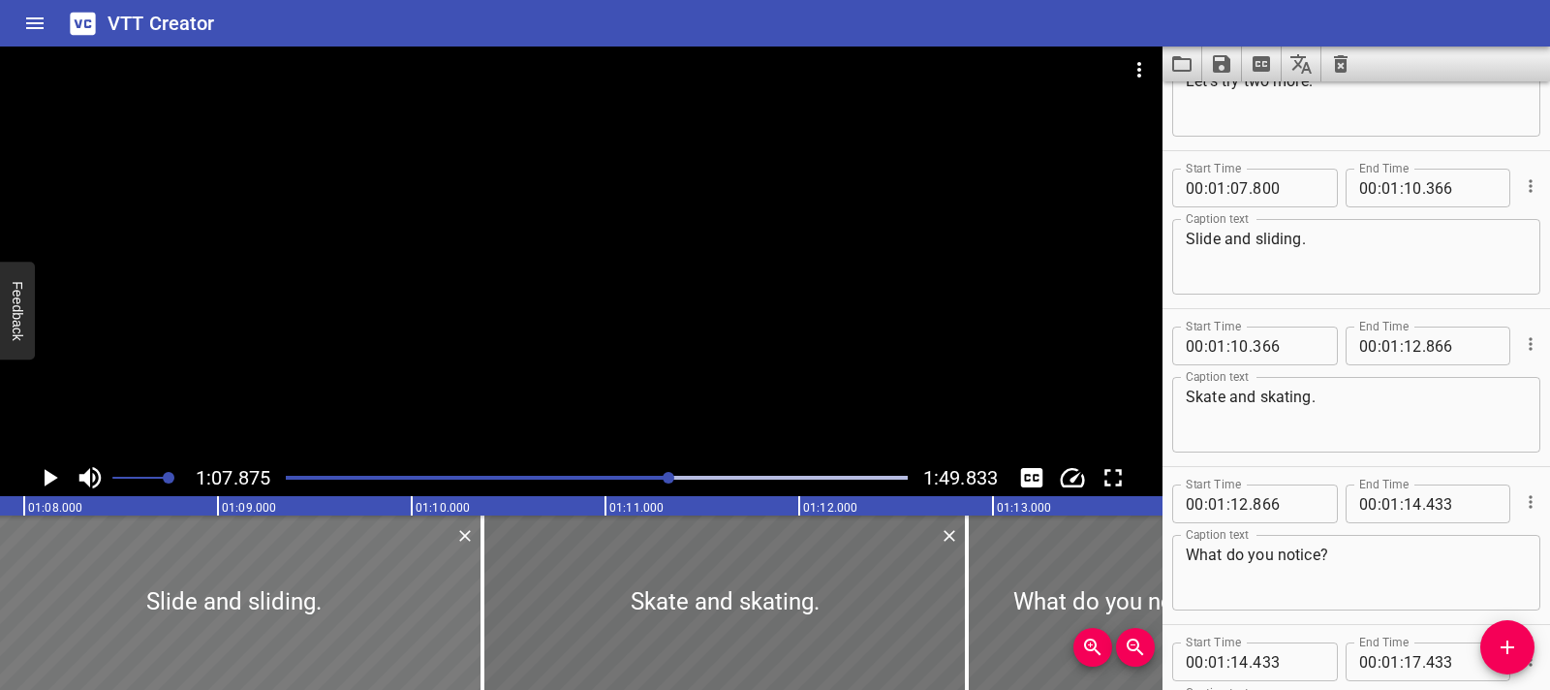
scroll to position [4264, 0]
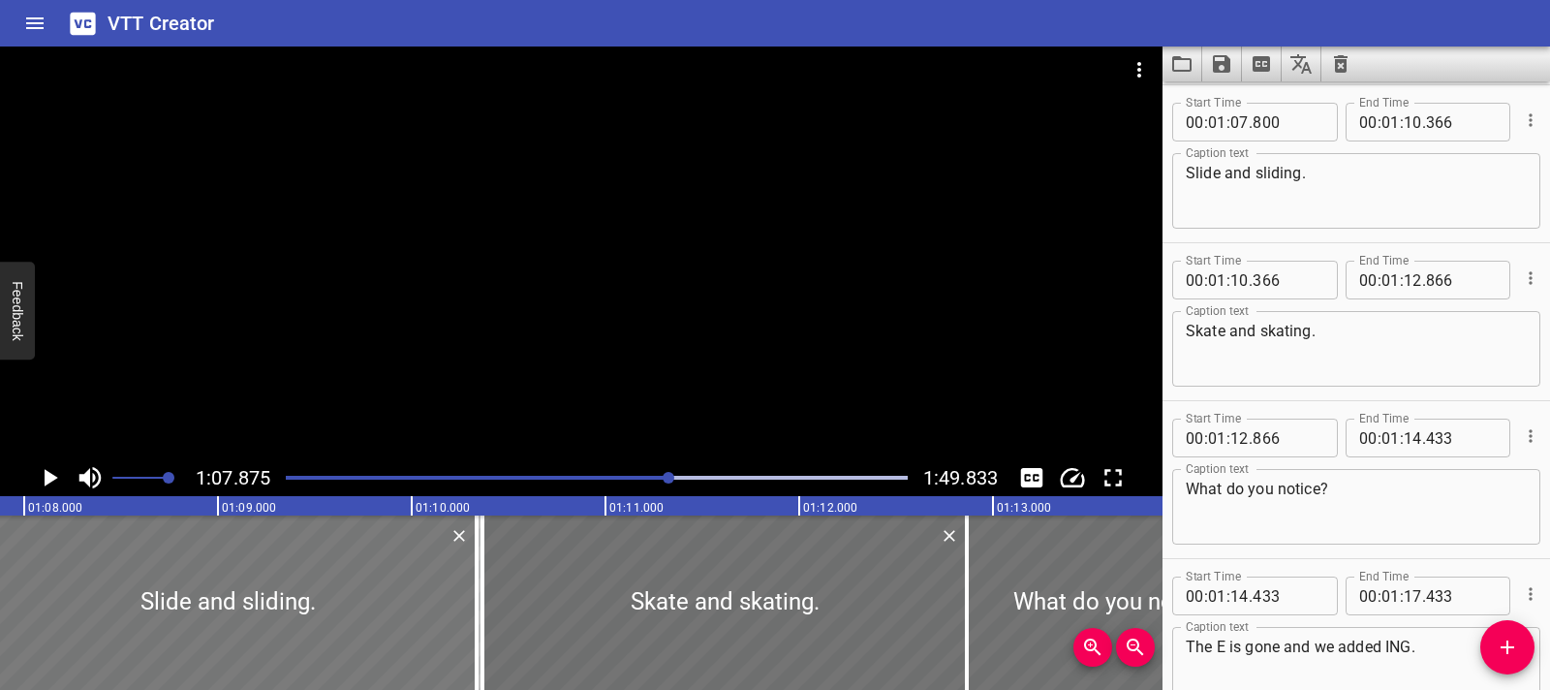
click at [147, 605] on div at bounding box center [228, 602] width 497 height 174
type input "765"
type input "331"
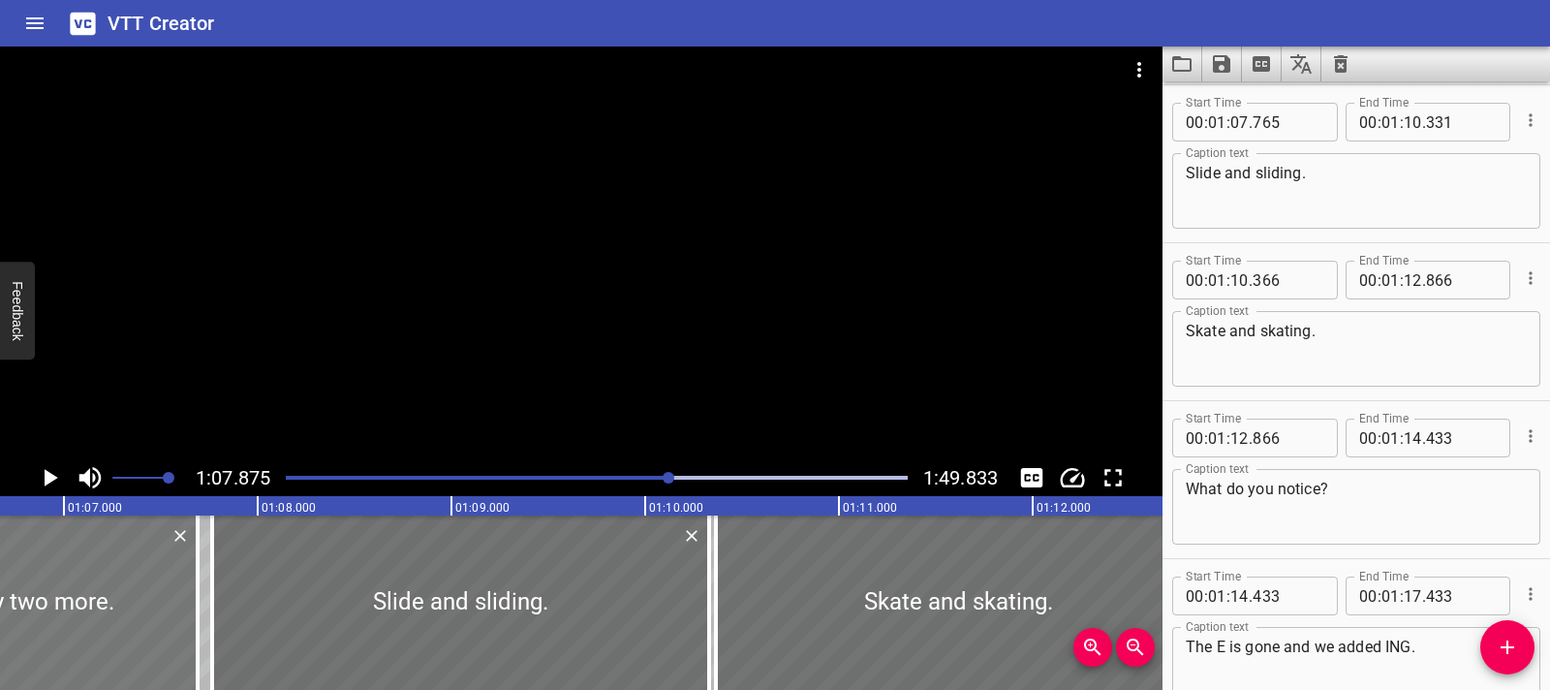
drag, startPoint x: 185, startPoint y: 611, endPoint x: 237, endPoint y: 607, distance: 52.5
click at [172, 611] on div at bounding box center [20, 602] width 356 height 174
type input "861"
type input "695"
click at [385, 601] on div at bounding box center [458, 602] width 497 height 174
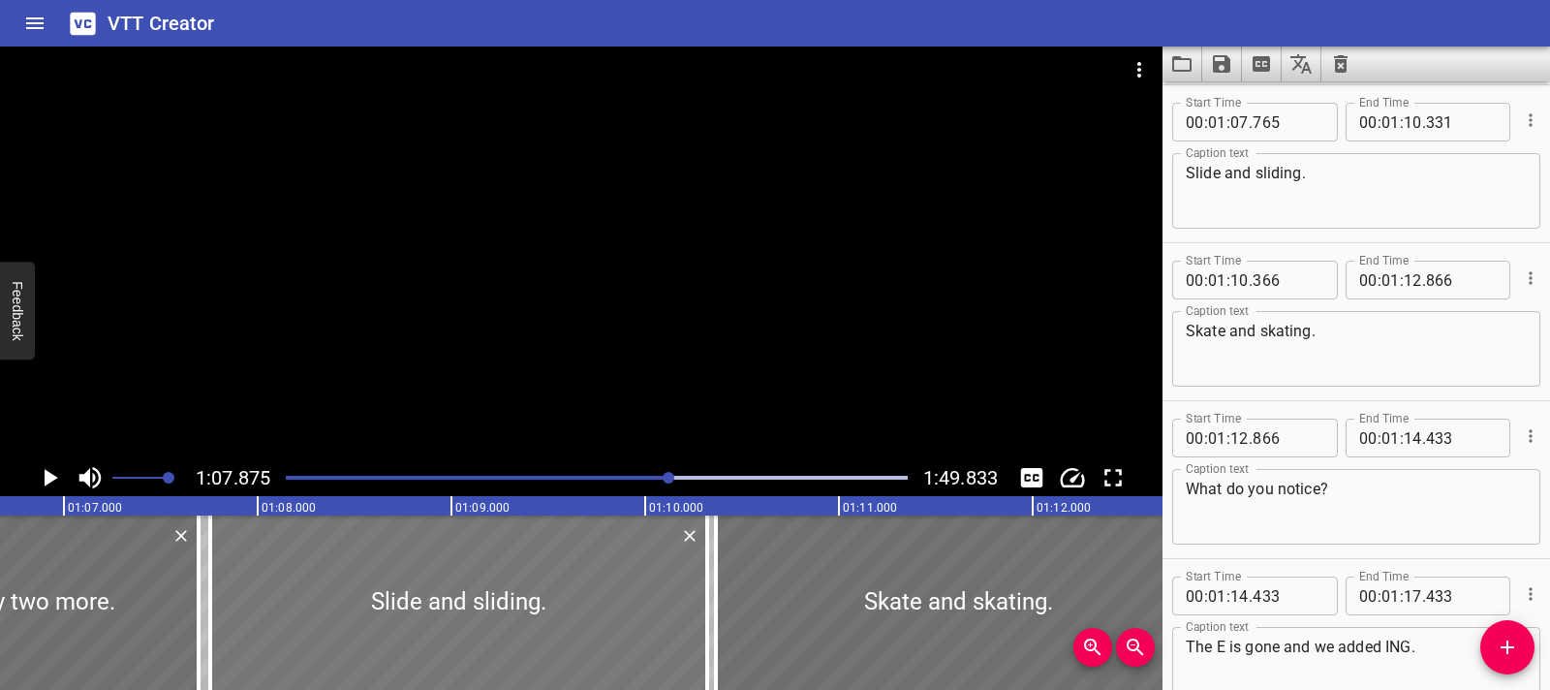
type input "755"
drag, startPoint x: 702, startPoint y: 592, endPoint x: 647, endPoint y: 596, distance: 54.4
click at [656, 596] on div at bounding box center [665, 602] width 19 height 174
type input "051"
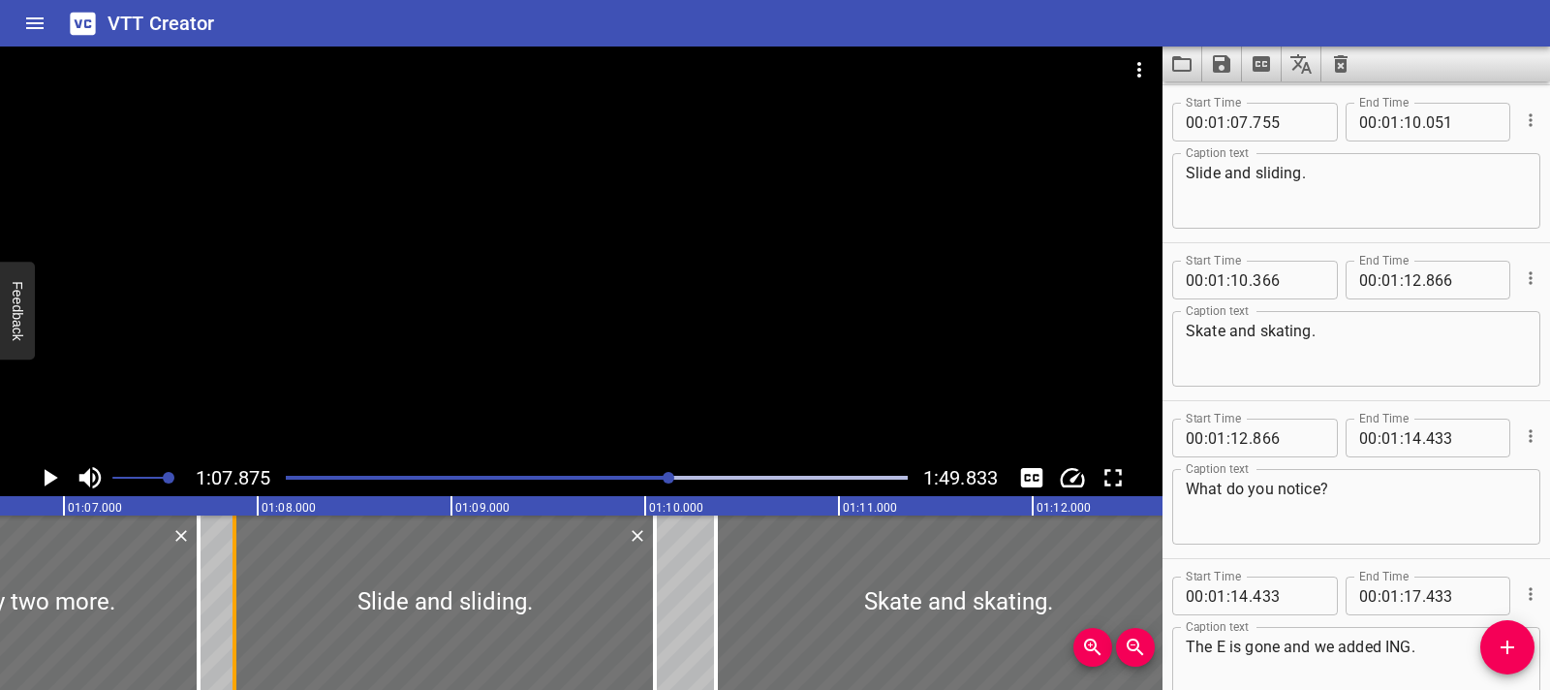
drag, startPoint x: 213, startPoint y: 610, endPoint x: 237, endPoint y: 609, distance: 24.2
click at [238, 613] on div at bounding box center [234, 602] width 19 height 174
type input "885"
click at [51, 488] on icon "Play/Pause" at bounding box center [49, 477] width 29 height 29
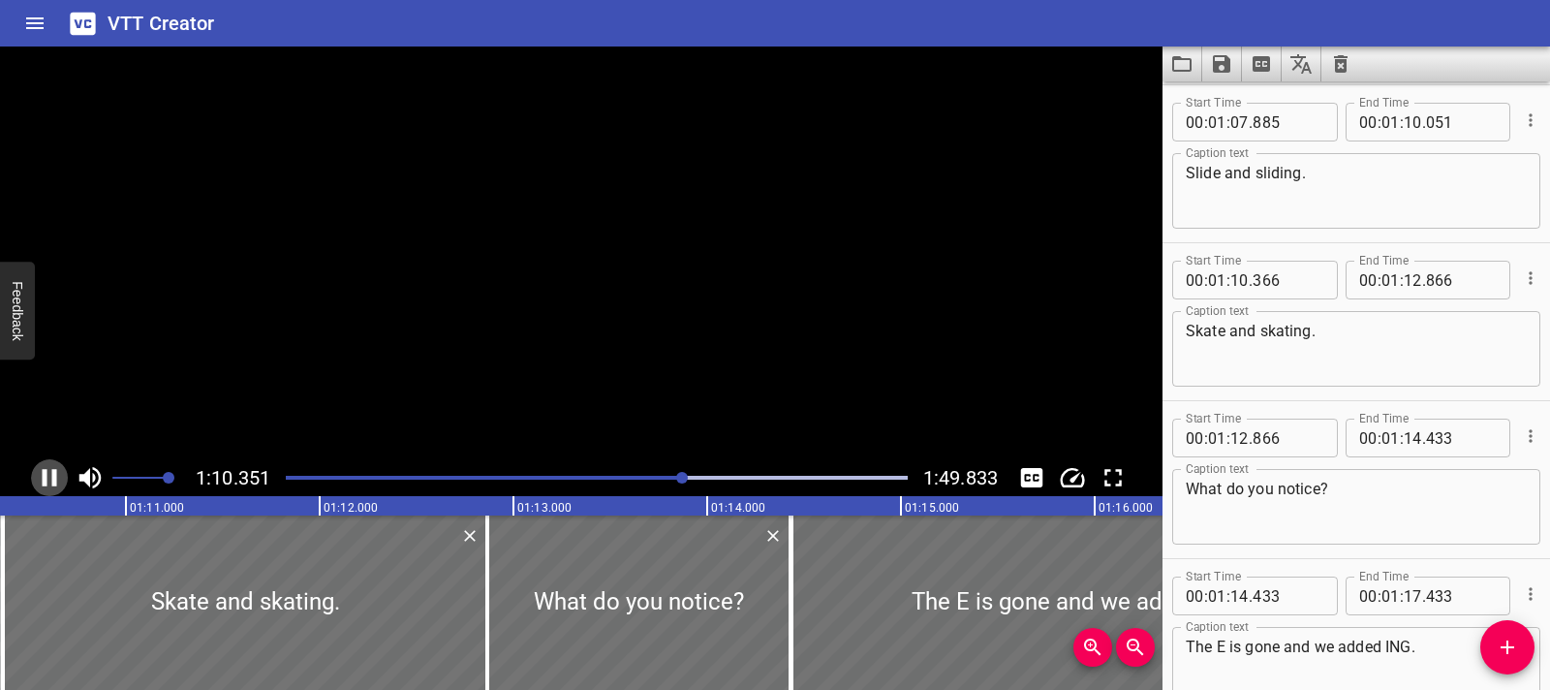
click at [51, 488] on icon "Play/Pause" at bounding box center [49, 477] width 29 height 29
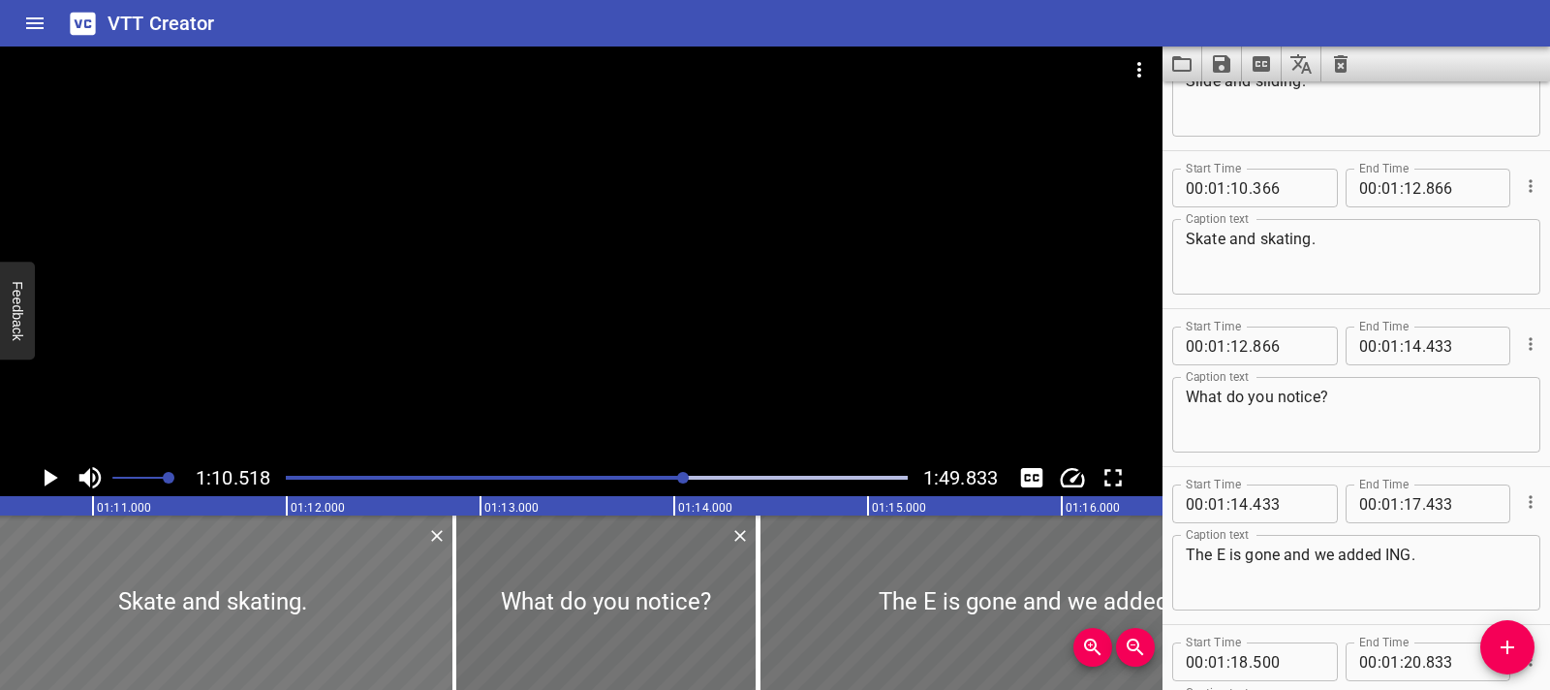
scroll to position [4422, 0]
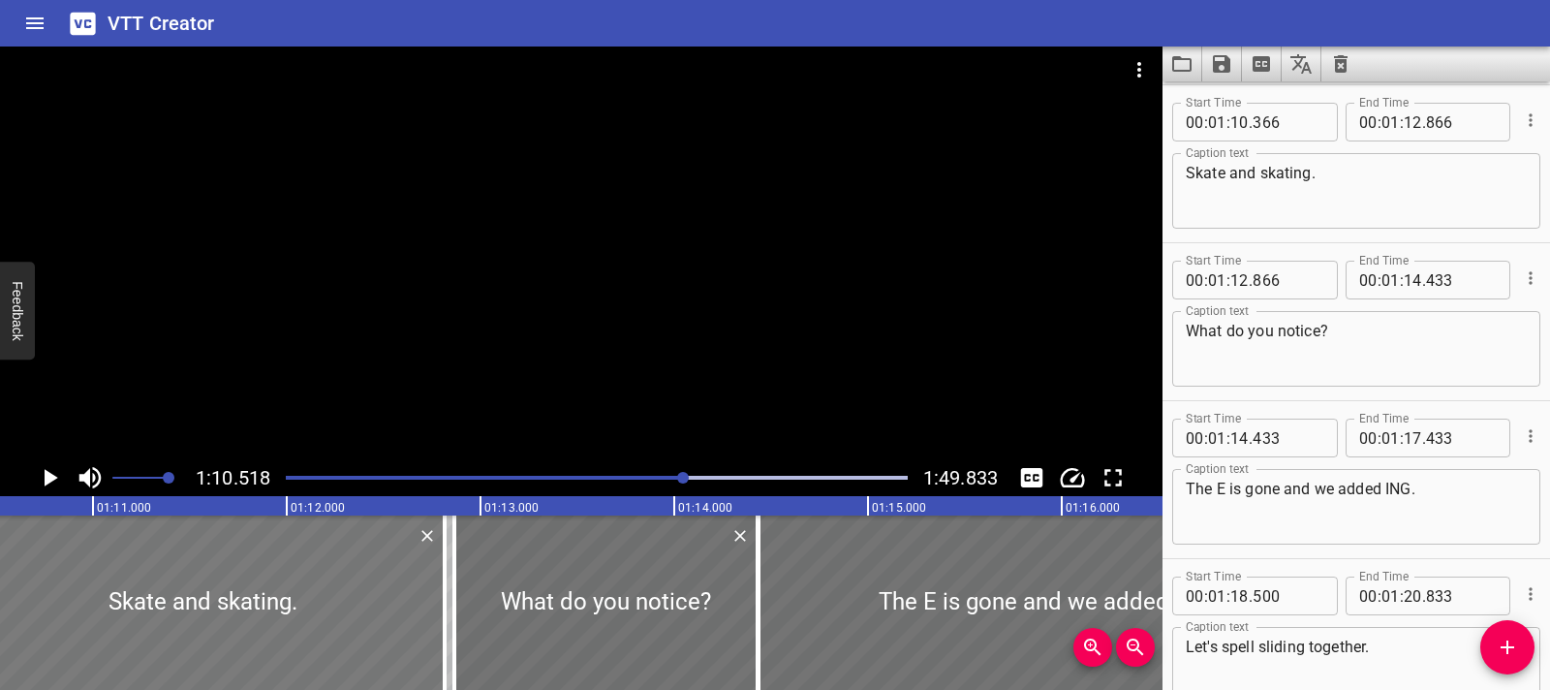
drag, startPoint x: 336, startPoint y: 603, endPoint x: 327, endPoint y: 601, distance: 9.9
click at [327, 601] on div at bounding box center [202, 602] width 484 height 174
type input "316"
type input "816"
drag, startPoint x: 444, startPoint y: 604, endPoint x: 462, endPoint y: 608, distance: 18.8
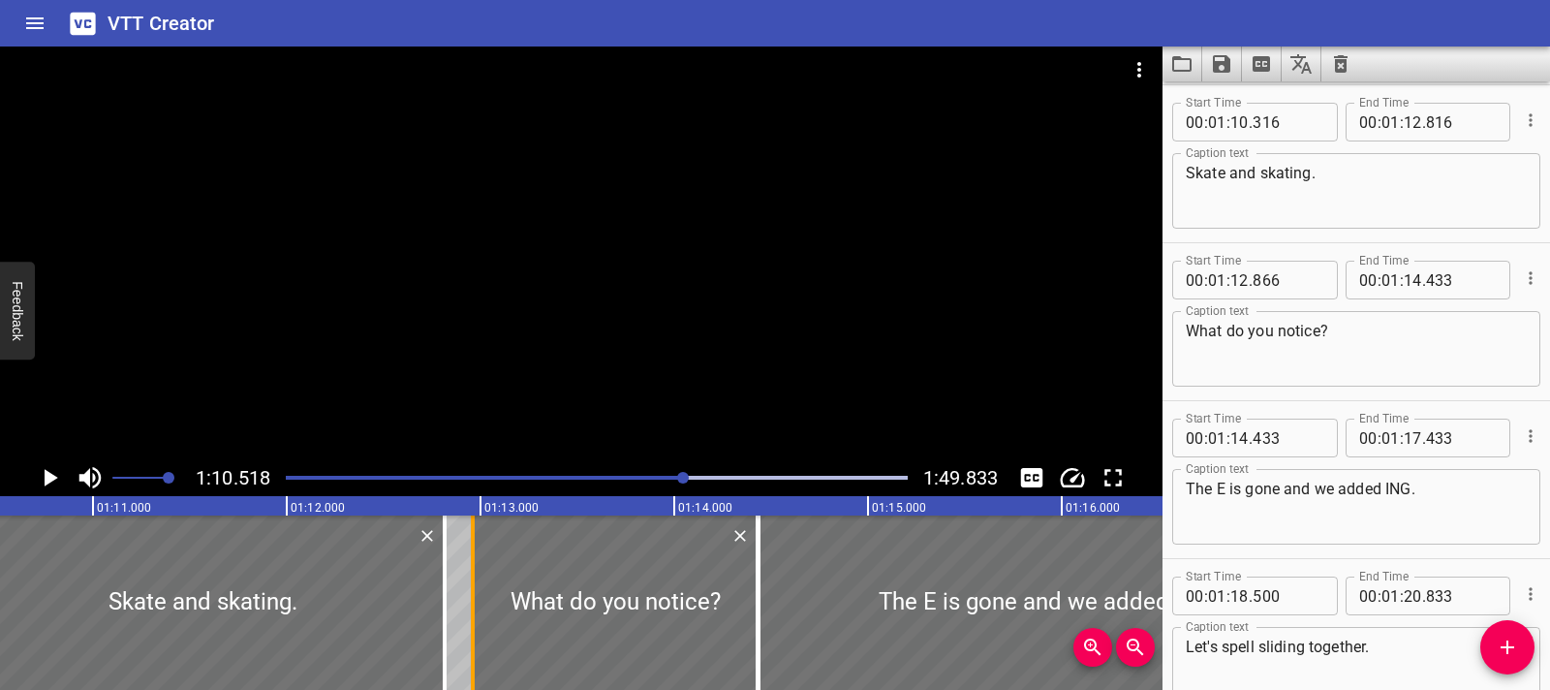
click at [463, 608] on div at bounding box center [472, 602] width 19 height 174
type input "961"
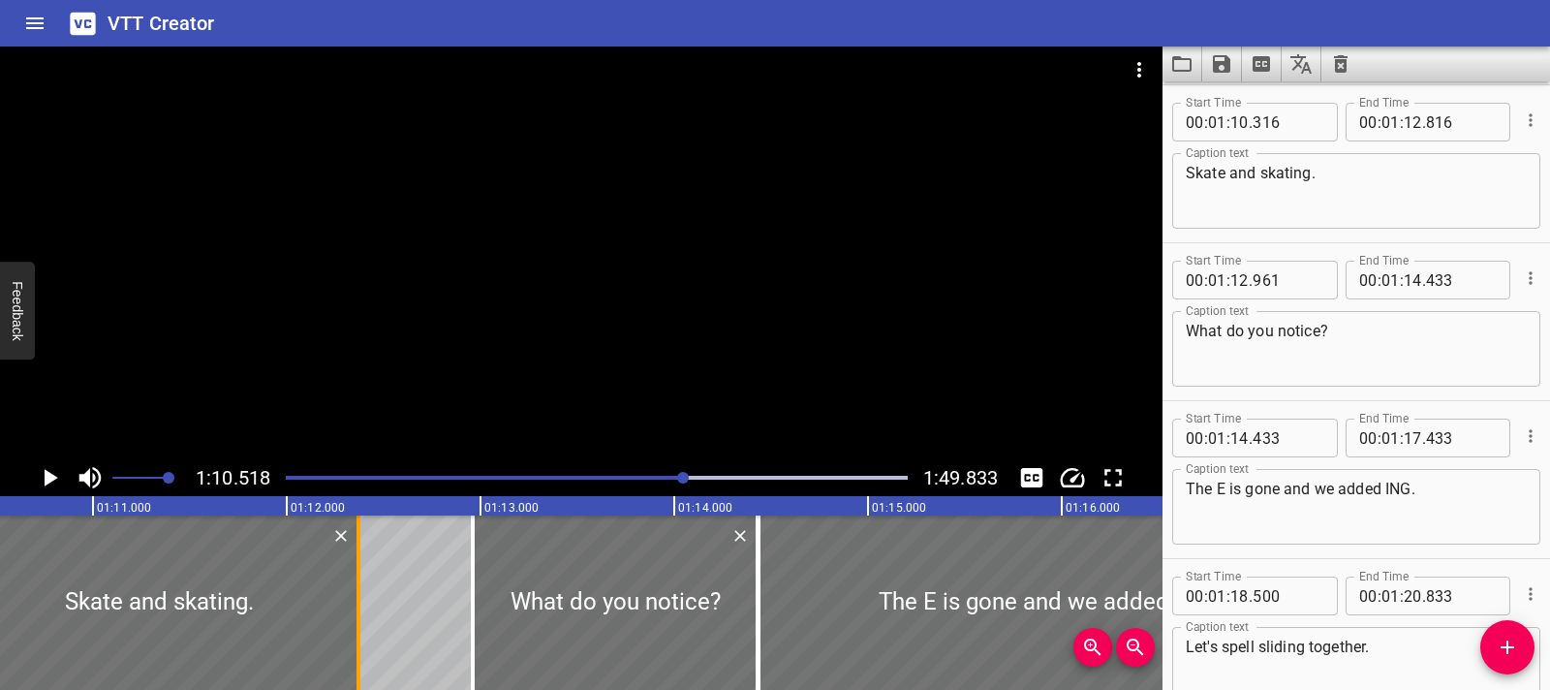
drag, startPoint x: 436, startPoint y: 609, endPoint x: 354, endPoint y: 614, distance: 82.6
click at [354, 614] on div at bounding box center [358, 602] width 19 height 174
type input "391"
drag, startPoint x: 235, startPoint y: 611, endPoint x: 254, endPoint y: 611, distance: 18.4
click at [254, 611] on div at bounding box center [179, 602] width 402 height 174
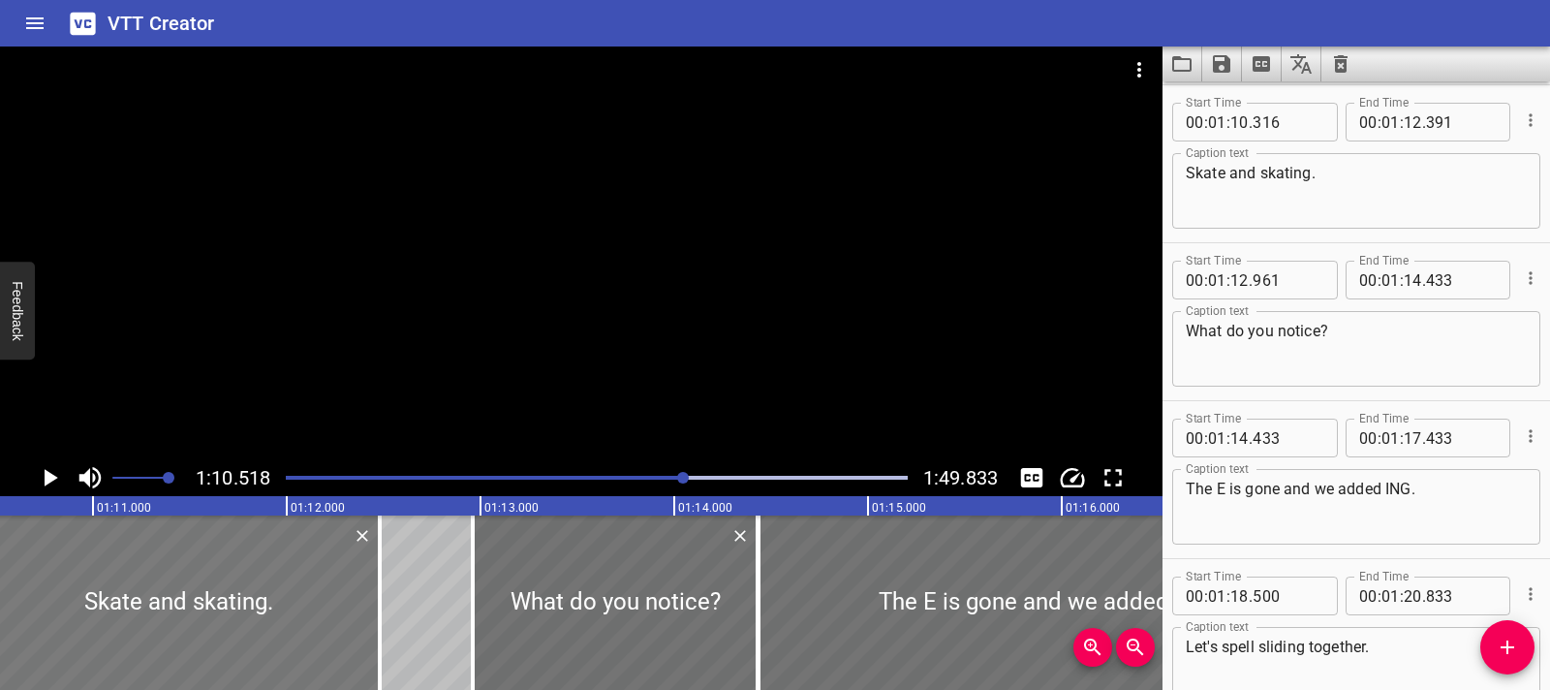
type input "411"
type input "486"
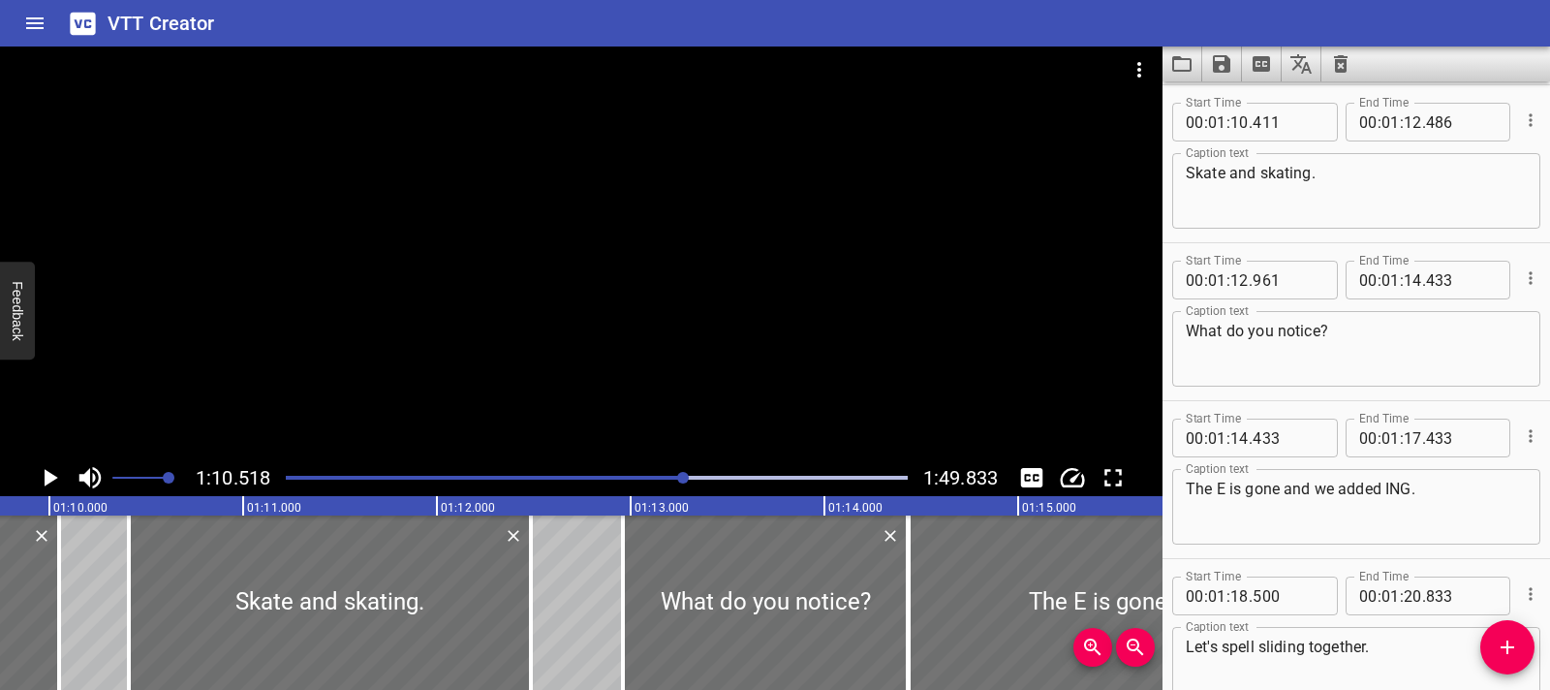
scroll to position [0, 13497]
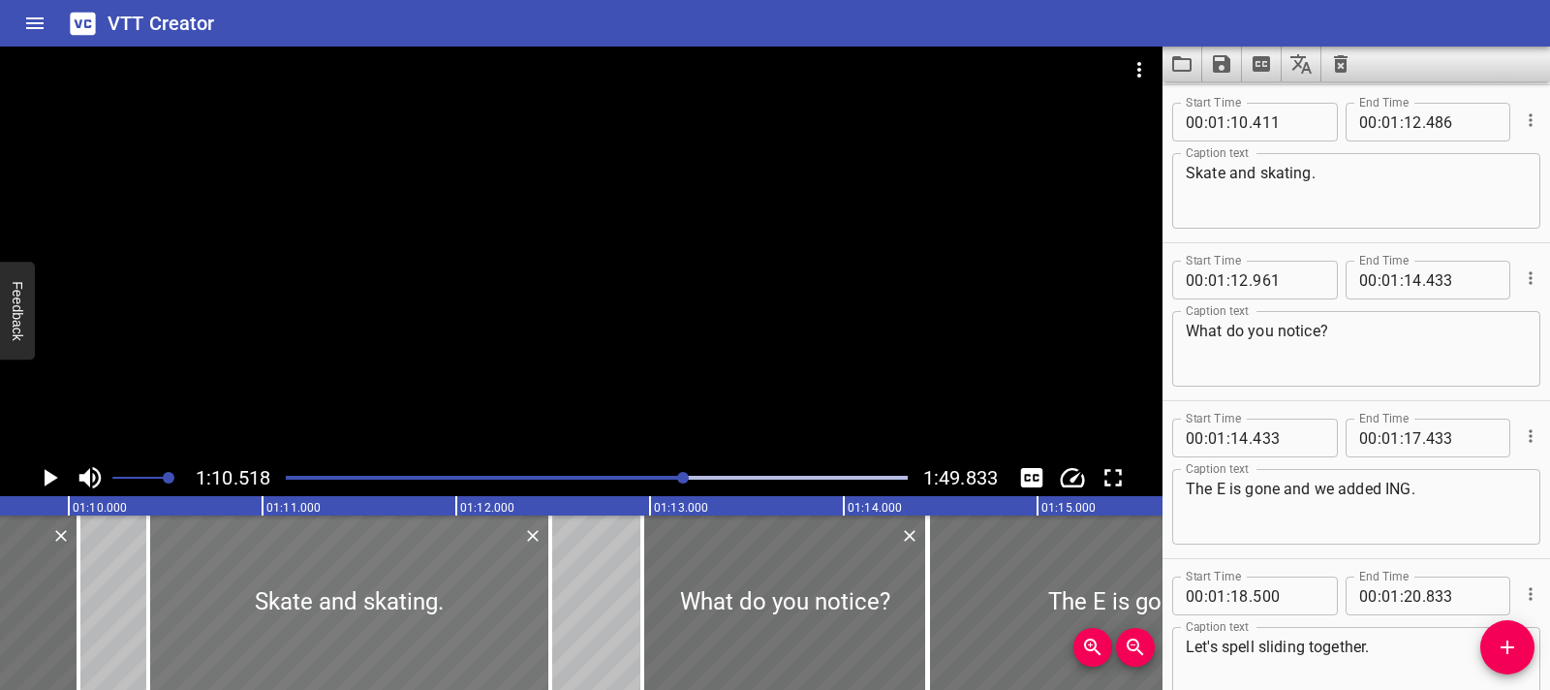
click at [230, 574] on div at bounding box center [349, 602] width 402 height 174
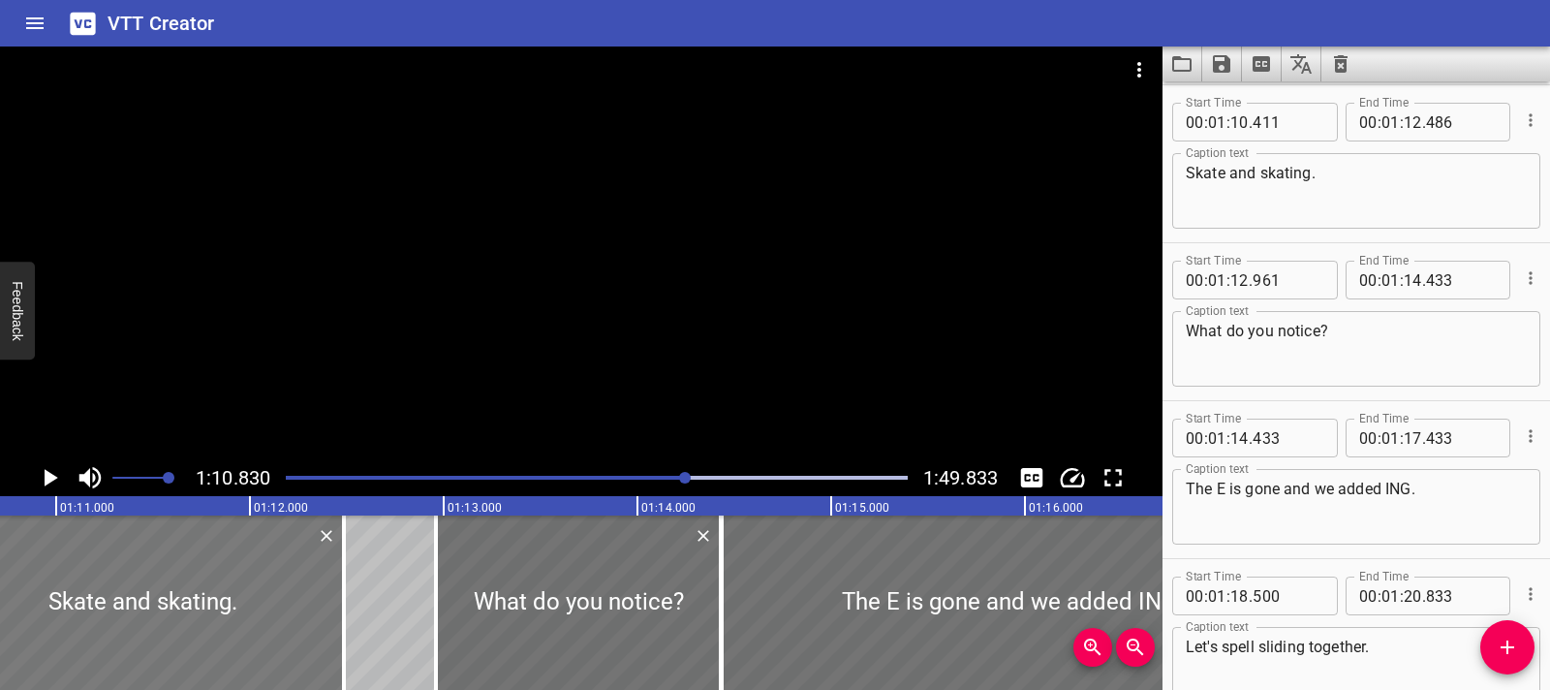
scroll to position [0, 13726]
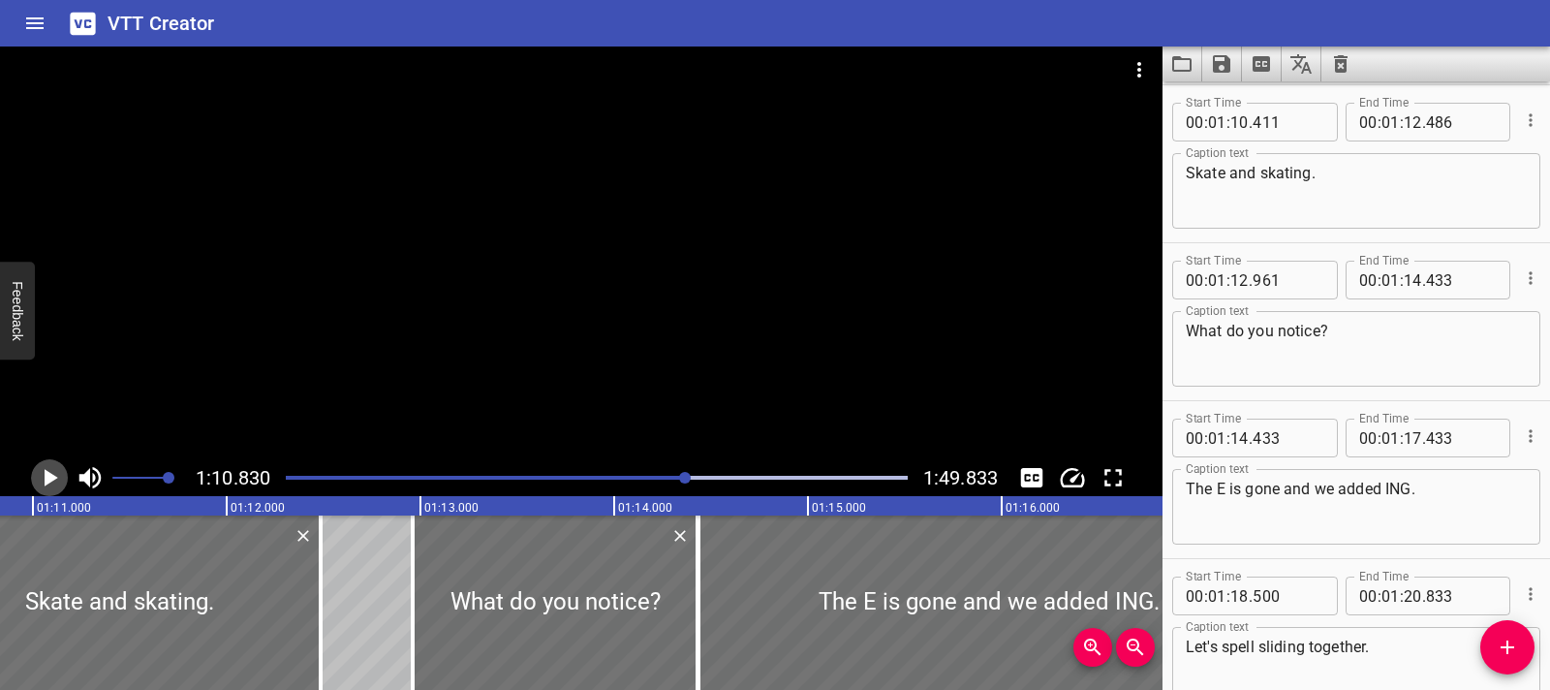
click at [57, 486] on icon "Play/Pause" at bounding box center [49, 477] width 29 height 29
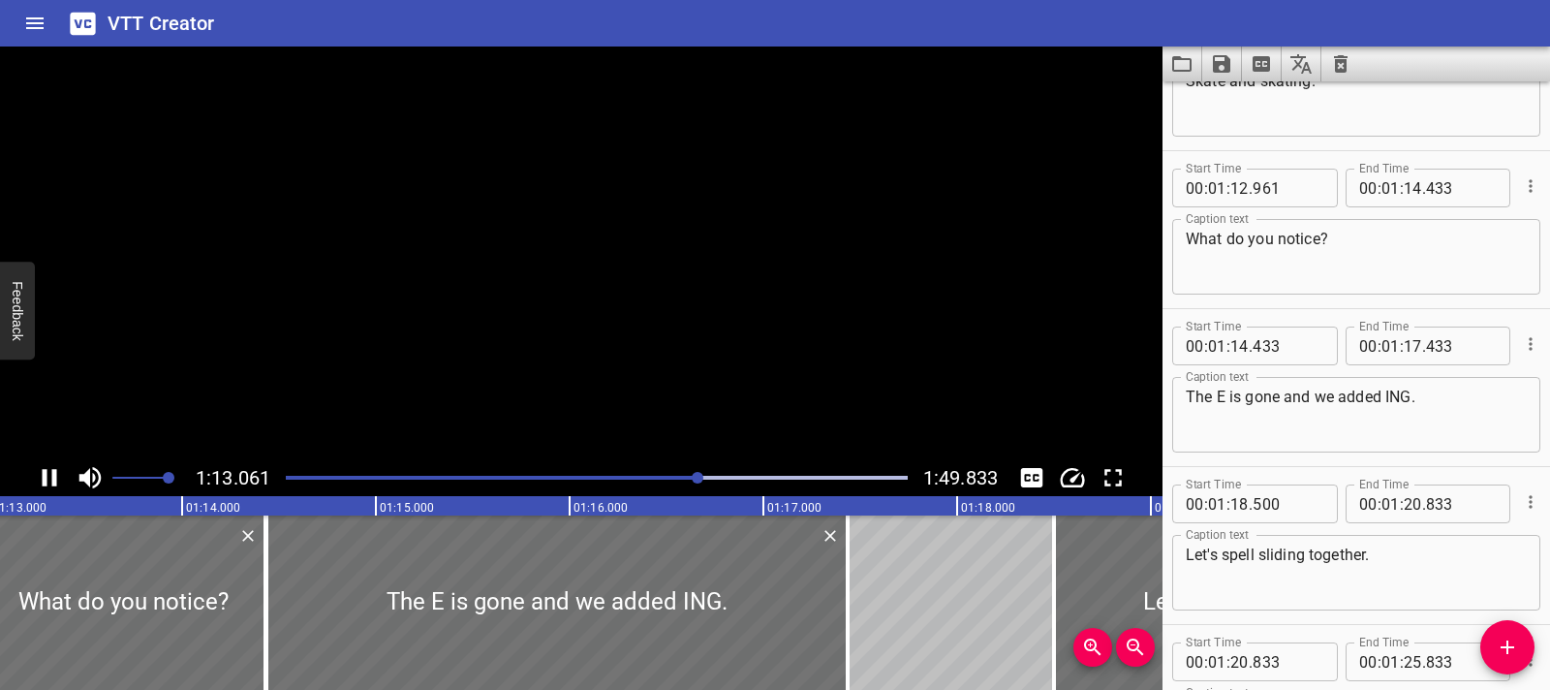
scroll to position [4580, 0]
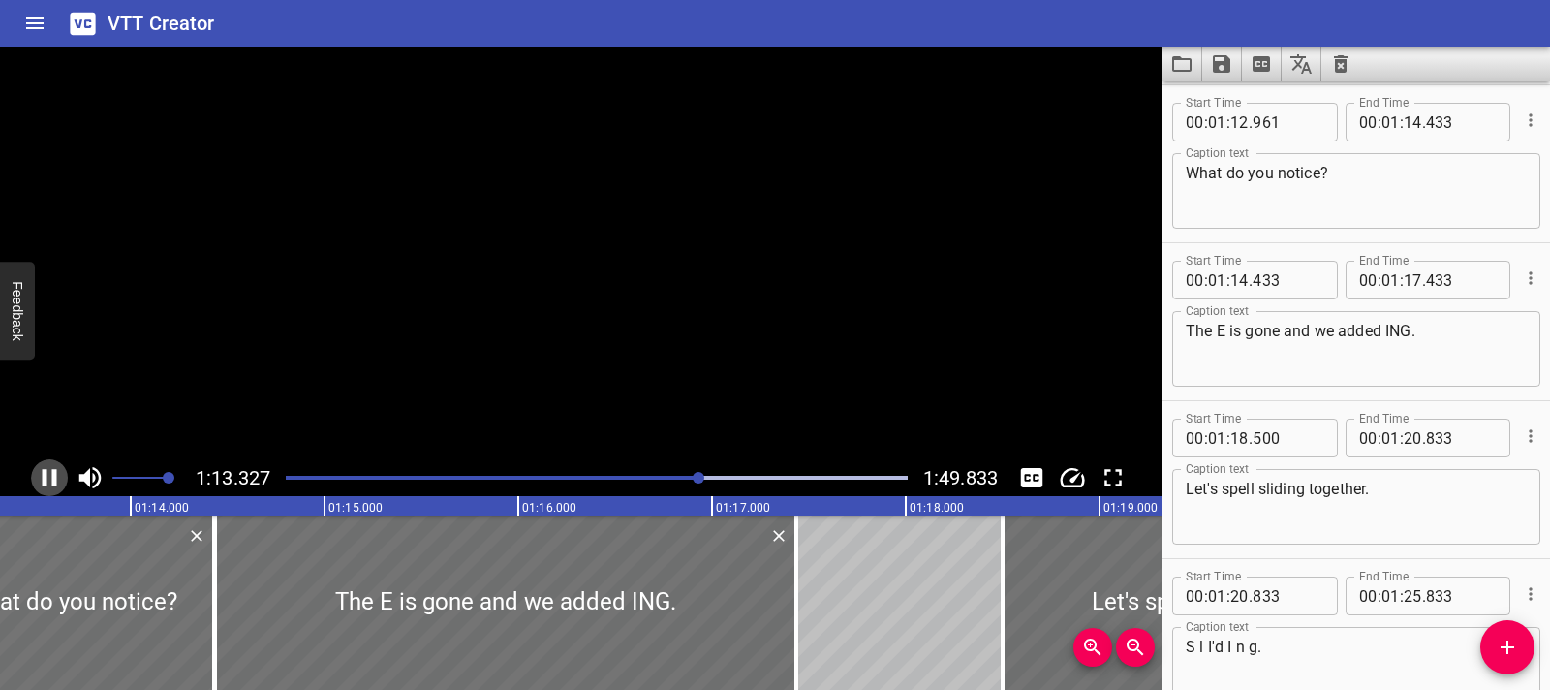
click at [57, 486] on icon "Play/Pause" at bounding box center [49, 477] width 29 height 29
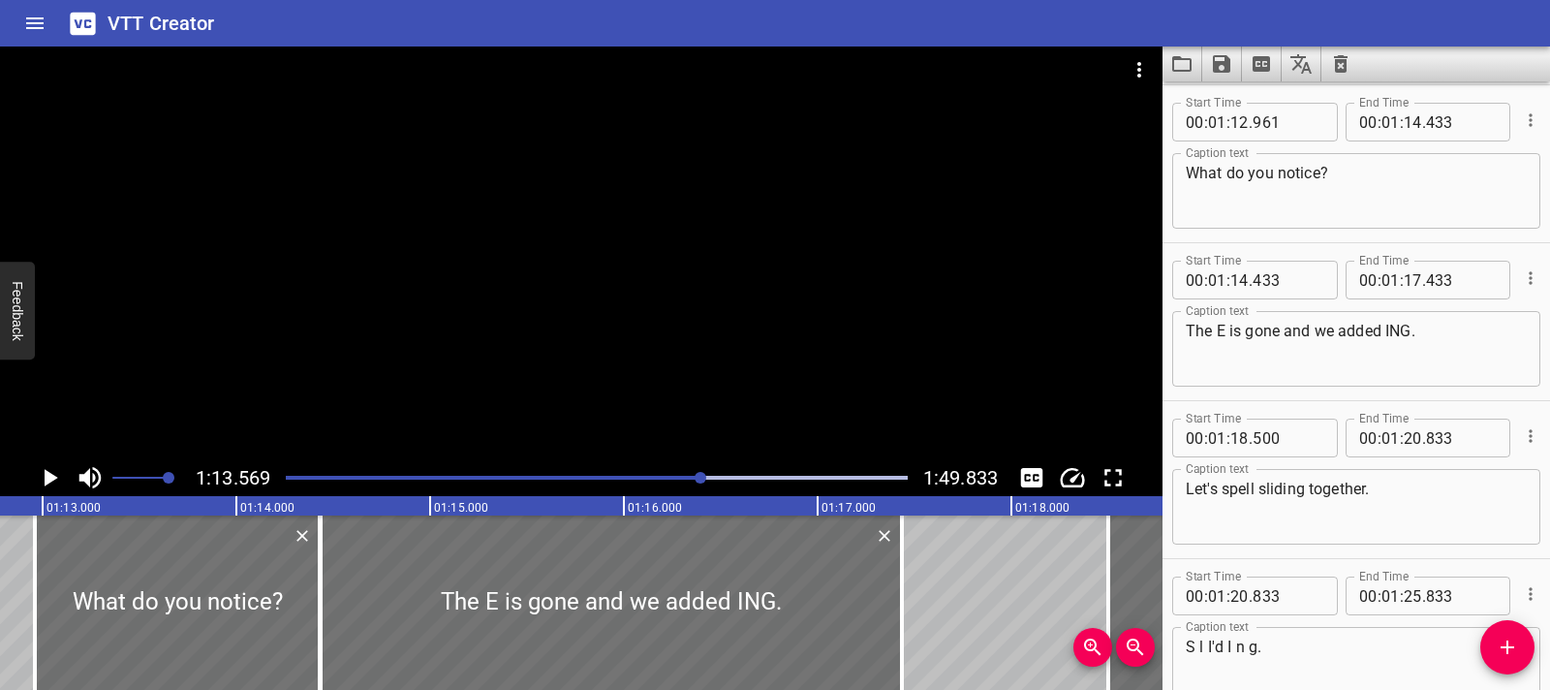
scroll to position [0, 13949]
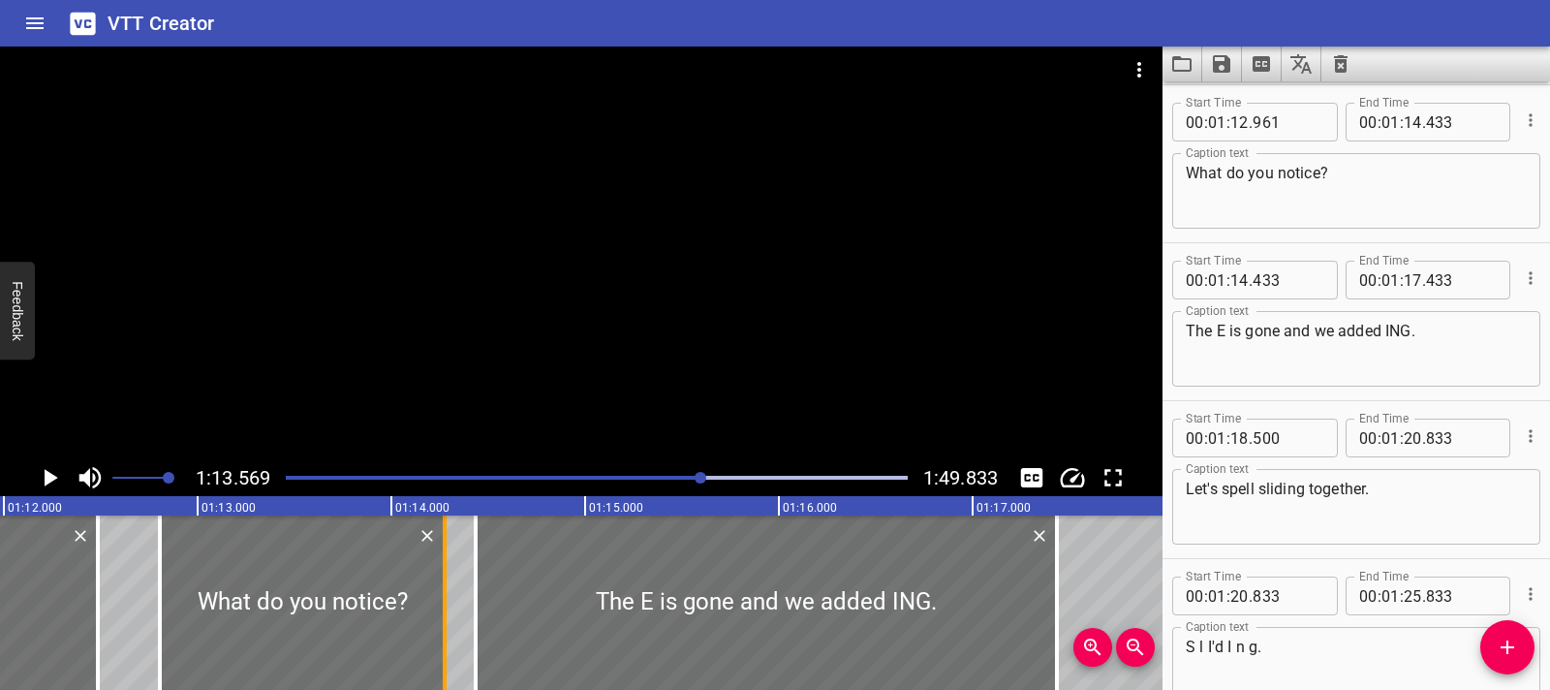
drag, startPoint x: 455, startPoint y: 642, endPoint x: 441, endPoint y: 636, distance: 16.0
click at [431, 641] on div at bounding box center [302, 602] width 285 height 174
type input "836"
drag, startPoint x: 448, startPoint y: 637, endPoint x: 414, endPoint y: 633, distance: 34.1
click at [414, 633] on div at bounding box center [416, 602] width 19 height 174
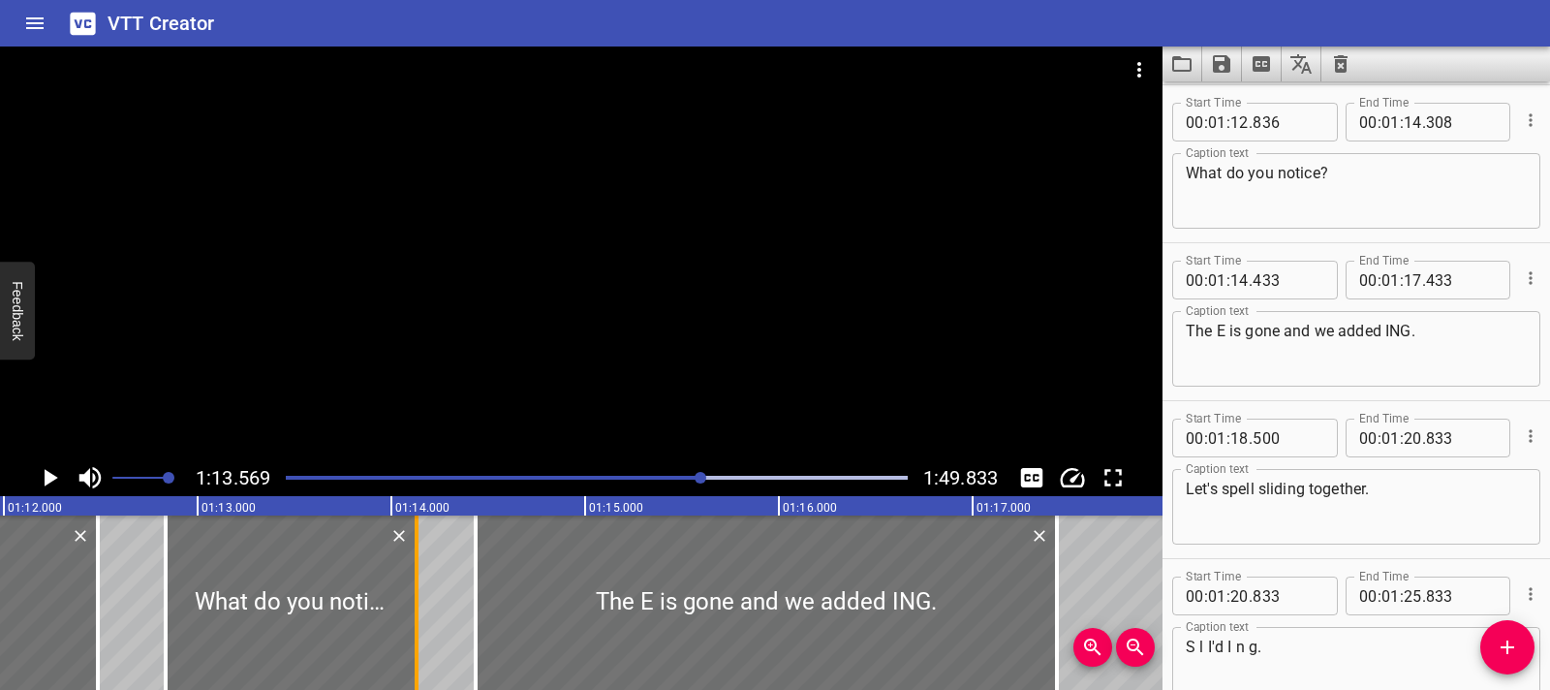
type input "133"
click at [241, 561] on div at bounding box center [291, 602] width 251 height 174
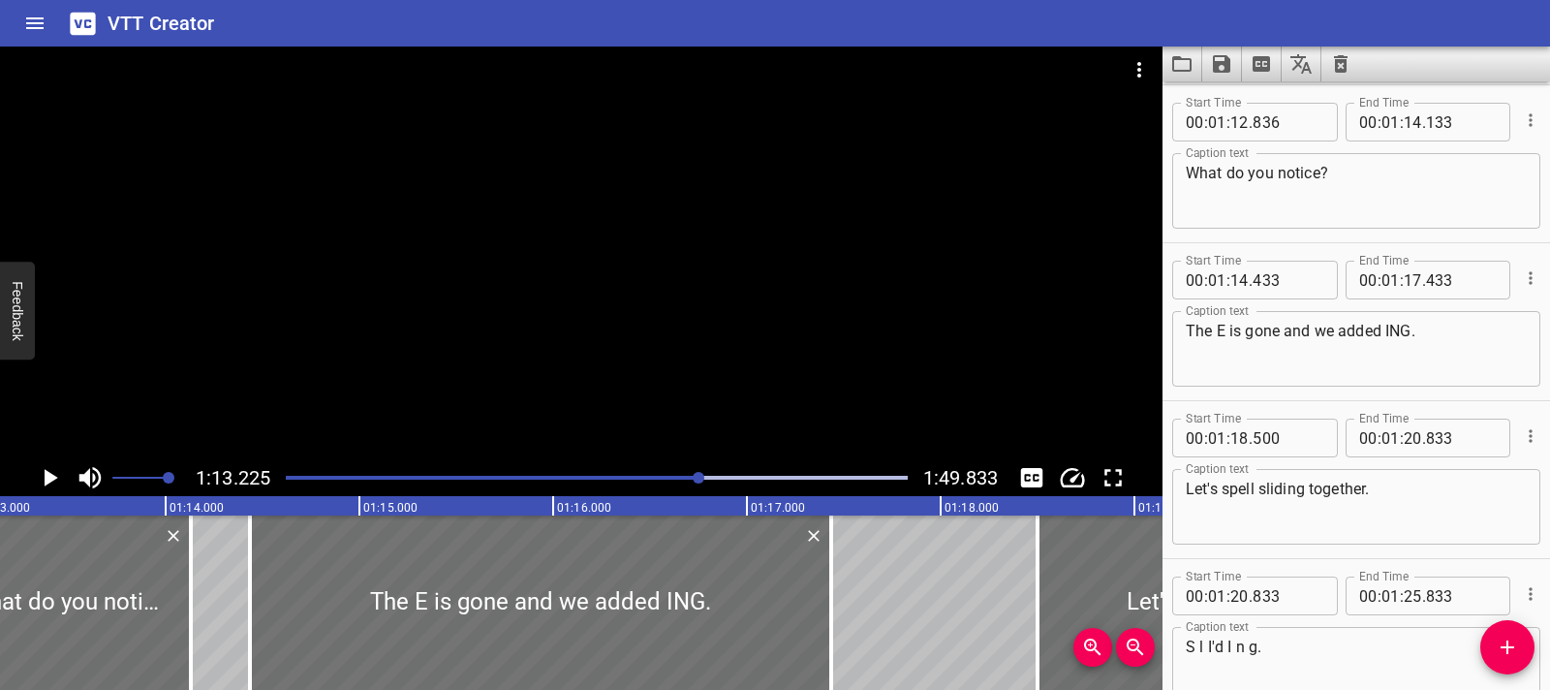
scroll to position [0, 14191]
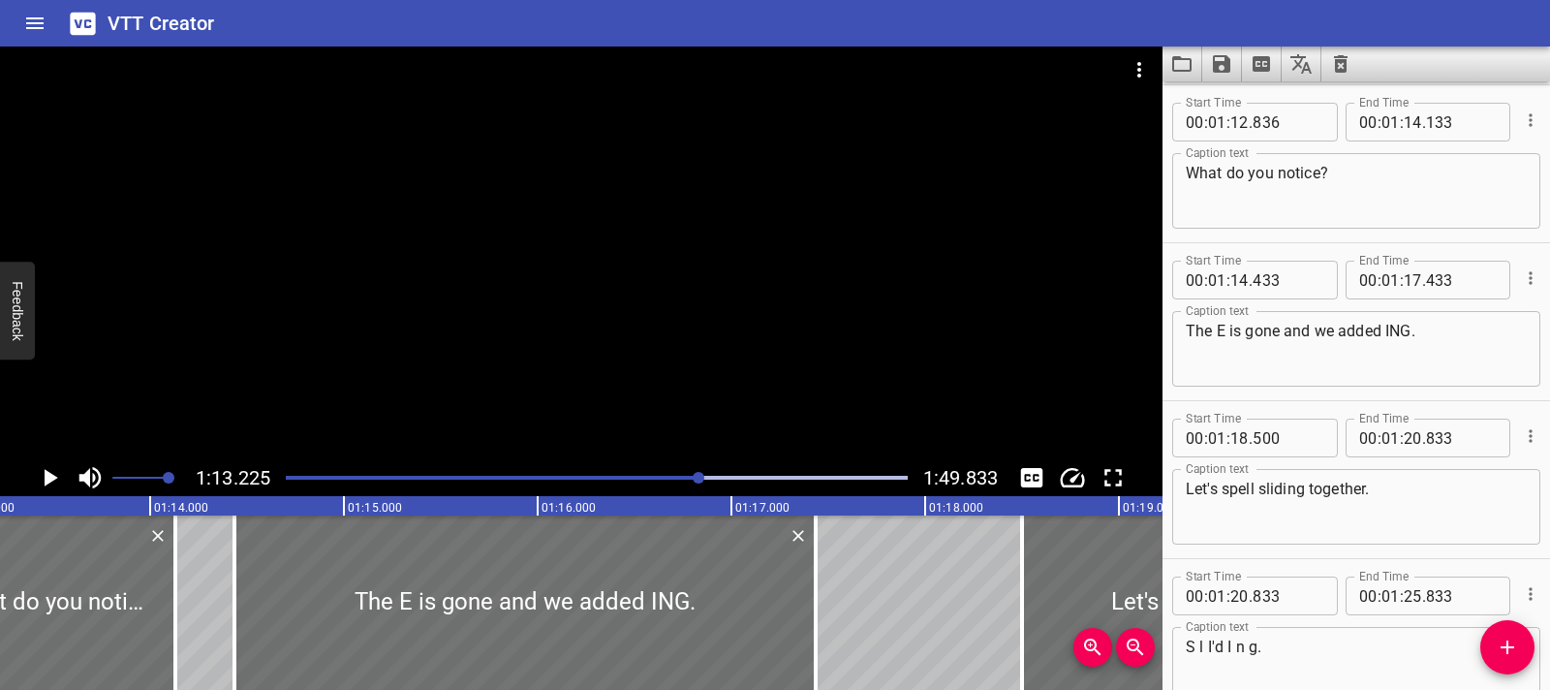
click at [41, 480] on icon "Play/Pause" at bounding box center [49, 477] width 29 height 29
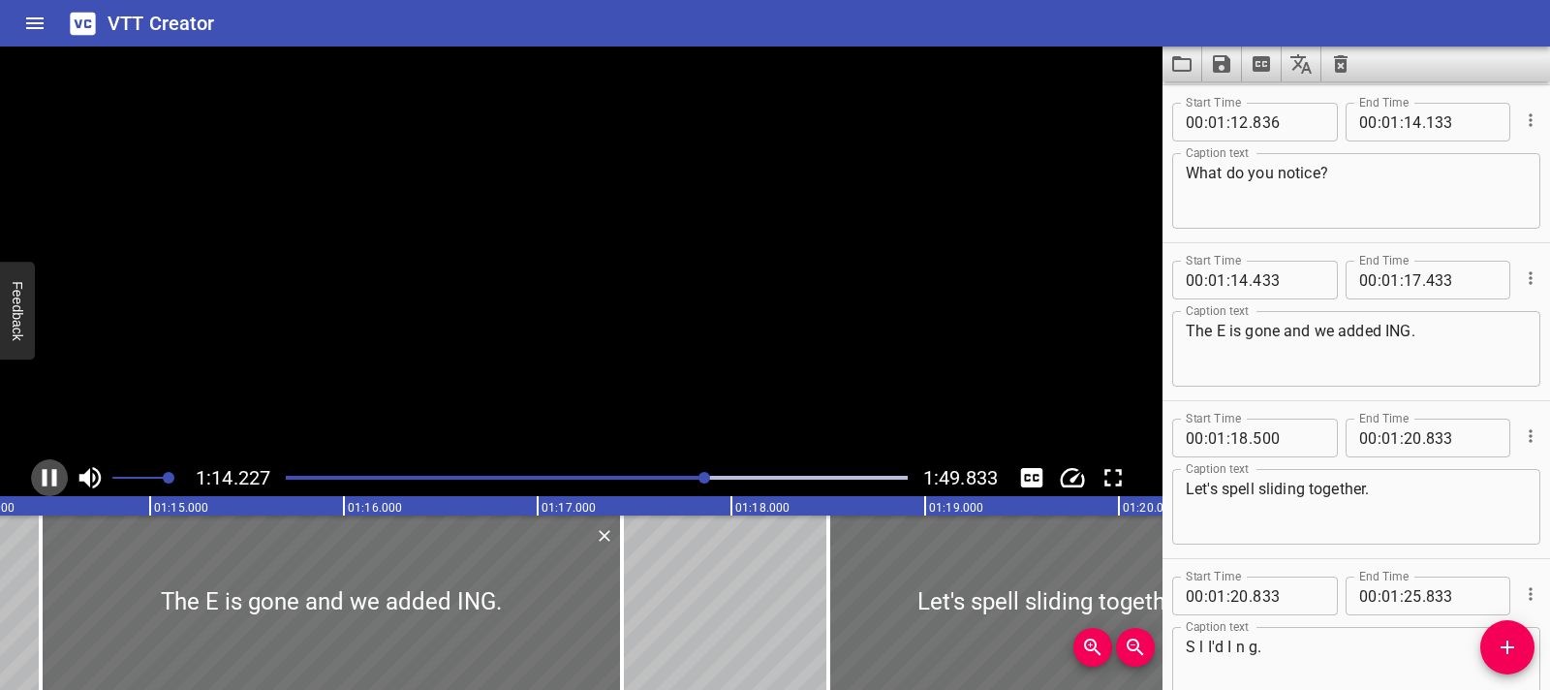
click at [41, 480] on icon "Play/Pause" at bounding box center [49, 477] width 29 height 29
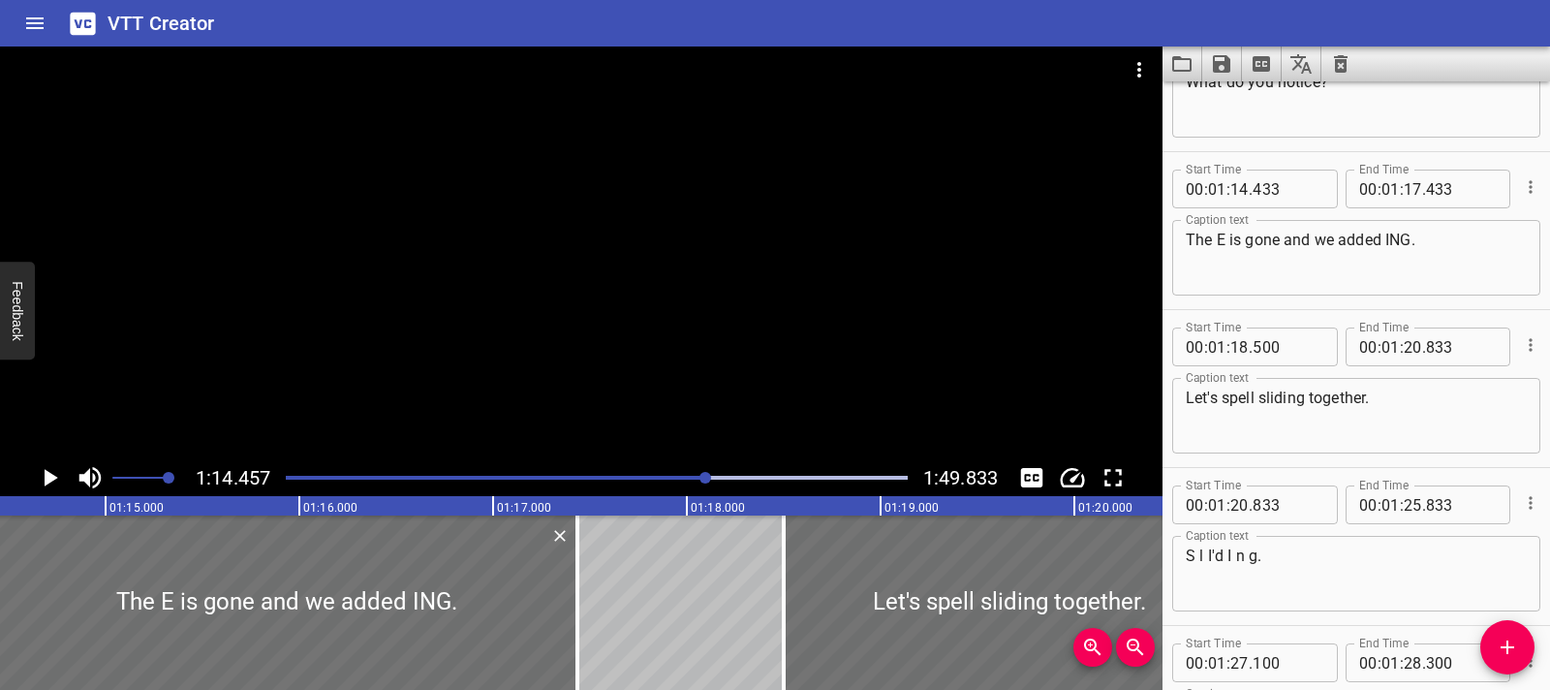
scroll to position [4738, 0]
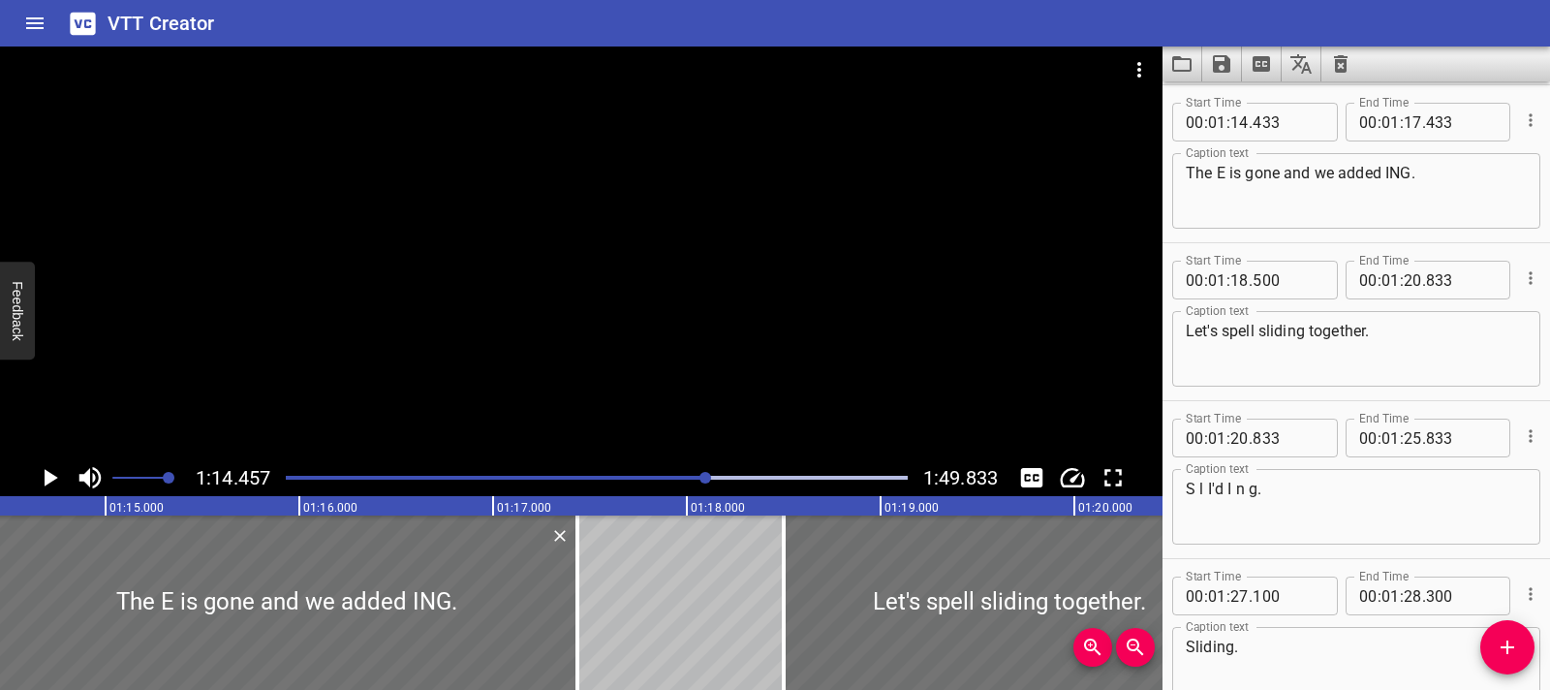
click at [41, 480] on icon "Play/Pause" at bounding box center [49, 477] width 29 height 29
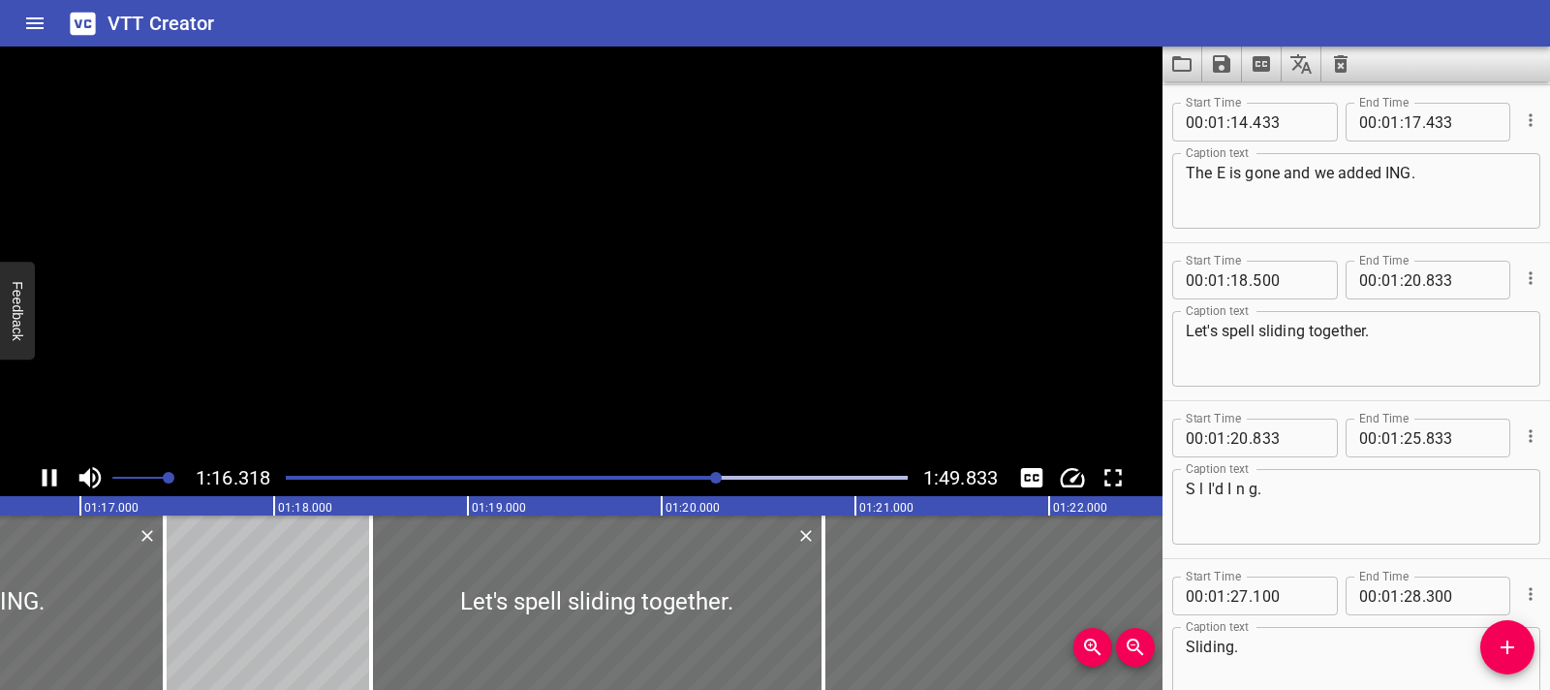
click at [41, 480] on icon "Play/Pause" at bounding box center [49, 477] width 29 height 29
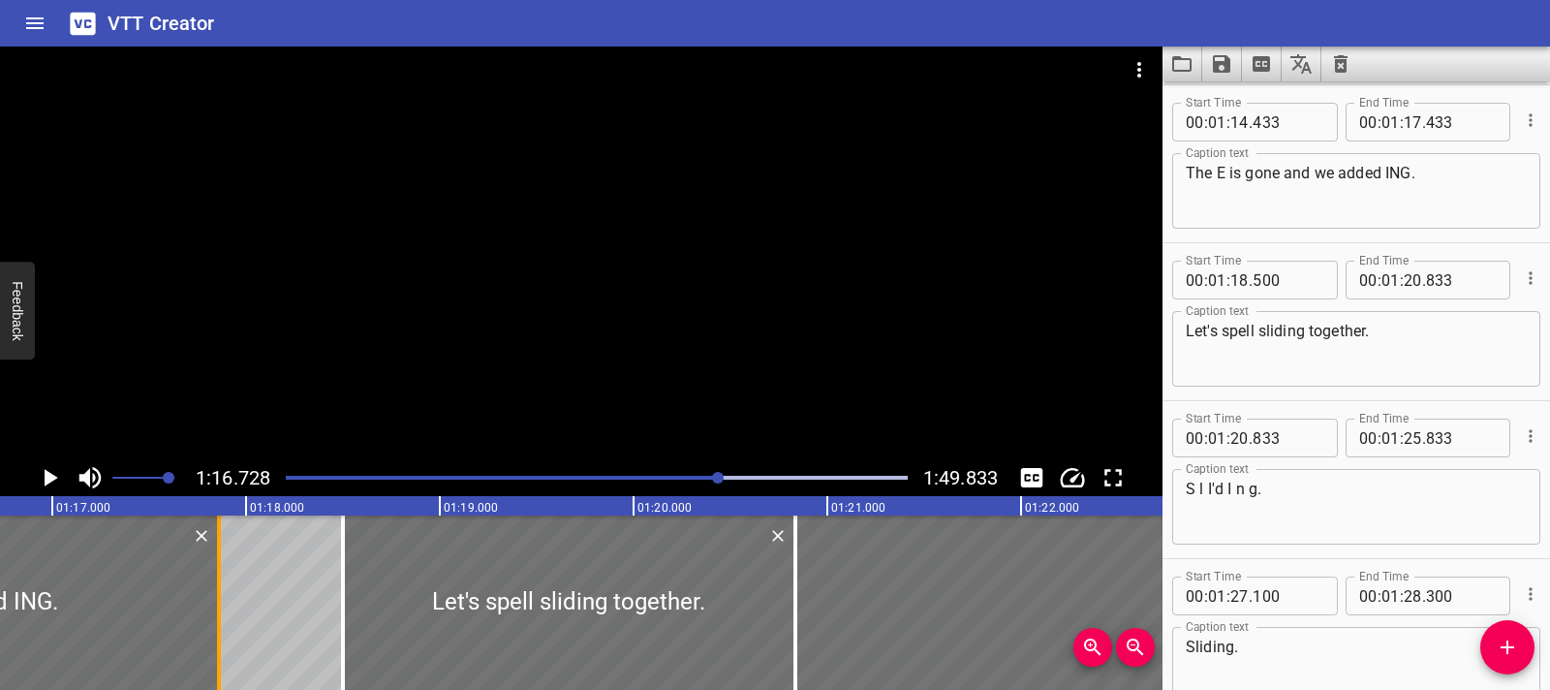
drag, startPoint x: 144, startPoint y: 614, endPoint x: 227, endPoint y: 625, distance: 83.0
click at [227, 625] on div at bounding box center [218, 602] width 19 height 174
type input "858"
click at [49, 480] on icon "Play/Pause" at bounding box center [52, 477] width 14 height 17
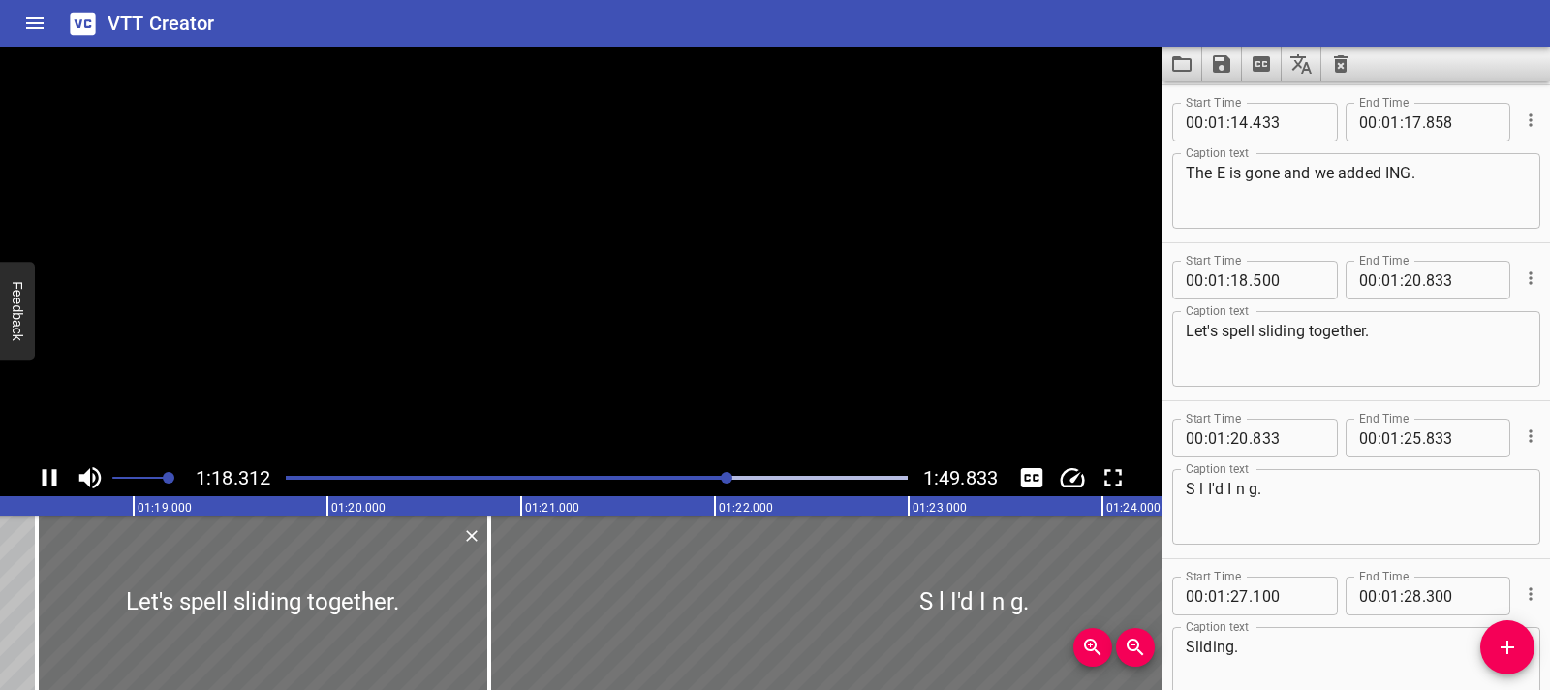
scroll to position [0, 15227]
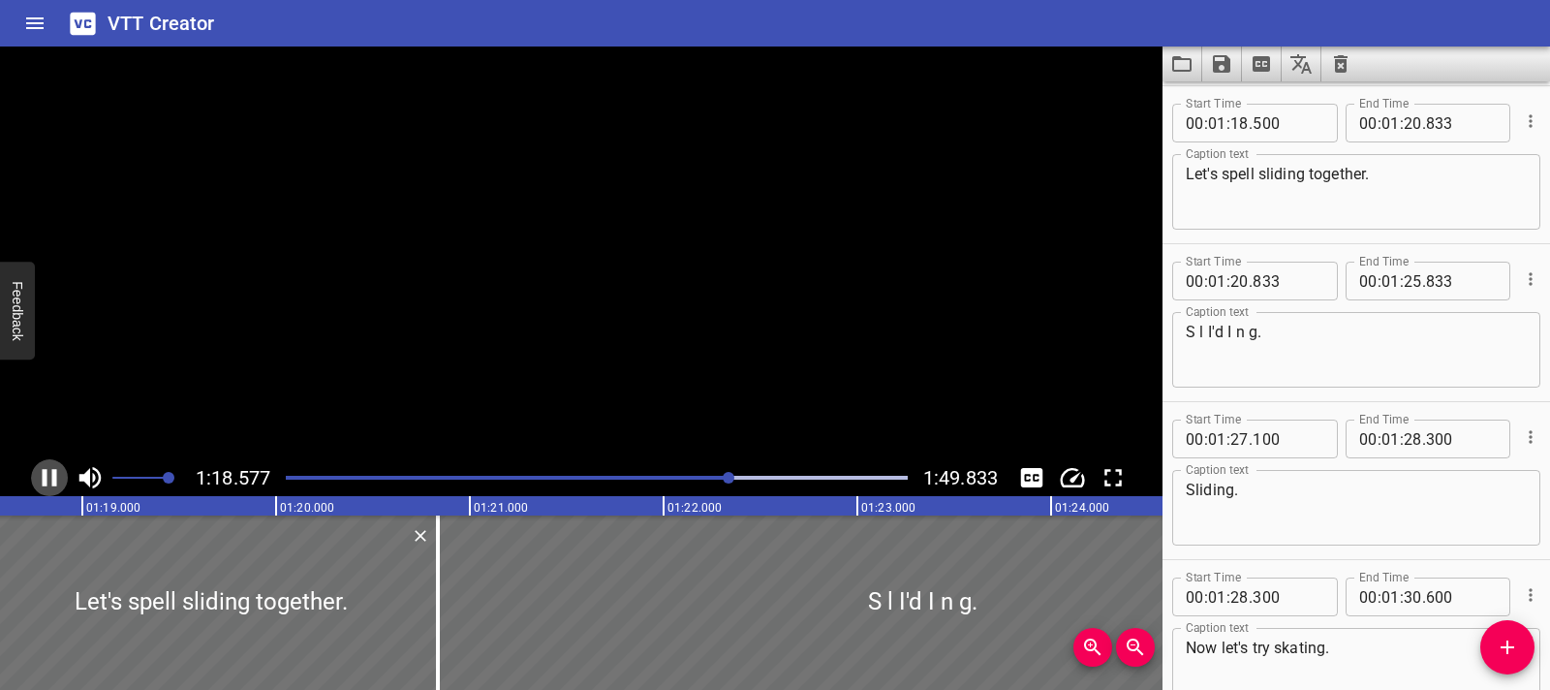
click at [49, 480] on icon "Play/Pause" at bounding box center [49, 477] width 29 height 29
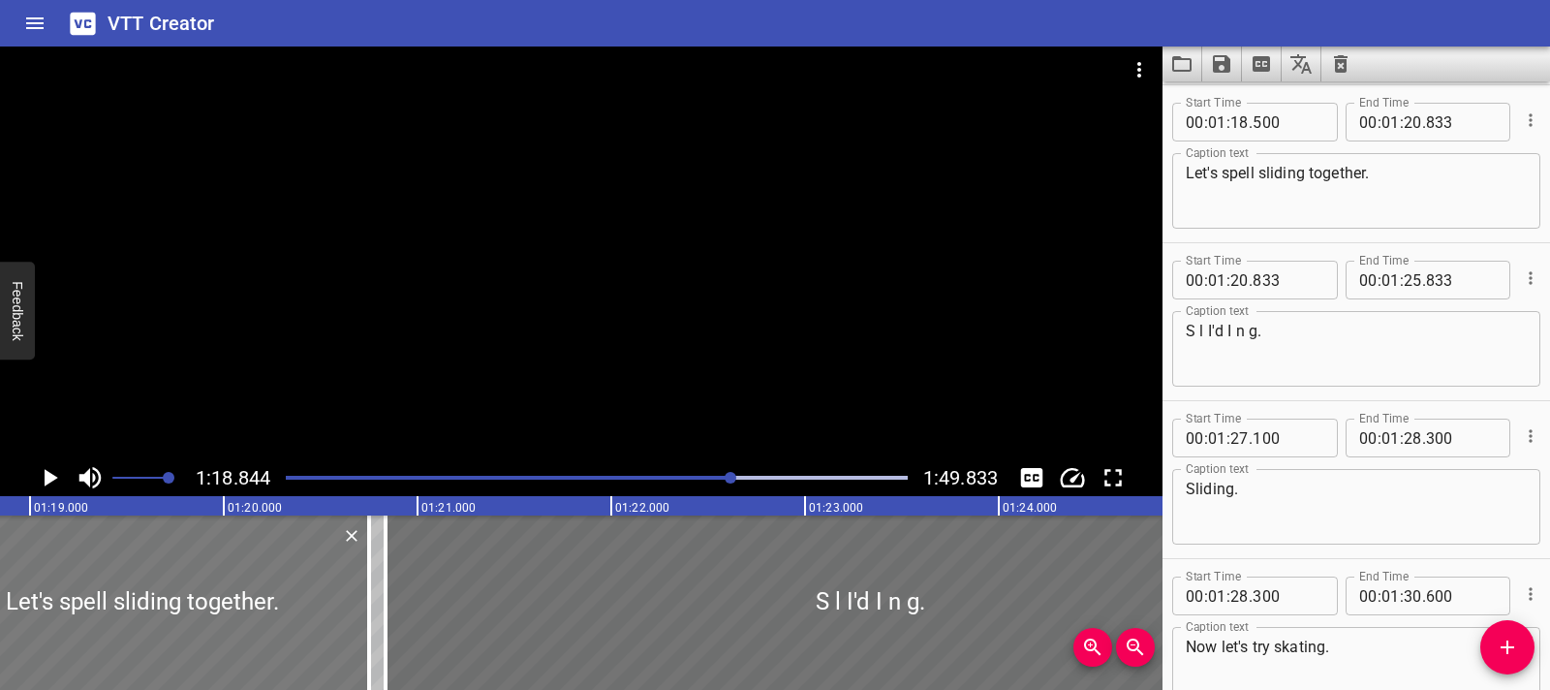
drag, startPoint x: 159, startPoint y: 578, endPoint x: 141, endPoint y: 577, distance: 17.5
click at [141, 577] on div at bounding box center [143, 602] width 453 height 174
type input "410"
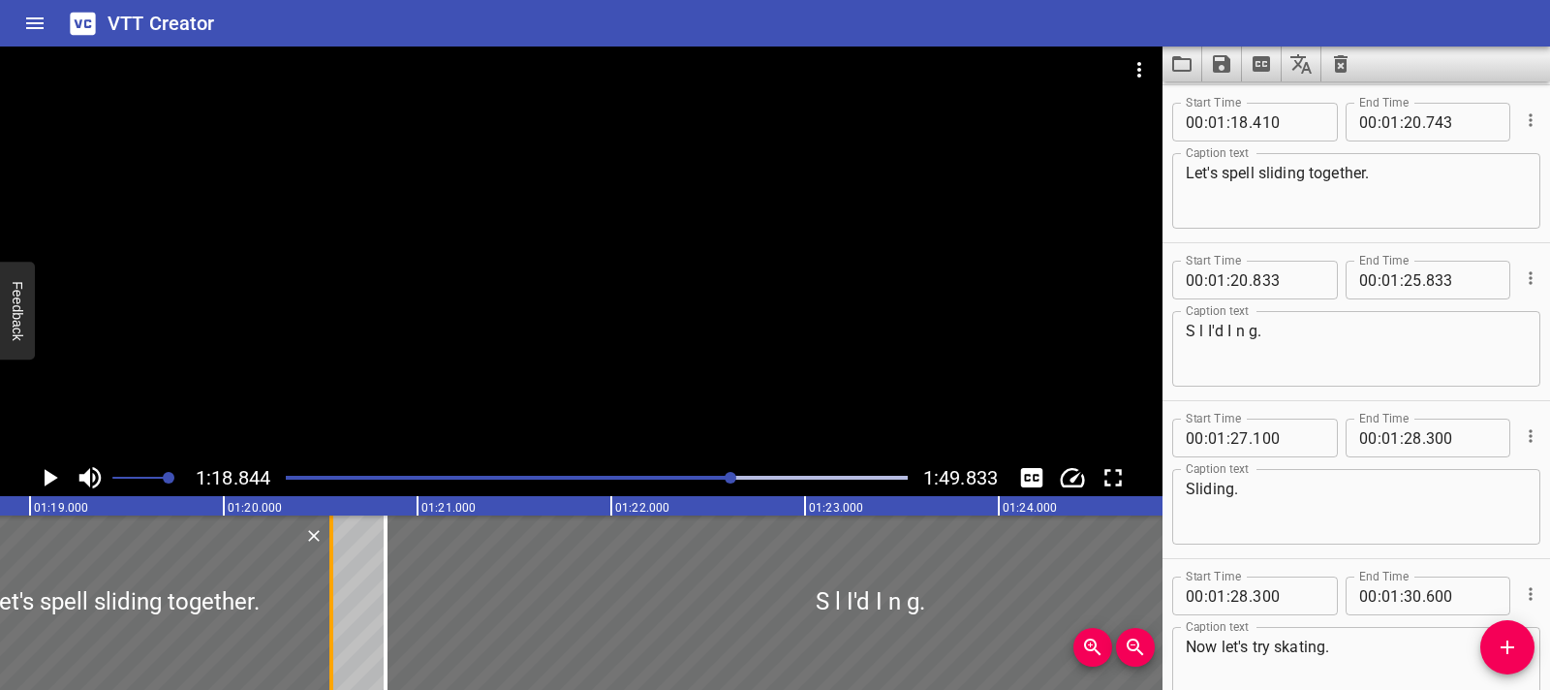
drag, startPoint x: 367, startPoint y: 610, endPoint x: 330, endPoint y: 612, distance: 36.9
click at [330, 612] on div at bounding box center [331, 602] width 4 height 174
type input "553"
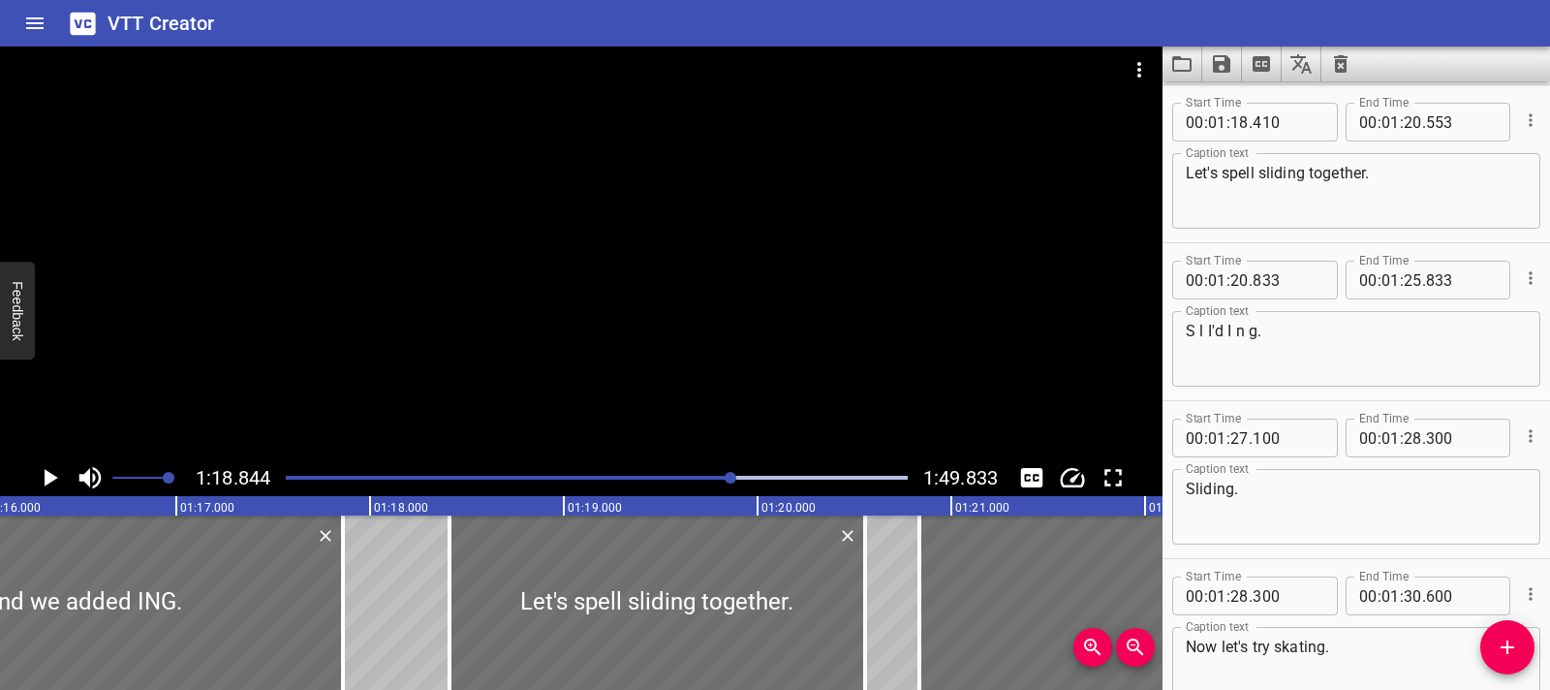
scroll to position [0, 14765]
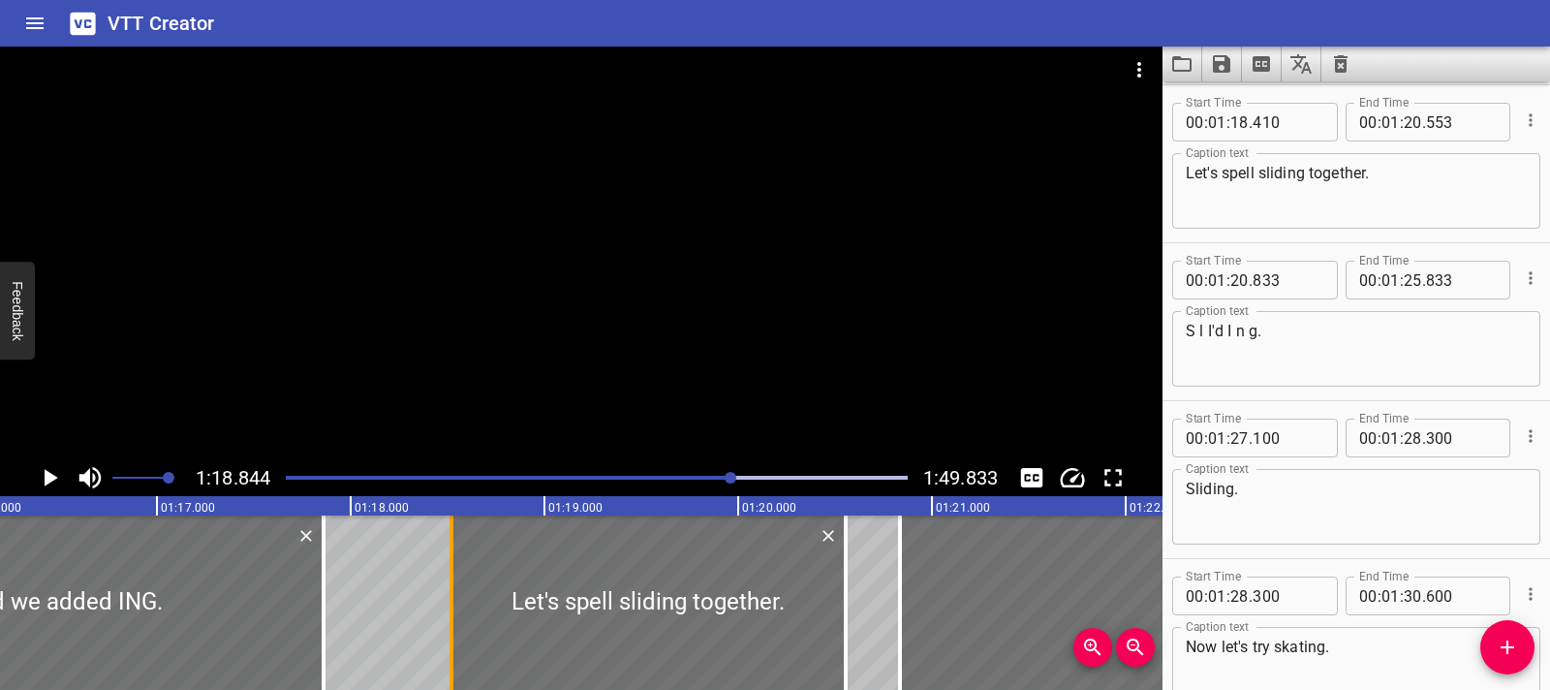
drag, startPoint x: 431, startPoint y: 613, endPoint x: 453, endPoint y: 612, distance: 21.3
click at [453, 612] on div at bounding box center [452, 602] width 4 height 174
type input "520"
click at [503, 584] on div at bounding box center [649, 602] width 394 height 174
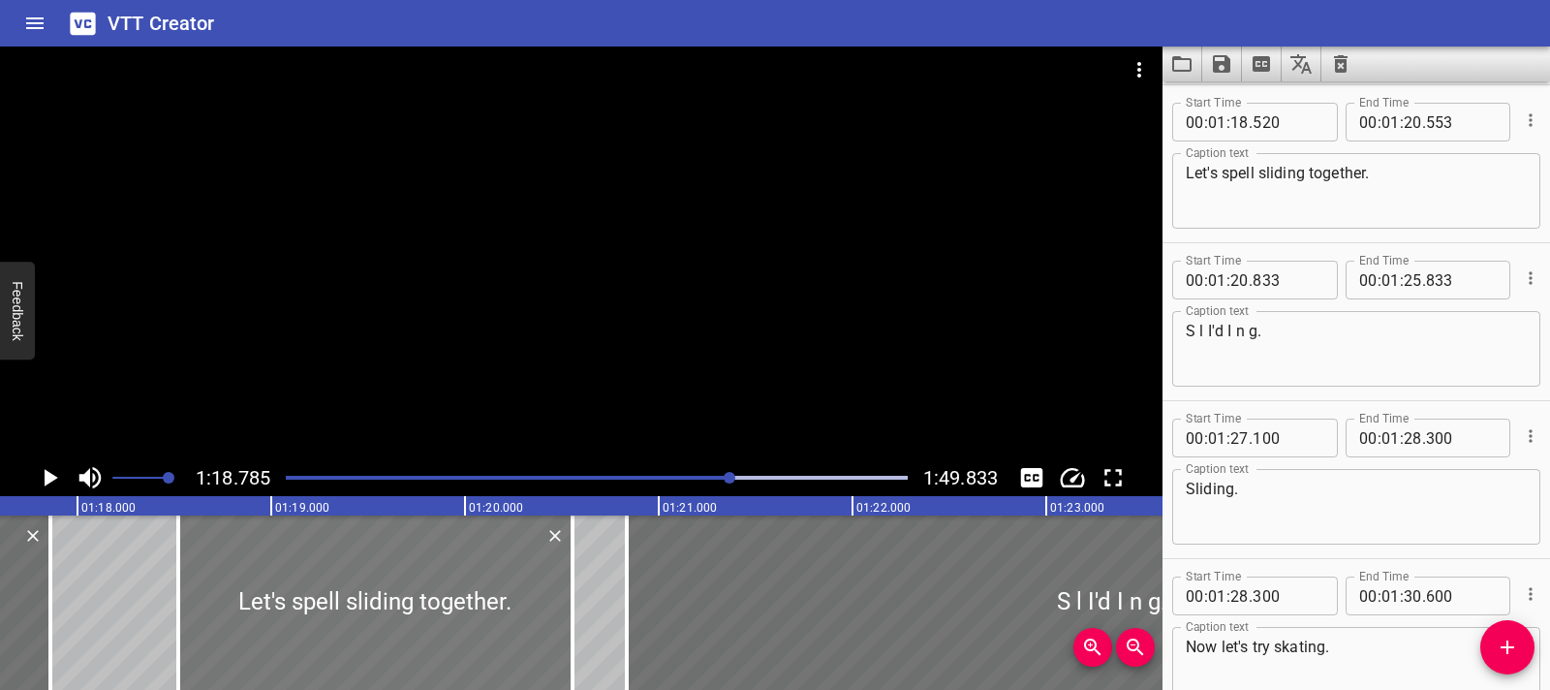
scroll to position [0, 15268]
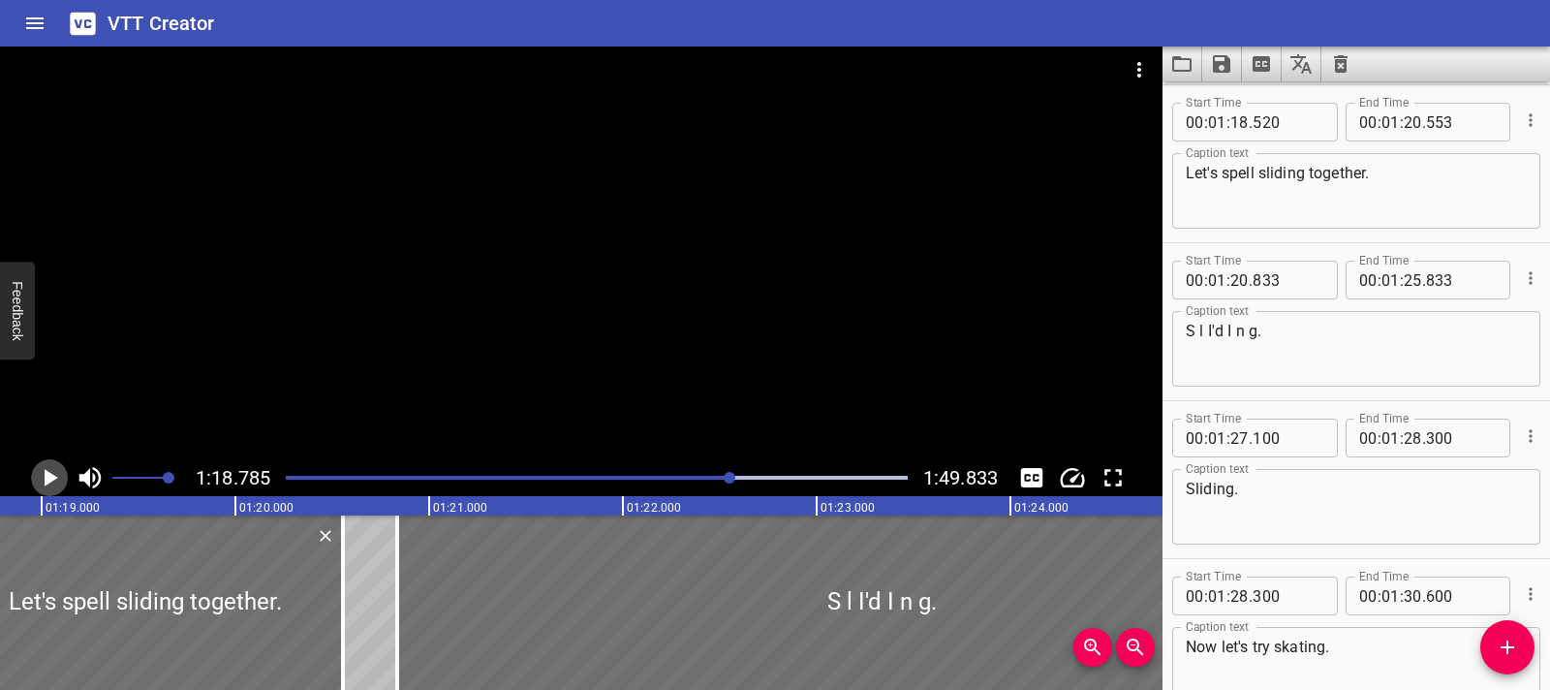
click at [31, 479] on button "Play/Pause" at bounding box center [49, 477] width 37 height 37
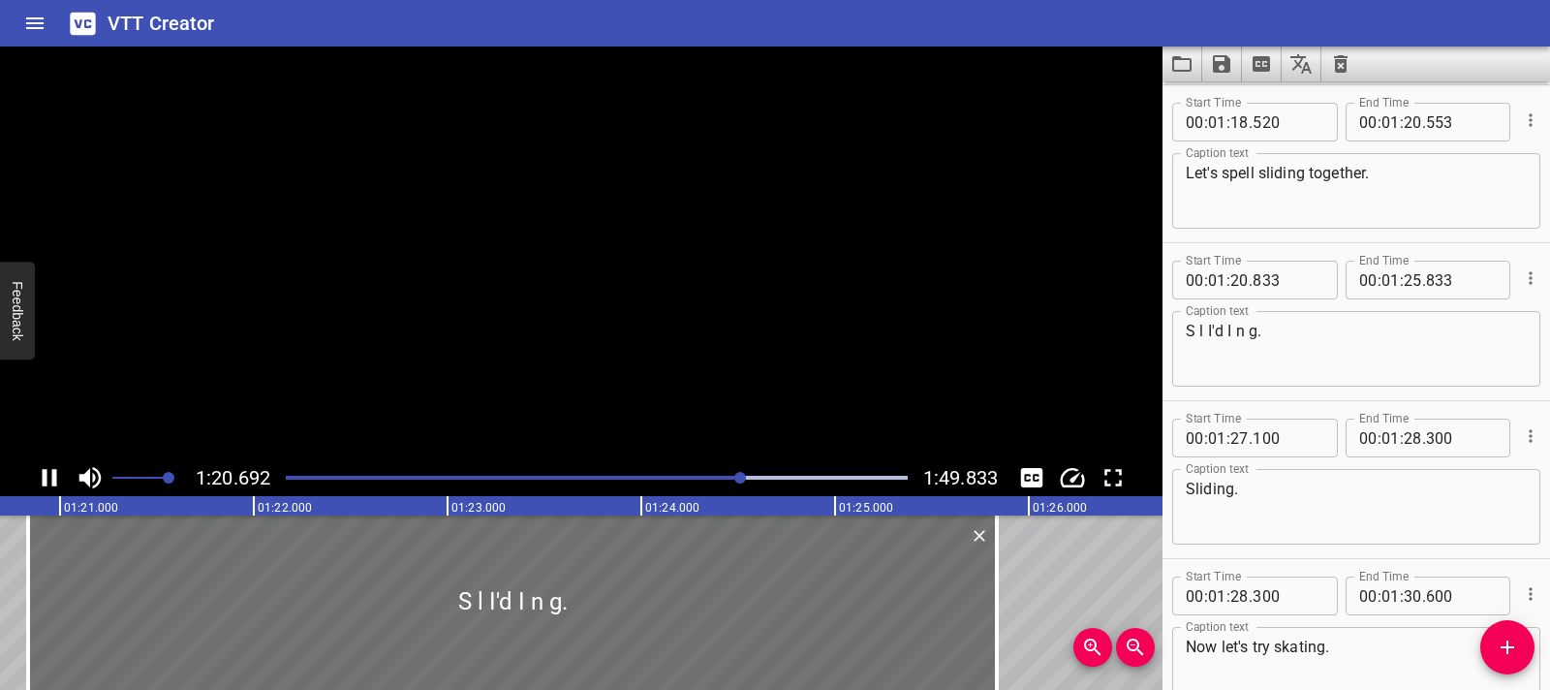
click at [31, 479] on button "Play/Pause" at bounding box center [49, 477] width 37 height 37
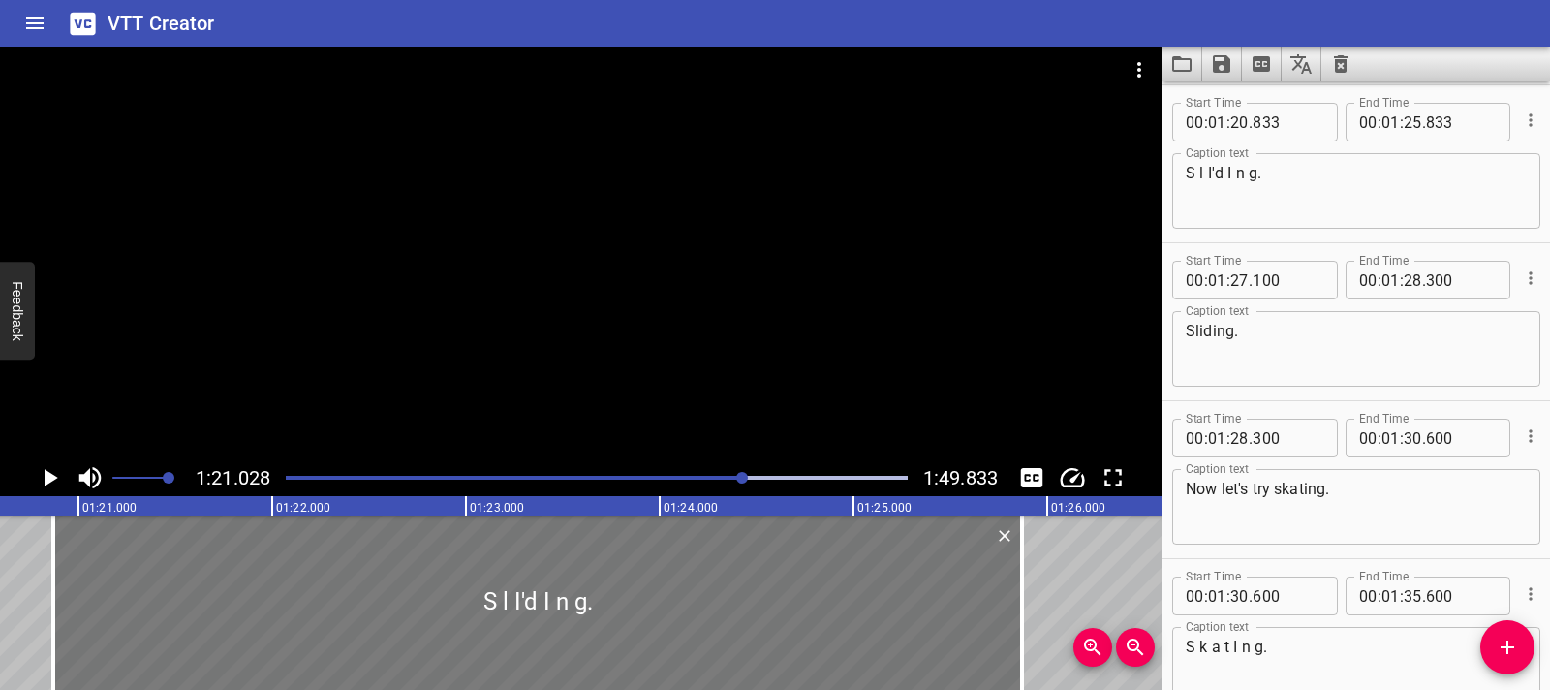
drag, startPoint x: 855, startPoint y: 635, endPoint x: 842, endPoint y: 634, distance: 12.6
click at [861, 634] on div at bounding box center [537, 602] width 969 height 174
type input "868"
click at [129, 580] on div at bounding box center [537, 602] width 969 height 174
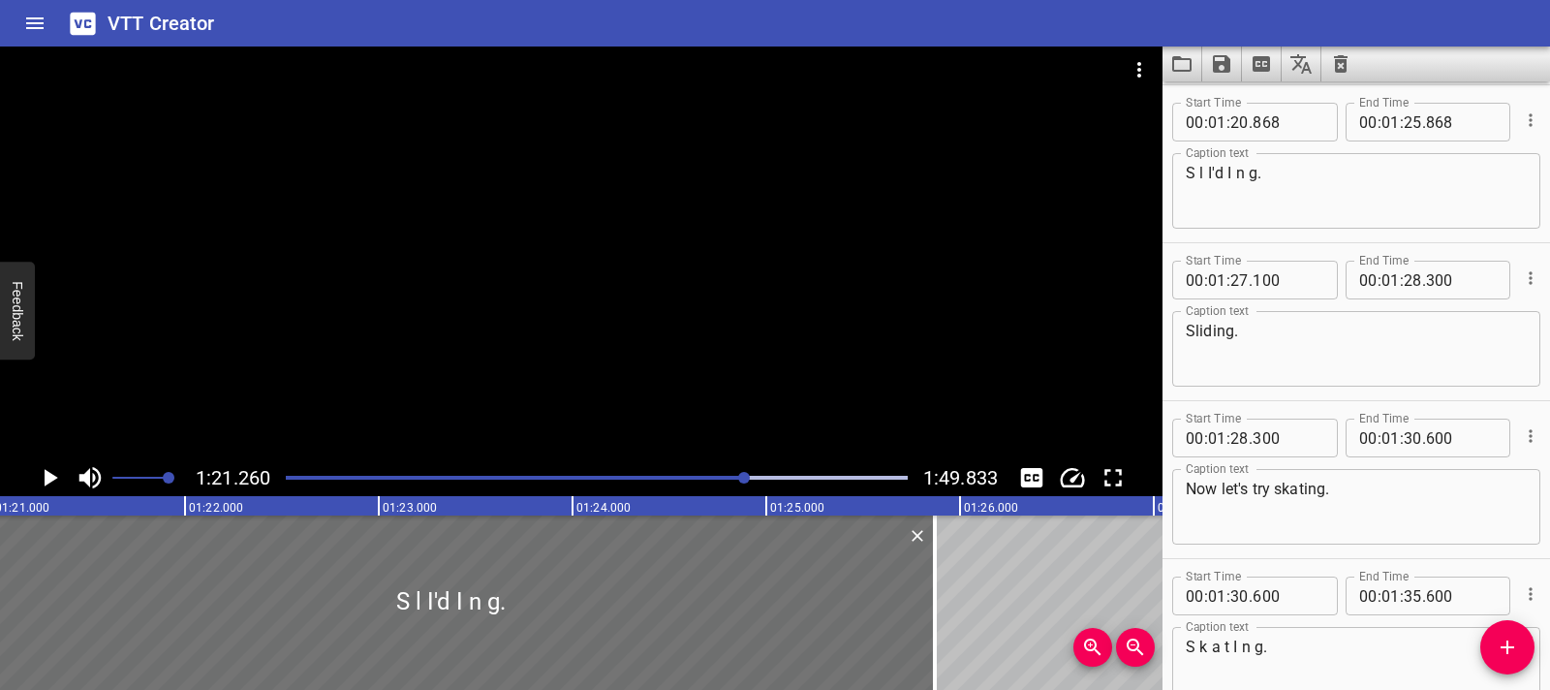
scroll to position [0, 15748]
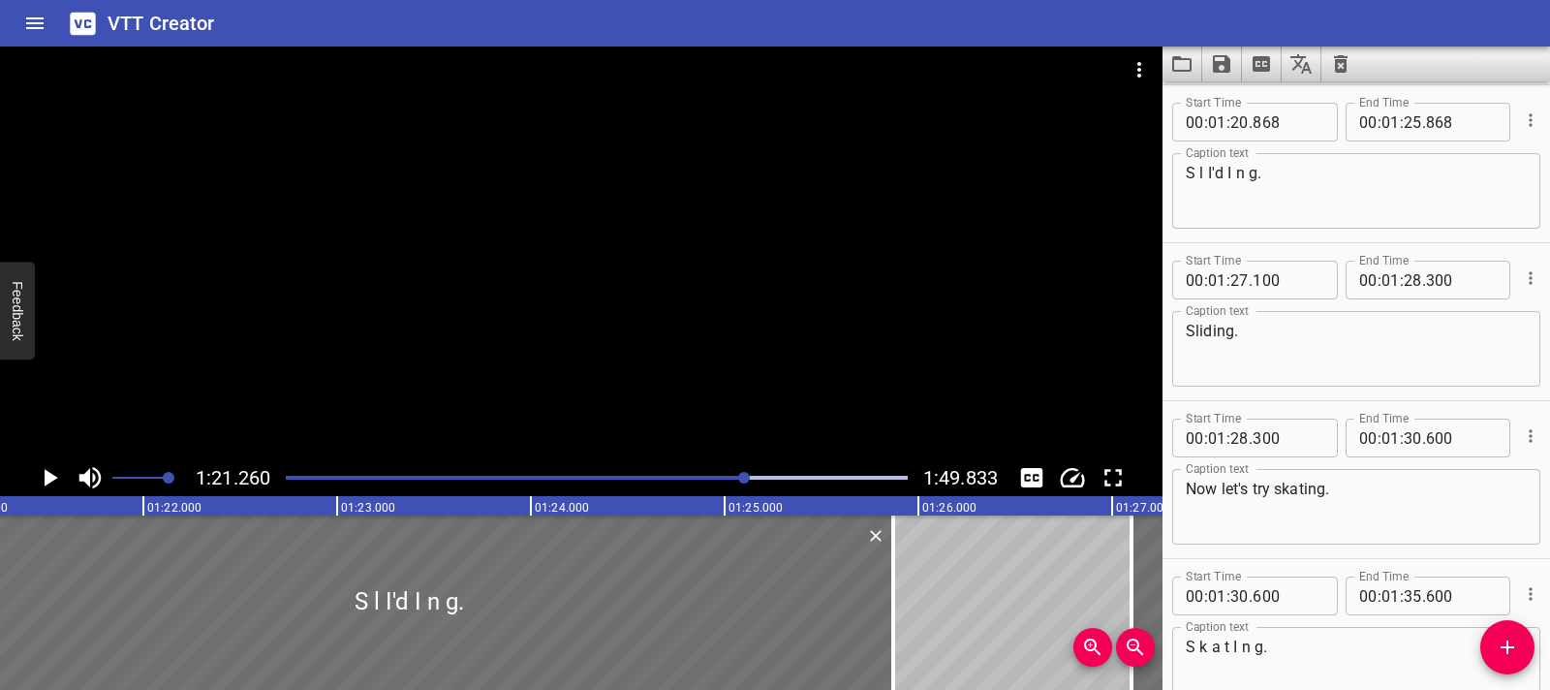
click at [48, 483] on icon "Play/Pause" at bounding box center [52, 477] width 14 height 17
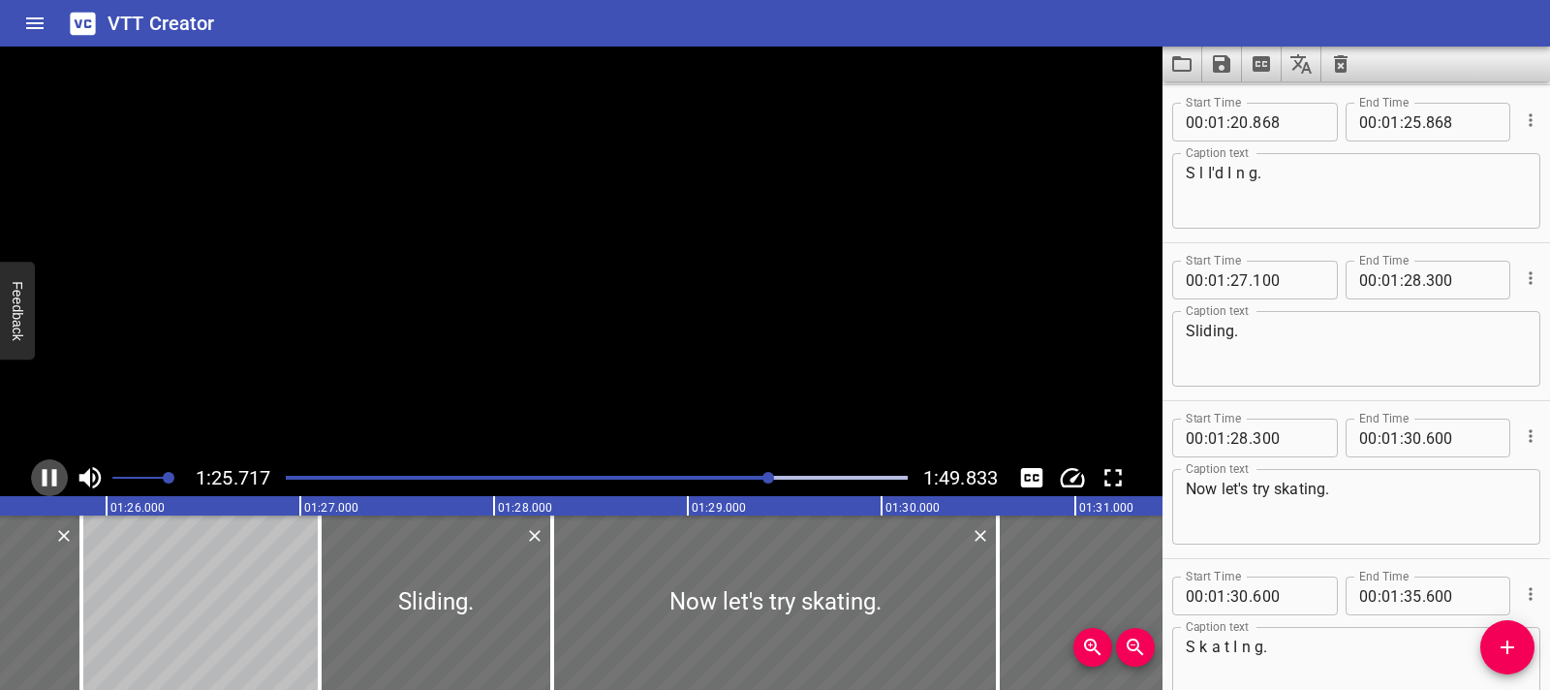
click at [48, 483] on icon "Play/Pause" at bounding box center [49, 477] width 29 height 29
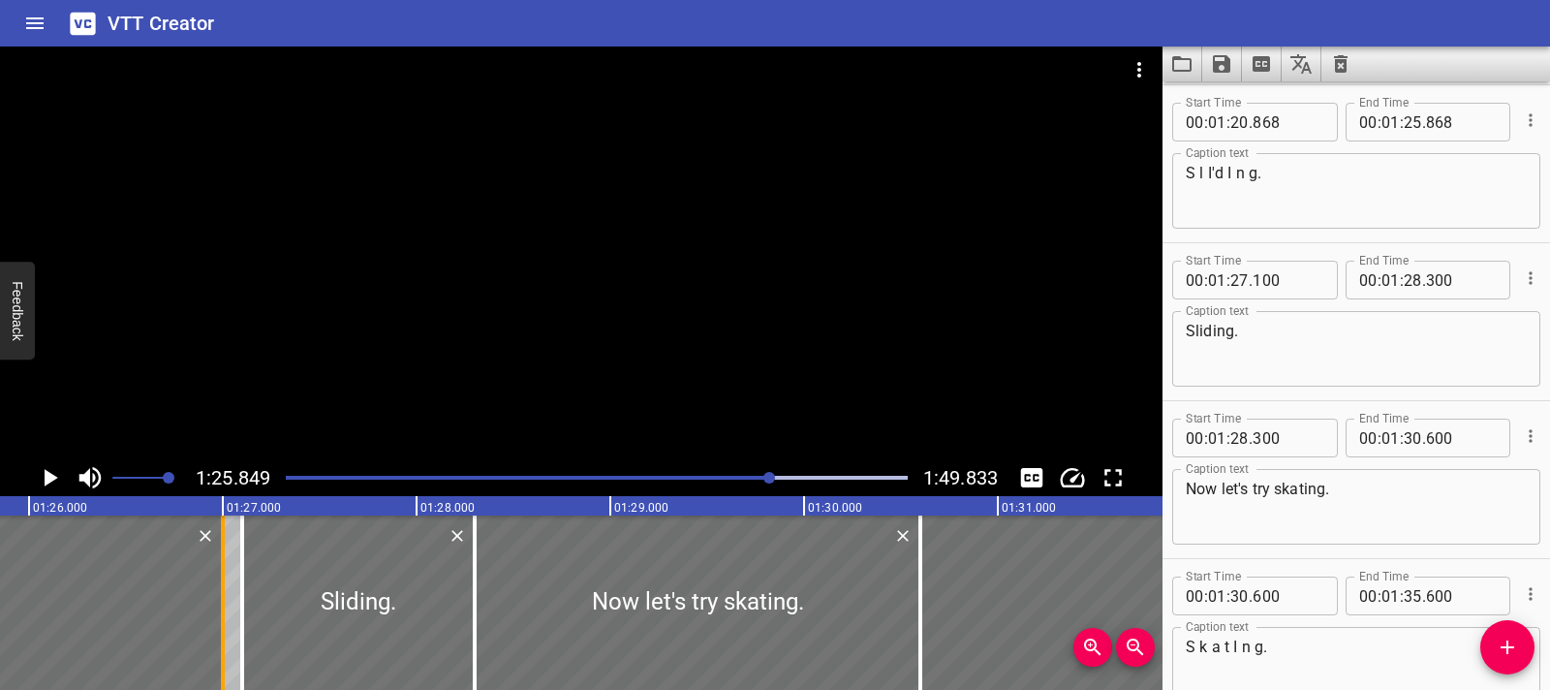
drag, startPoint x: 5, startPoint y: 603, endPoint x: 224, endPoint y: 609, distance: 219.1
click at [224, 609] on div at bounding box center [223, 602] width 4 height 174
type input "26"
type input "998"
click at [50, 485] on icon "Play/Pause" at bounding box center [49, 477] width 29 height 29
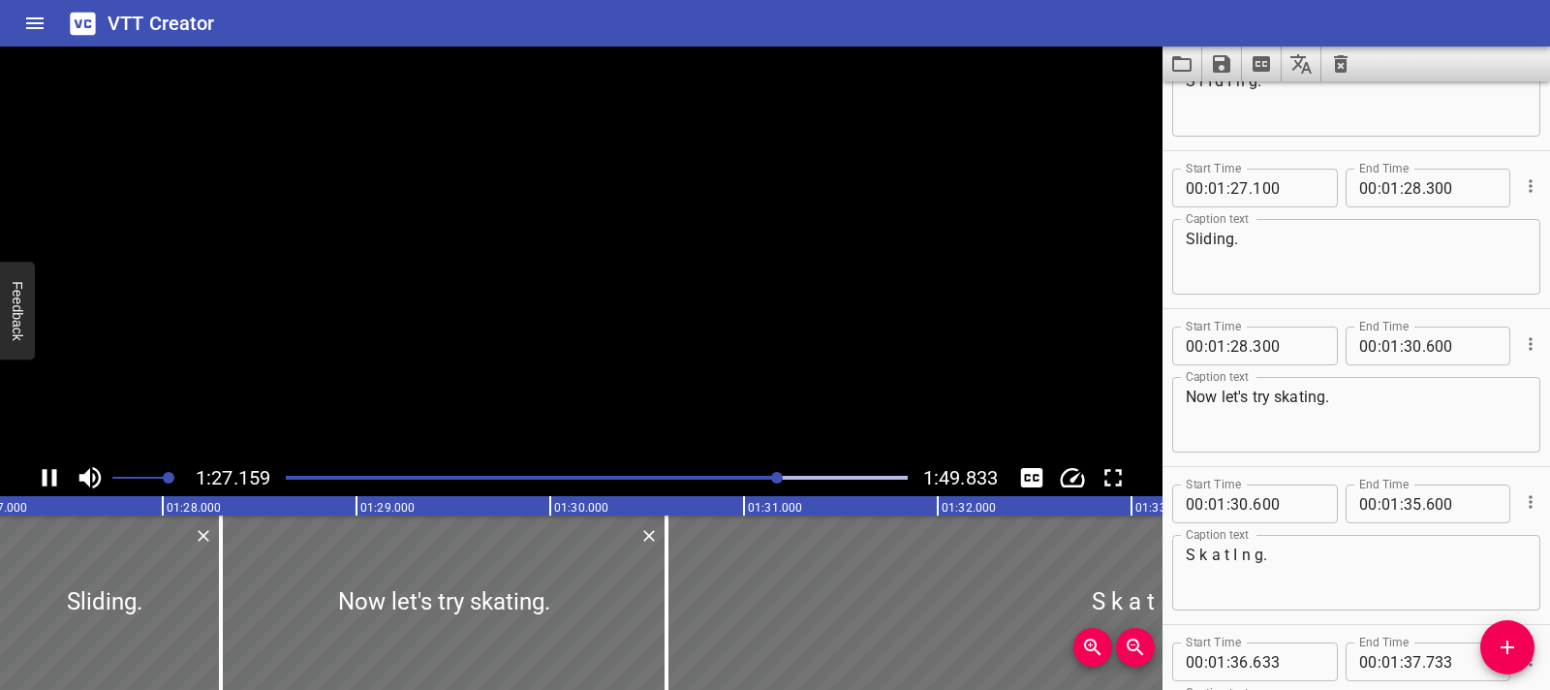
scroll to position [5212, 0]
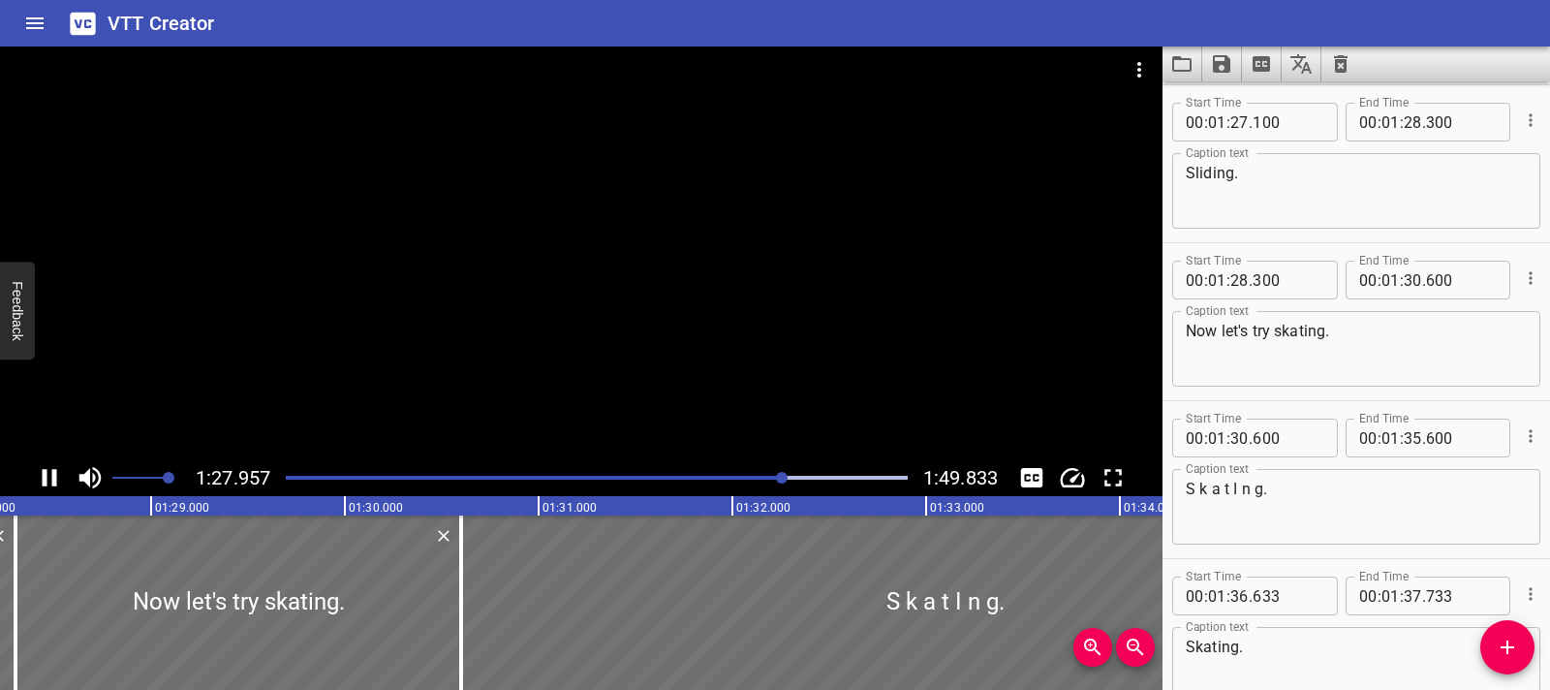
click at [49, 485] on icon "Play/Pause" at bounding box center [49, 477] width 29 height 29
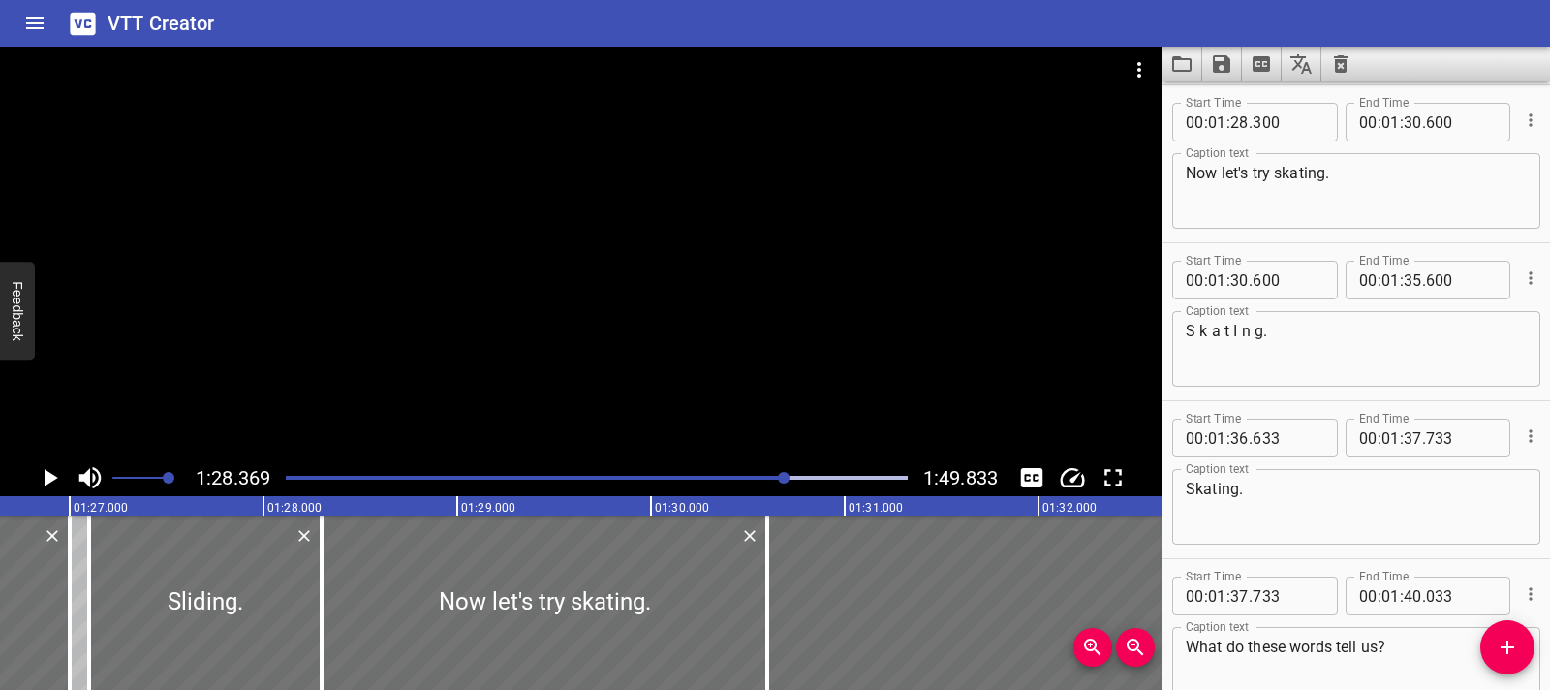
scroll to position [0, 16732]
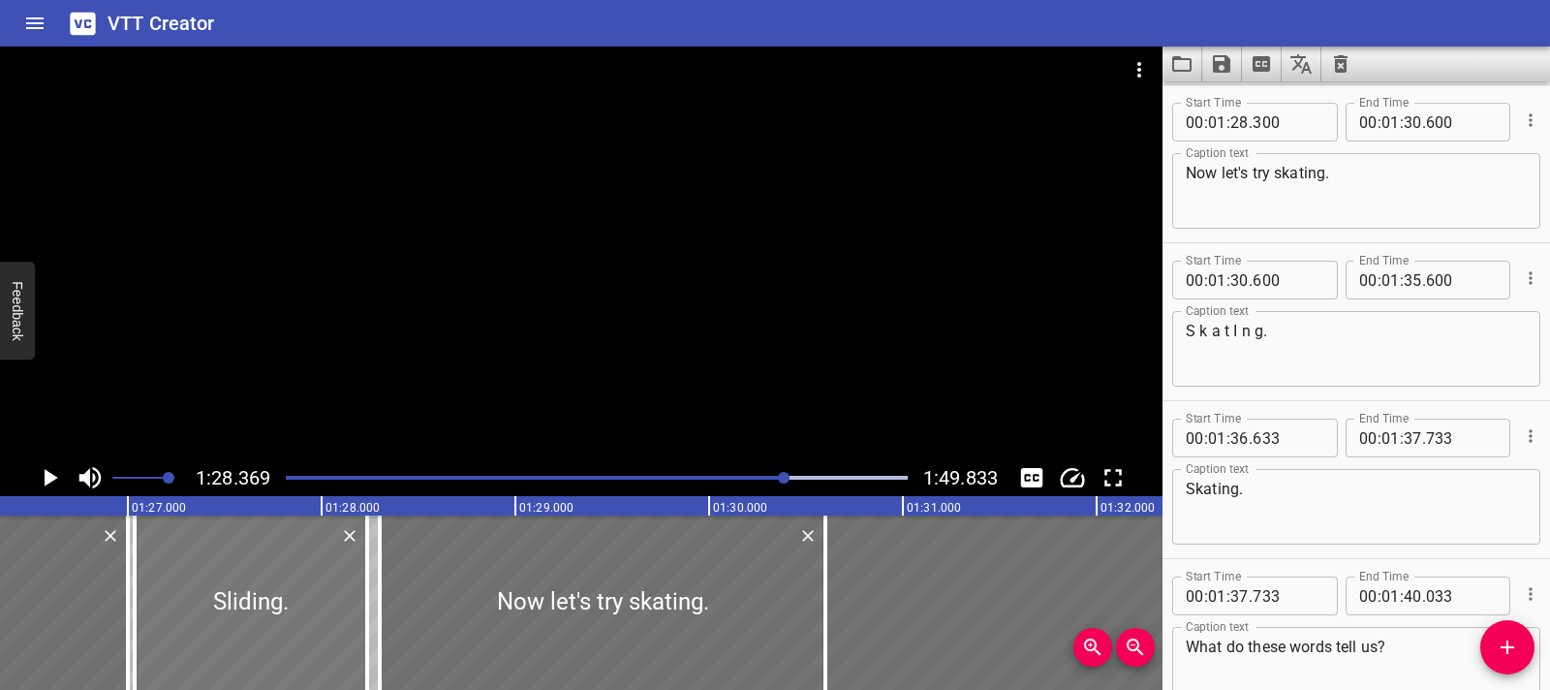
drag, startPoint x: 359, startPoint y: 629, endPoint x: 347, endPoint y: 629, distance: 12.6
click at [347, 629] on div at bounding box center [251, 602] width 233 height 174
type input "035"
type input "235"
click at [56, 484] on icon "Play/Pause" at bounding box center [49, 477] width 29 height 29
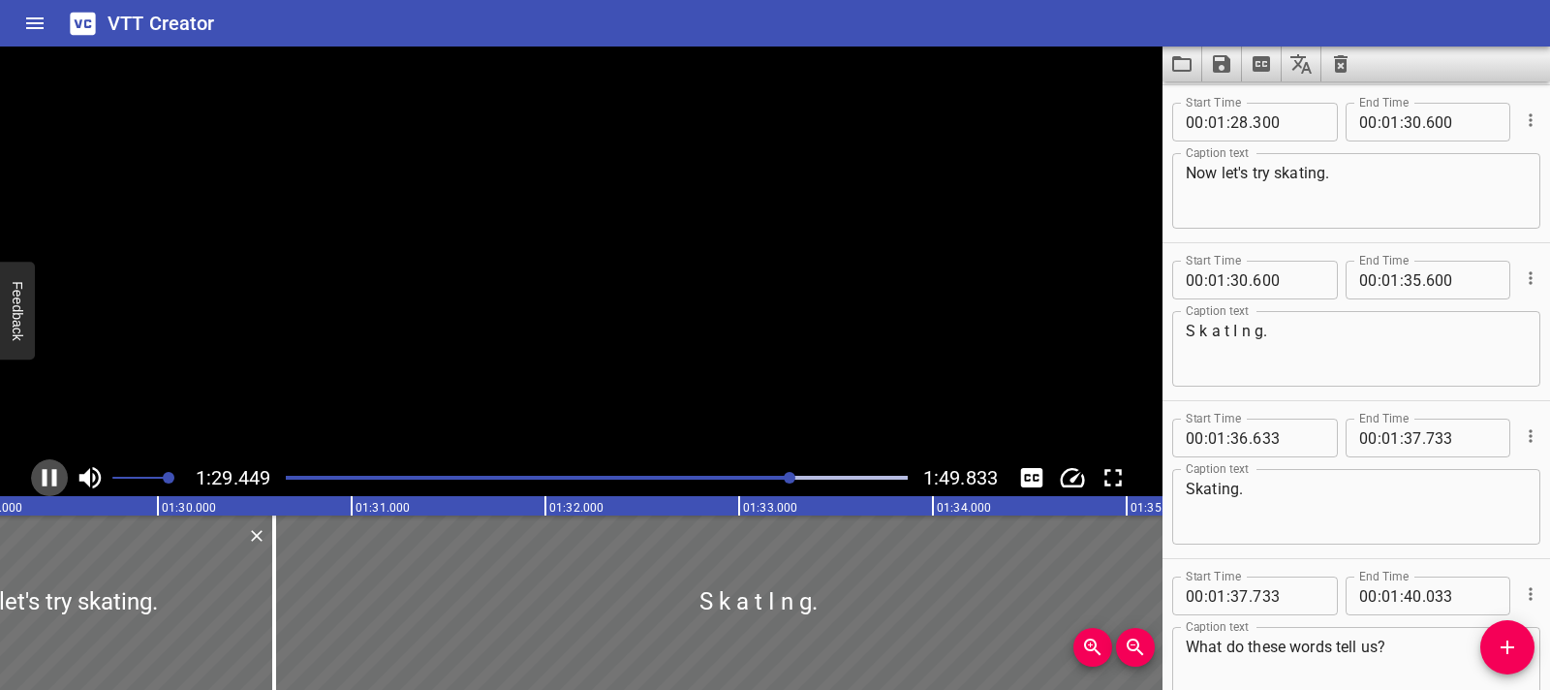
click at [56, 484] on icon "Play/Pause" at bounding box center [49, 477] width 29 height 29
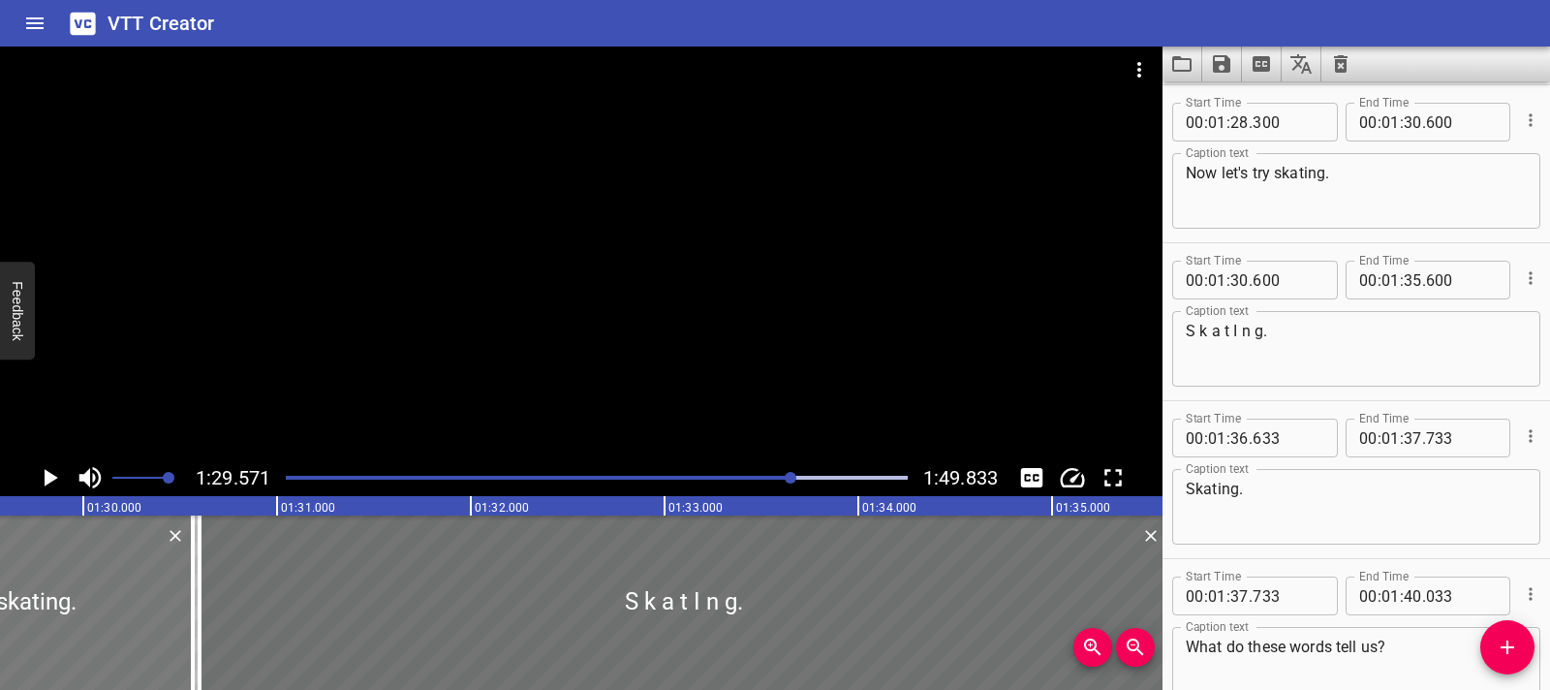
type input "250"
type input "550"
drag, startPoint x: 189, startPoint y: 615, endPoint x: 199, endPoint y: 616, distance: 9.7
click at [199, 616] on div at bounding box center [207, 602] width 19 height 174
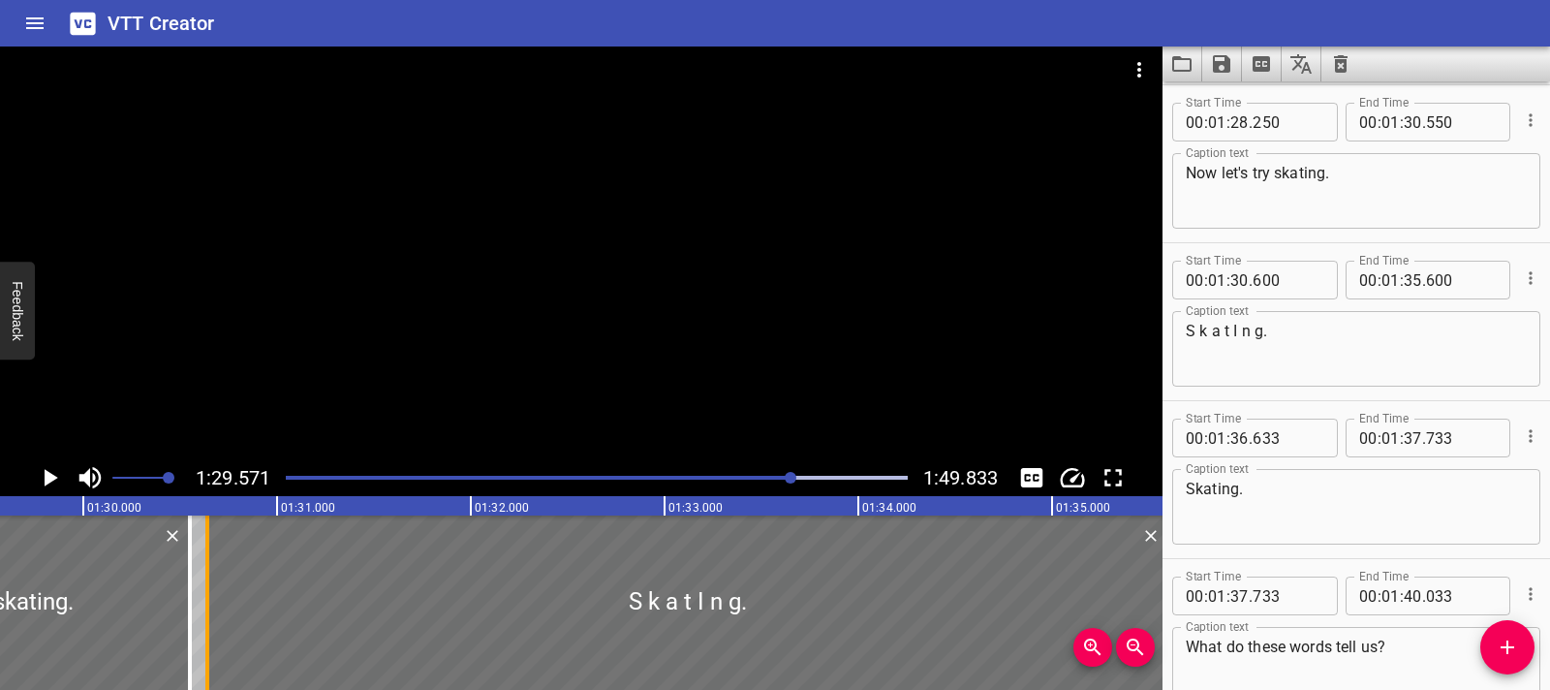
type input "650"
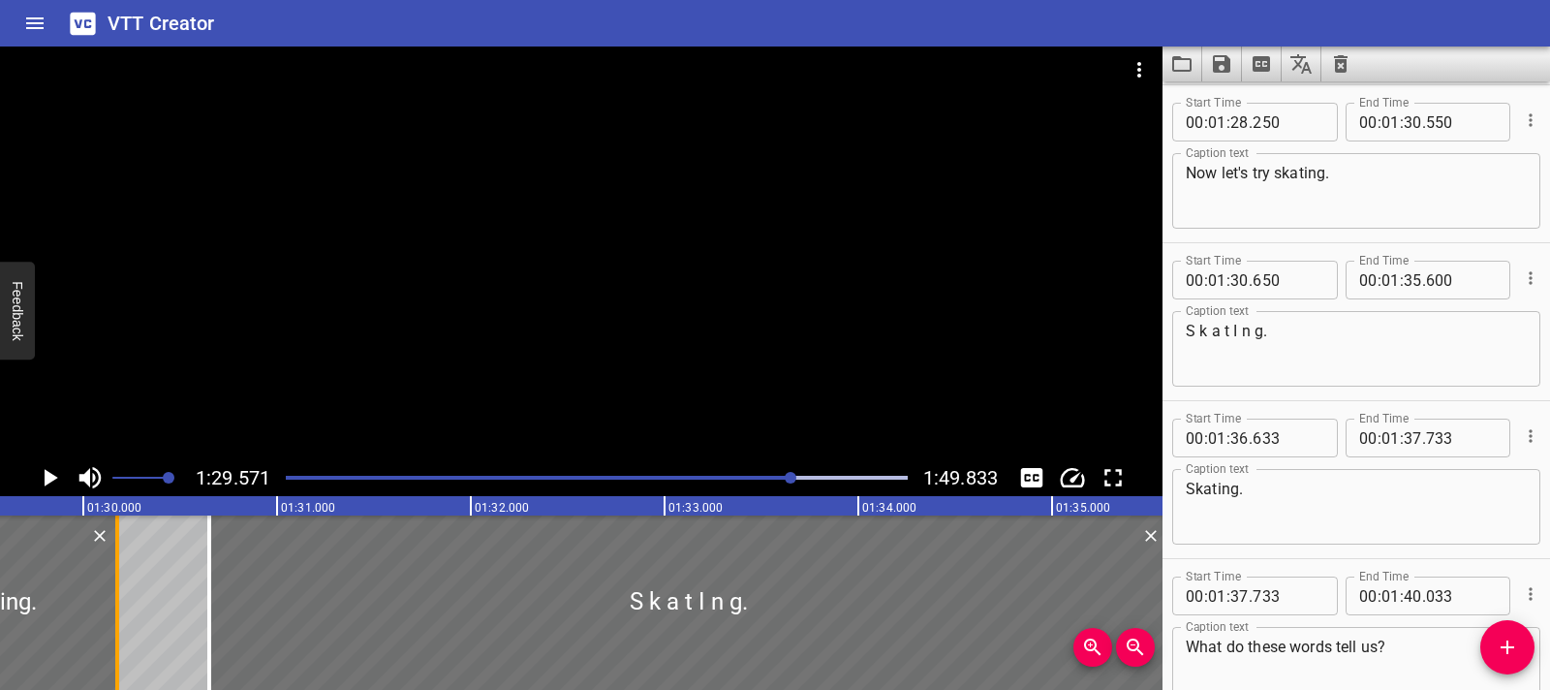
drag, startPoint x: 185, startPoint y: 620, endPoint x: 112, endPoint y: 619, distance: 72.7
click at [112, 619] on div at bounding box center [117, 602] width 19 height 174
type input "175"
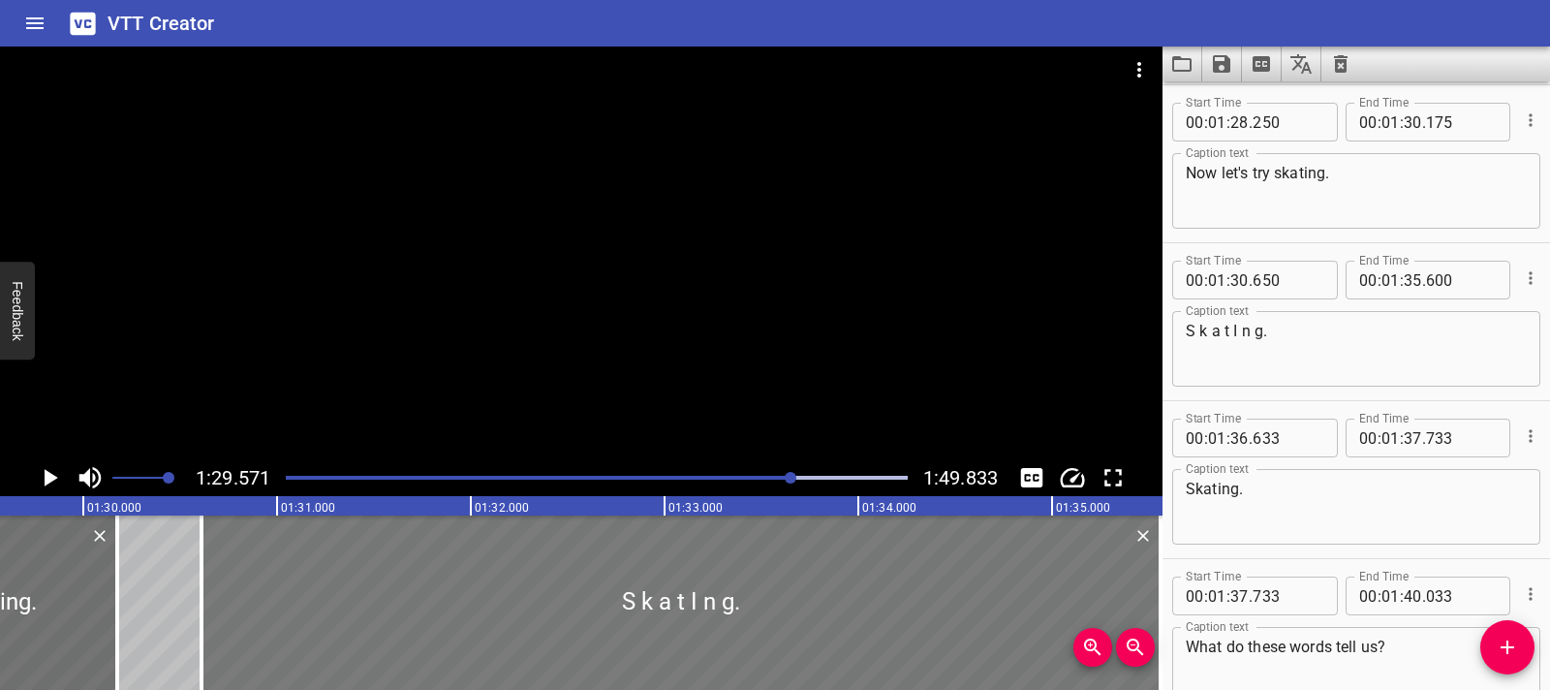
click at [228, 613] on div at bounding box center [681, 602] width 959 height 174
type input "610"
type input "560"
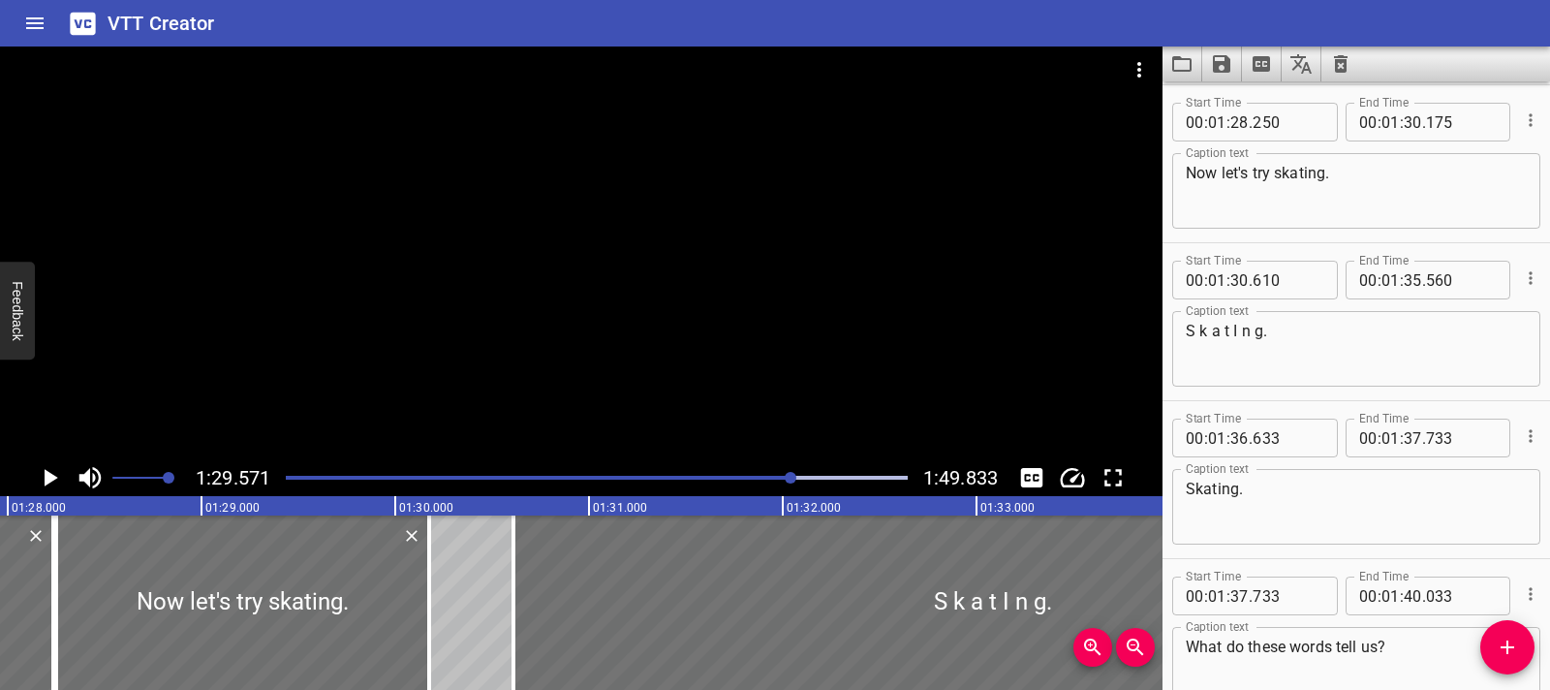
scroll to position [0, 17007]
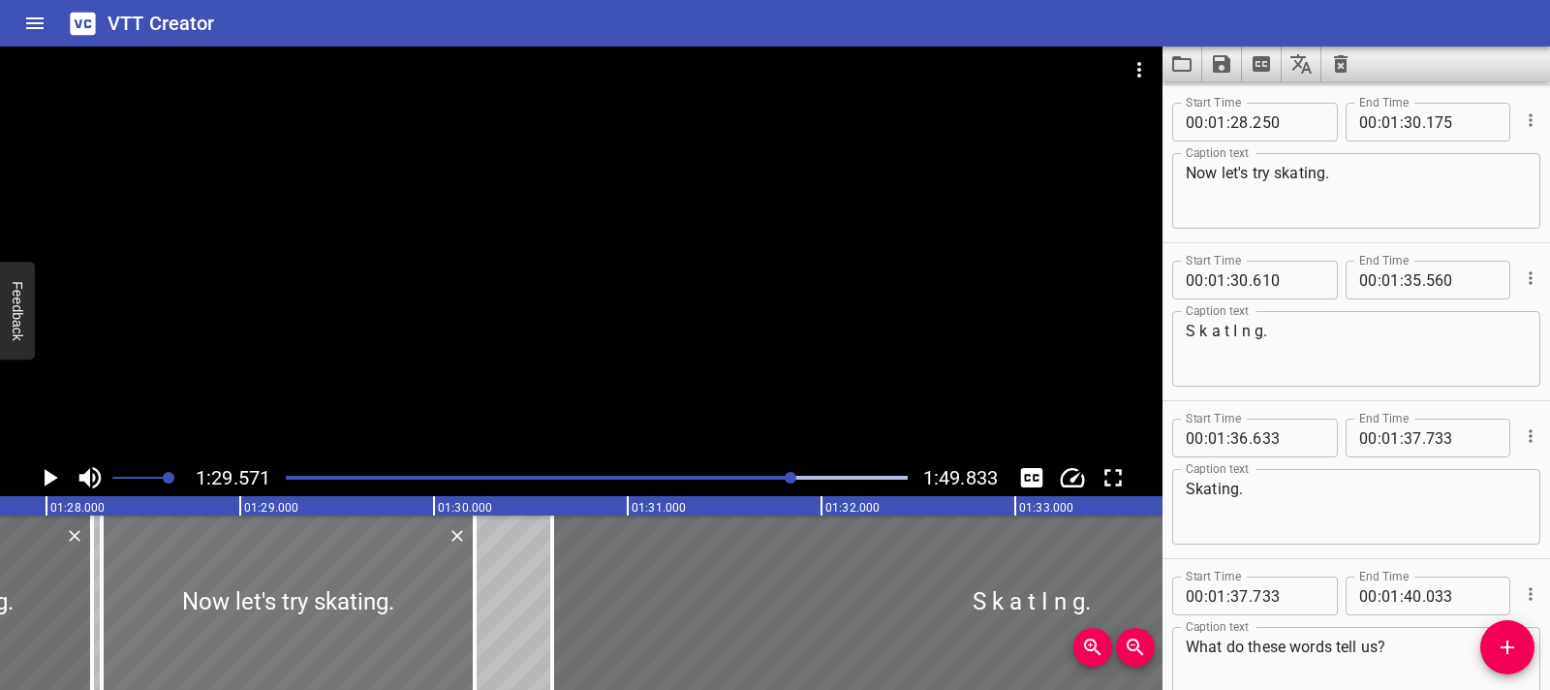
click at [310, 622] on div at bounding box center [288, 602] width 373 height 174
type input "285"
type input "210"
click at [38, 482] on icon "Play/Pause" at bounding box center [49, 477] width 29 height 29
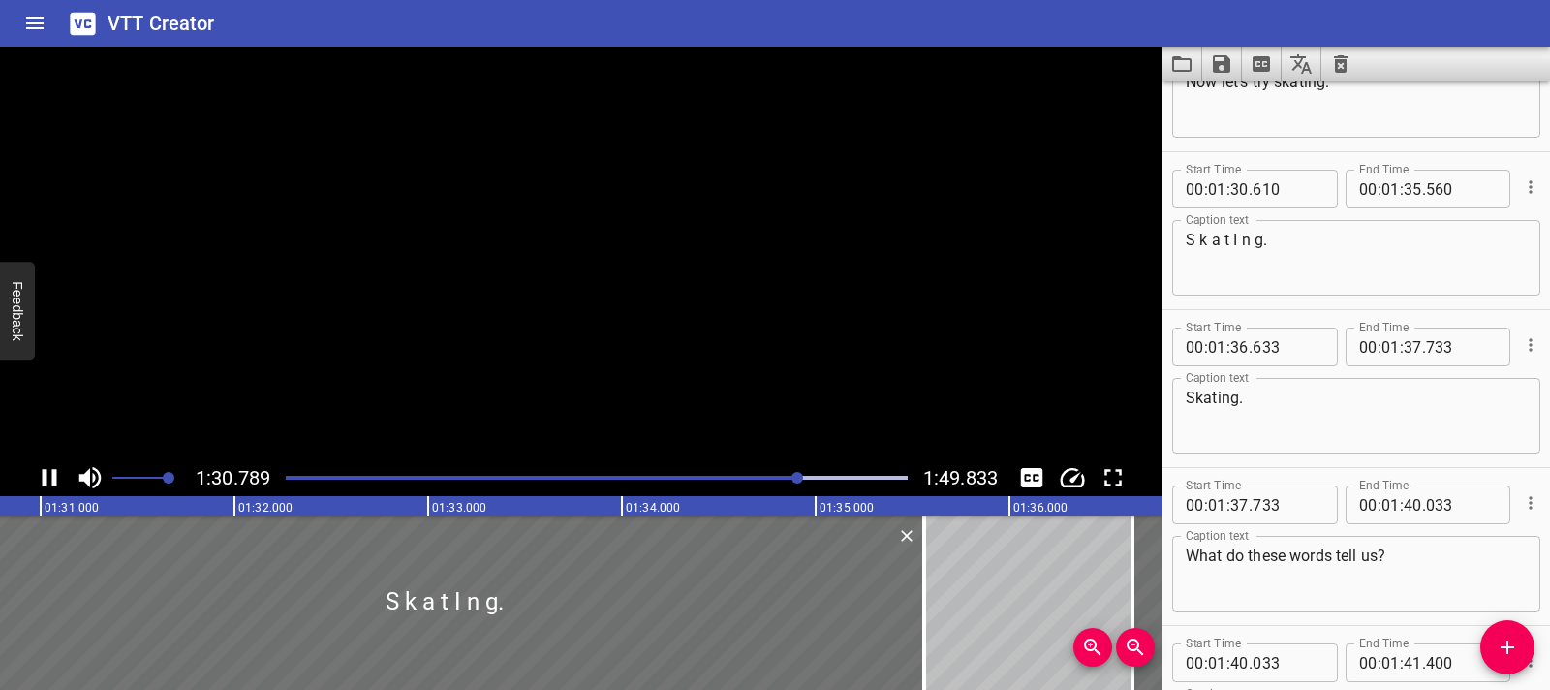
scroll to position [5528, 0]
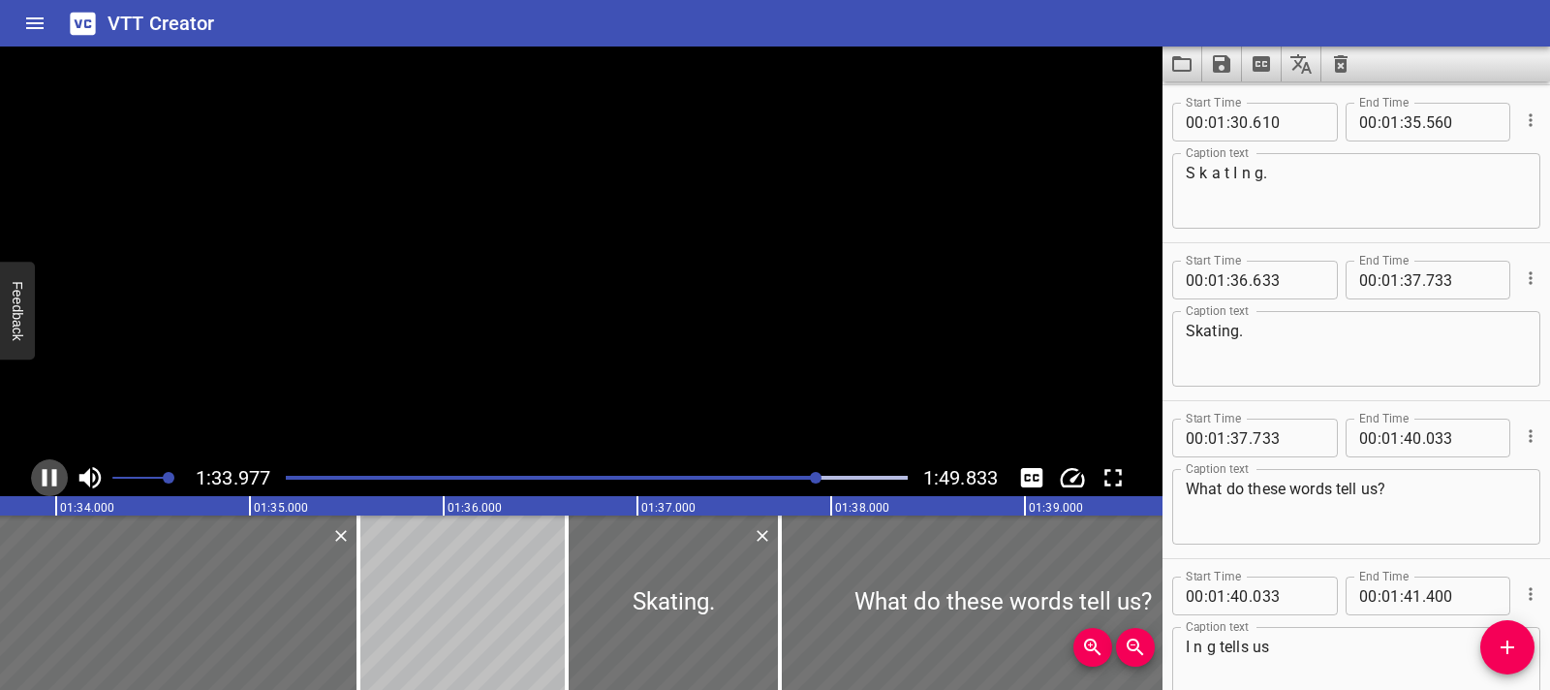
click at [38, 482] on icon "Play/Pause" at bounding box center [49, 477] width 29 height 29
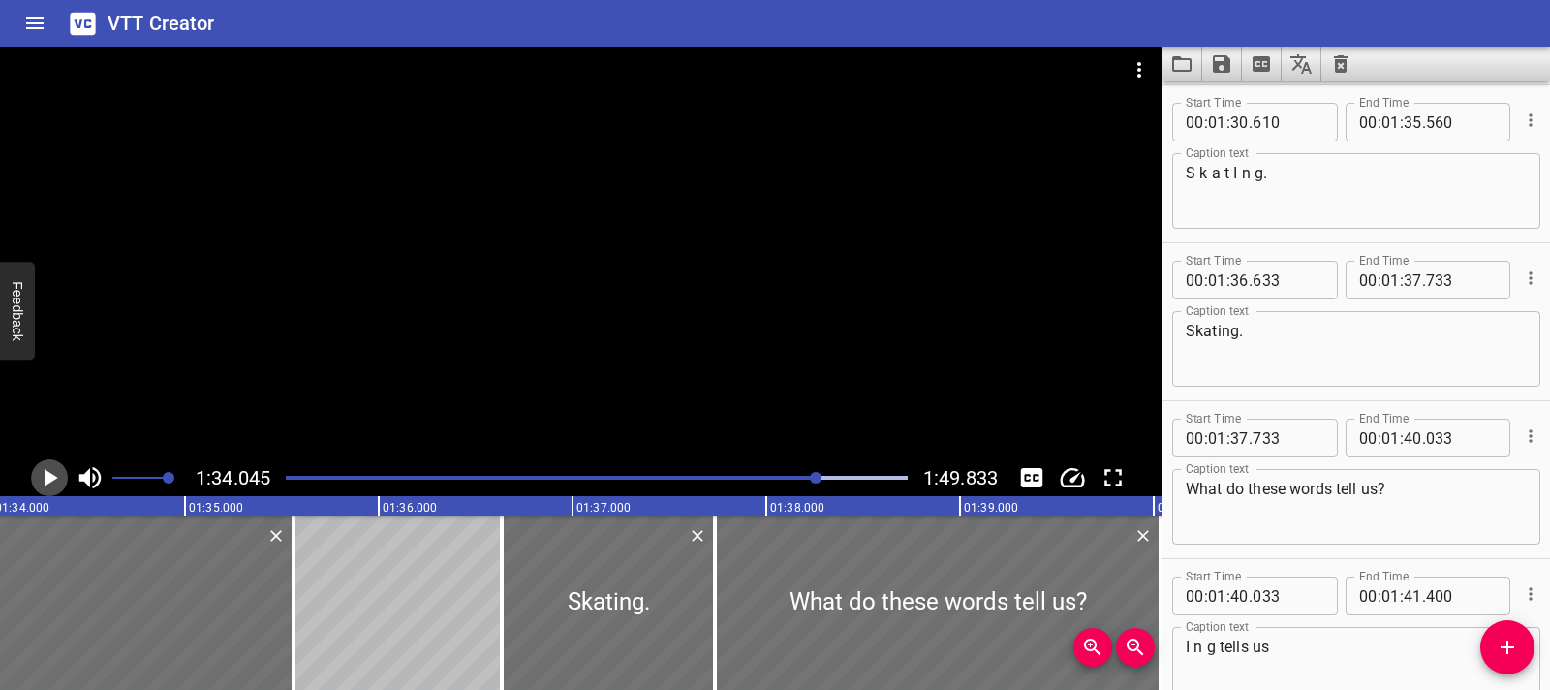
click at [38, 482] on icon "Play/Pause" at bounding box center [49, 477] width 29 height 29
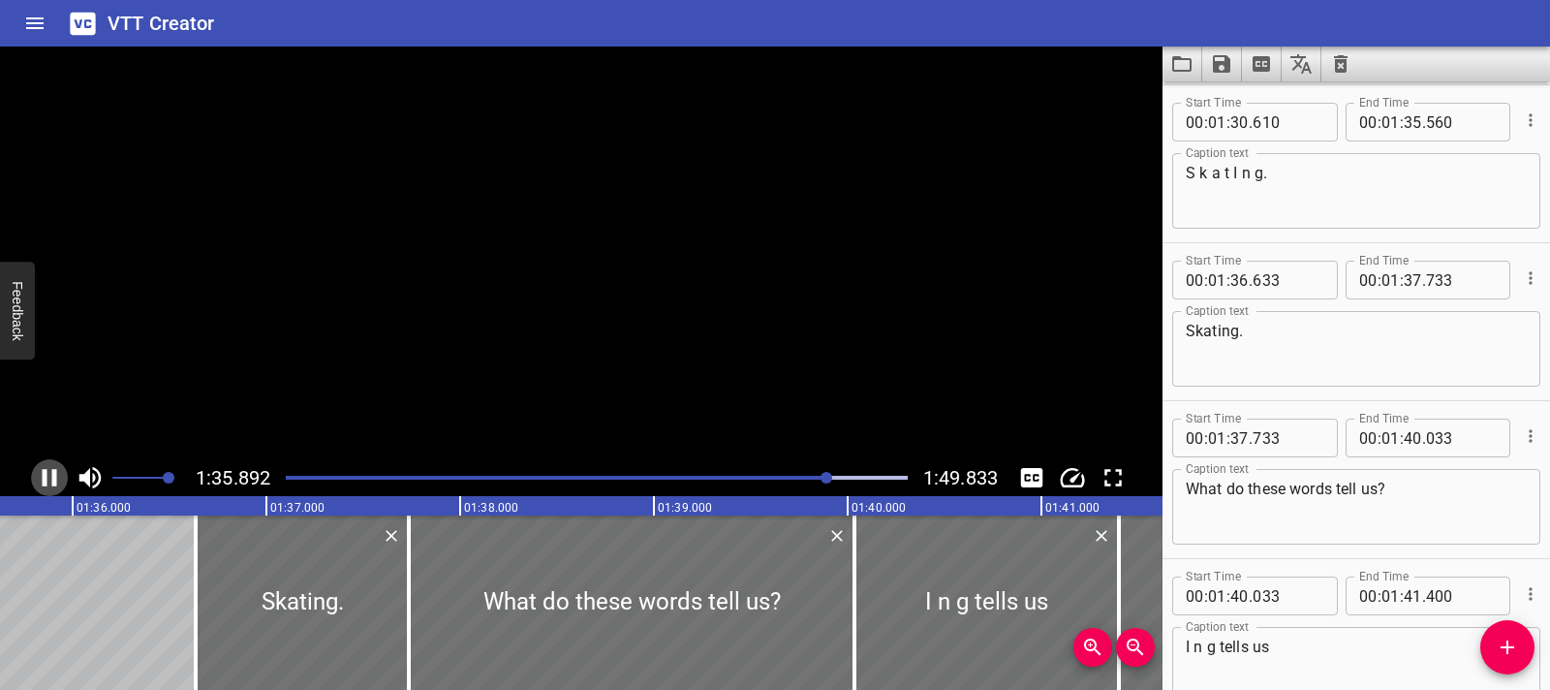
click at [38, 482] on icon "Play/Pause" at bounding box center [49, 477] width 29 height 29
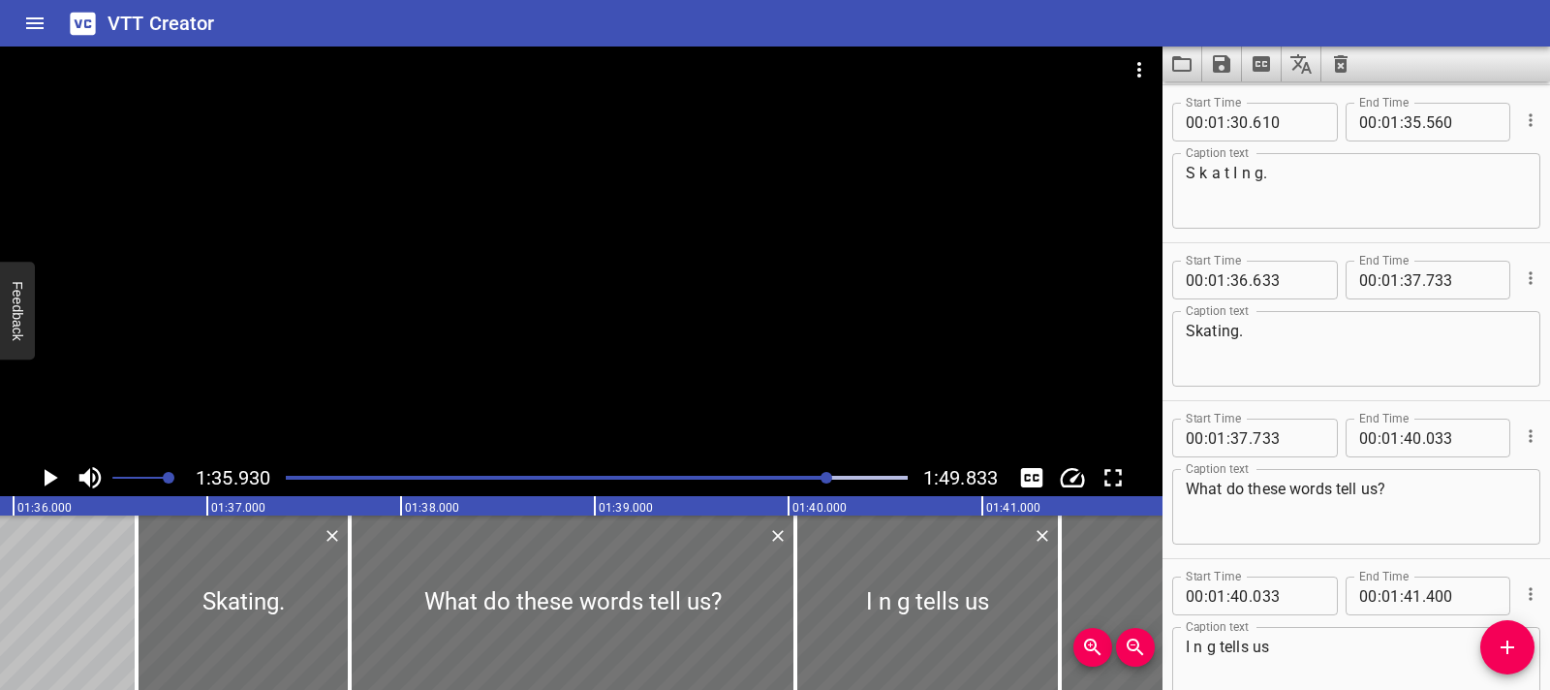
click at [38, 482] on icon "Play/Pause" at bounding box center [49, 477] width 29 height 29
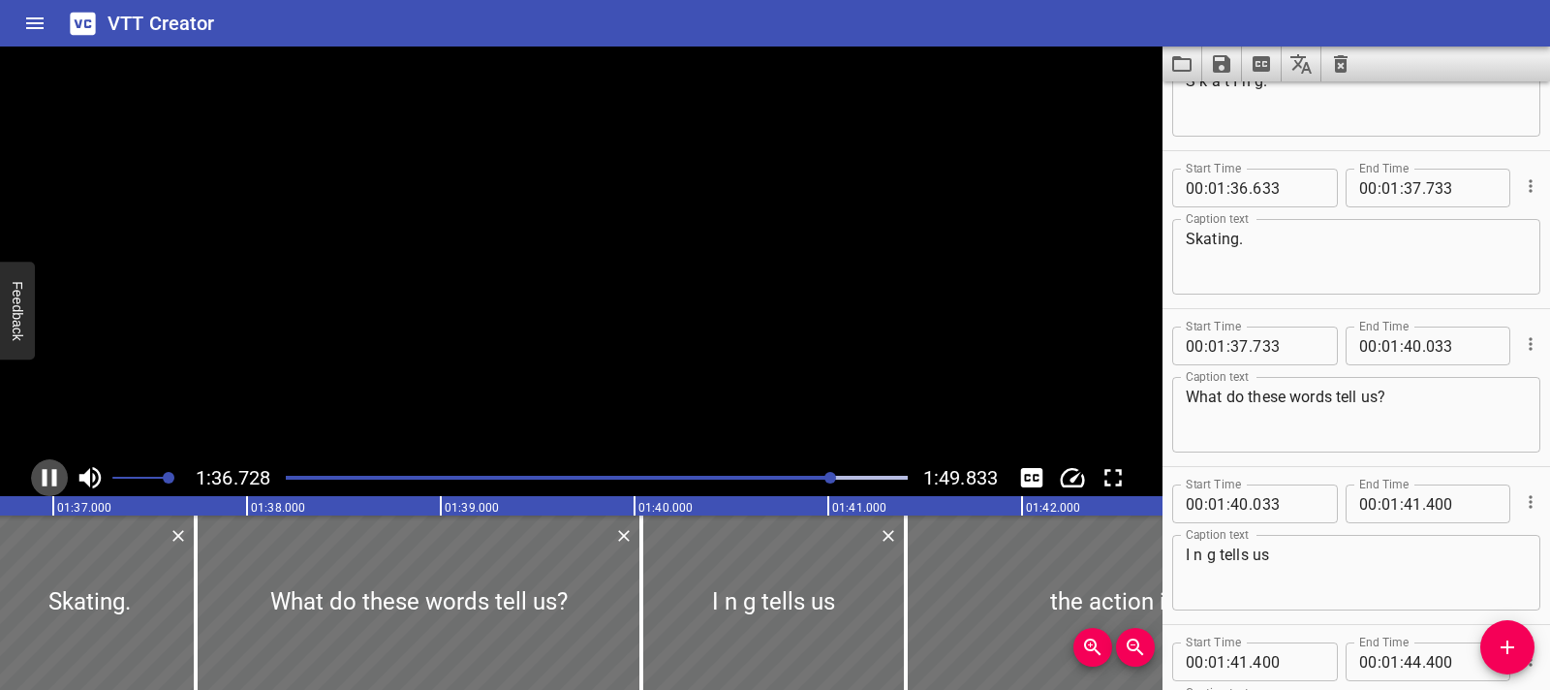
scroll to position [5686, 0]
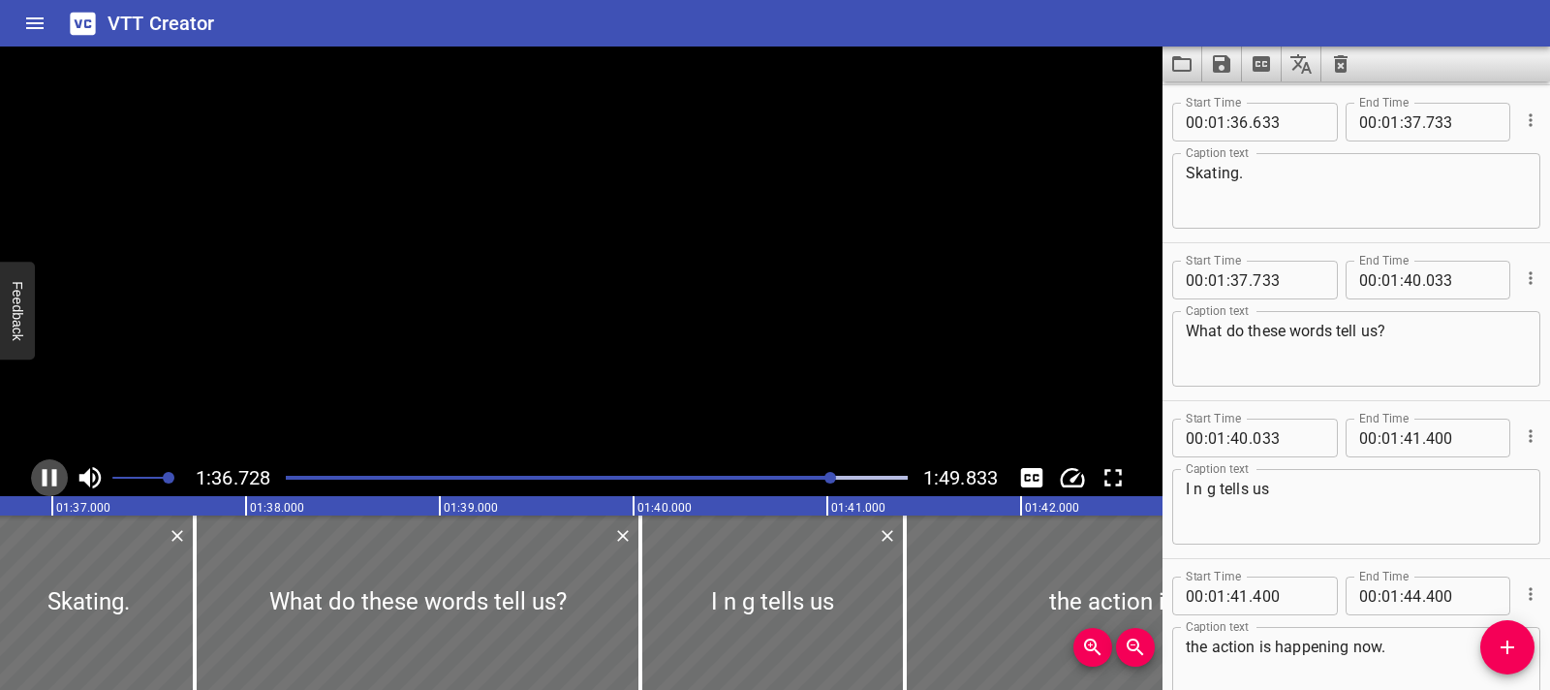
click at [38, 482] on icon "Play/Pause" at bounding box center [49, 477] width 29 height 29
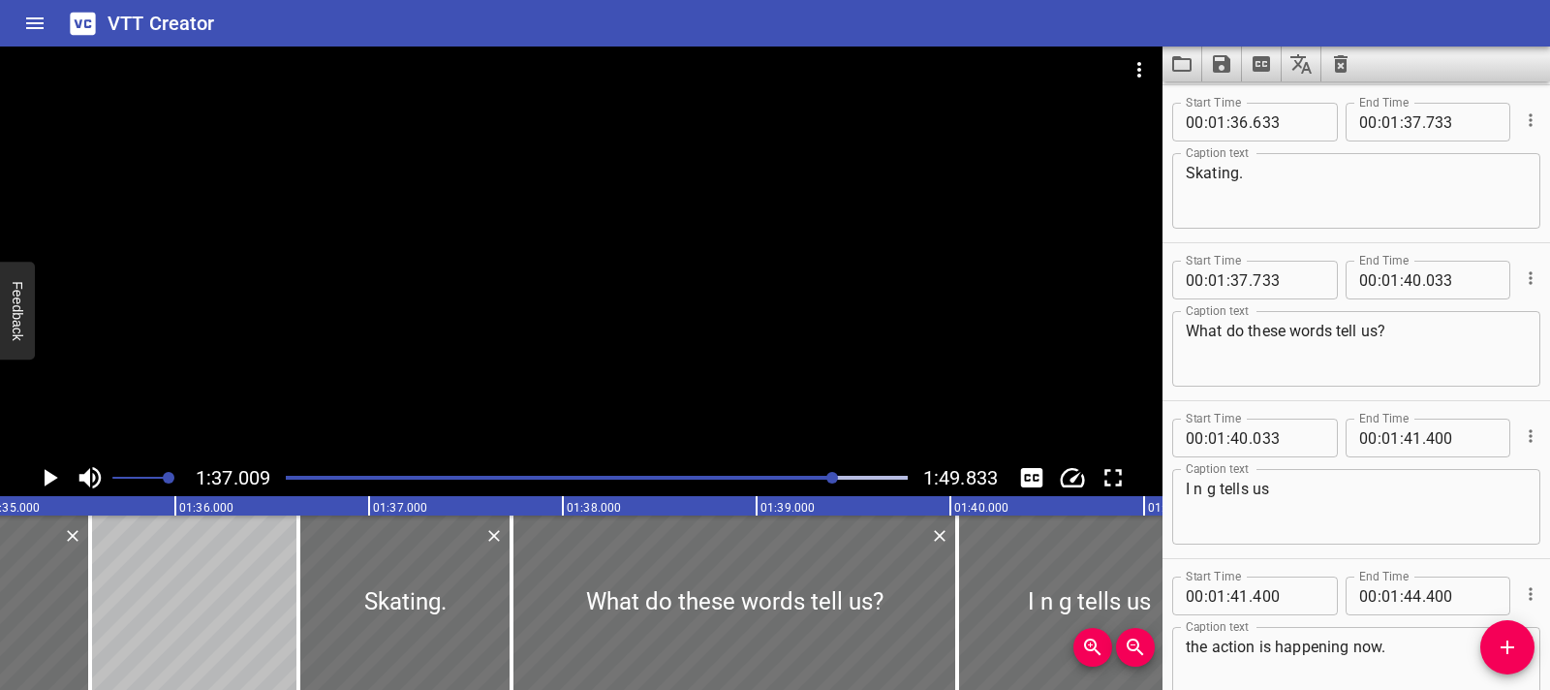
scroll to position [0, 18390]
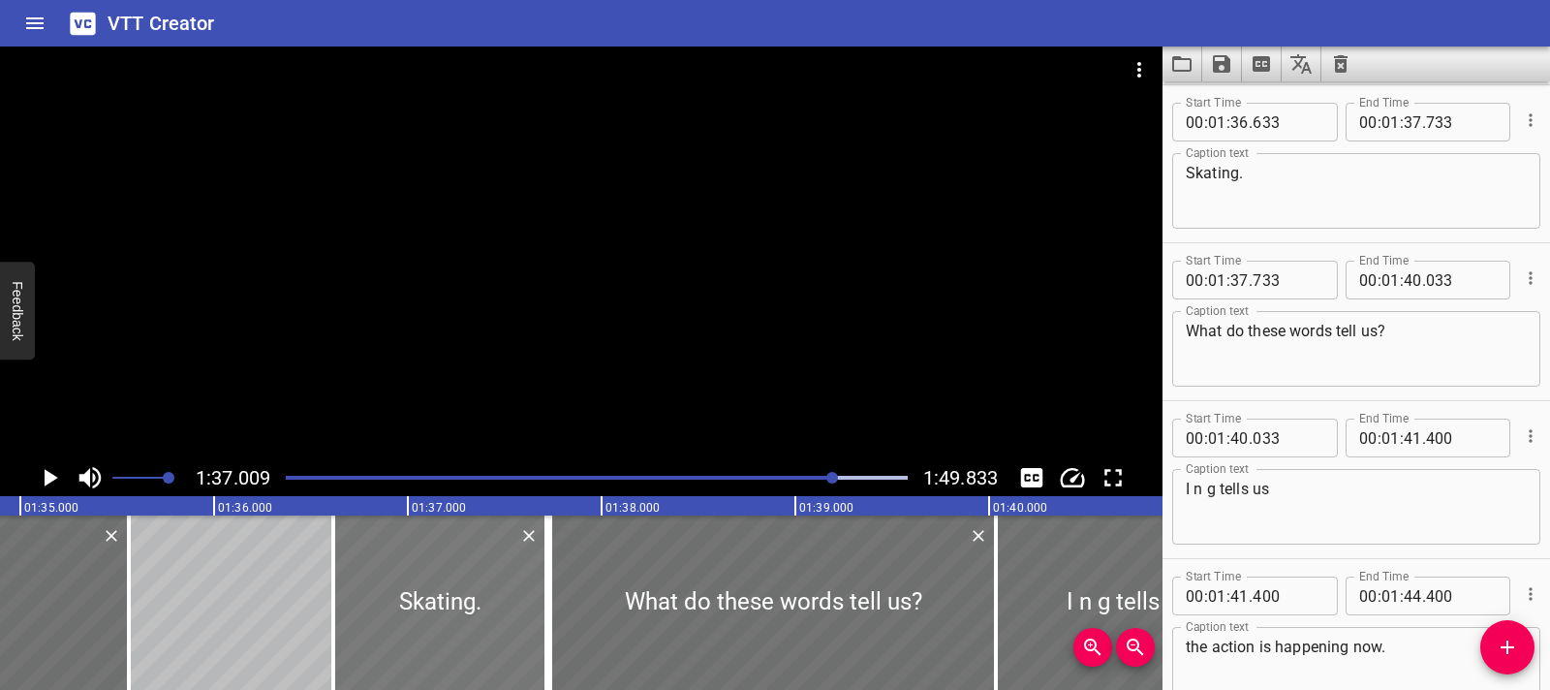
click at [504, 621] on div at bounding box center [439, 602] width 213 height 174
type input "583"
drag, startPoint x: 533, startPoint y: 615, endPoint x: 514, endPoint y: 616, distance: 19.4
click at [514, 616] on div at bounding box center [523, 602] width 19 height 174
type input "583"
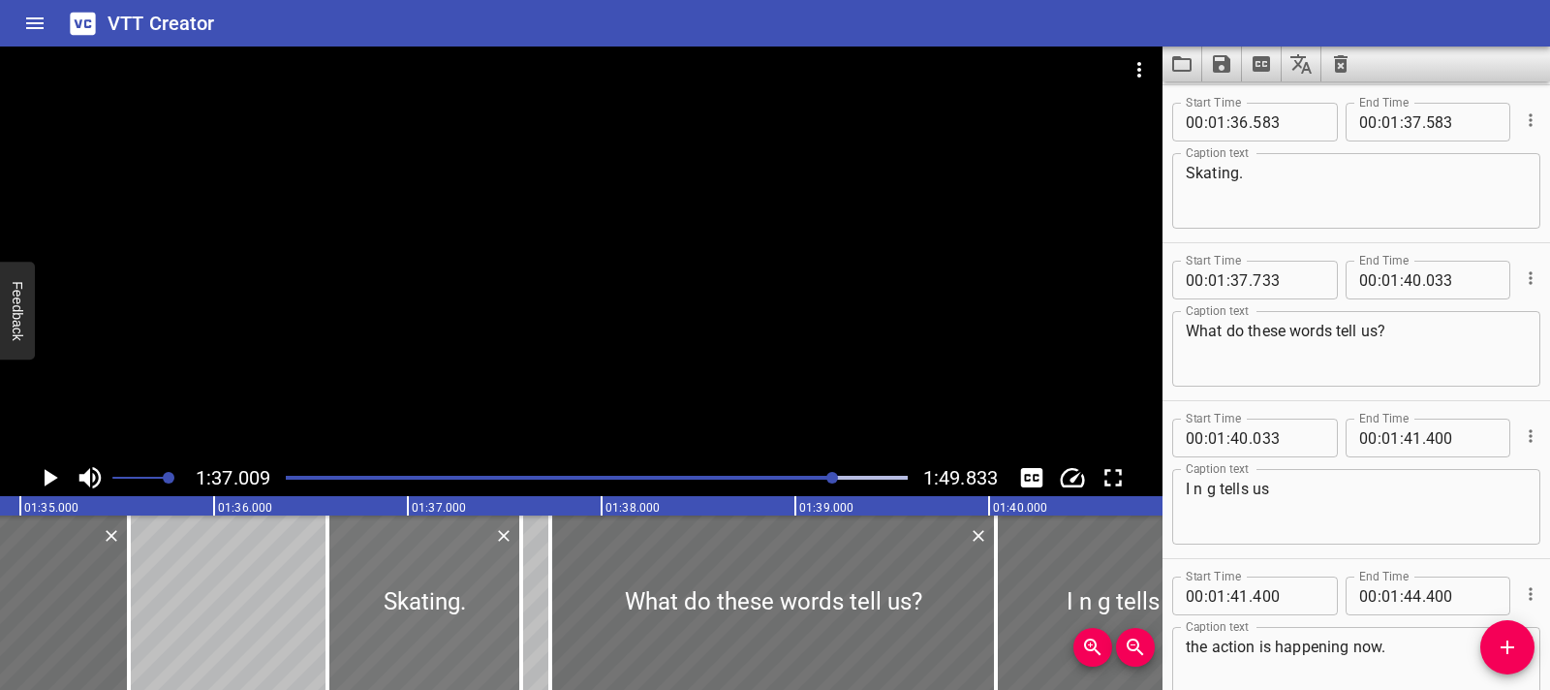
click at [357, 625] on div at bounding box center [425, 602] width 194 height 174
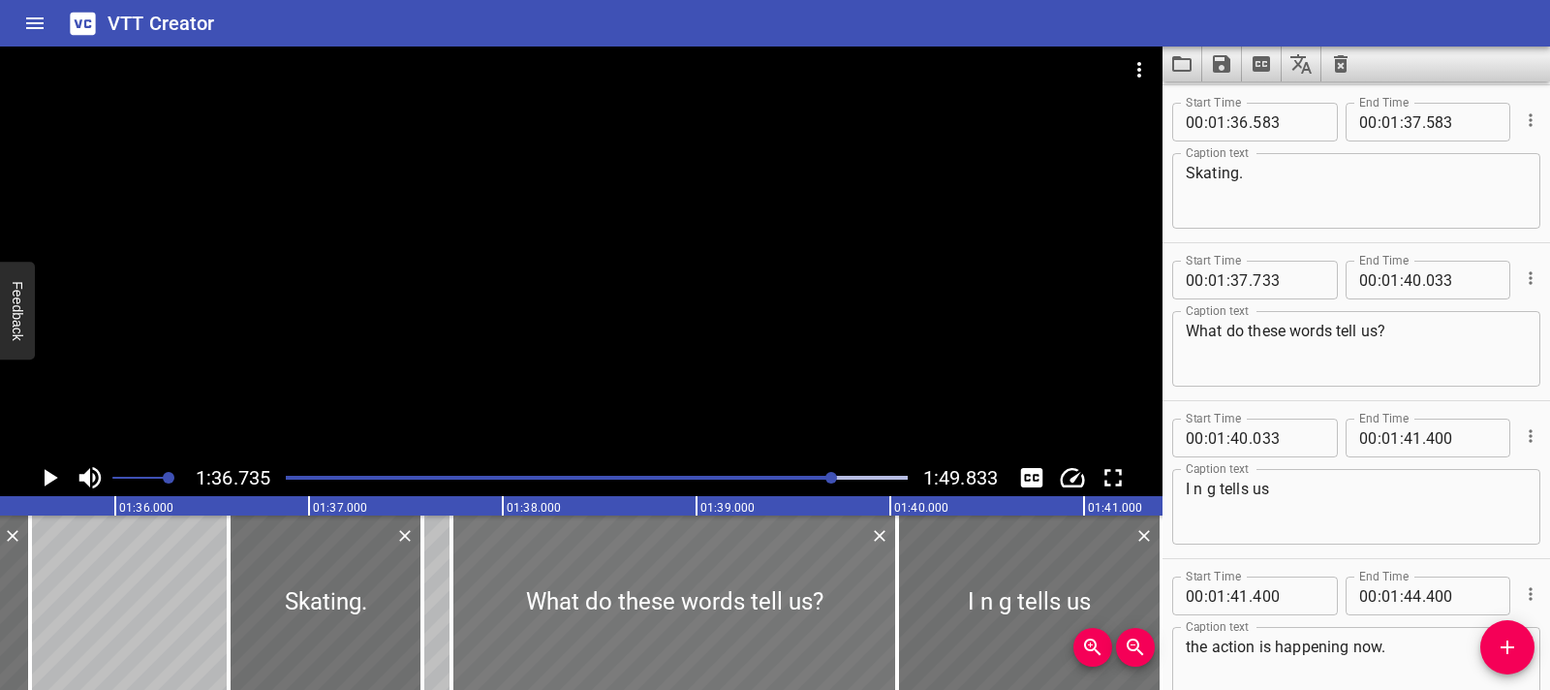
scroll to position [0, 18747]
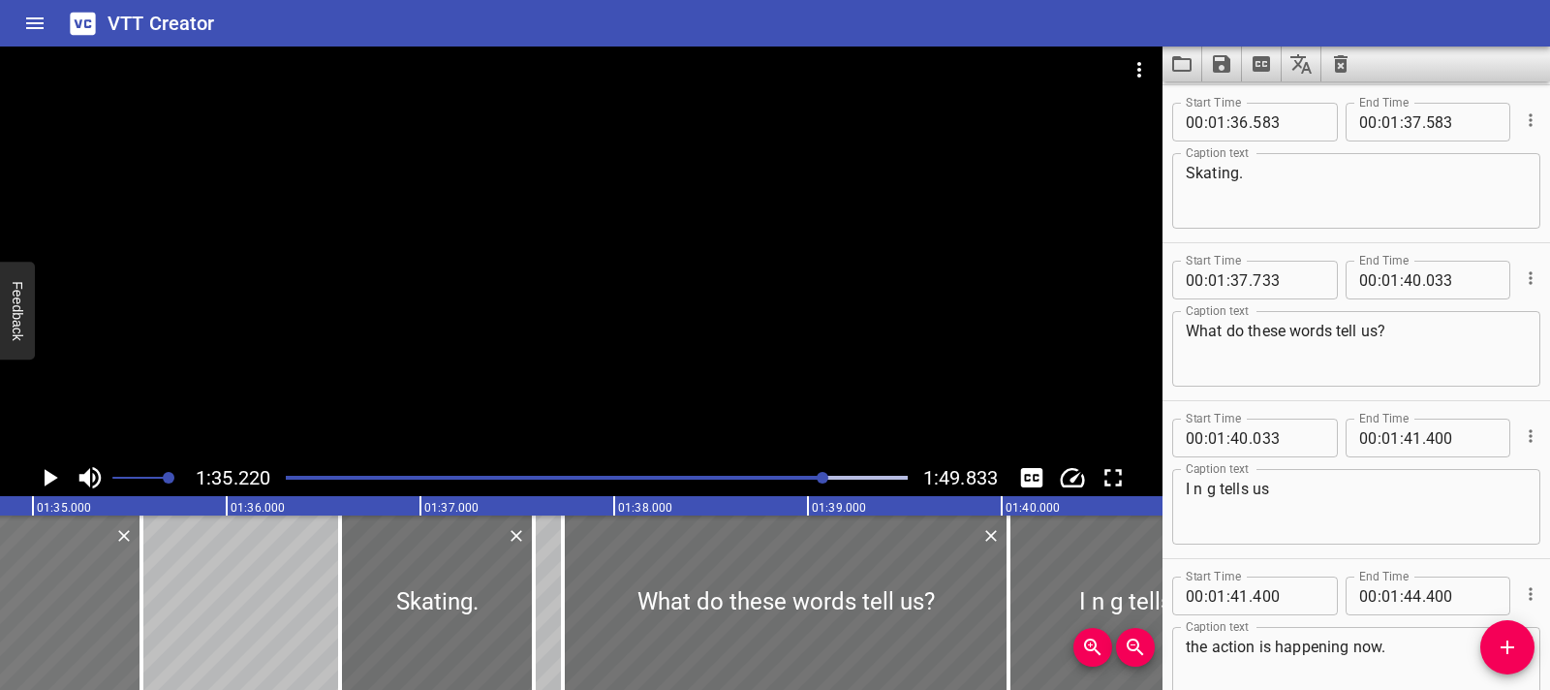
scroll to position [0, 18453]
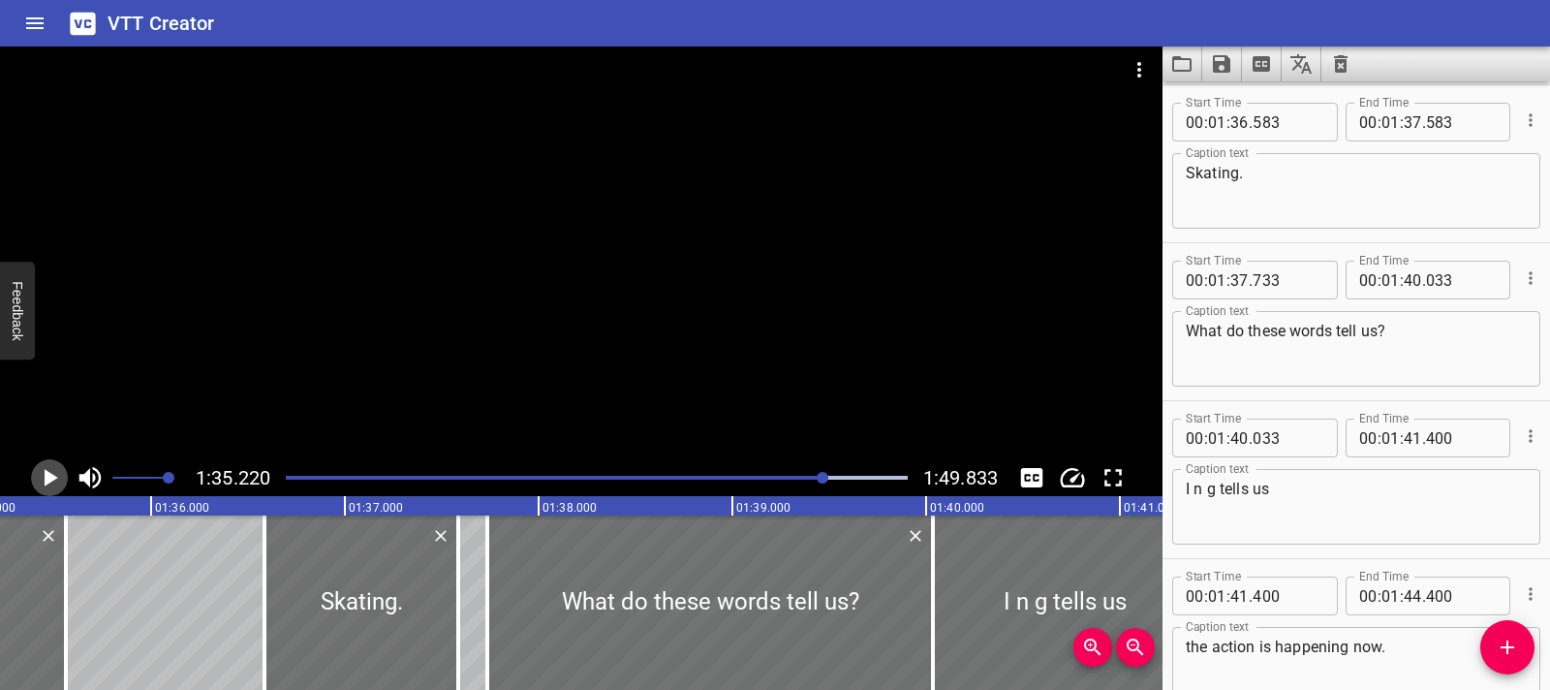
click at [50, 478] on icon "Play/Pause" at bounding box center [52, 477] width 14 height 17
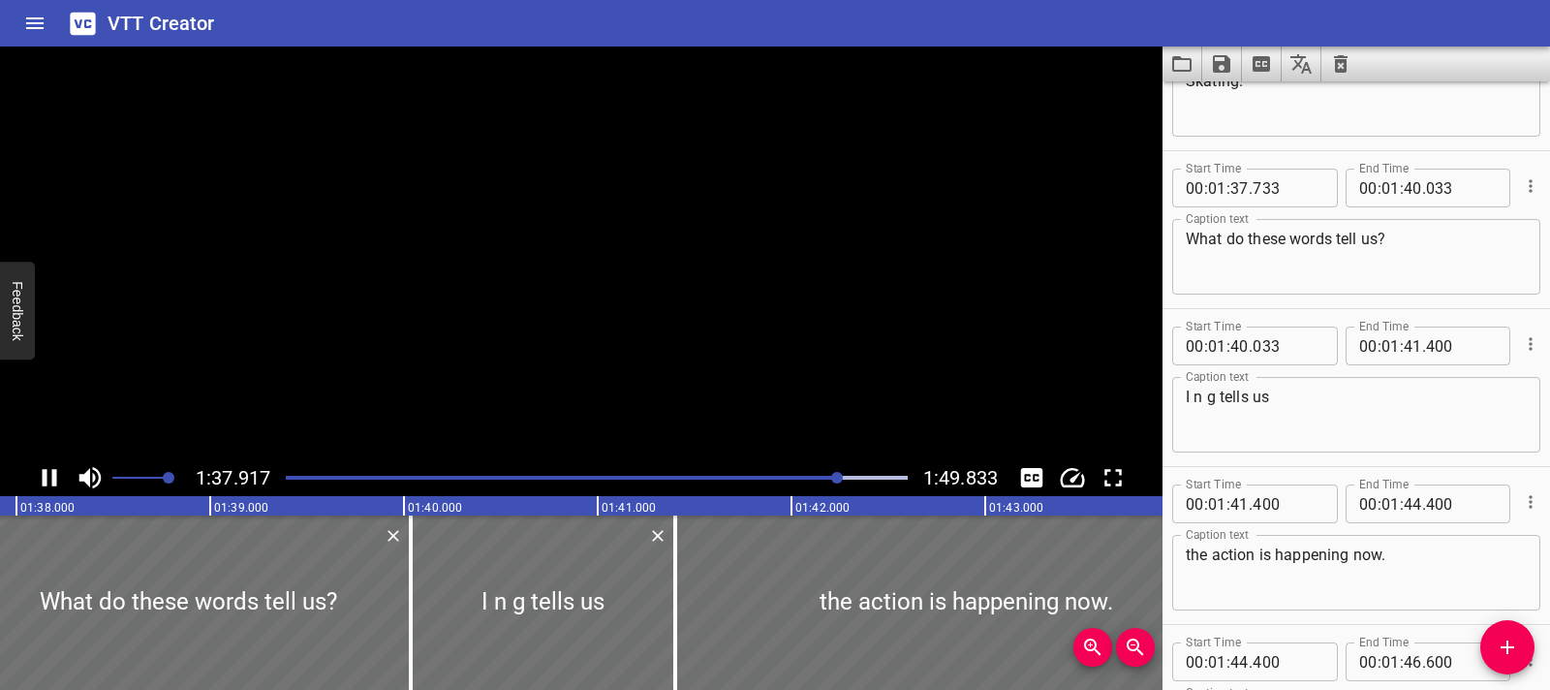
scroll to position [5844, 0]
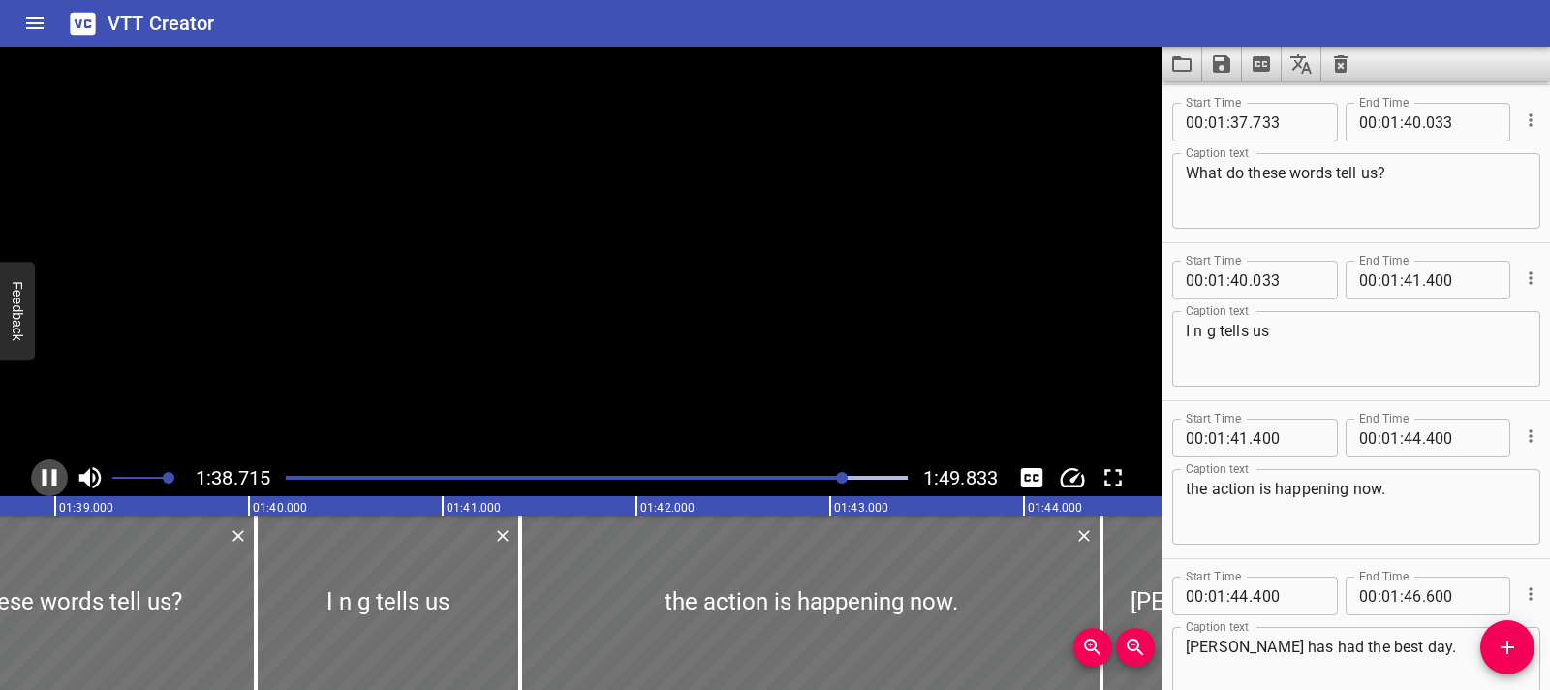
click at [50, 478] on icon "Play/Pause" at bounding box center [49, 477] width 29 height 29
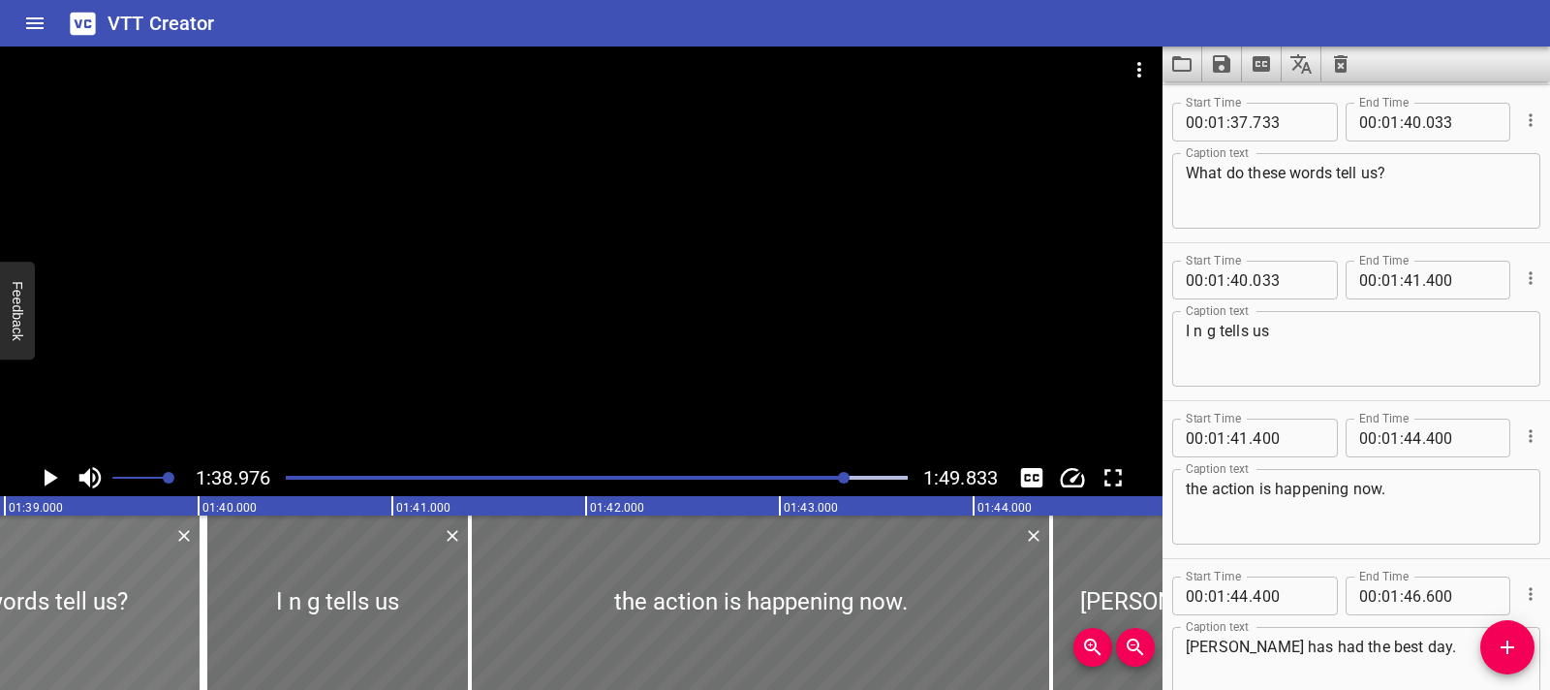
type input "688"
type input "39"
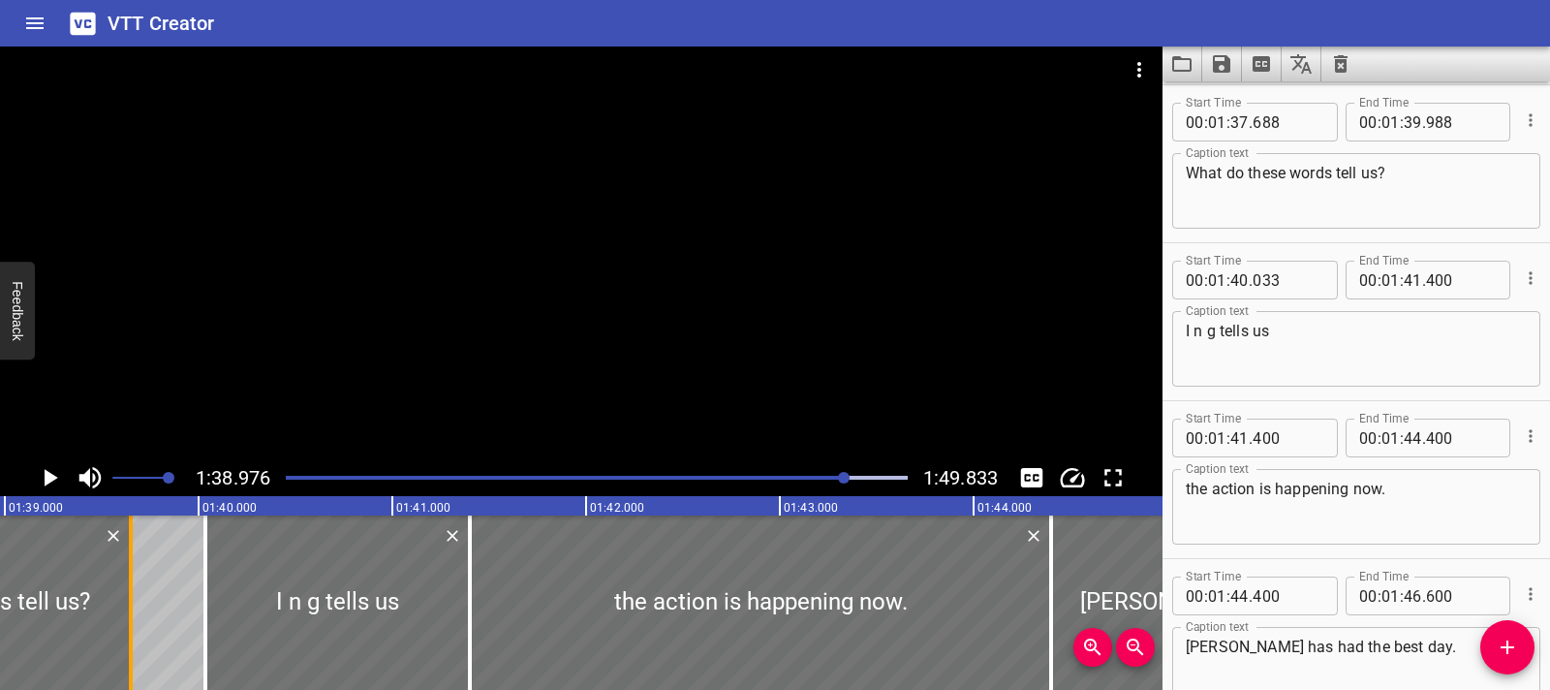
drag, startPoint x: 191, startPoint y: 612, endPoint x: 123, endPoint y: 609, distance: 67.9
click at [123, 609] on div at bounding box center [130, 602] width 19 height 174
type input "638"
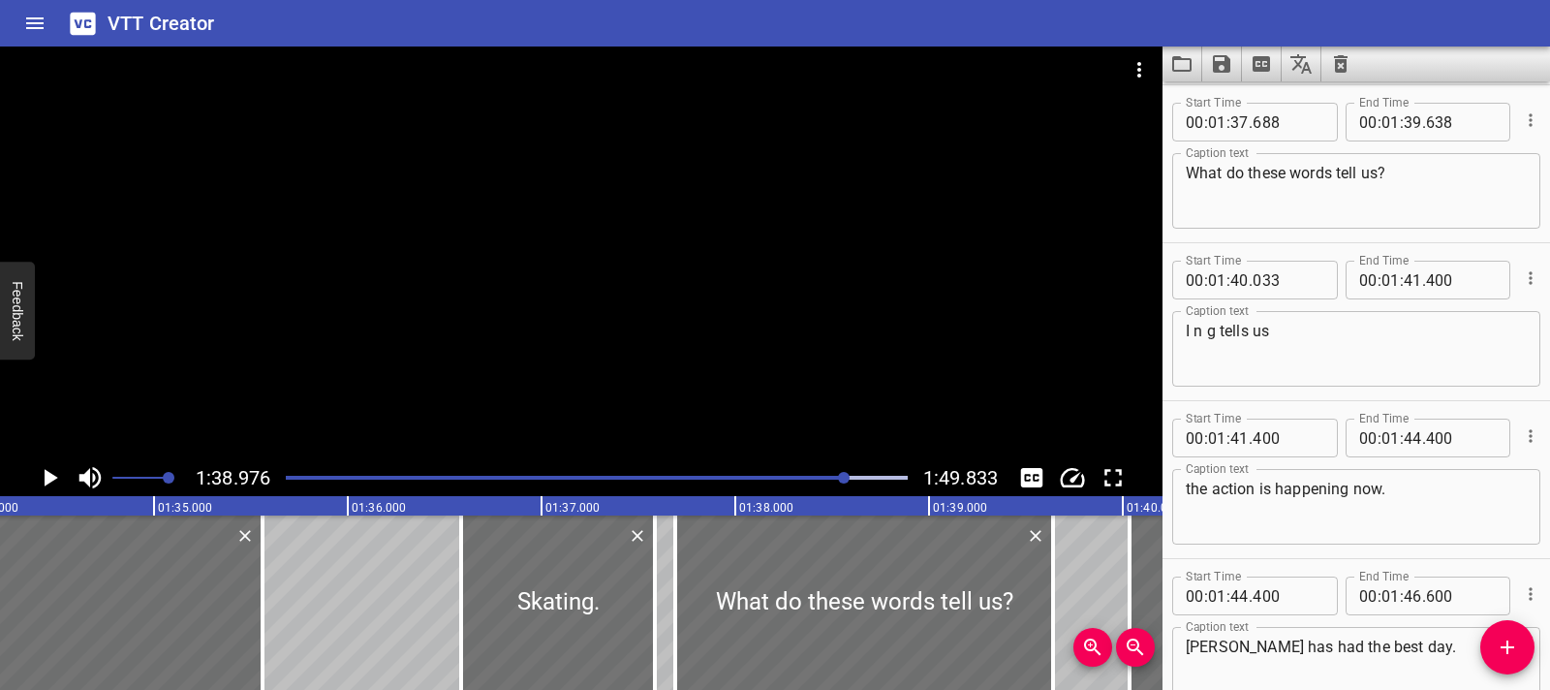
scroll to position [0, 18353]
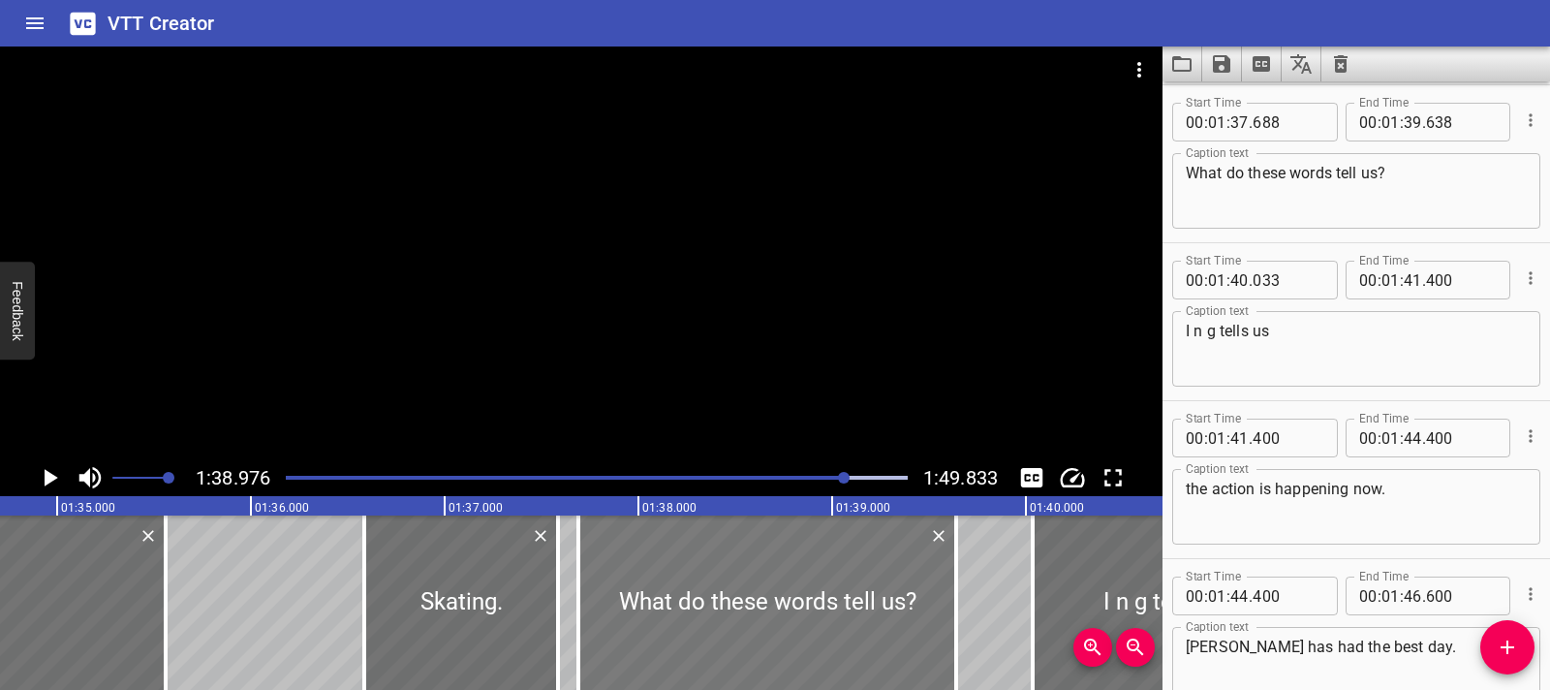
click at [733, 575] on div at bounding box center [767, 602] width 378 height 174
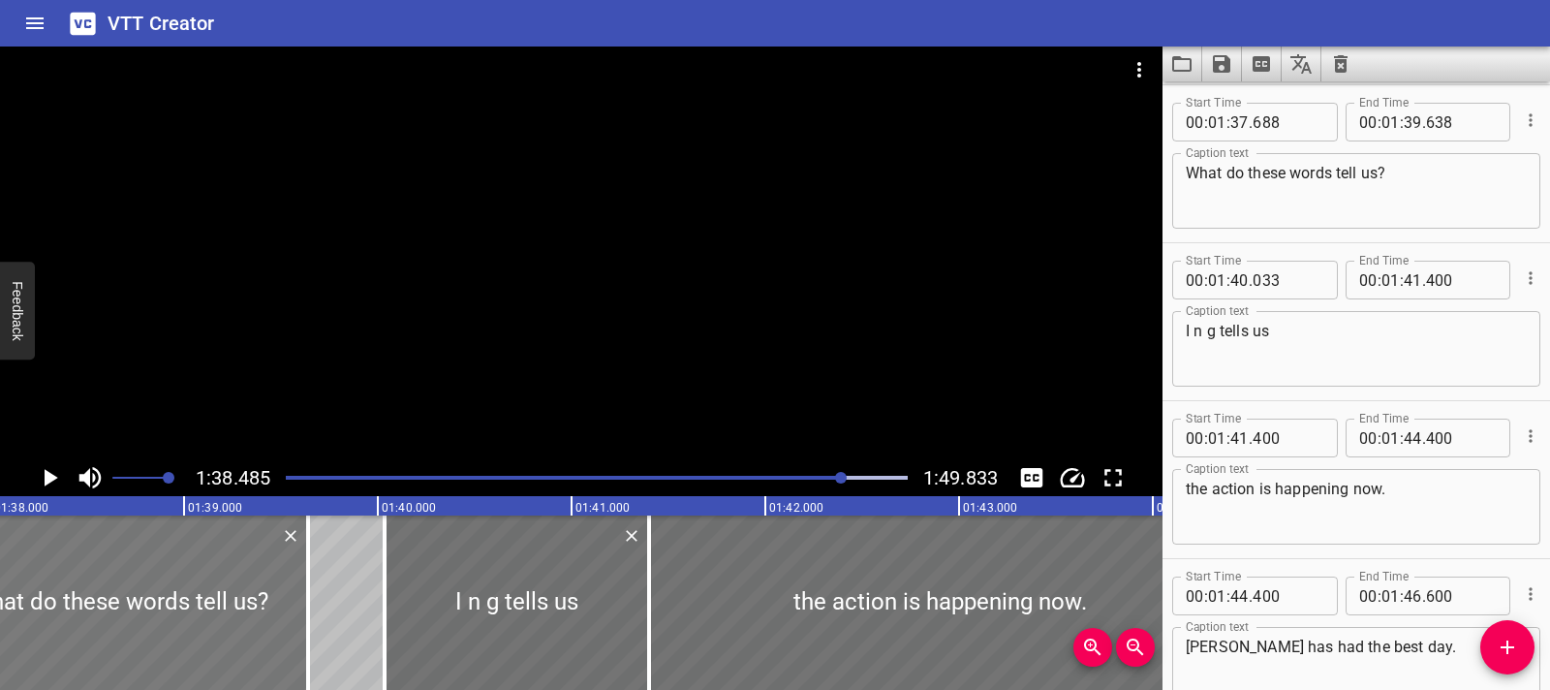
scroll to position [0, 19086]
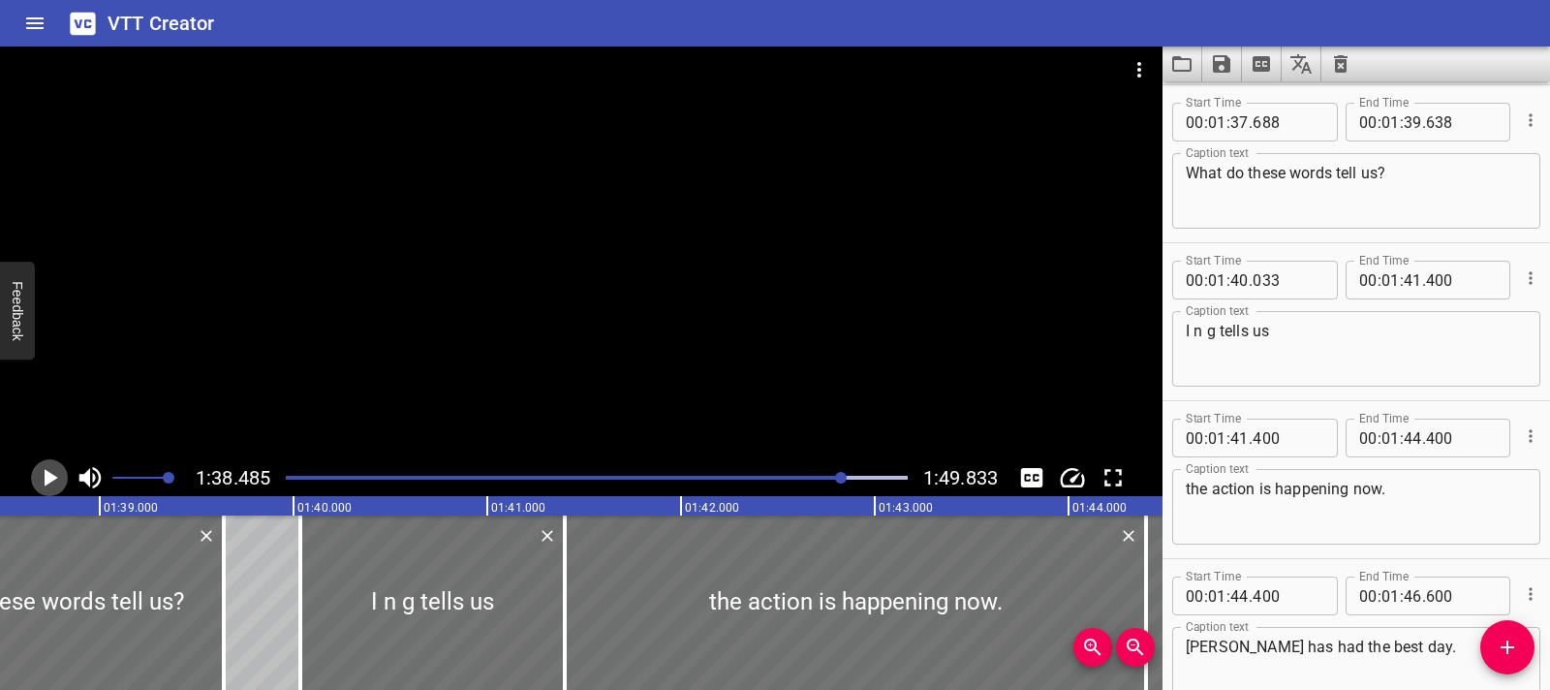
click at [41, 484] on icon "Play/Pause" at bounding box center [49, 477] width 29 height 29
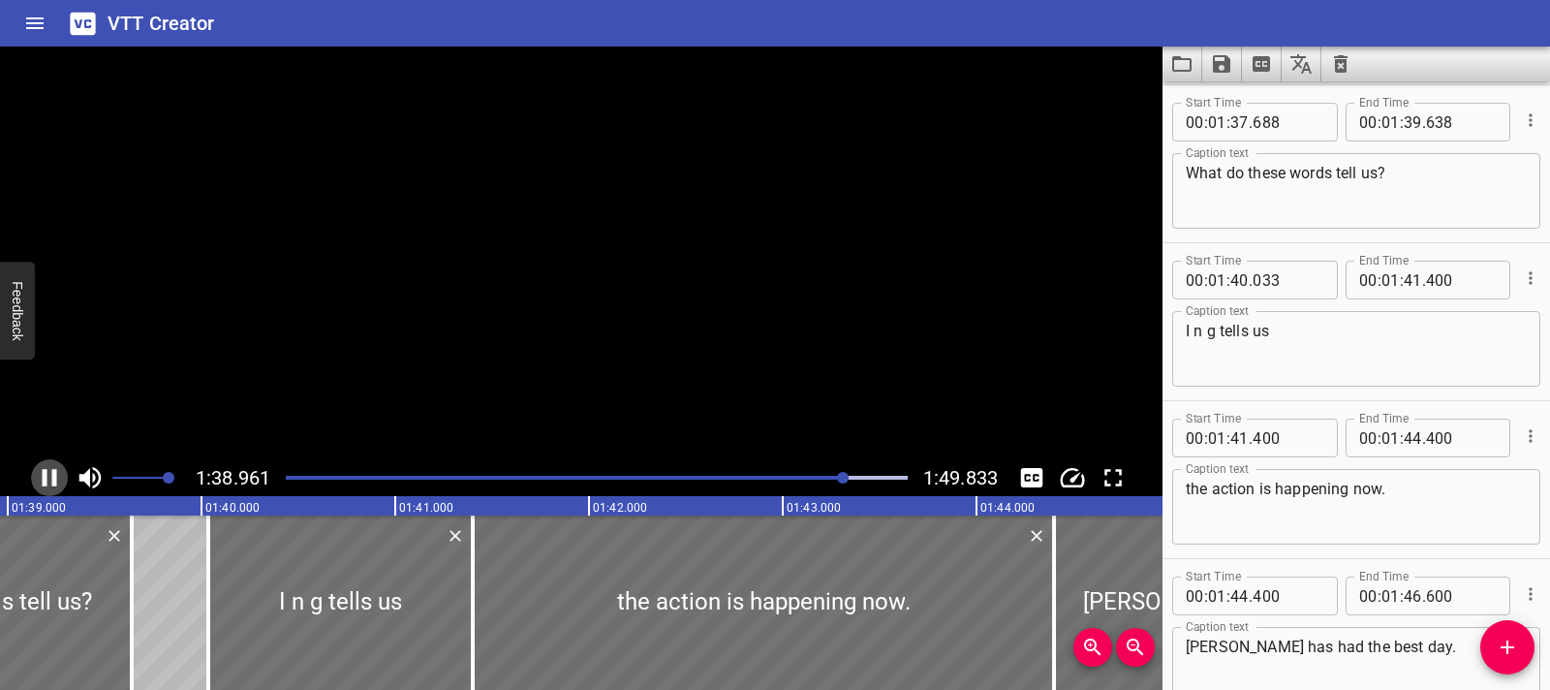
click at [41, 484] on icon "Play/Pause" at bounding box center [49, 477] width 29 height 29
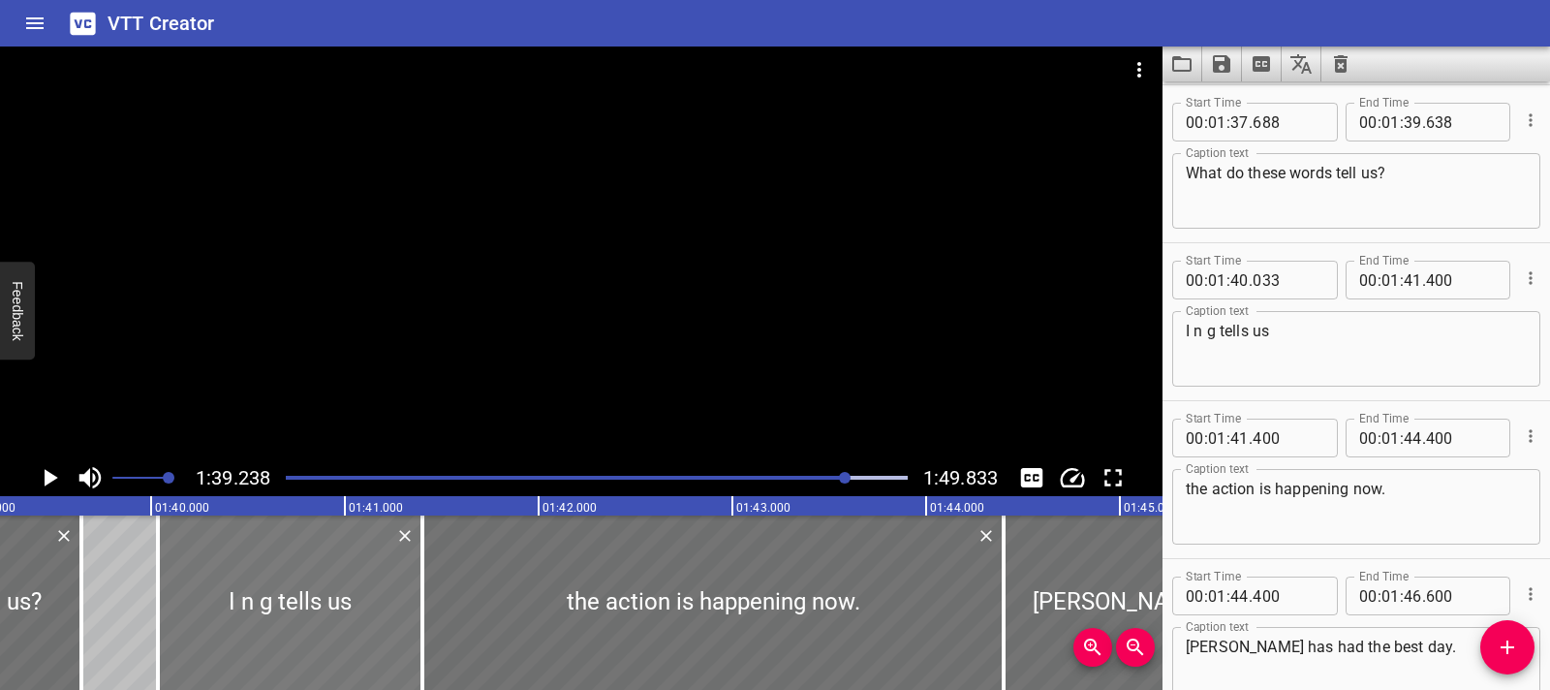
scroll to position [0, 19232]
click at [208, 605] on div at bounding box center [279, 602] width 265 height 174
type input "39"
type input "998"
type input "365"
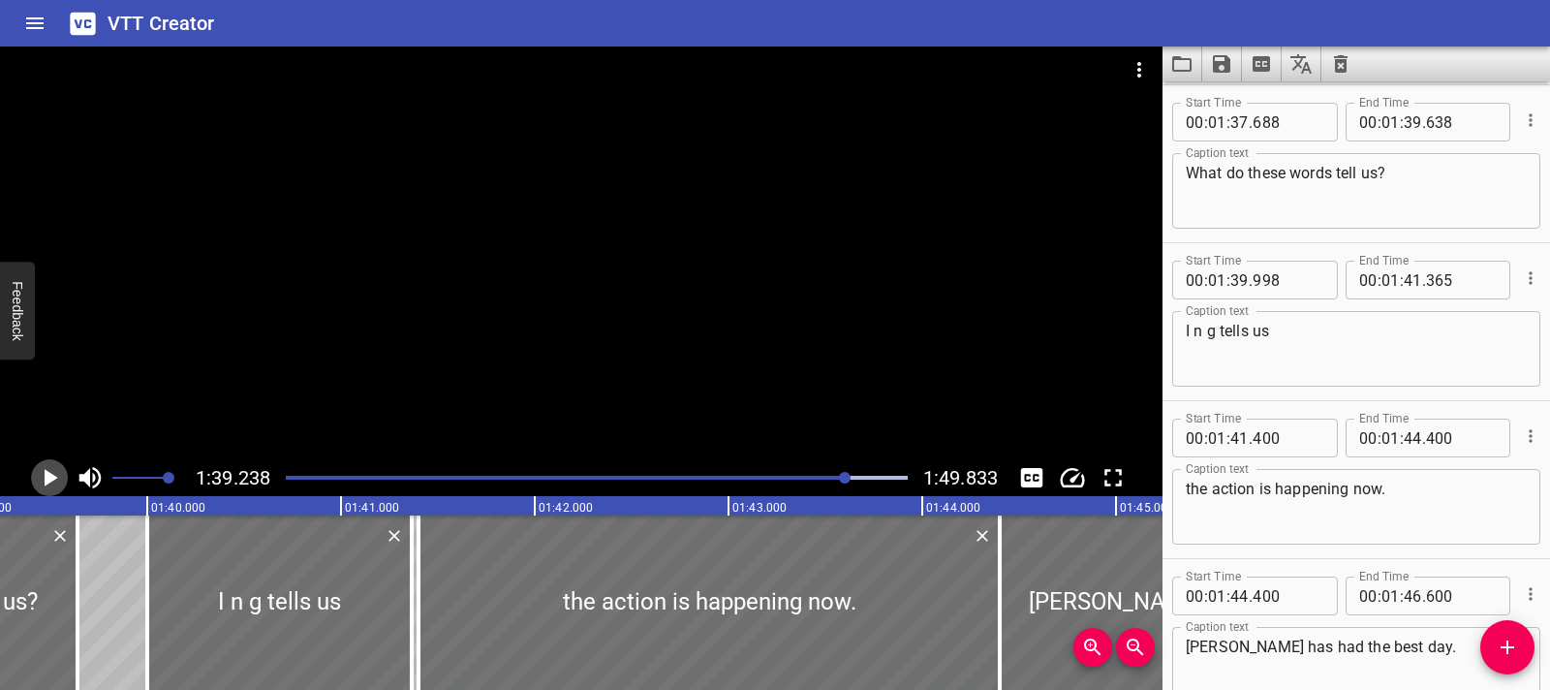
click at [49, 488] on icon "Play/Pause" at bounding box center [49, 477] width 29 height 29
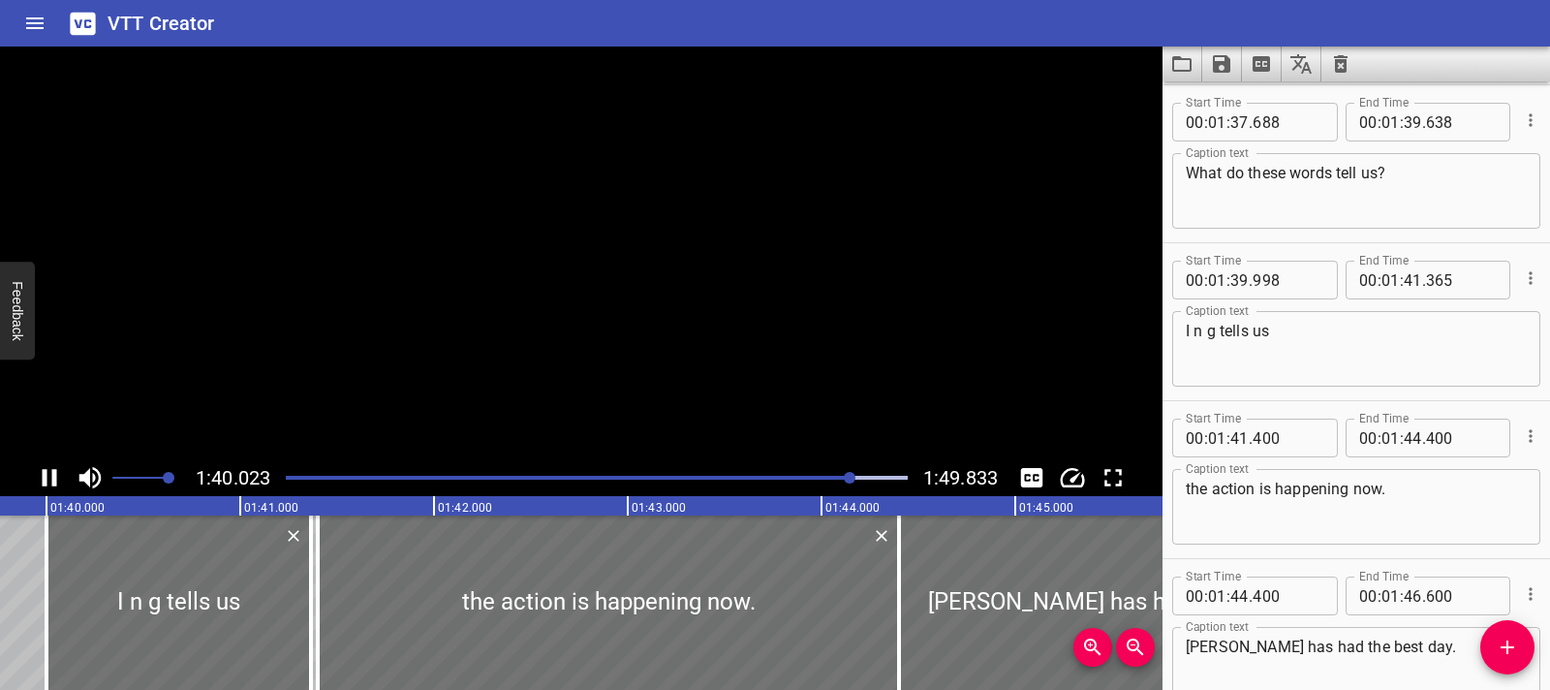
scroll to position [5958, 0]
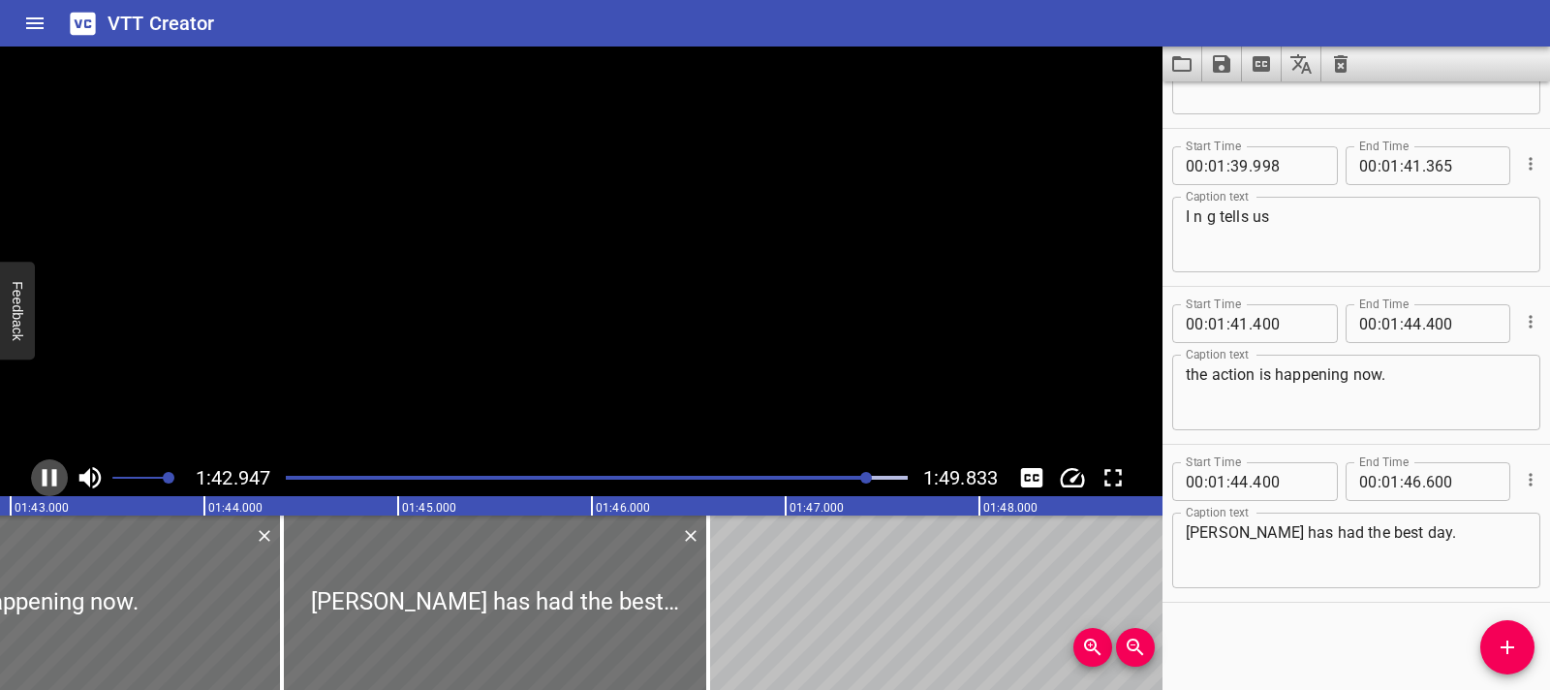
click at [49, 488] on icon "Play/Pause" at bounding box center [49, 477] width 29 height 29
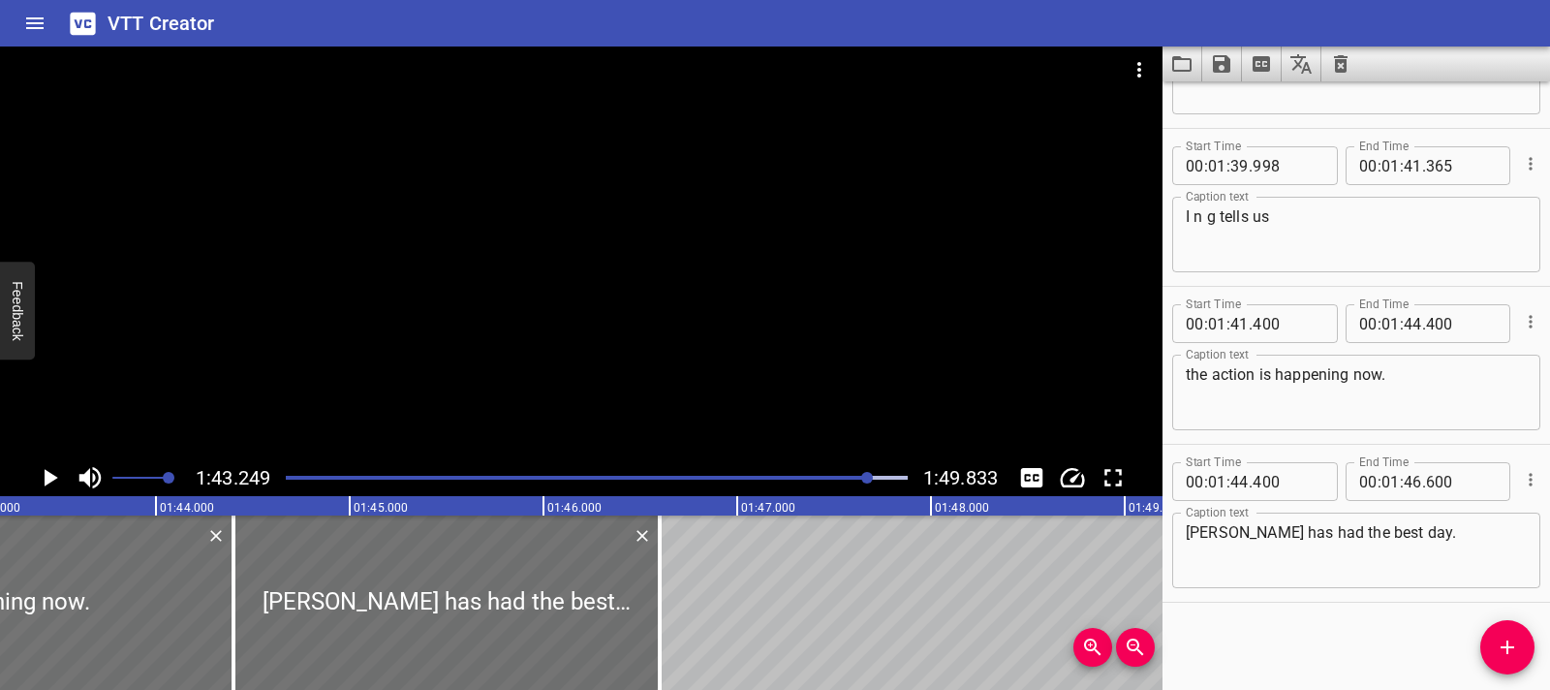
scroll to position [0, 20009]
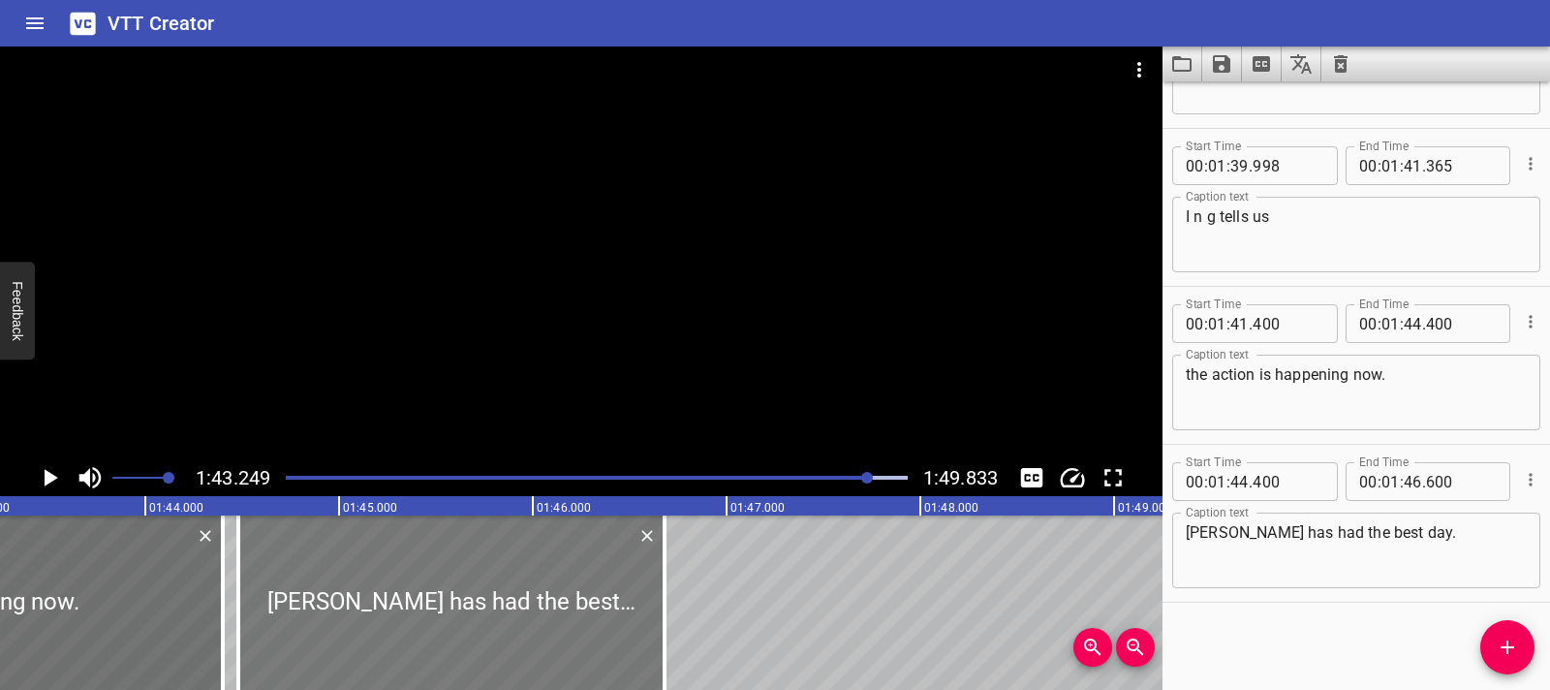
drag, startPoint x: 350, startPoint y: 606, endPoint x: 364, endPoint y: 606, distance: 14.5
click at [364, 606] on div at bounding box center [451, 602] width 426 height 174
type input "480"
type input "680"
click at [63, 482] on icon "Play/Pause" at bounding box center [49, 477] width 29 height 29
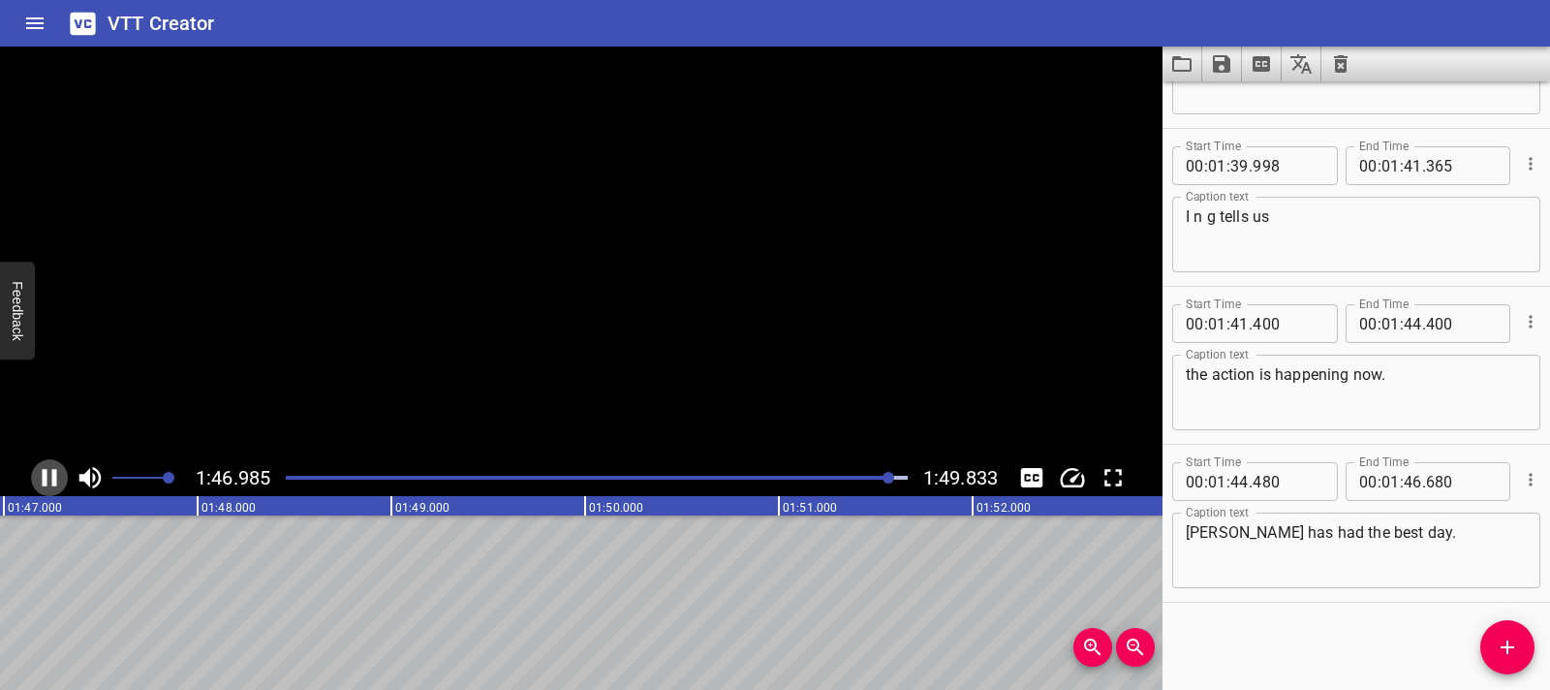
click at [63, 482] on icon "Play/Pause" at bounding box center [49, 477] width 29 height 29
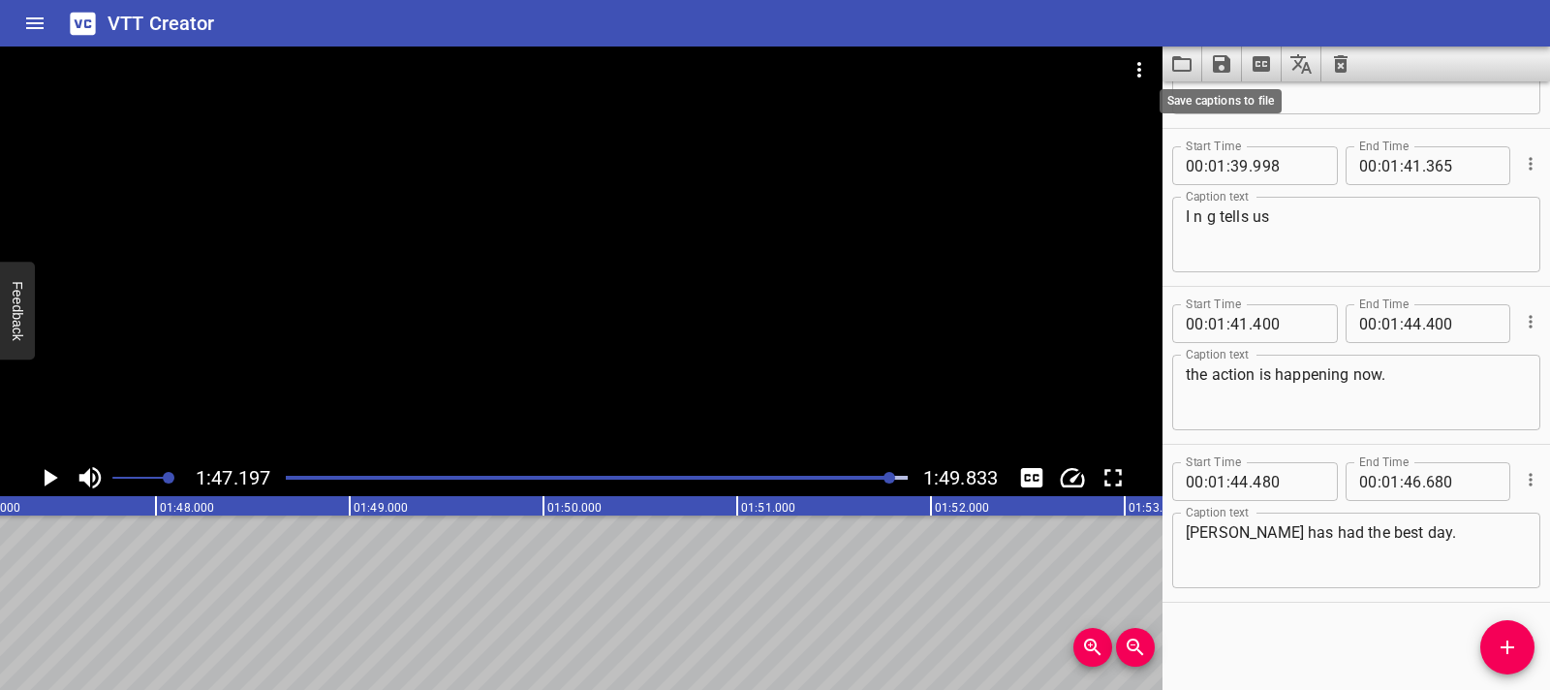
click at [1215, 71] on icon "Save captions to file" at bounding box center [1221, 63] width 17 height 17
click at [1227, 99] on li "Save to VTT file" at bounding box center [1273, 106] width 142 height 35
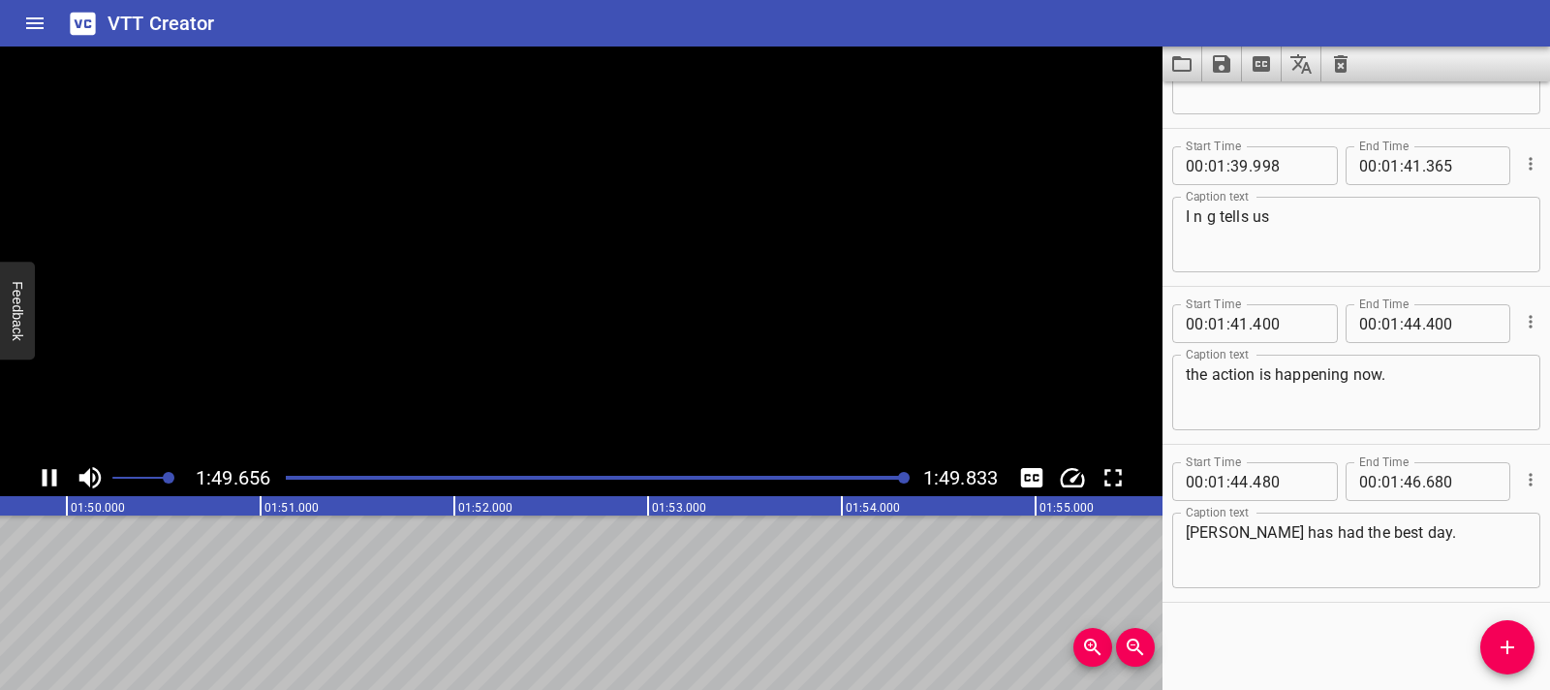
scroll to position [0, 21285]
